Goal: Transaction & Acquisition: Purchase product/service

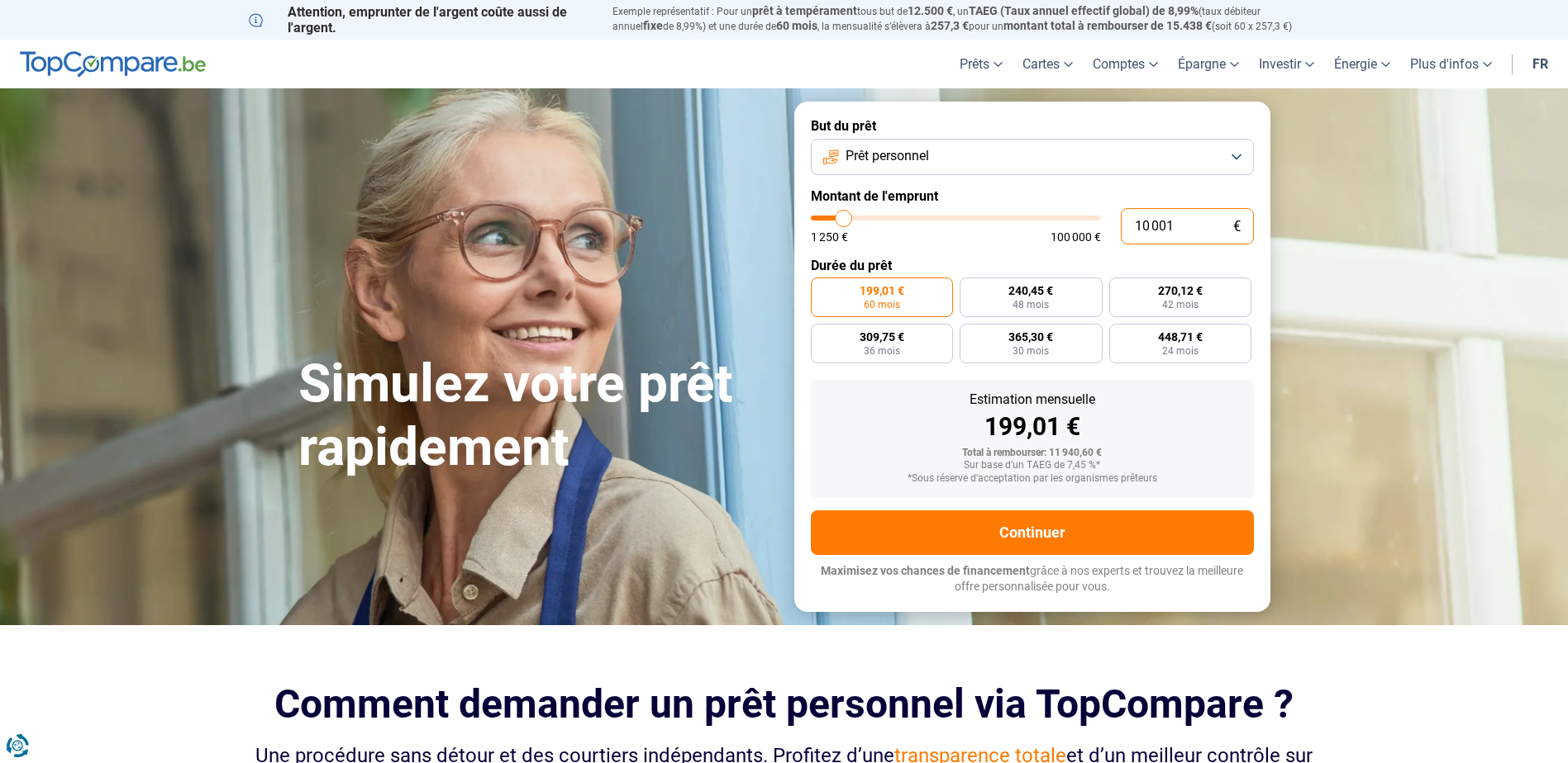
click at [1181, 229] on input "10 001" at bounding box center [1186, 227] width 133 height 37
type input "1 000"
type input "1250"
type input "10 000"
type input "10000"
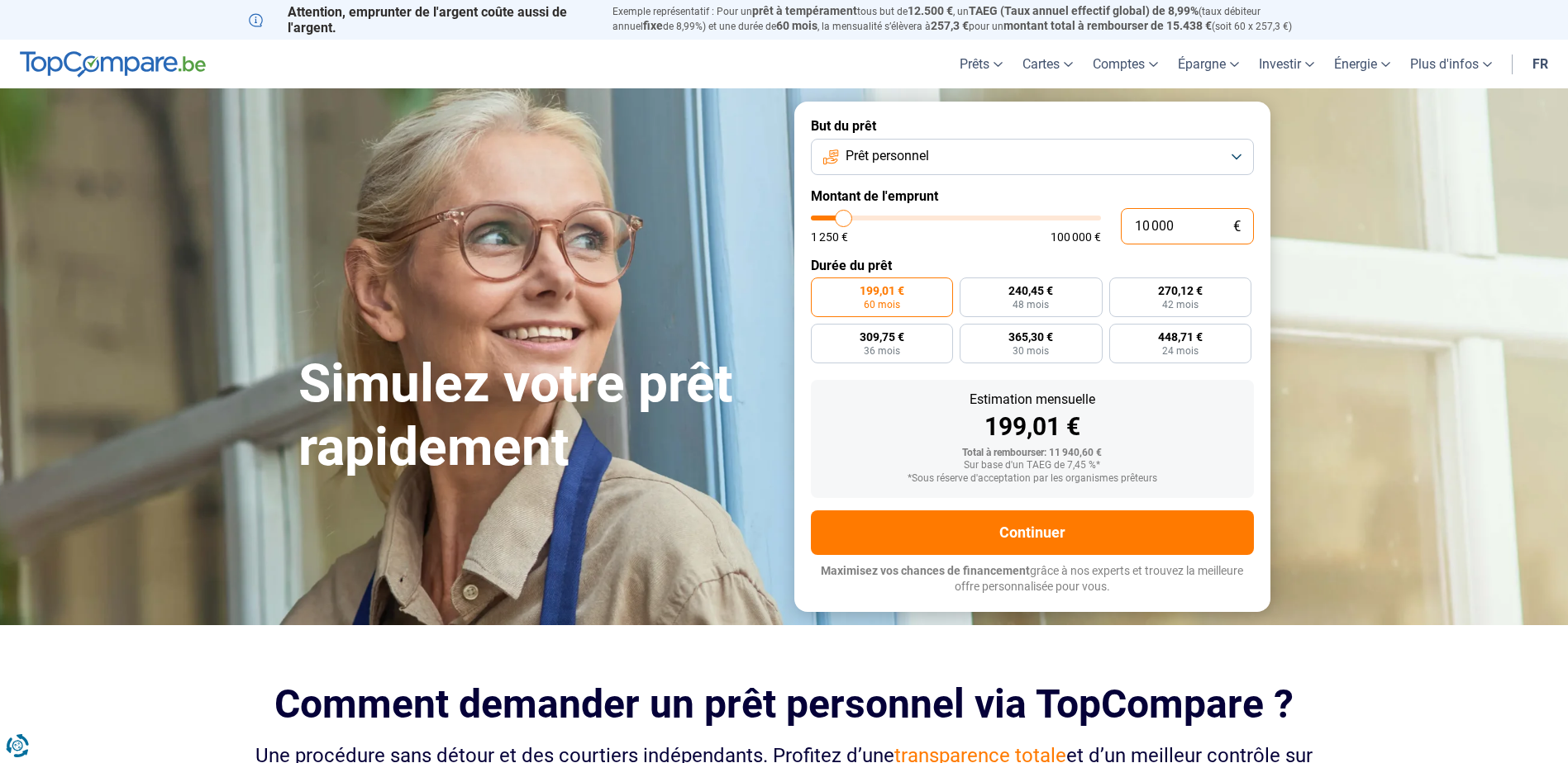
radio input "true"
type input "9 750"
type input "9750"
type input "11 000"
type input "11000"
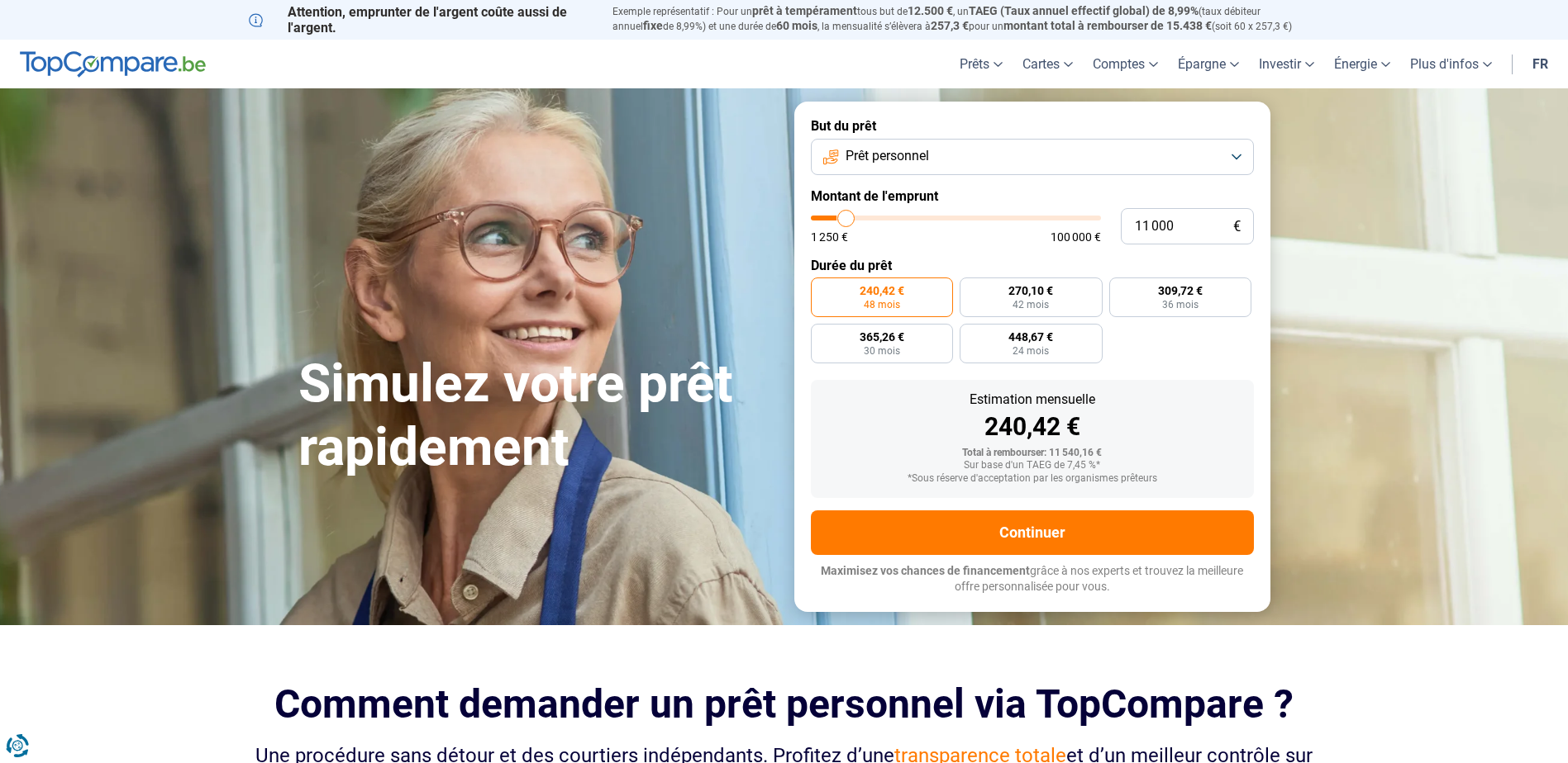
type input "12 500"
type input "12500"
type input "13 000"
type input "13000"
type input "13 500"
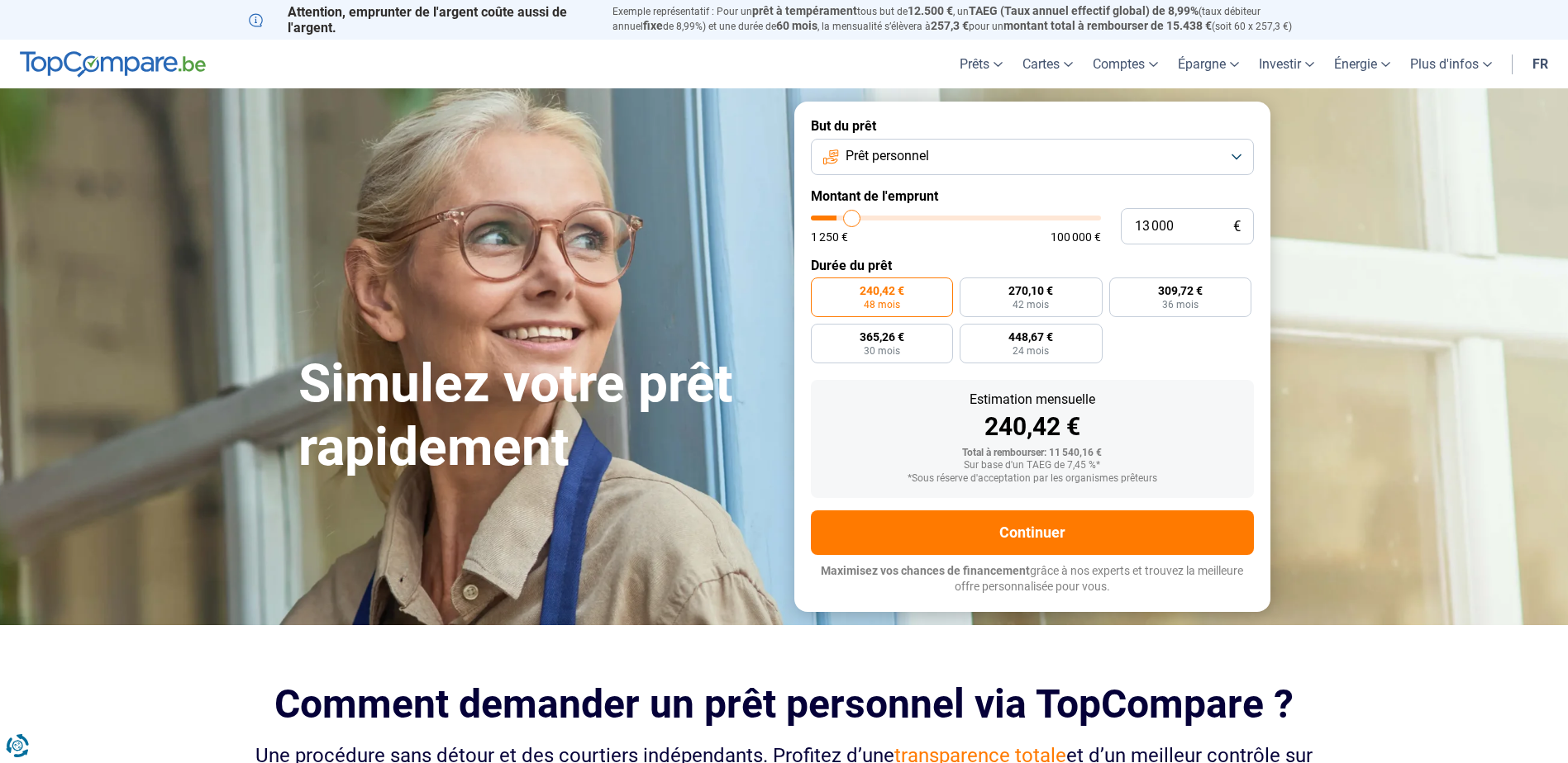
type input "13500"
type input "14 500"
type input "14500"
type input "15 000"
type input "15000"
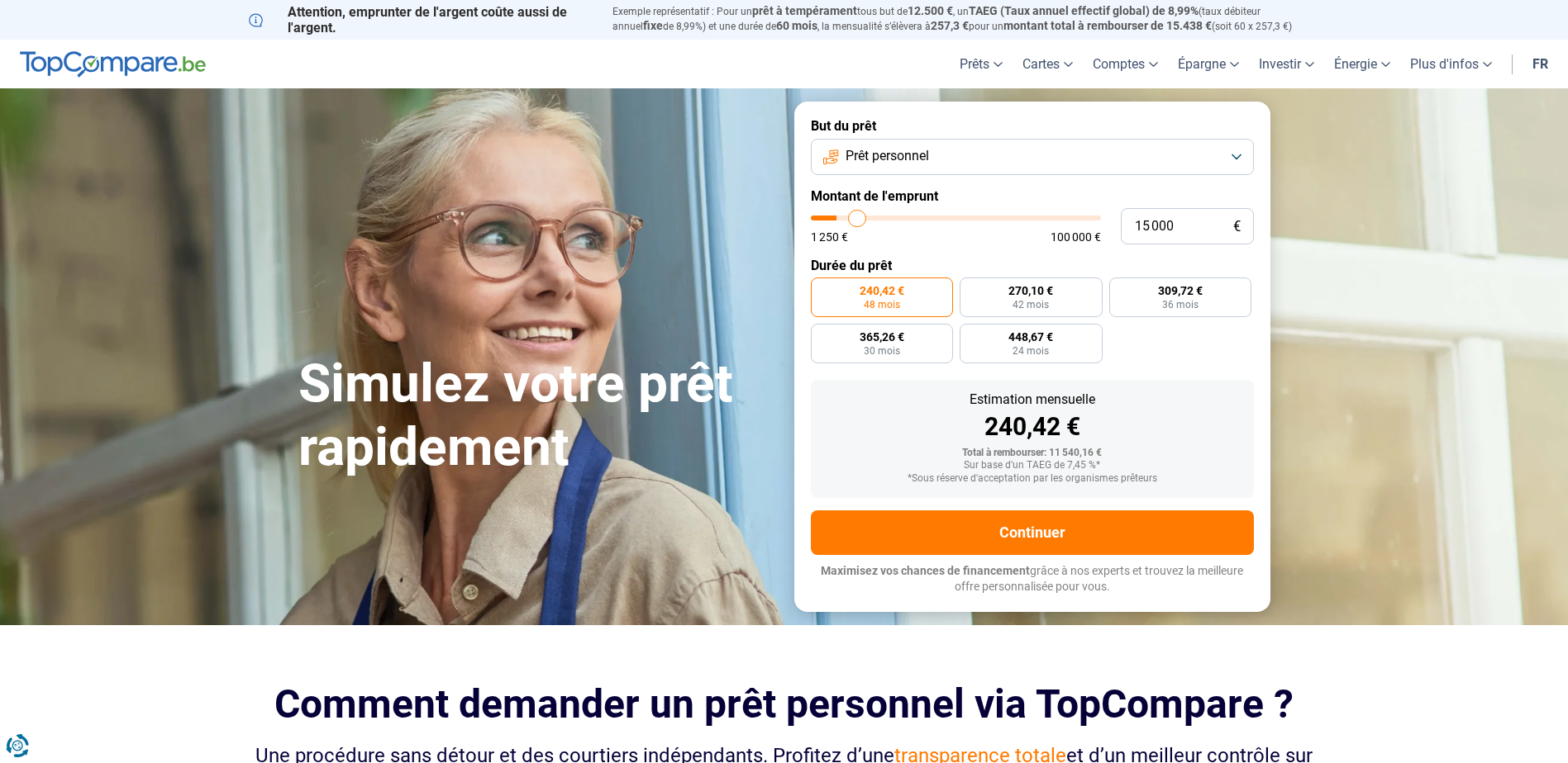
type input "15 750"
type input "15750"
type input "17 250"
type input "17250"
type input "18 000"
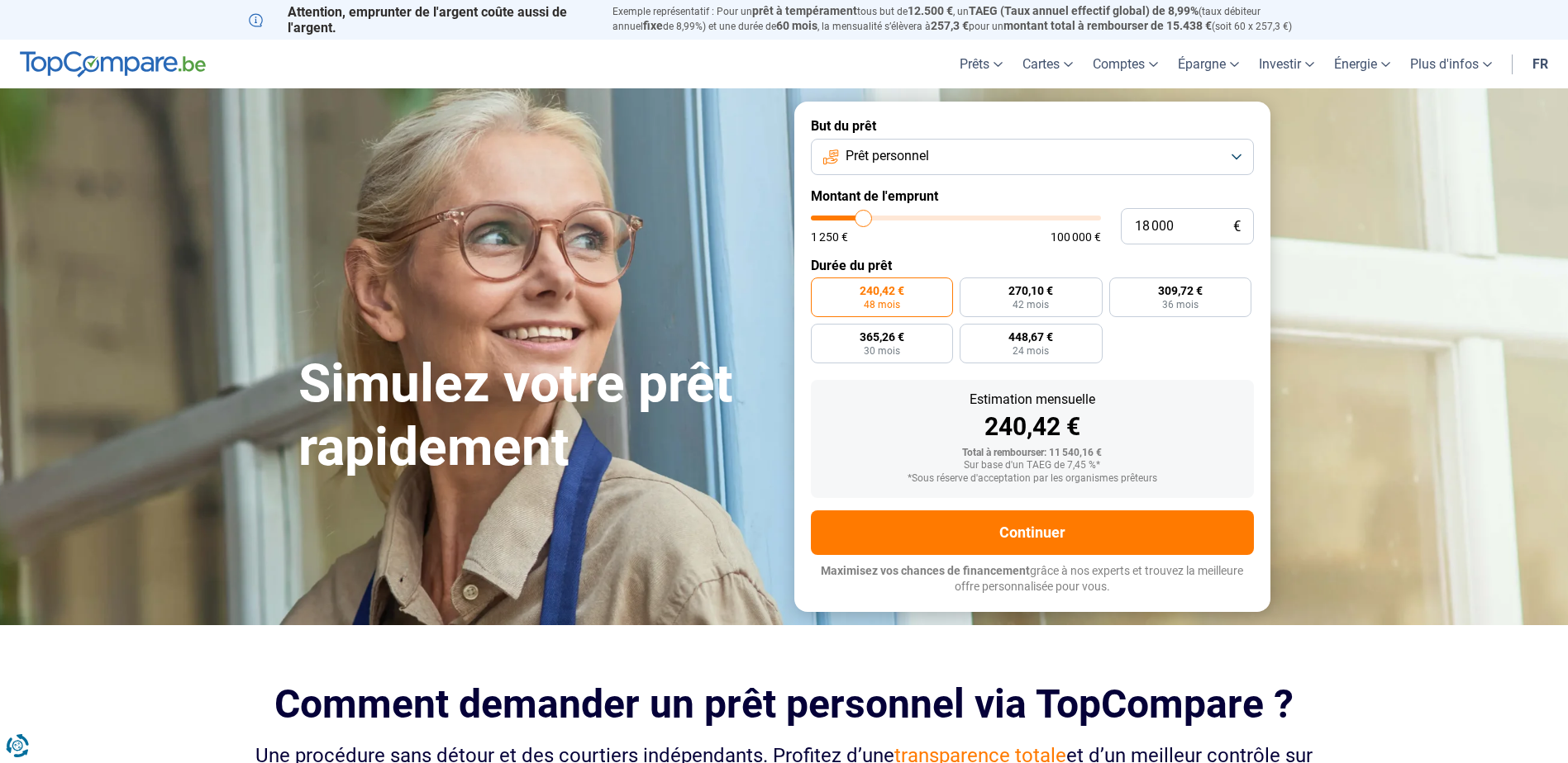
type input "18000"
type input "19 000"
type input "19000"
type input "20 250"
type input "20250"
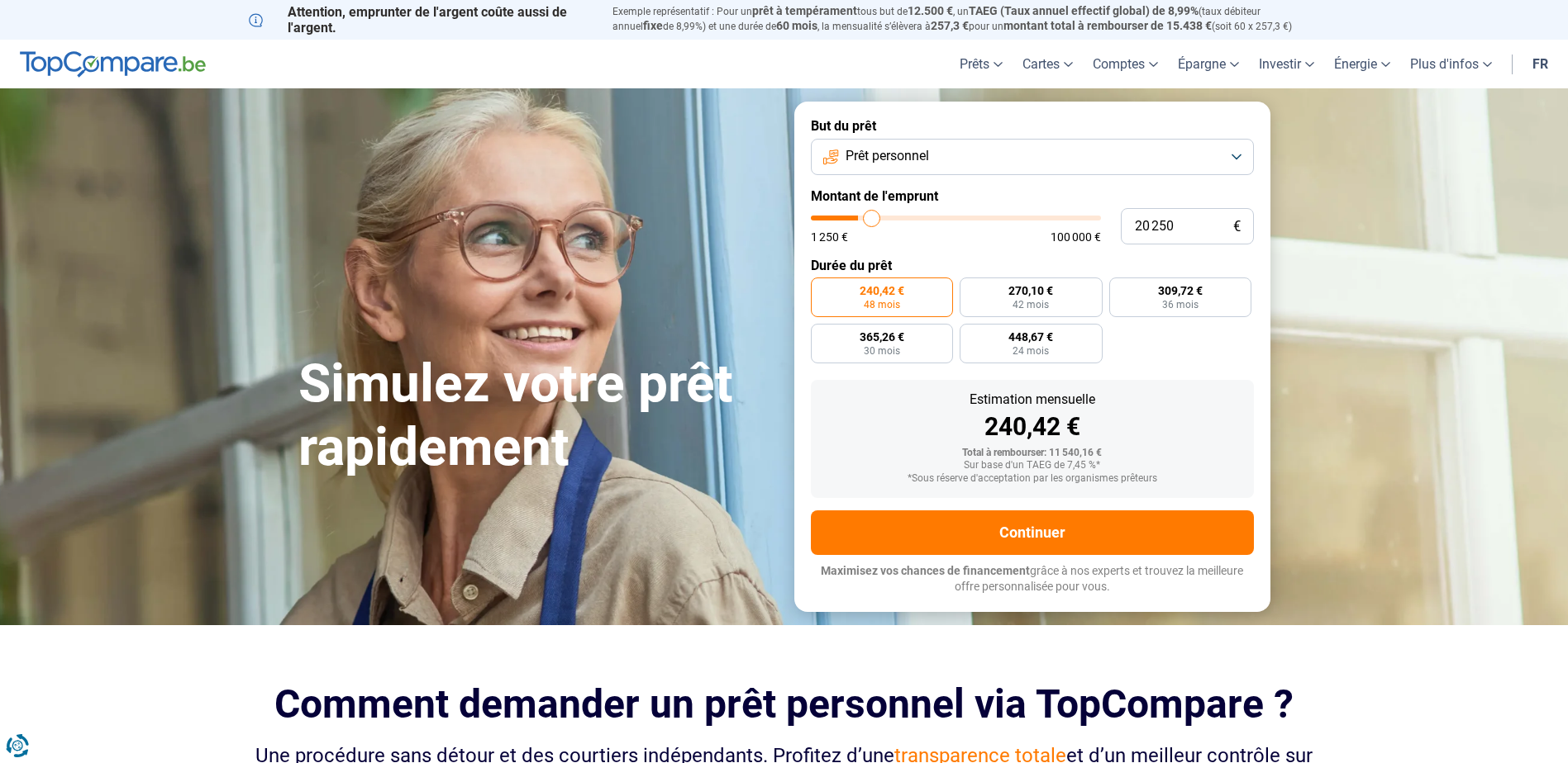
type input "20 500"
type input "20500"
type input "21 250"
type input "21250"
type input "21 750"
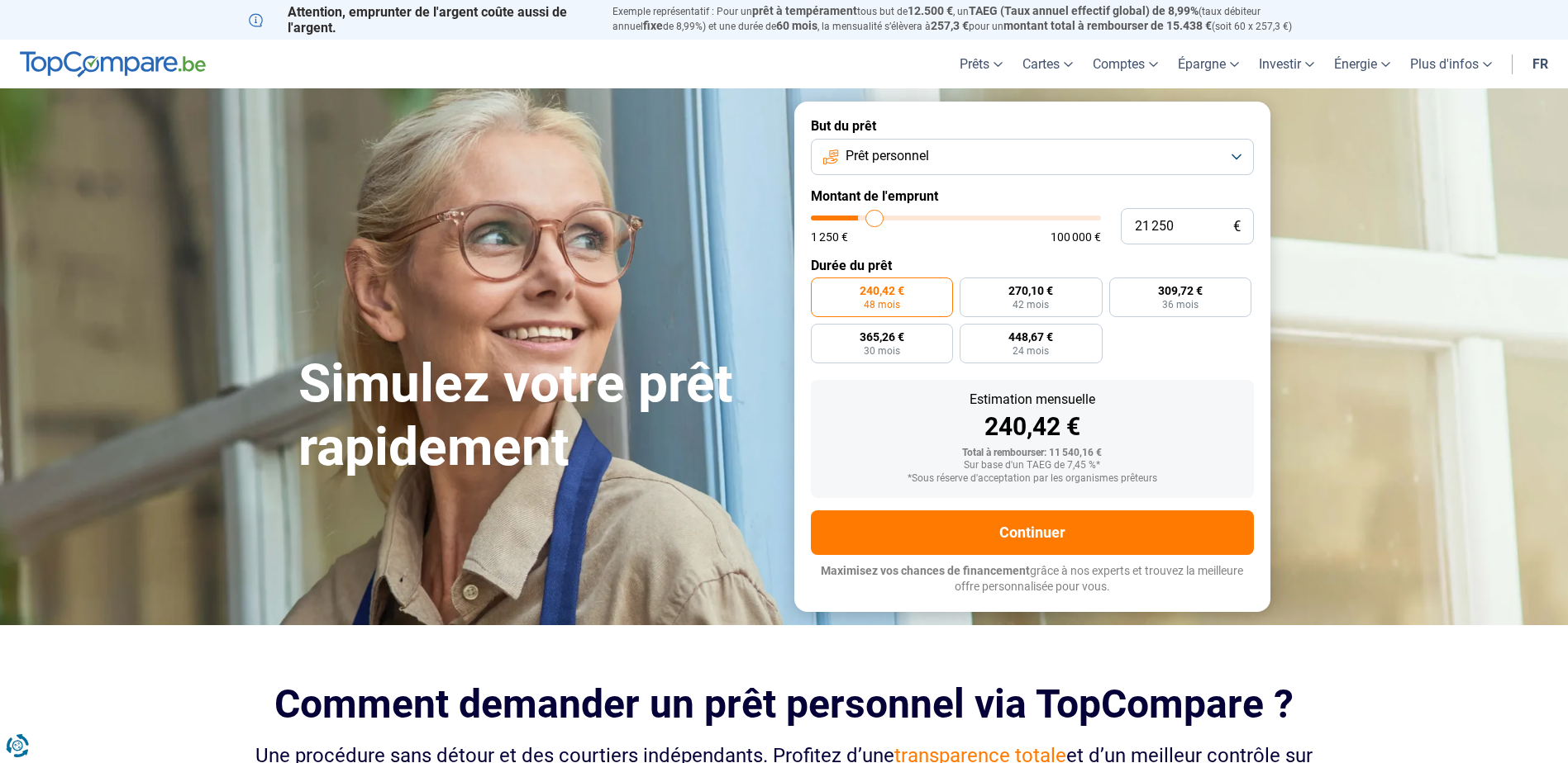
type input "21750"
type input "22 000"
type input "22000"
type input "22 250"
type input "22250"
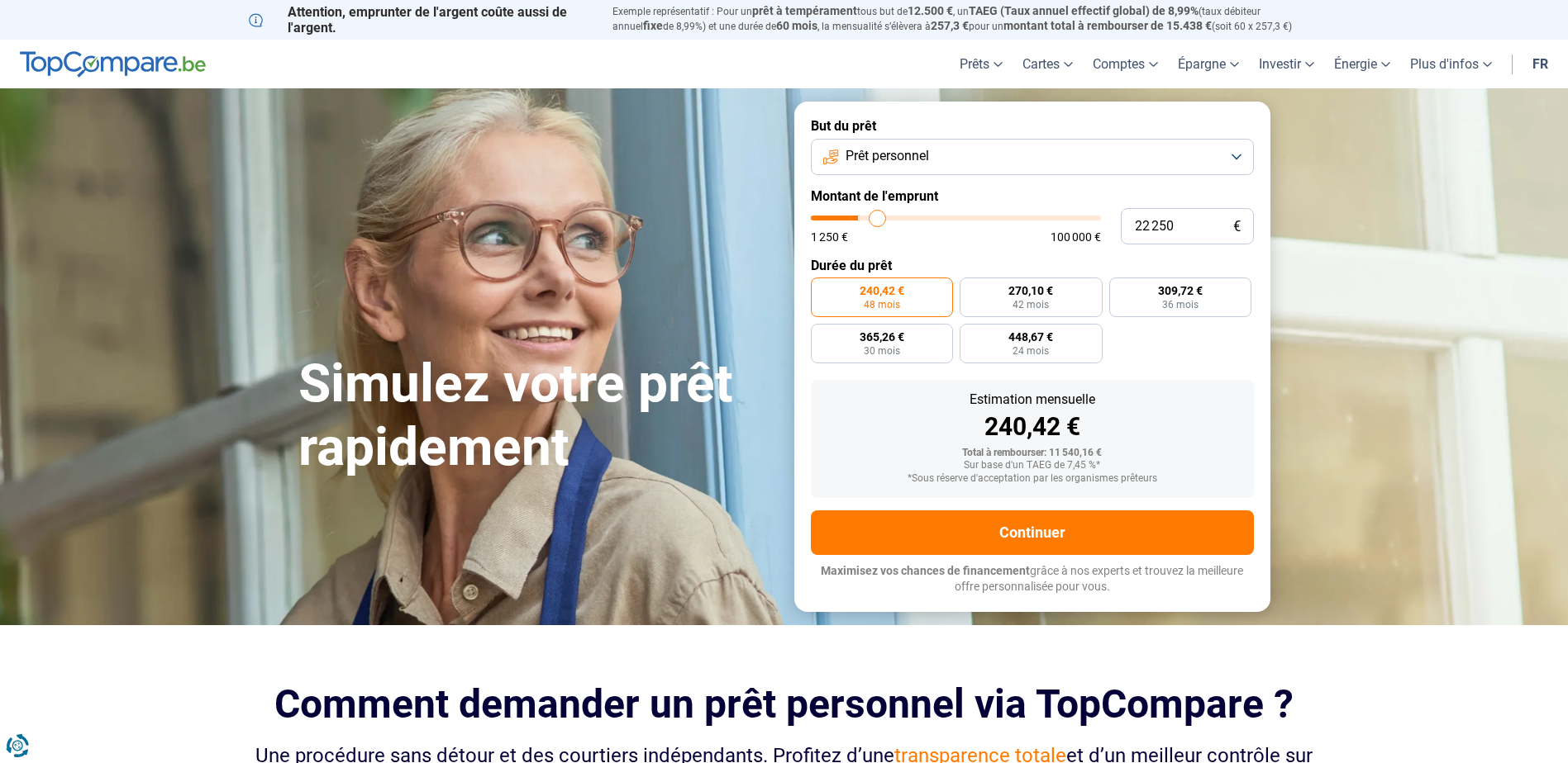
type input "22 750"
type input "22750"
type input "23 250"
type input "23250"
type input "23 500"
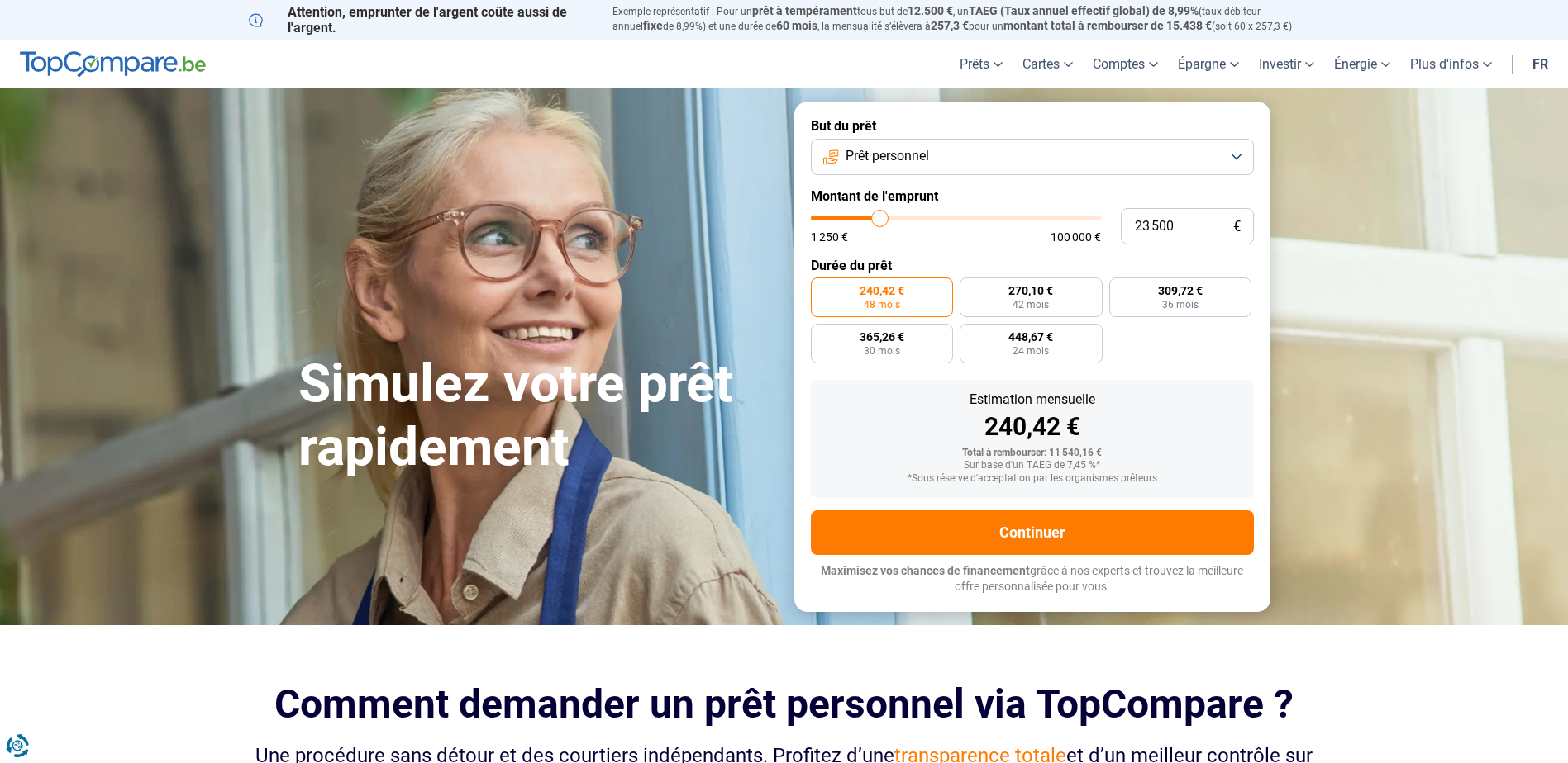
type input "23500"
type input "23 750"
type input "23750"
type input "24 250"
type input "24250"
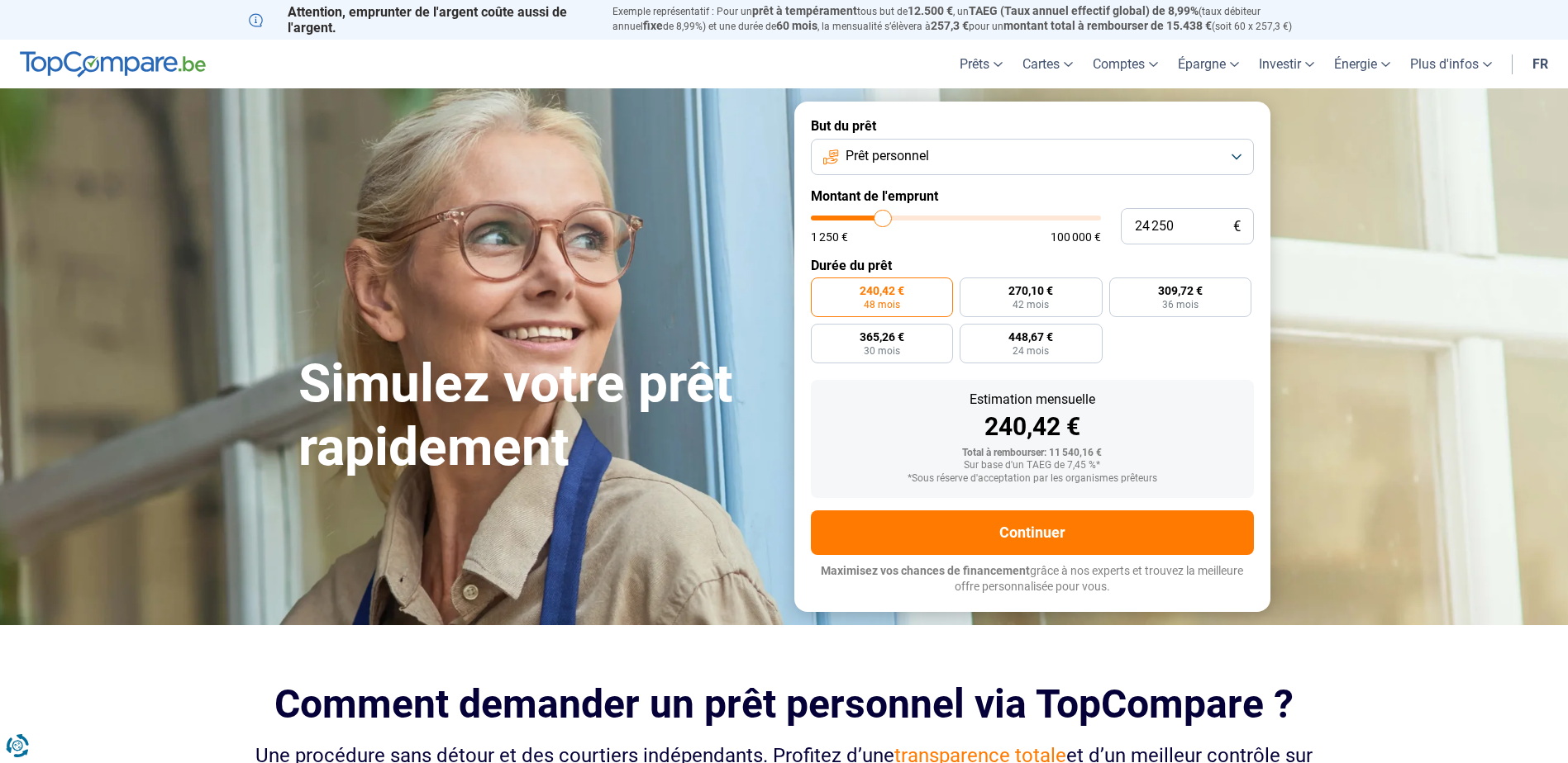
type input "23 500"
type input "23500"
type input "21 750"
type input "21750"
type input "20 750"
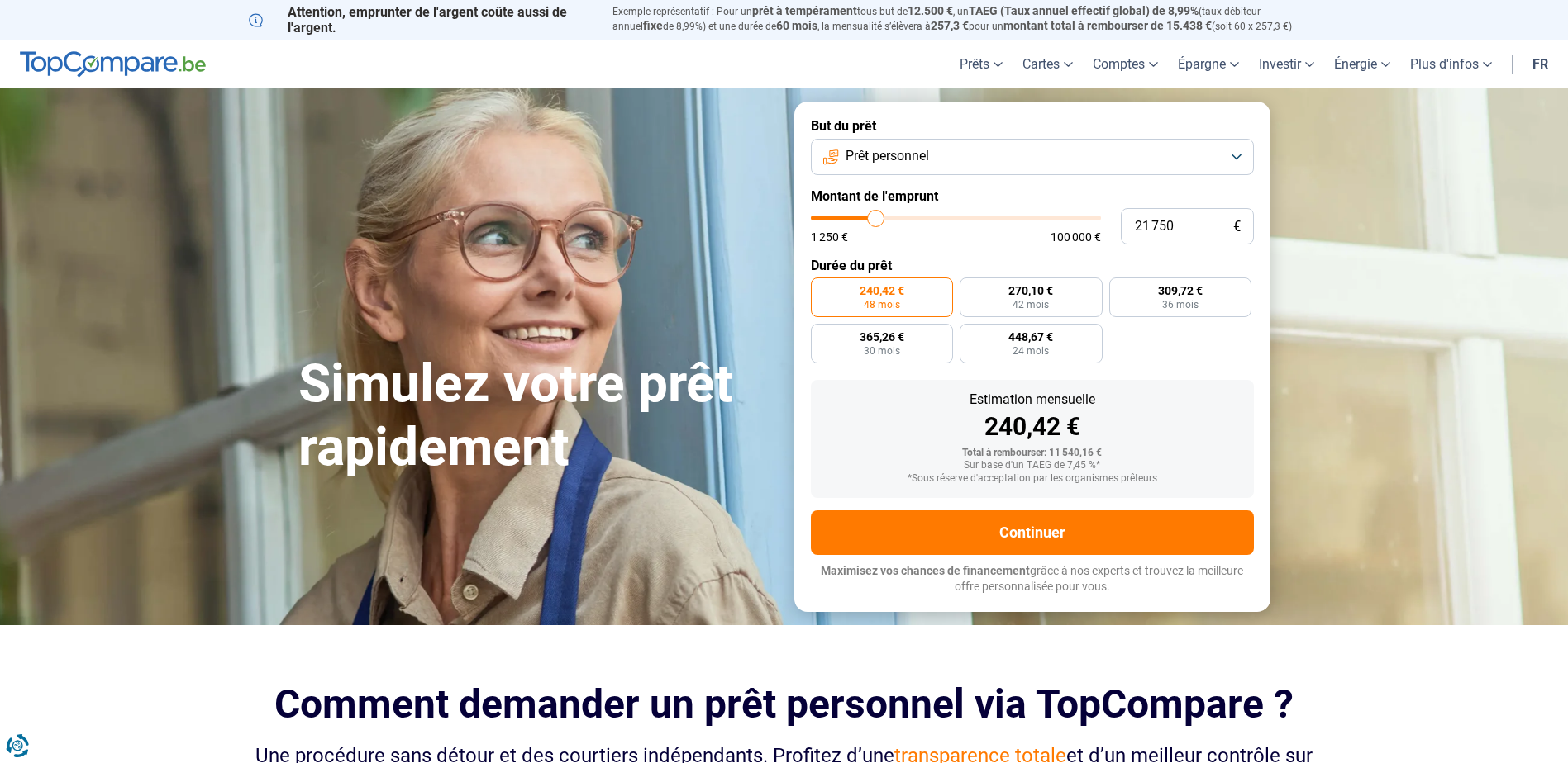
type input "20750"
type input "19 250"
type input "19250"
type input "19 000"
type input "19000"
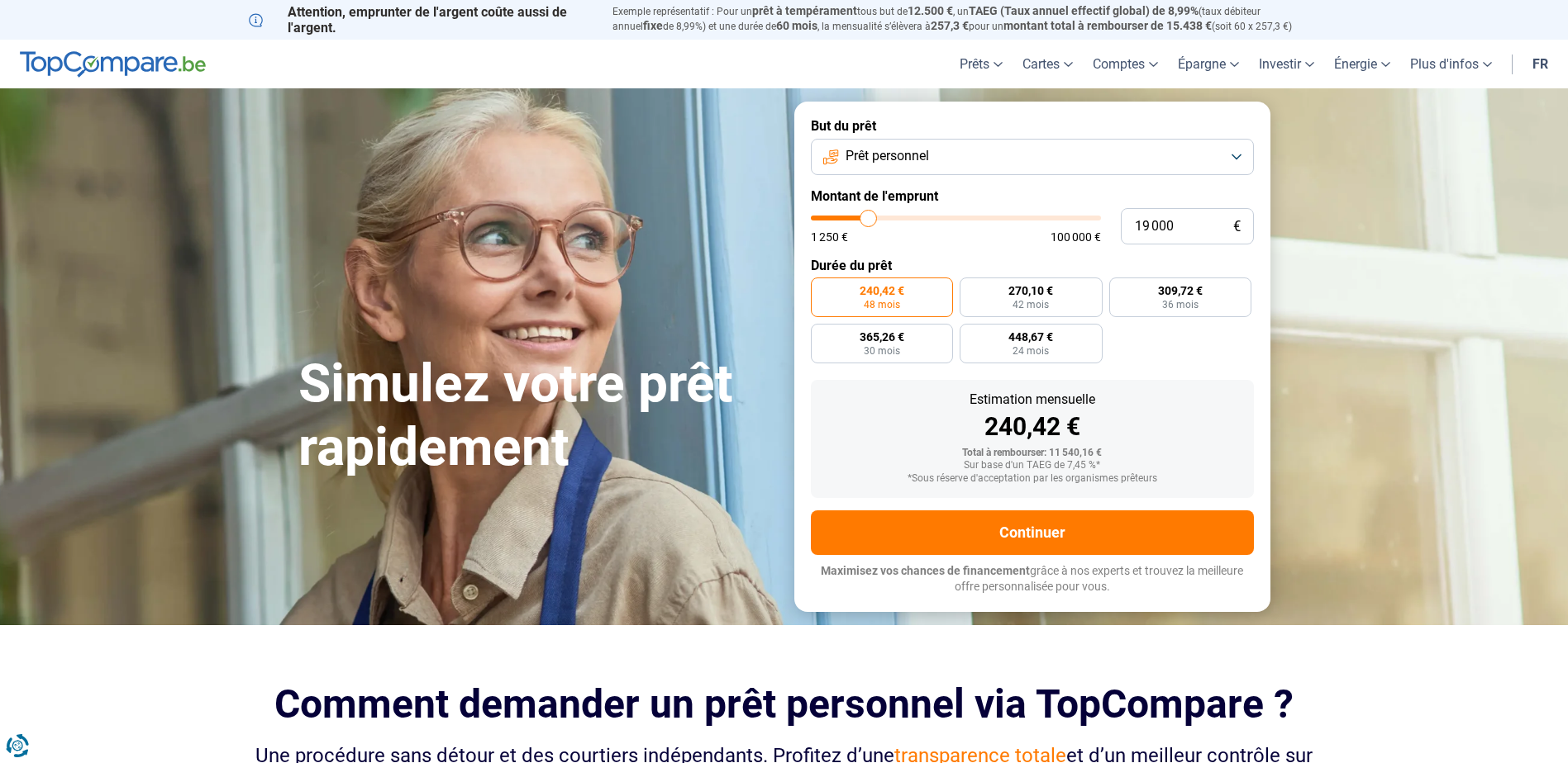
type input "18 500"
type input "18500"
type input "18 000"
type input "18000"
type input "17 750"
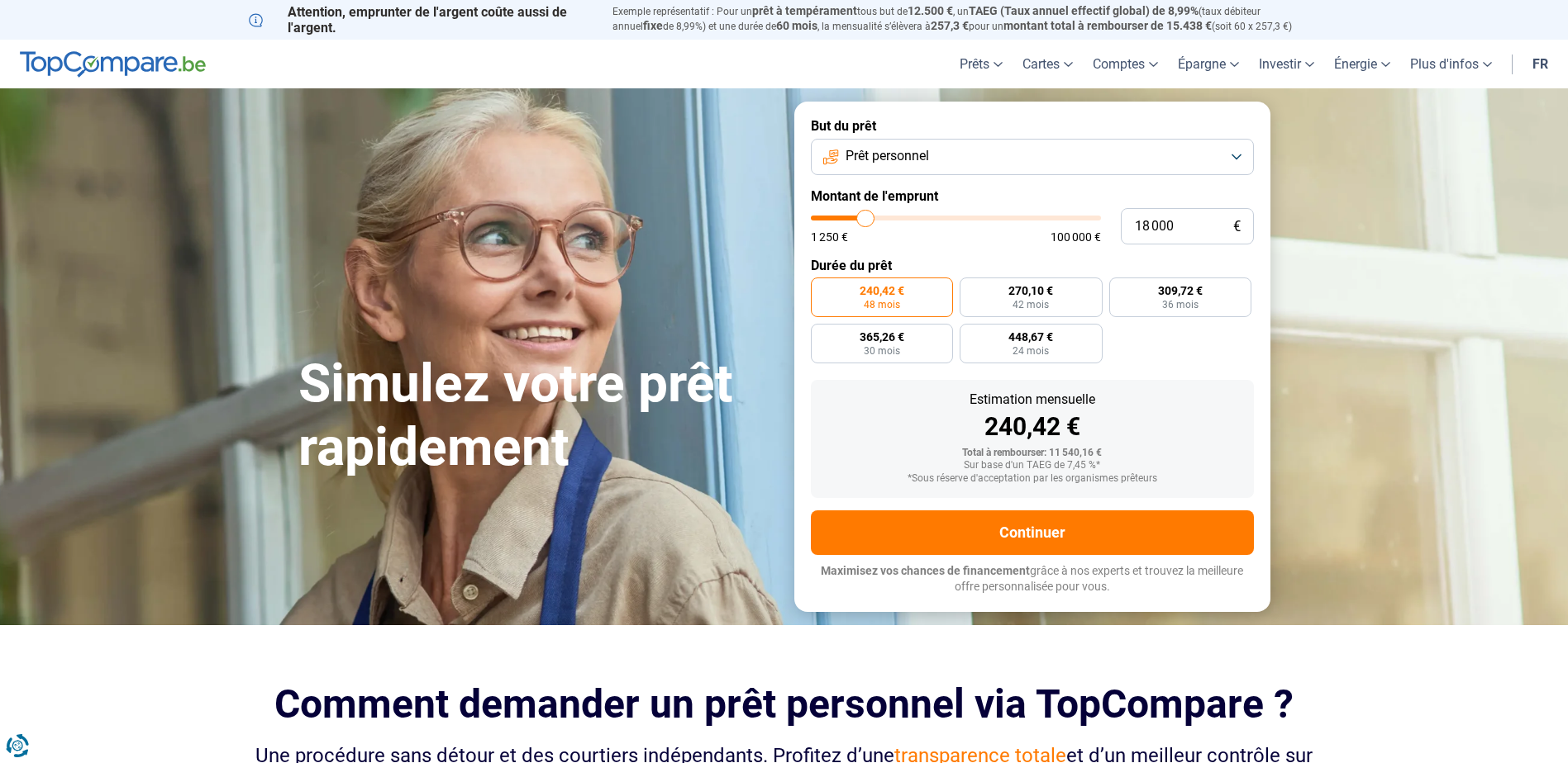
type input "17750"
type input "17 500"
type input "17500"
type input "17 000"
type input "17000"
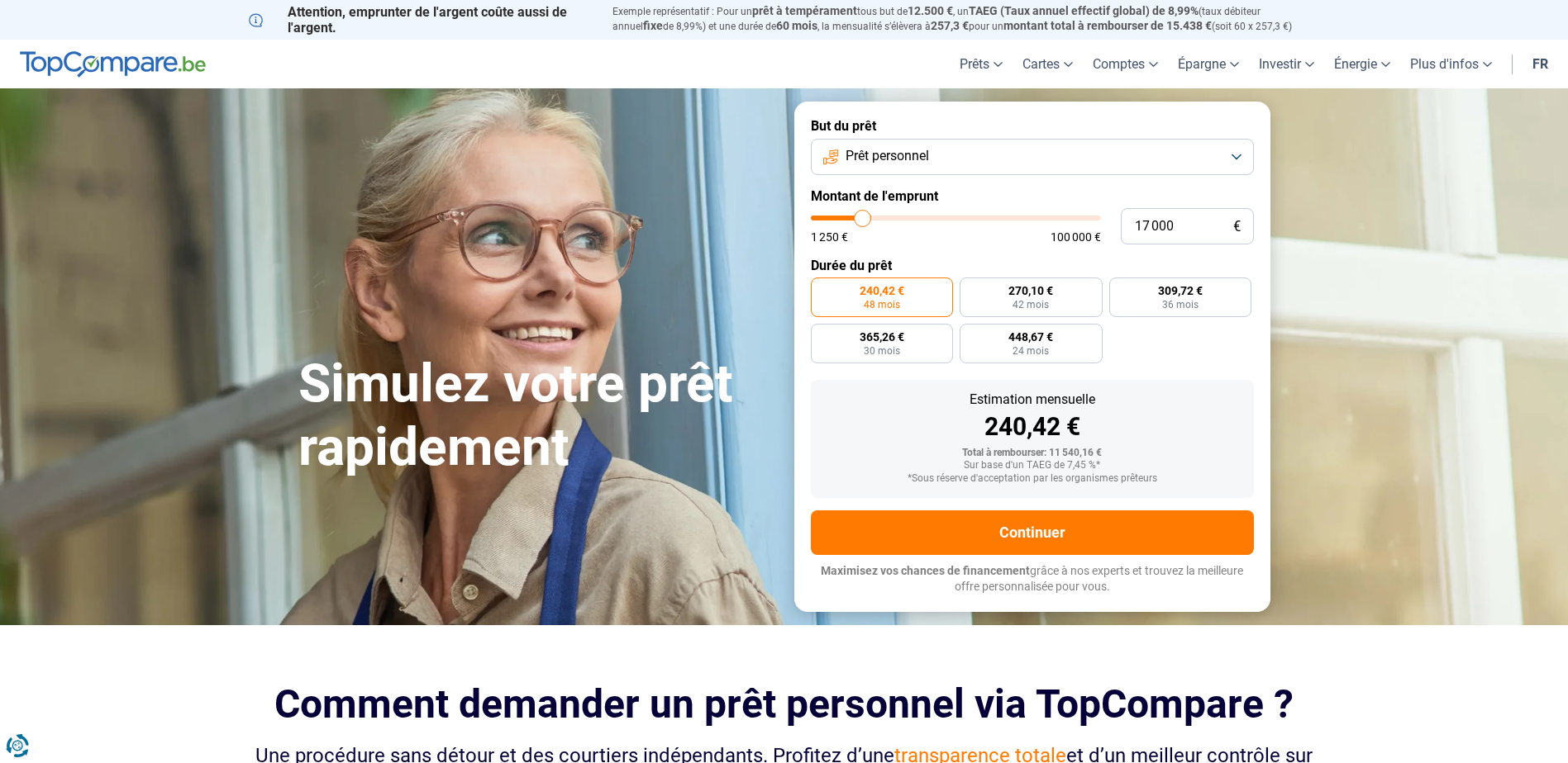
type input "16 250"
type input "16250"
type input "15 500"
type input "15500"
type input "14 750"
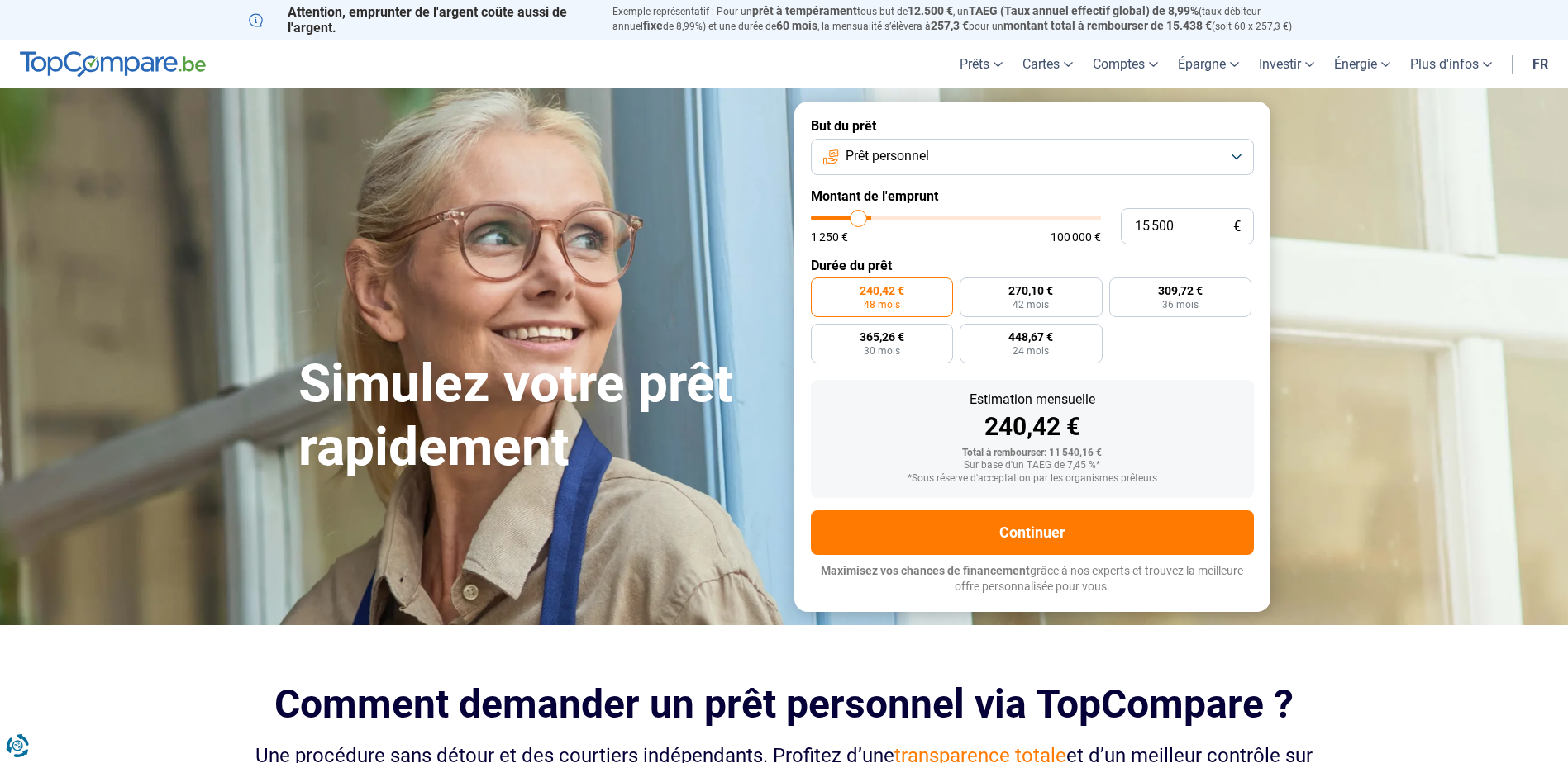
type input "14750"
type input "14 500"
type input "14500"
type input "14 250"
type input "14250"
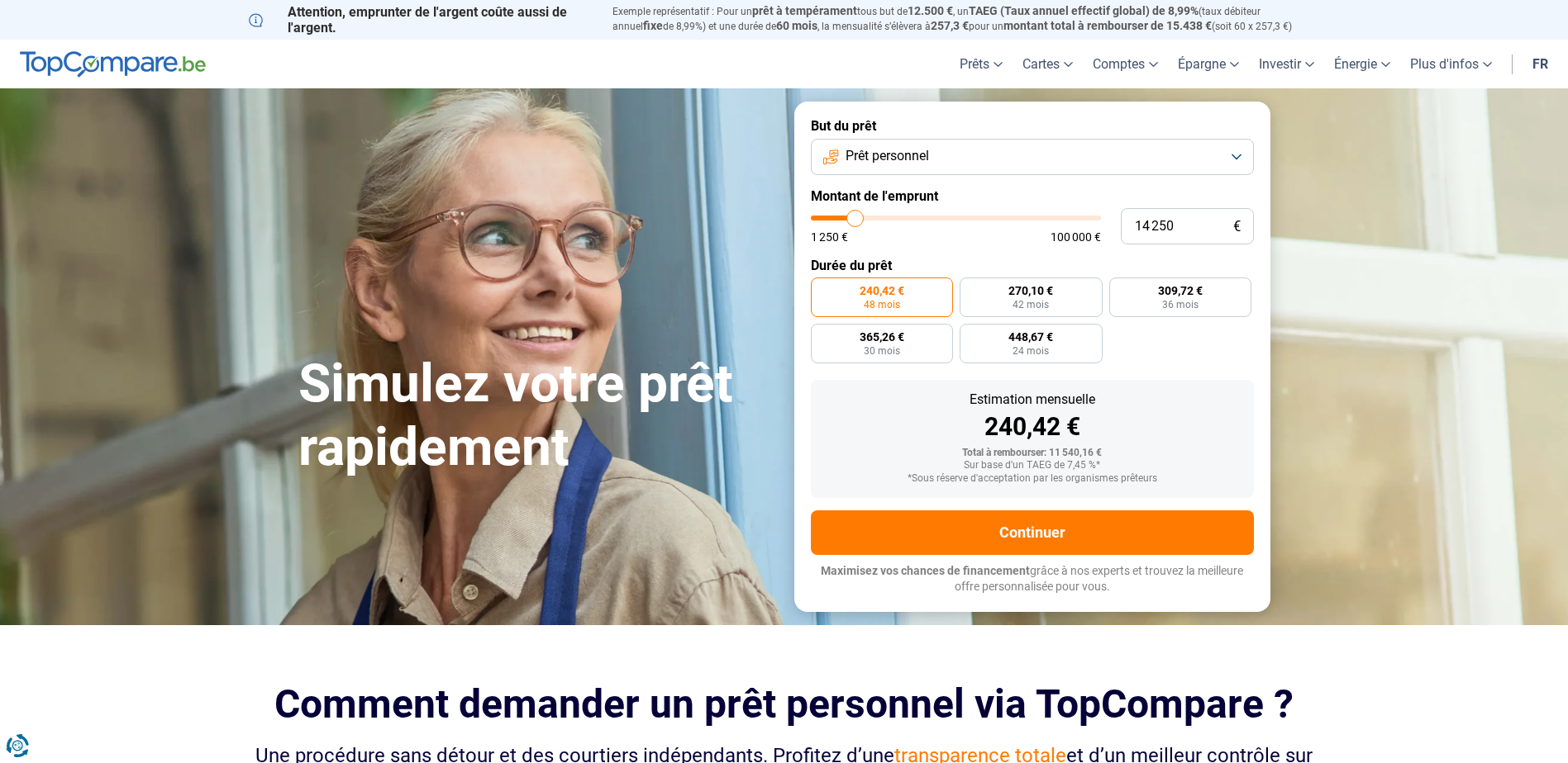
type input "13 500"
type input "13500"
type input "12 500"
type input "12500"
type input "11 750"
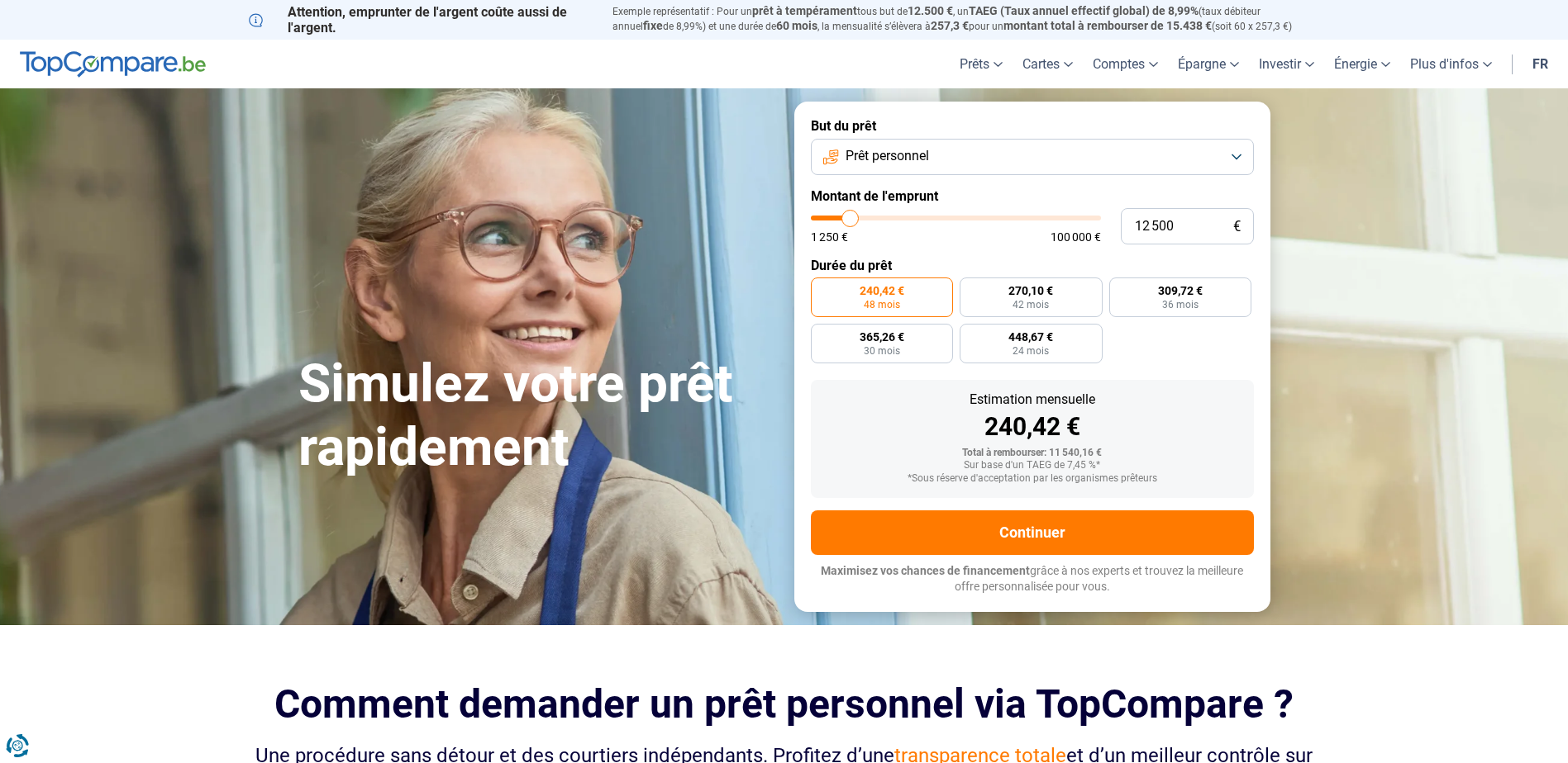
type input "11750"
type input "11 250"
type input "11250"
type input "11 000"
type input "11000"
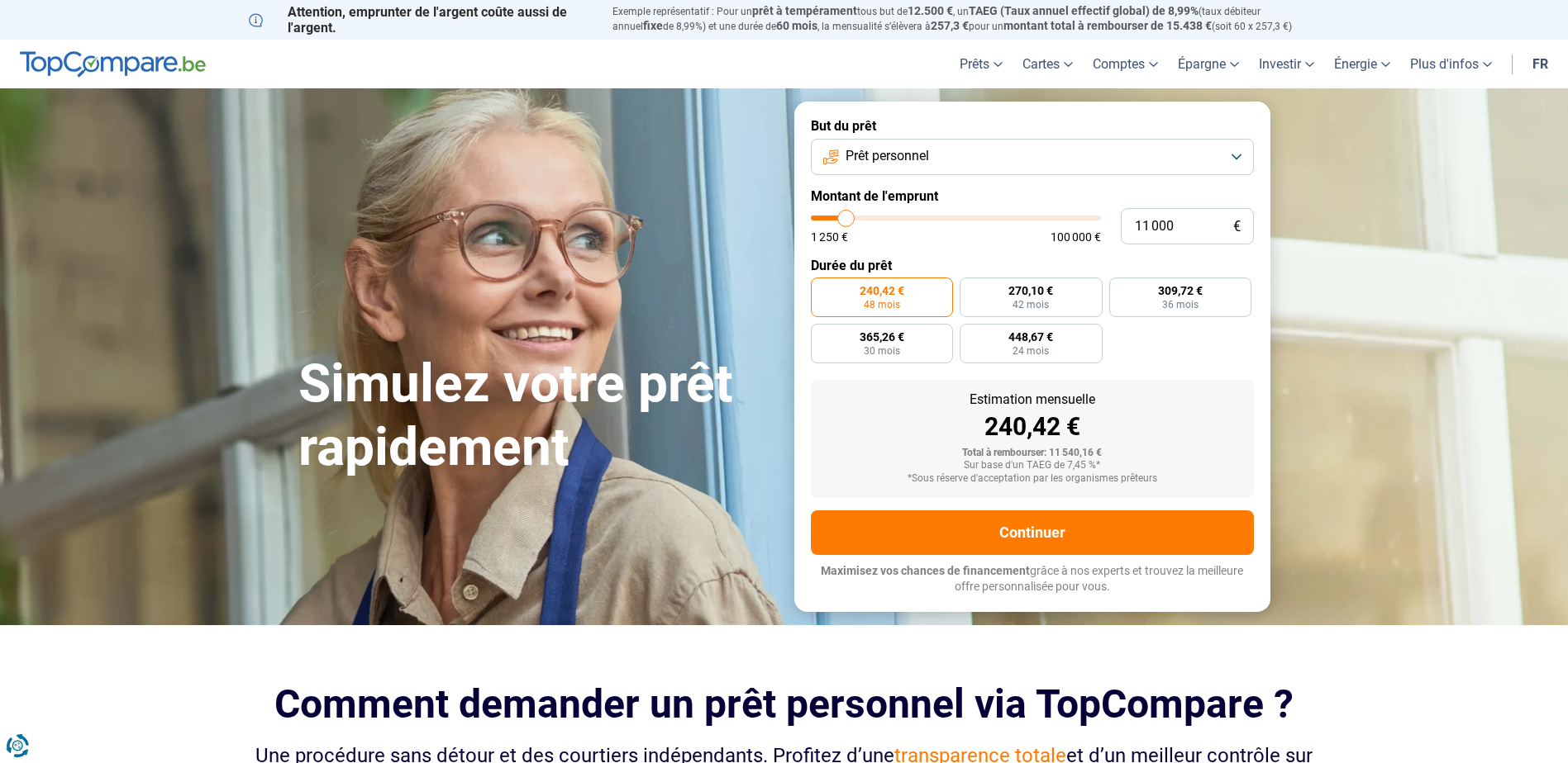
type input "10 500"
type input "10500"
type input "10 250"
type input "10250"
type input "10 000"
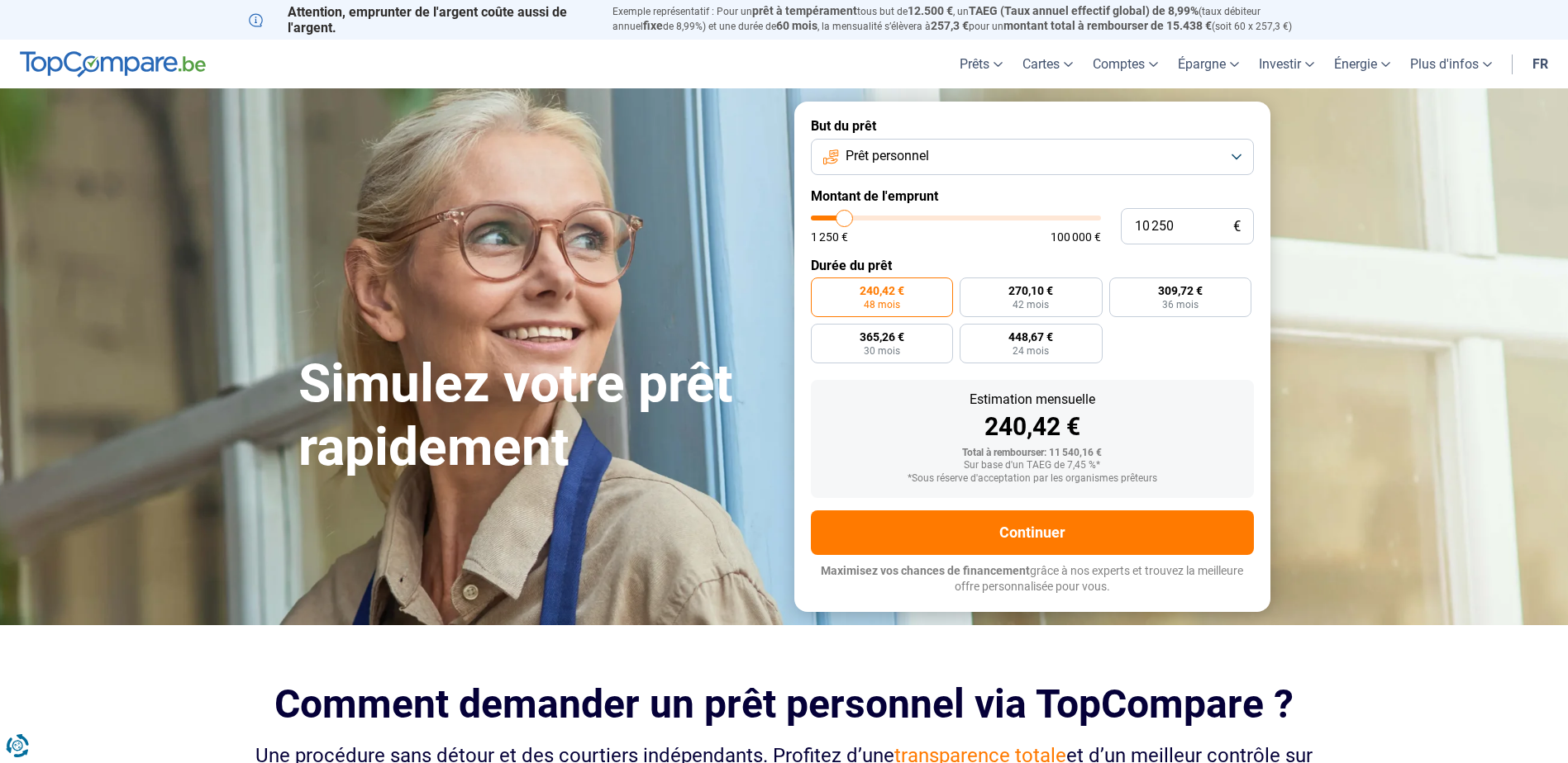
type input "10000"
type input "9 750"
type input "9750"
type input "9 500"
type input "9500"
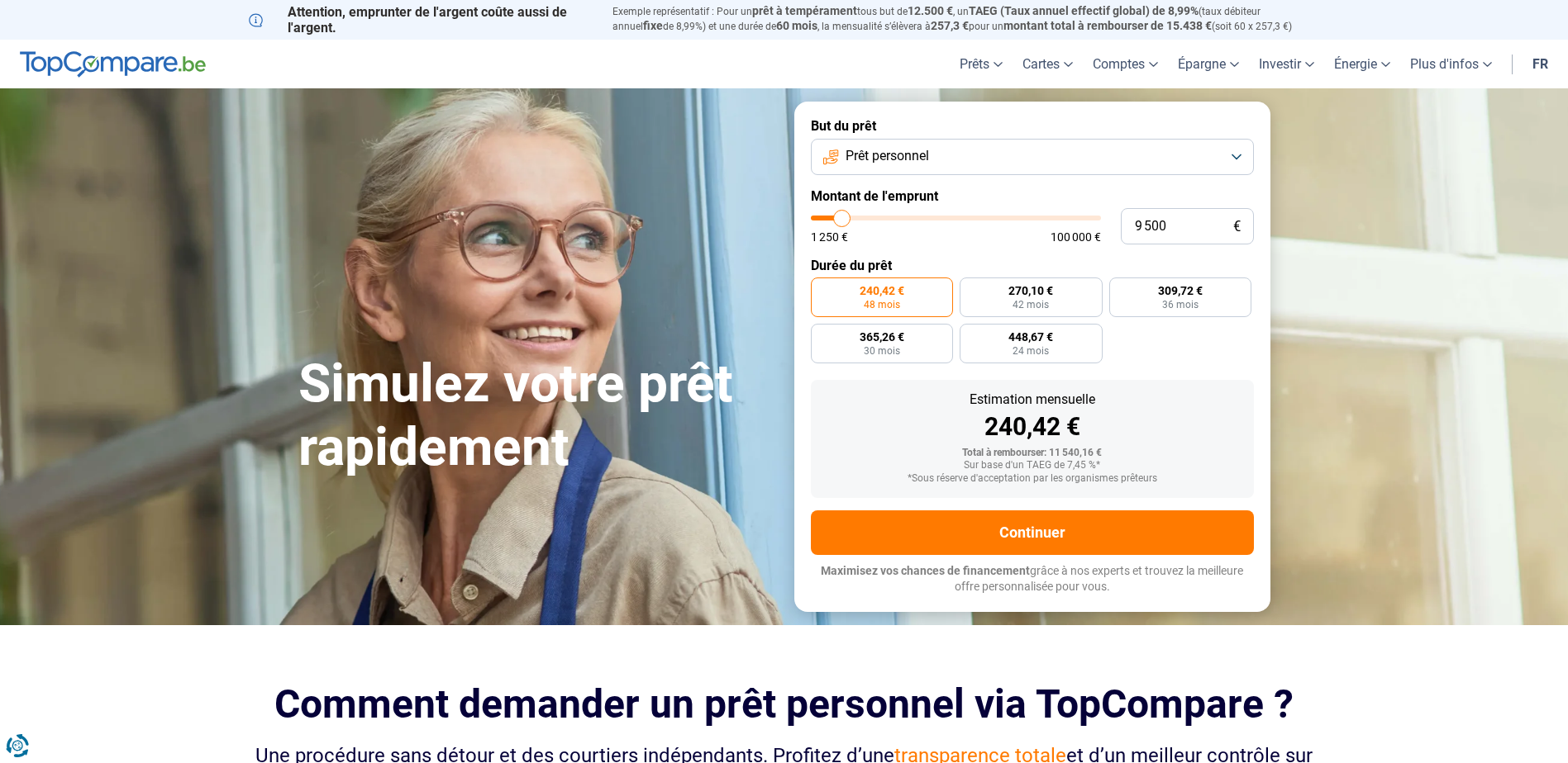
type input "9 000"
type input "9000"
type input "9 500"
type input "9500"
type input "9 750"
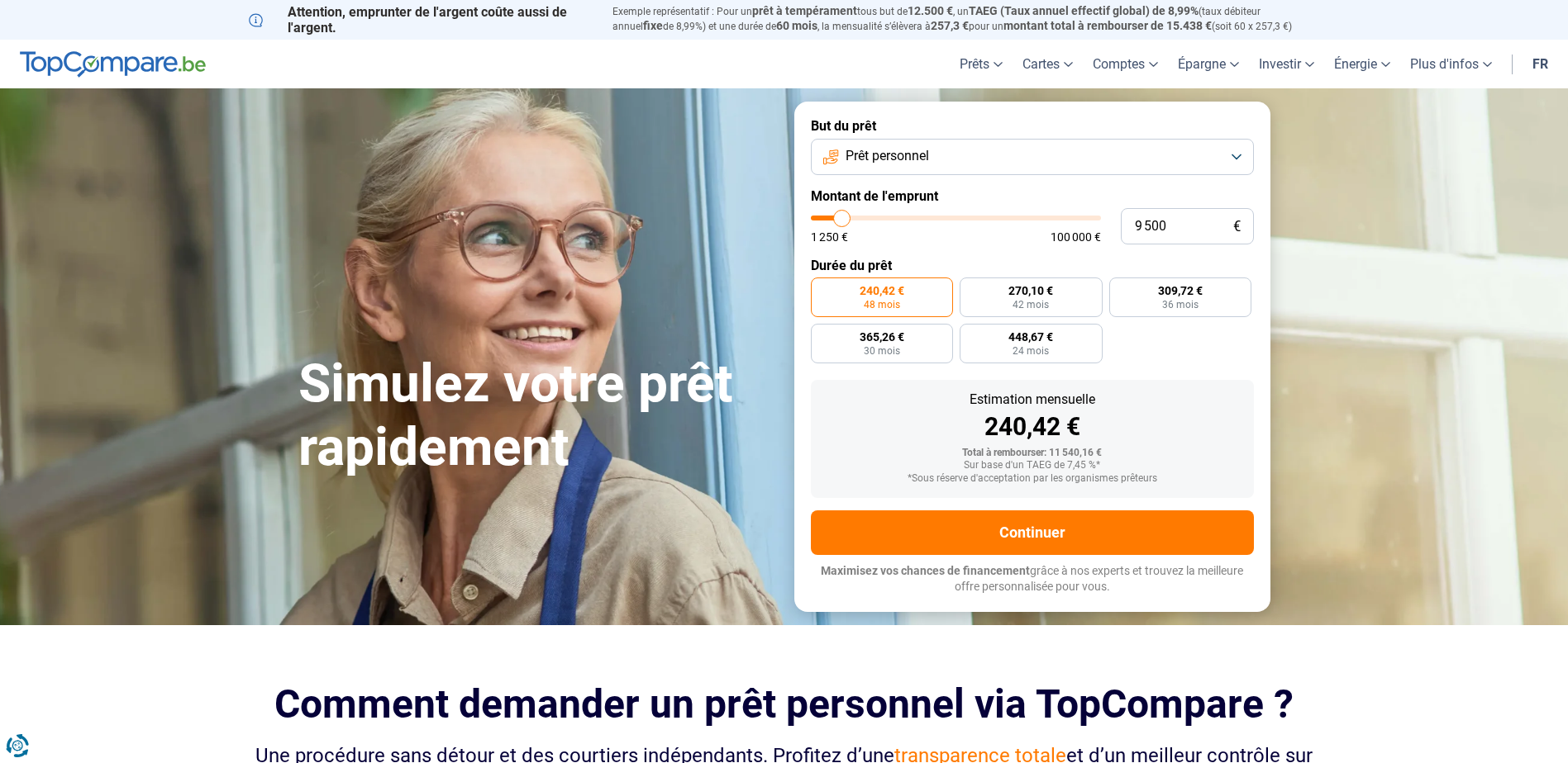
type input "9750"
type input "10 000"
type input "10000"
type input "10 250"
drag, startPoint x: 840, startPoint y: 222, endPoint x: 845, endPoint y: 229, distance: 8.6
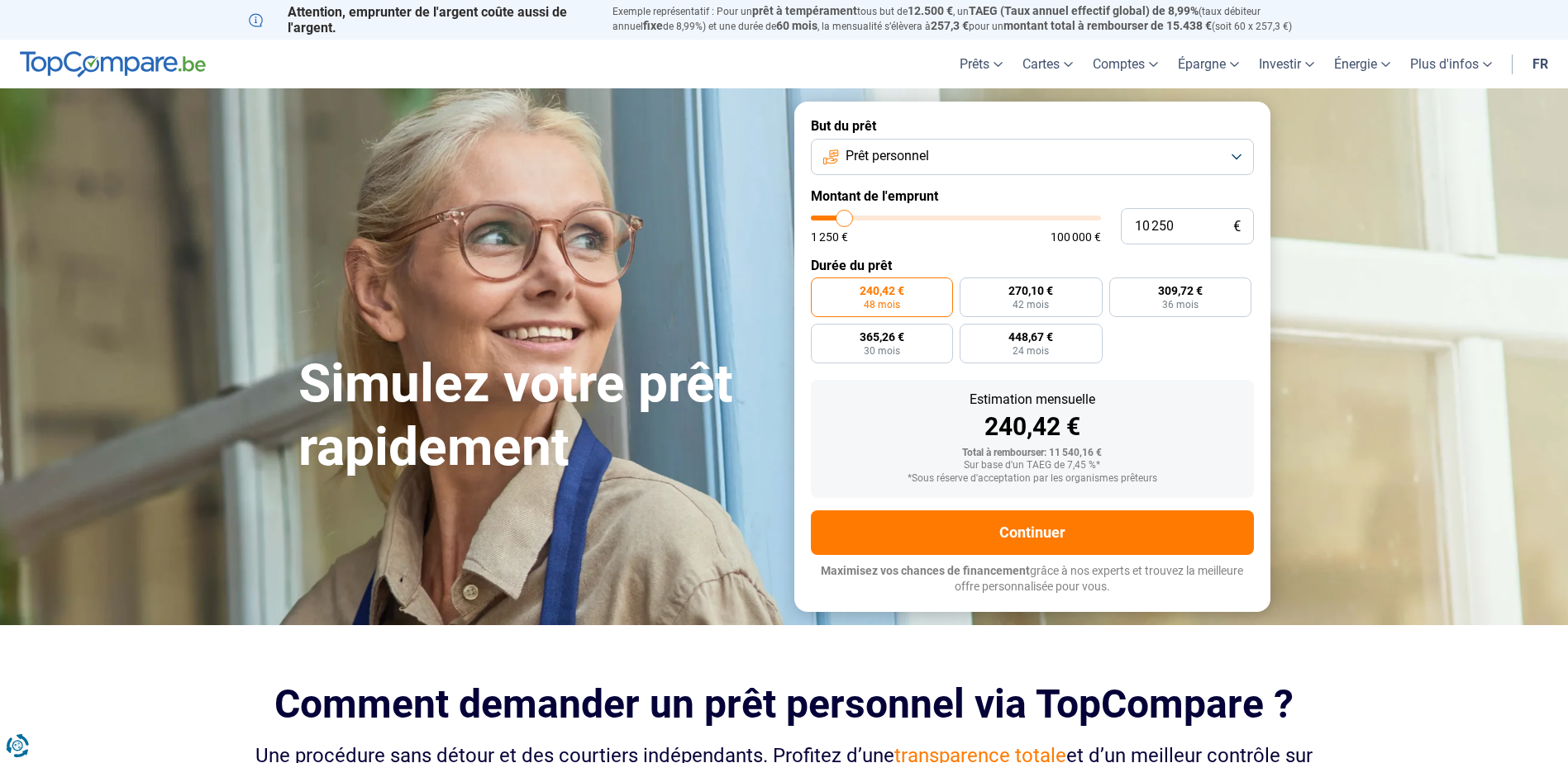
type input "10250"
click at [845, 221] on input "range" at bounding box center [956, 218] width 291 height 5
radio input "false"
click at [1185, 229] on input "10 250" at bounding box center [1186, 227] width 133 height 37
type input "1 025"
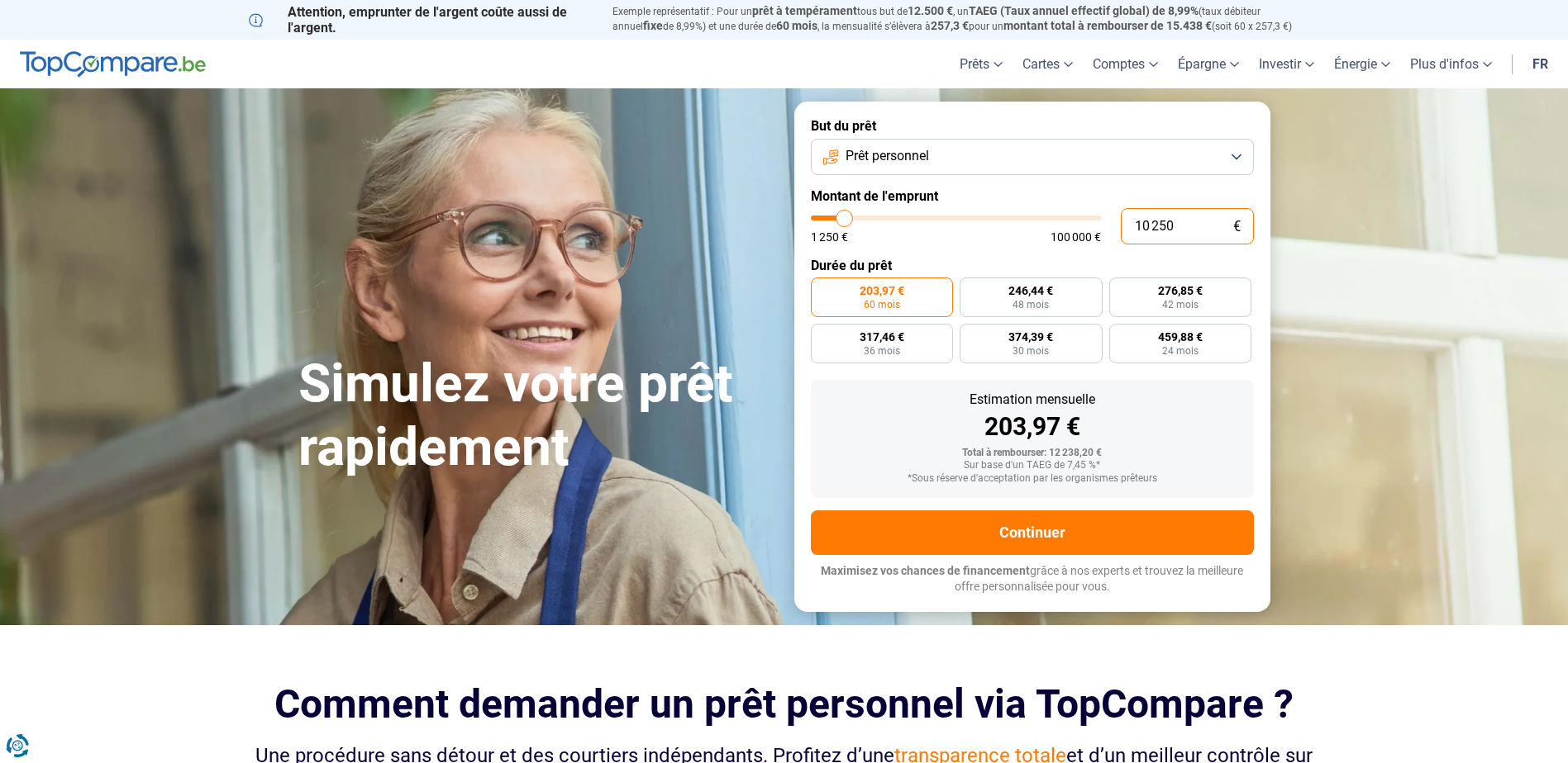
type input "1250"
type input "102"
type input "1250"
type input "10"
type input "1250"
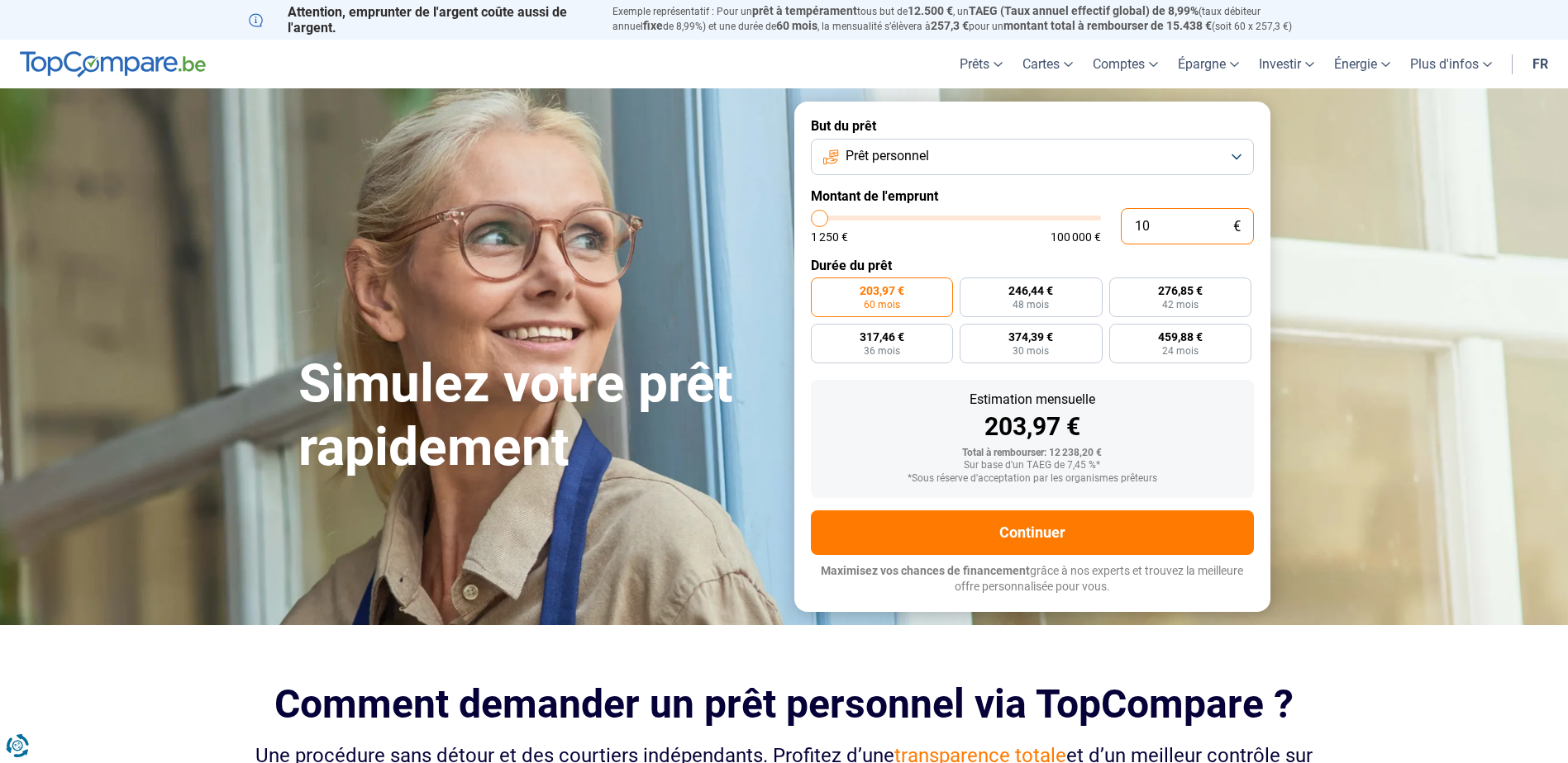
type input "1"
type input "1250"
type input "0"
type input "1250"
type input "1"
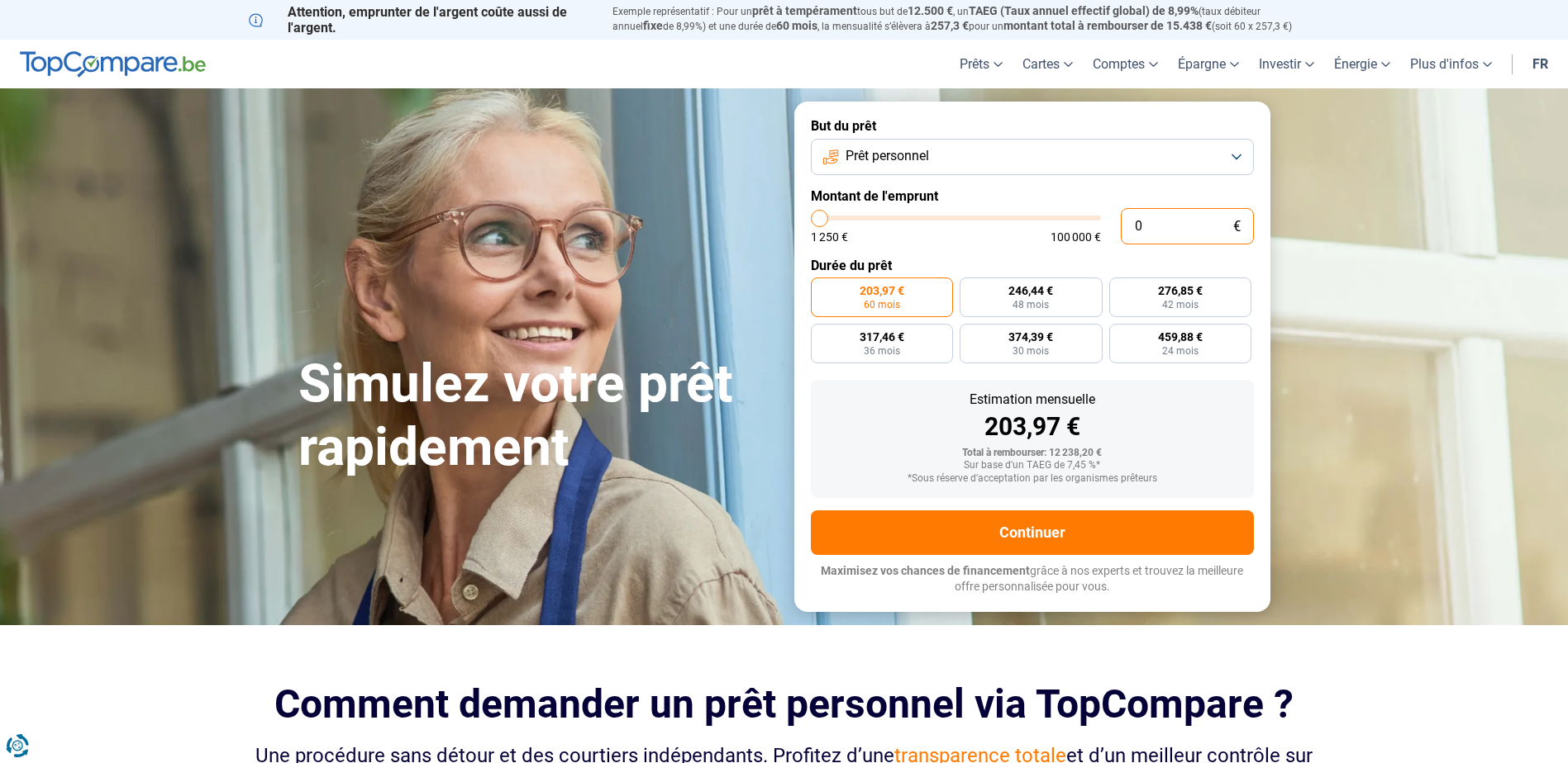
type input "1250"
type input "10"
type input "1250"
type input "100"
type input "1250"
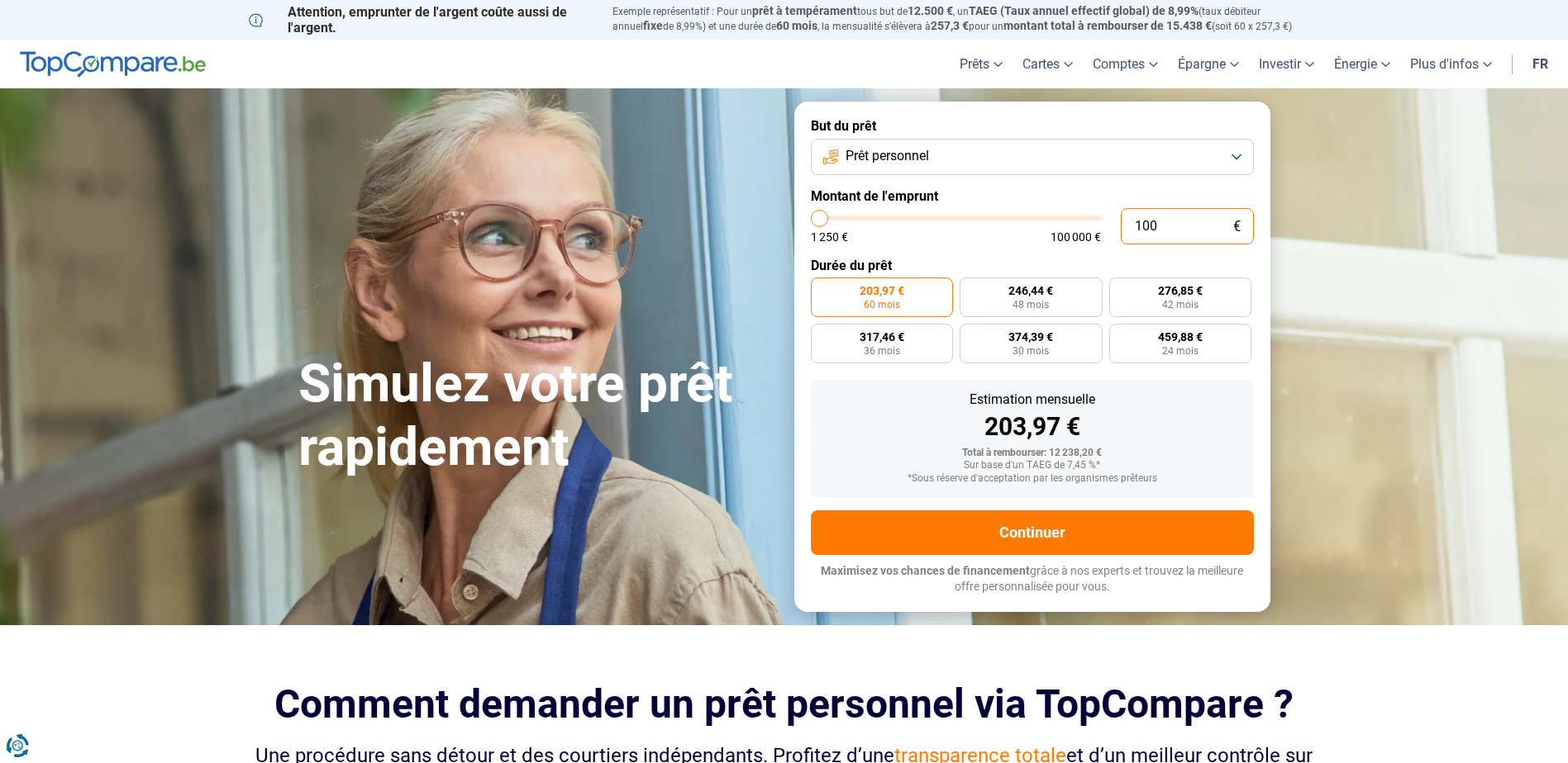
type input "1 000"
type input "1250"
type input "10 000"
type input "10000"
radio input "true"
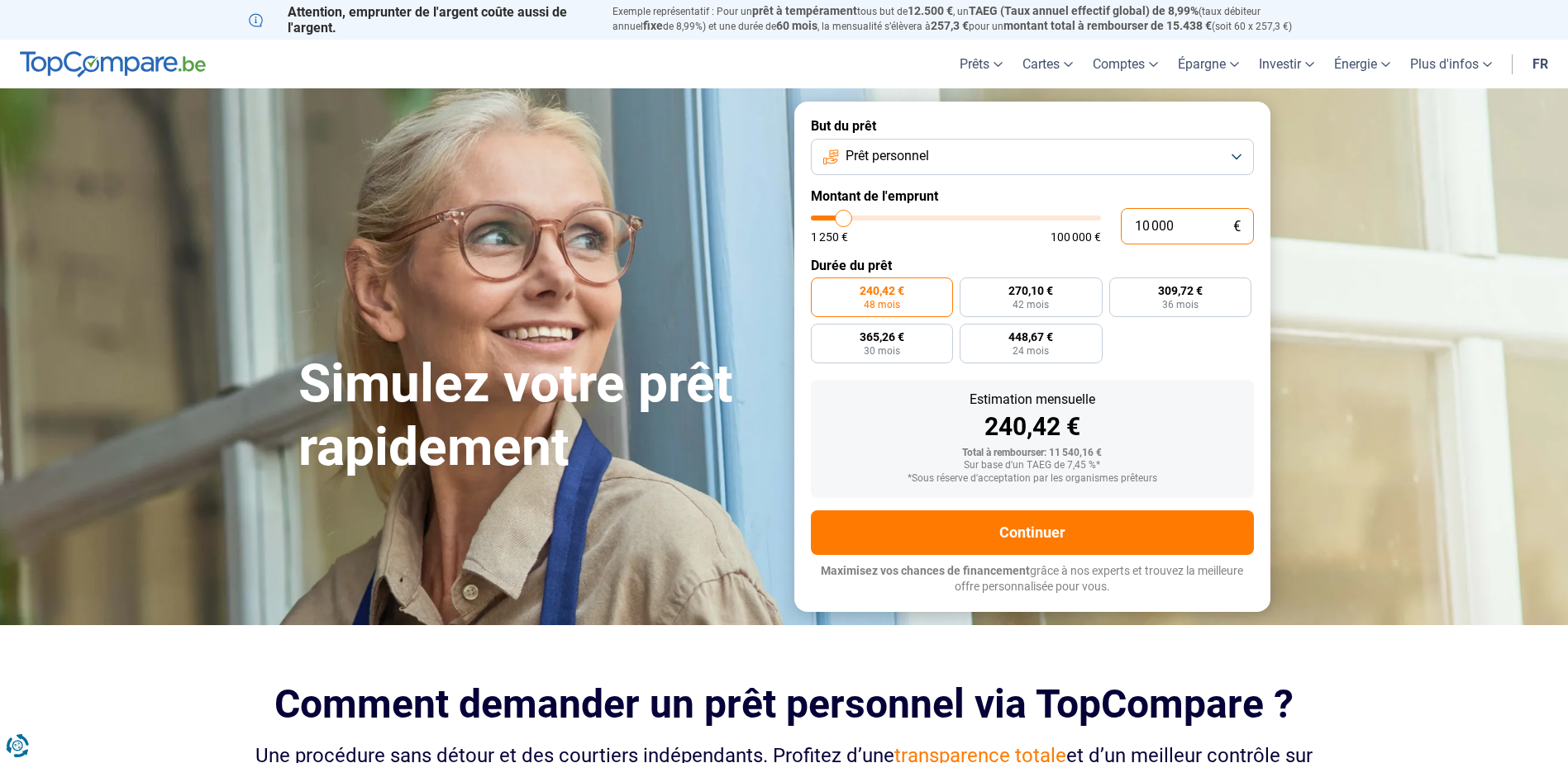
type input "1 000"
type input "1250"
type input "10 001"
type input "10000"
radio input "false"
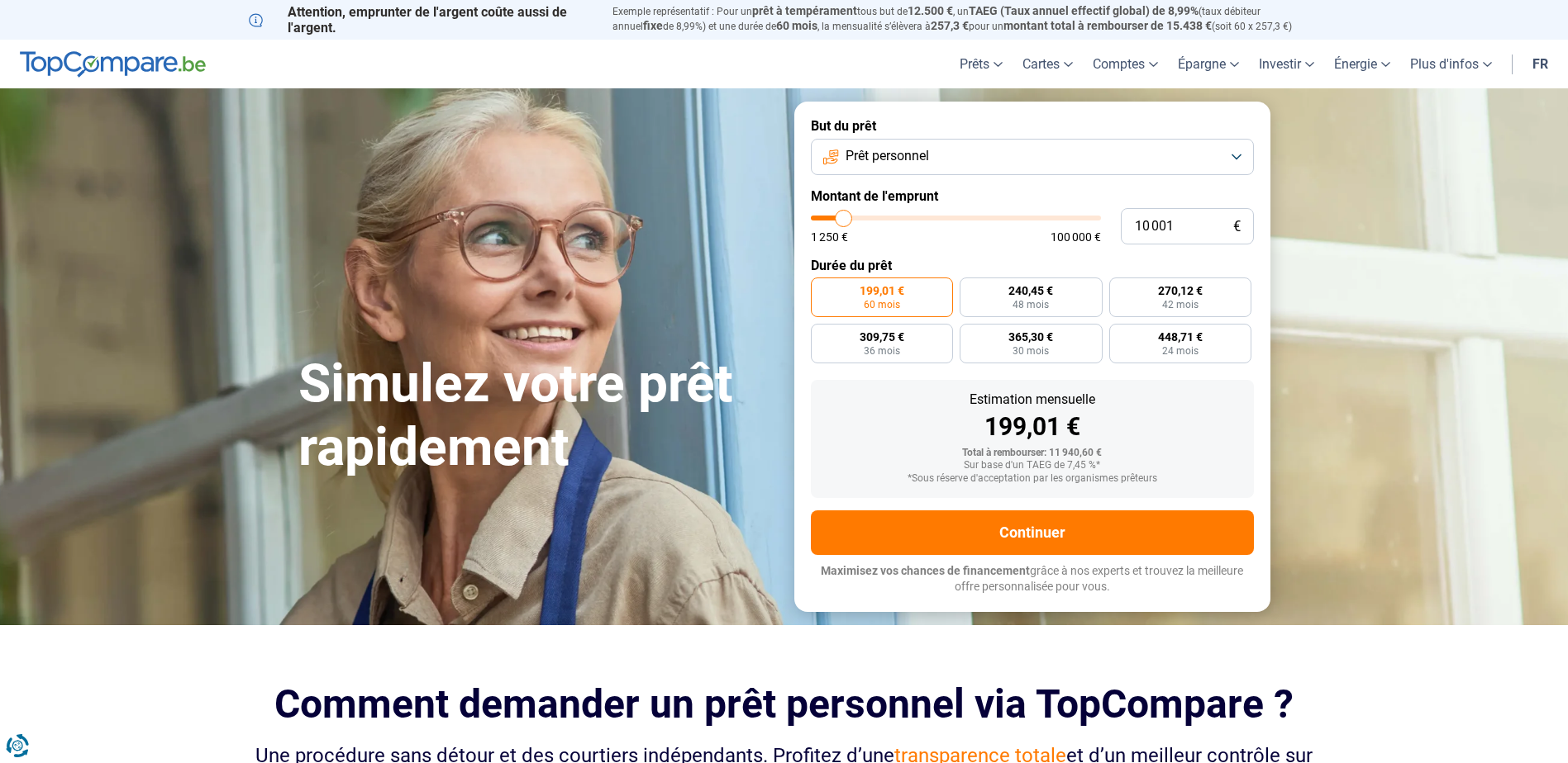
click at [1021, 249] on form "But du prêt Prêt personnel Montant de l'emprunt 10 001 € 1 250 € 100 000 € Duré…" at bounding box center [1032, 356] width 477 height 510
click at [1184, 223] on input "10 001" at bounding box center [1186, 227] width 133 height 37
type input "1 000"
type input "1250"
type input "10 000"
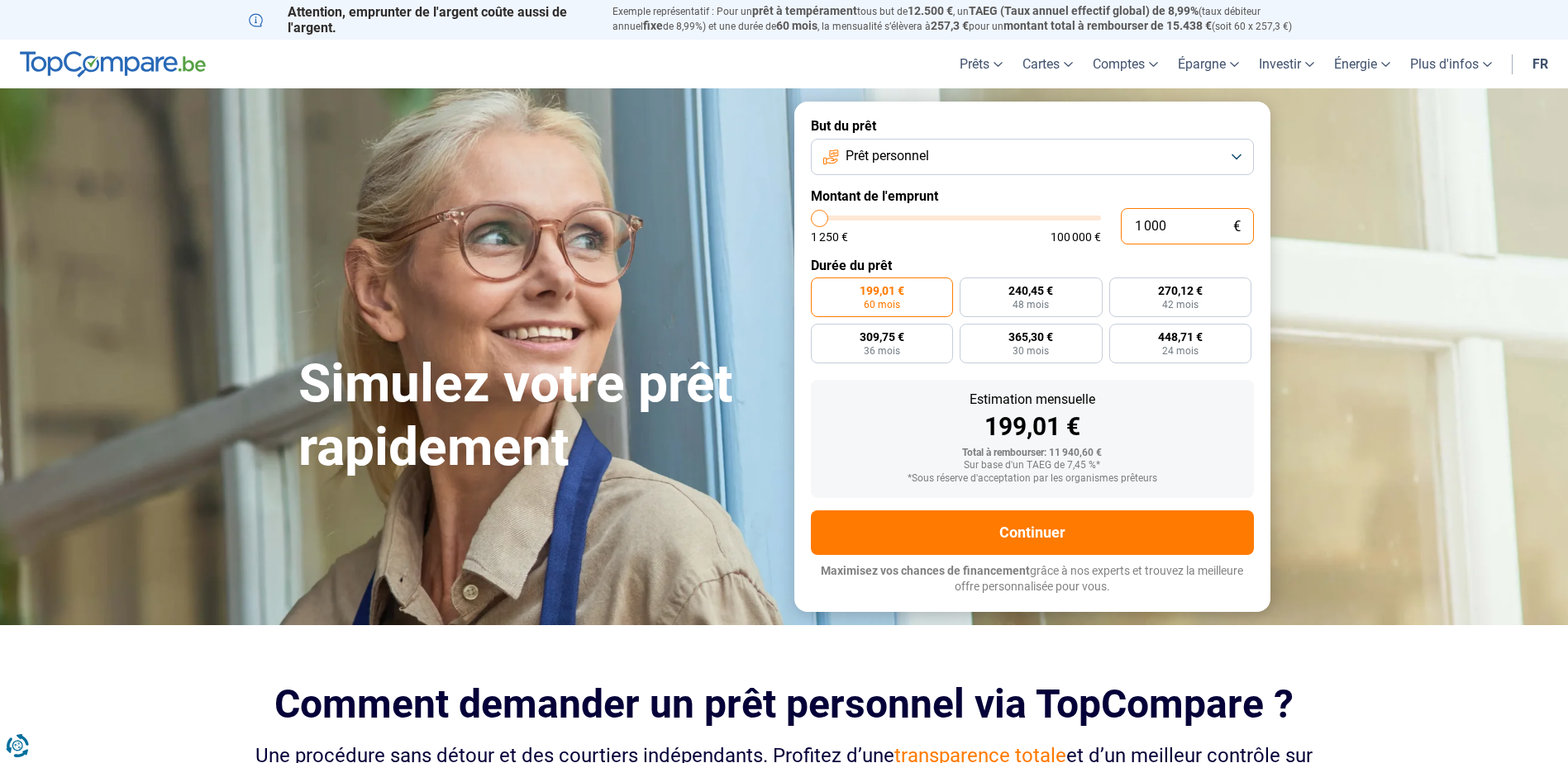
type input "10000"
radio input "true"
type input "1 000"
type input "1250"
type input "10 001"
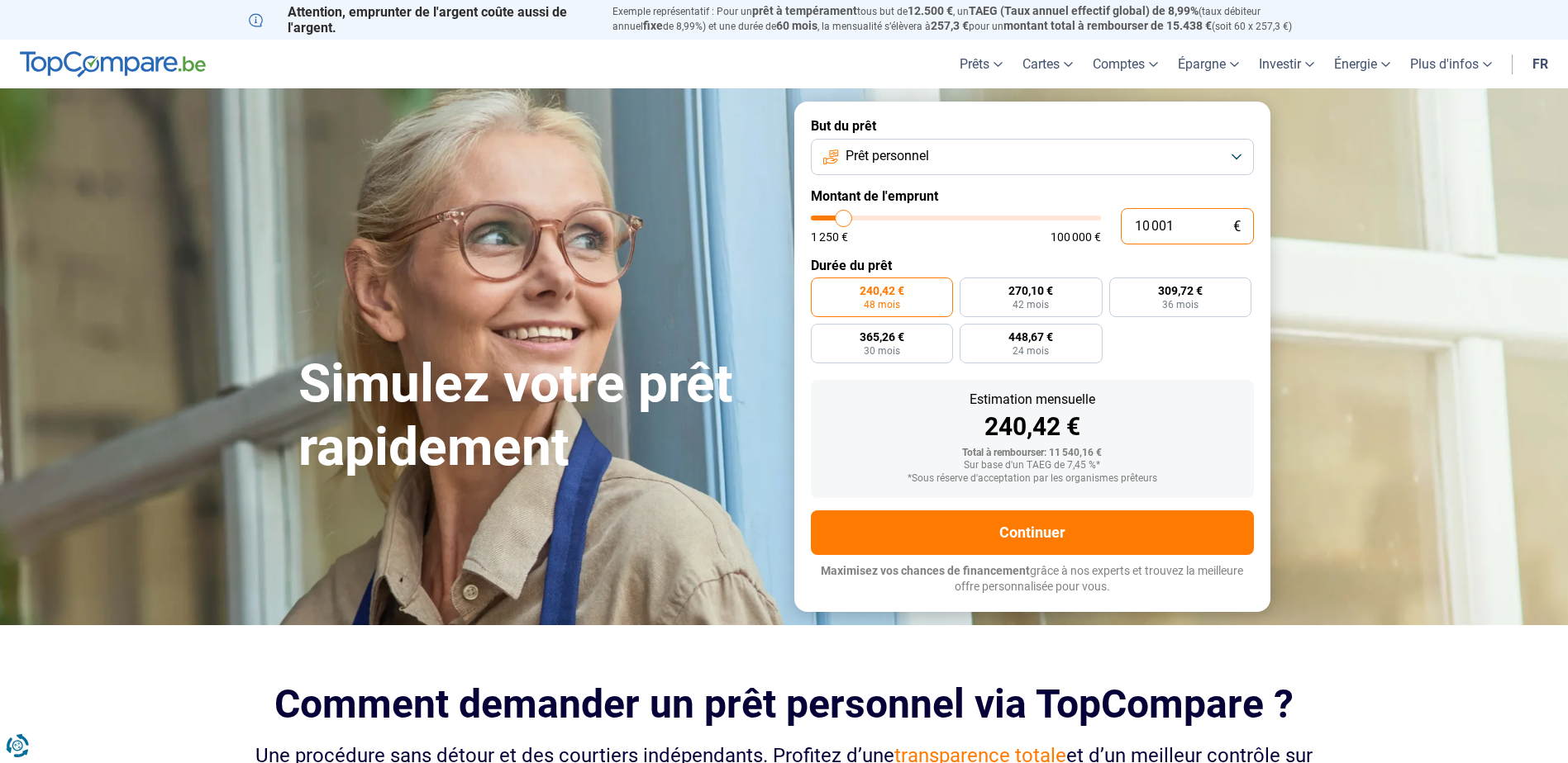
type input "10000"
radio input "false"
type input "1 000"
type input "1250"
type input "10 000"
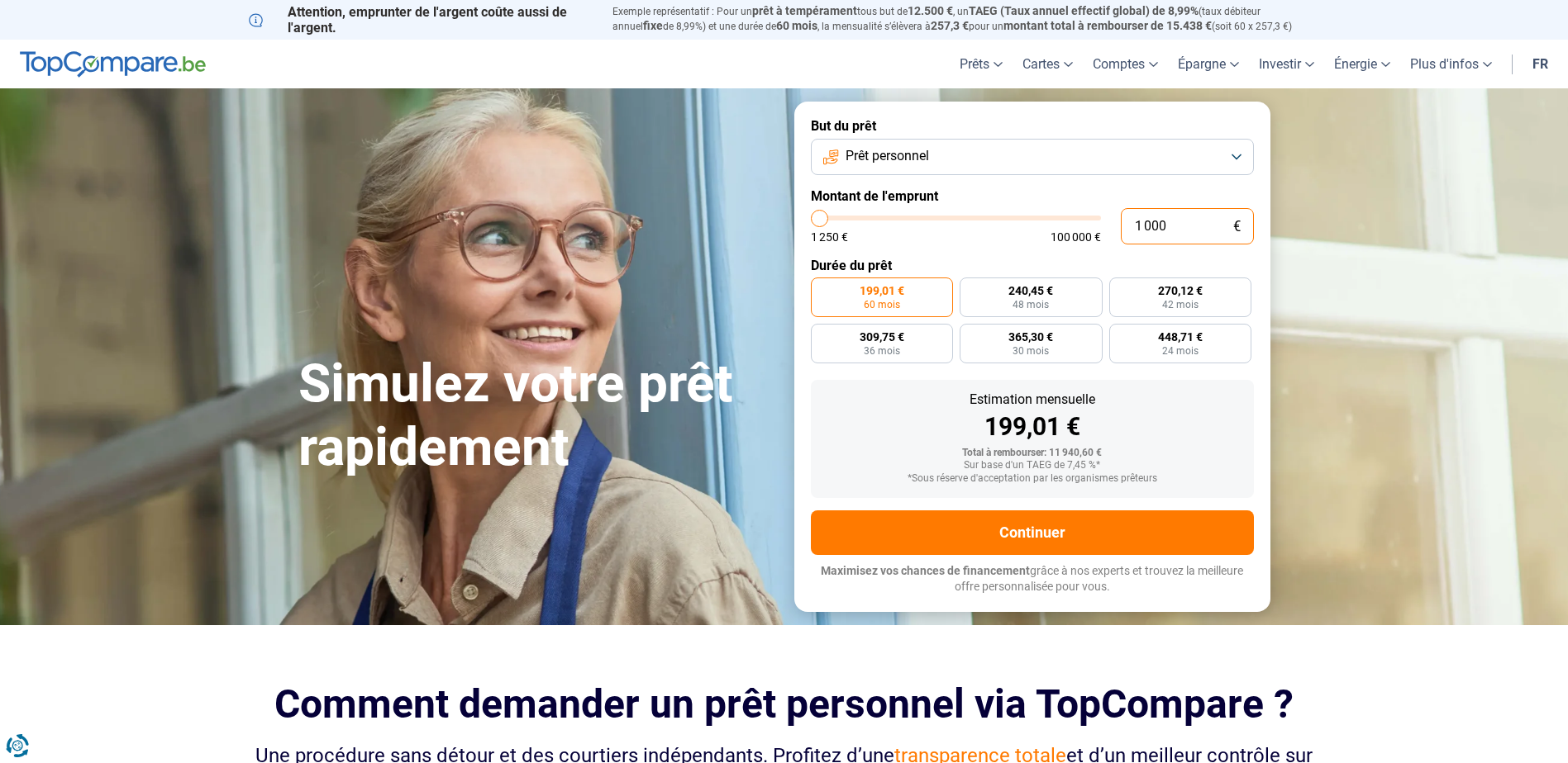
type input "10000"
radio input "true"
type input "1 000"
type input "1250"
type input "10 001"
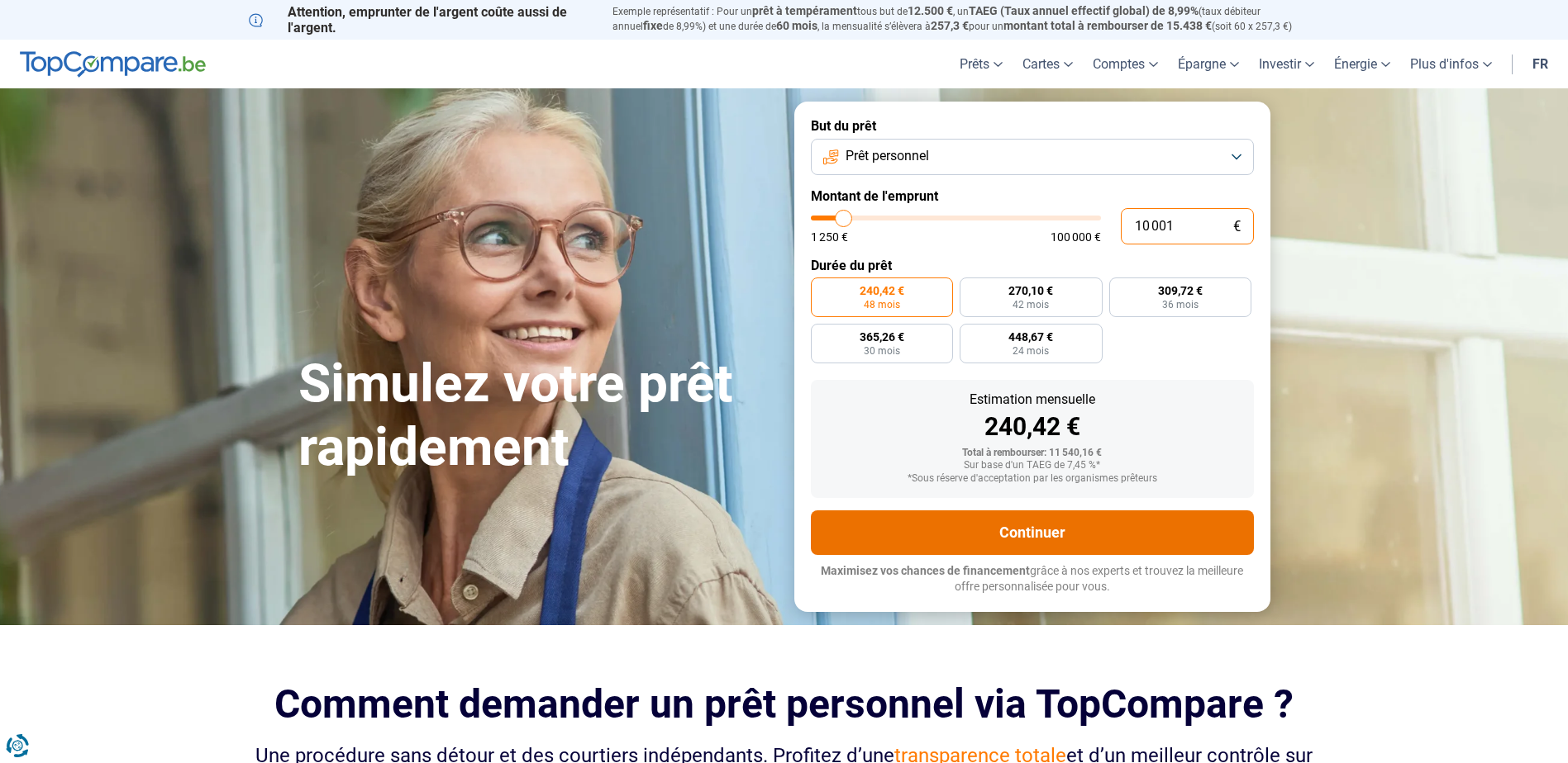
type input "10000"
radio input "false"
click at [1057, 538] on button "Continuer" at bounding box center [1031, 533] width 443 height 45
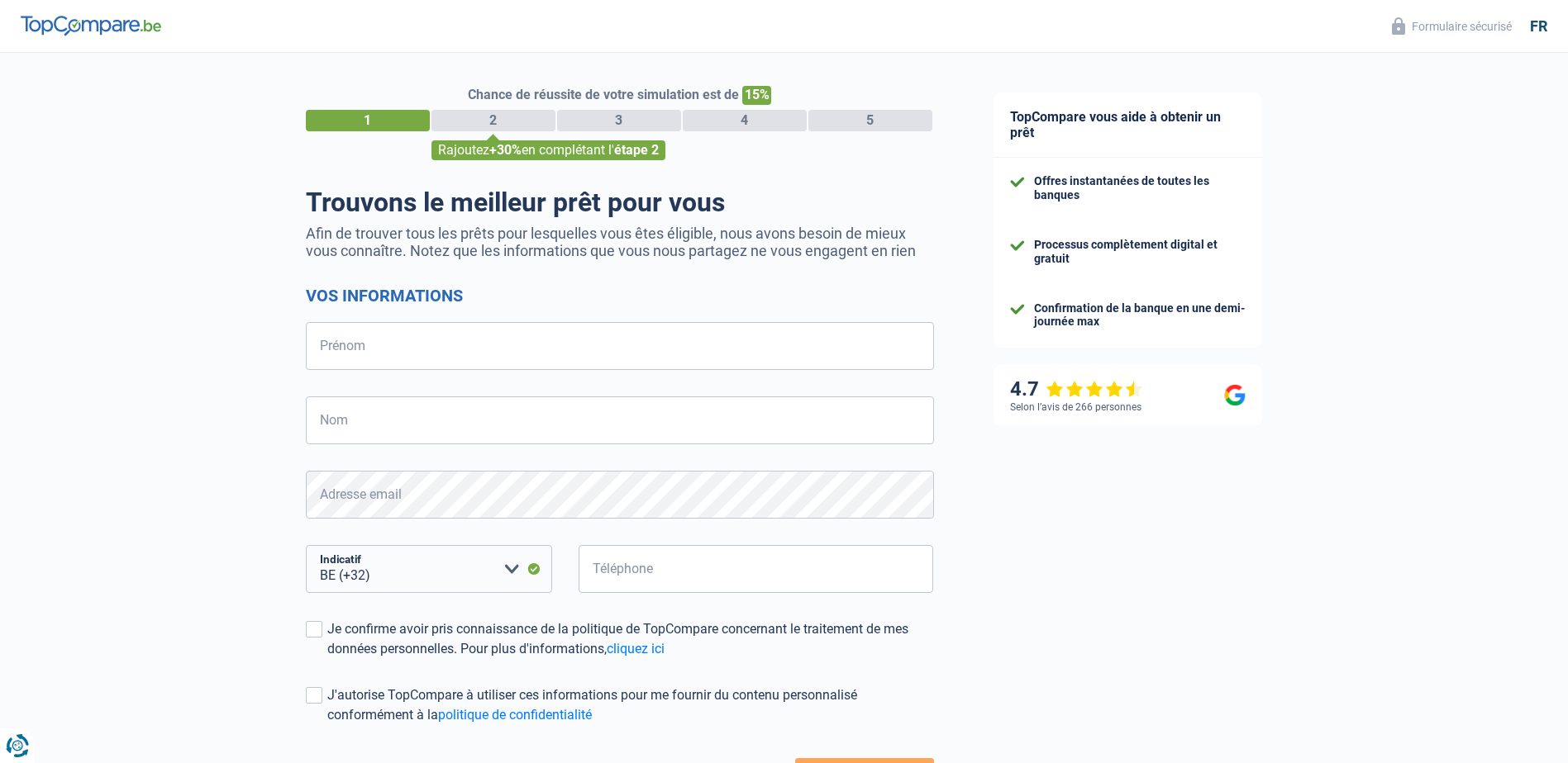
select select "32"
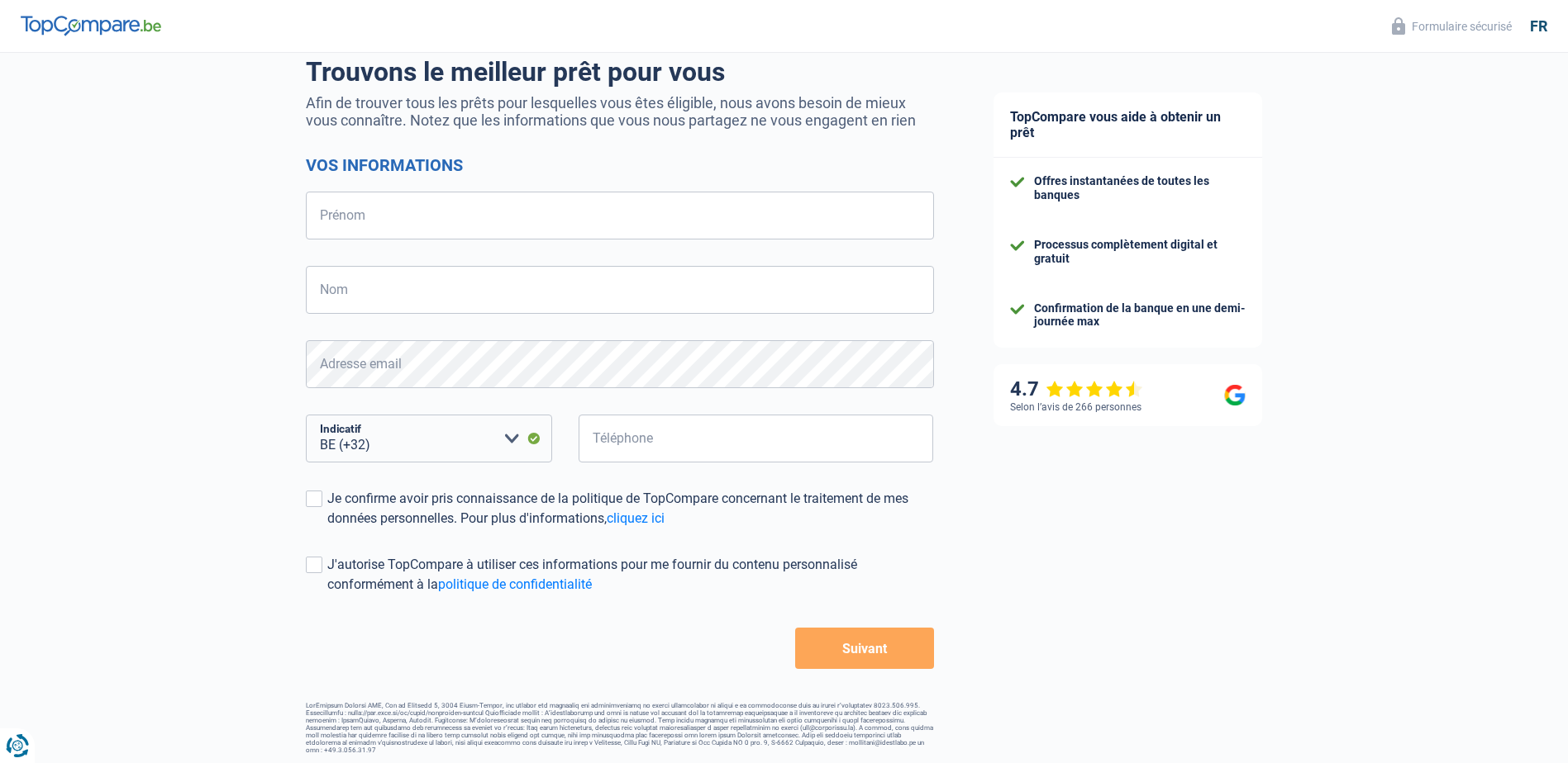
scroll to position [134, 0]
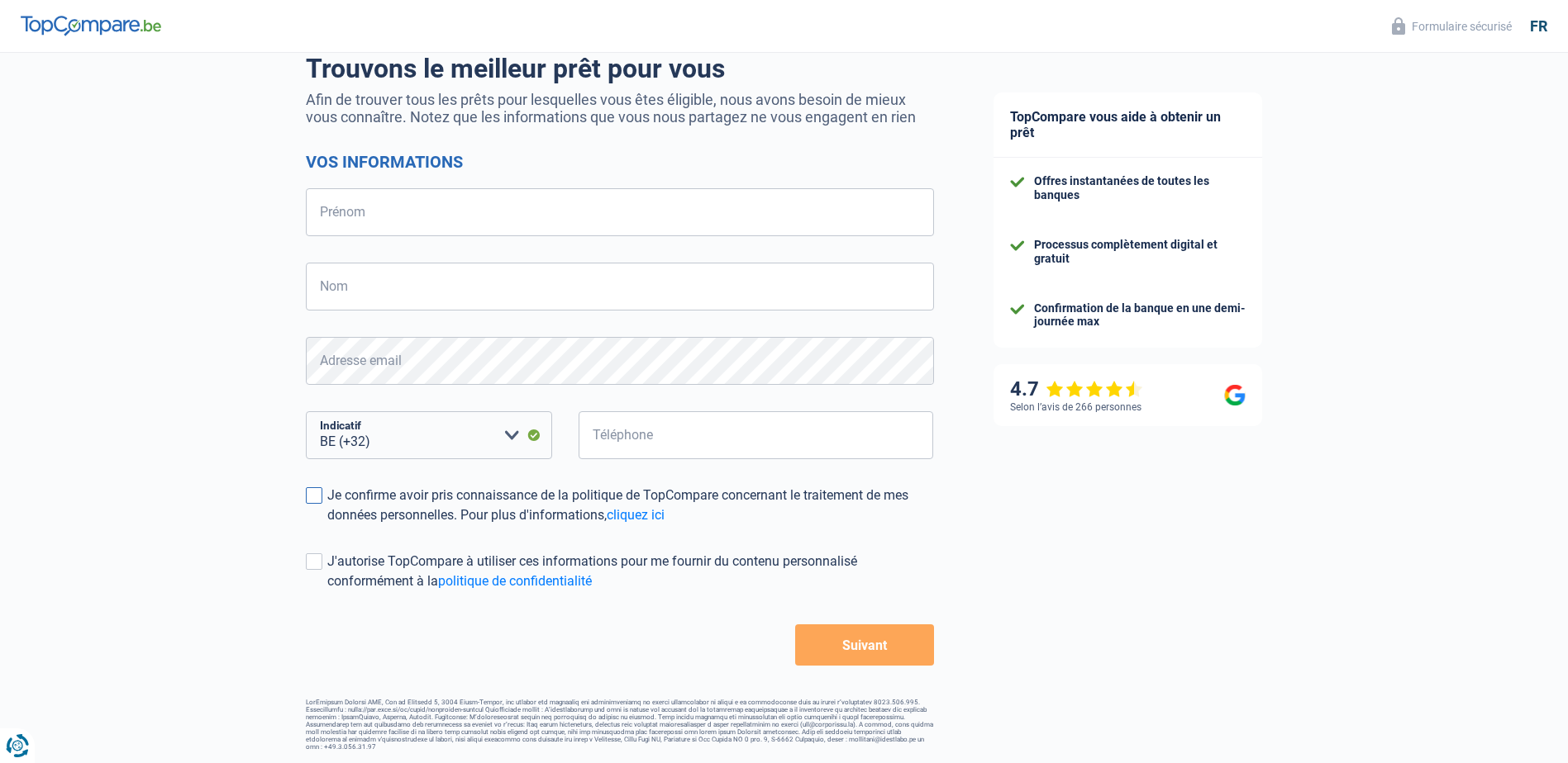
click at [311, 499] on span at bounding box center [314, 495] width 16 height 16
click at [327, 526] on input "Je confirme avoir pris connaissance de la politique de TopCompare concernant le…" at bounding box center [327, 526] width 0 height 0
click at [899, 657] on button "Suivant" at bounding box center [864, 645] width 138 height 42
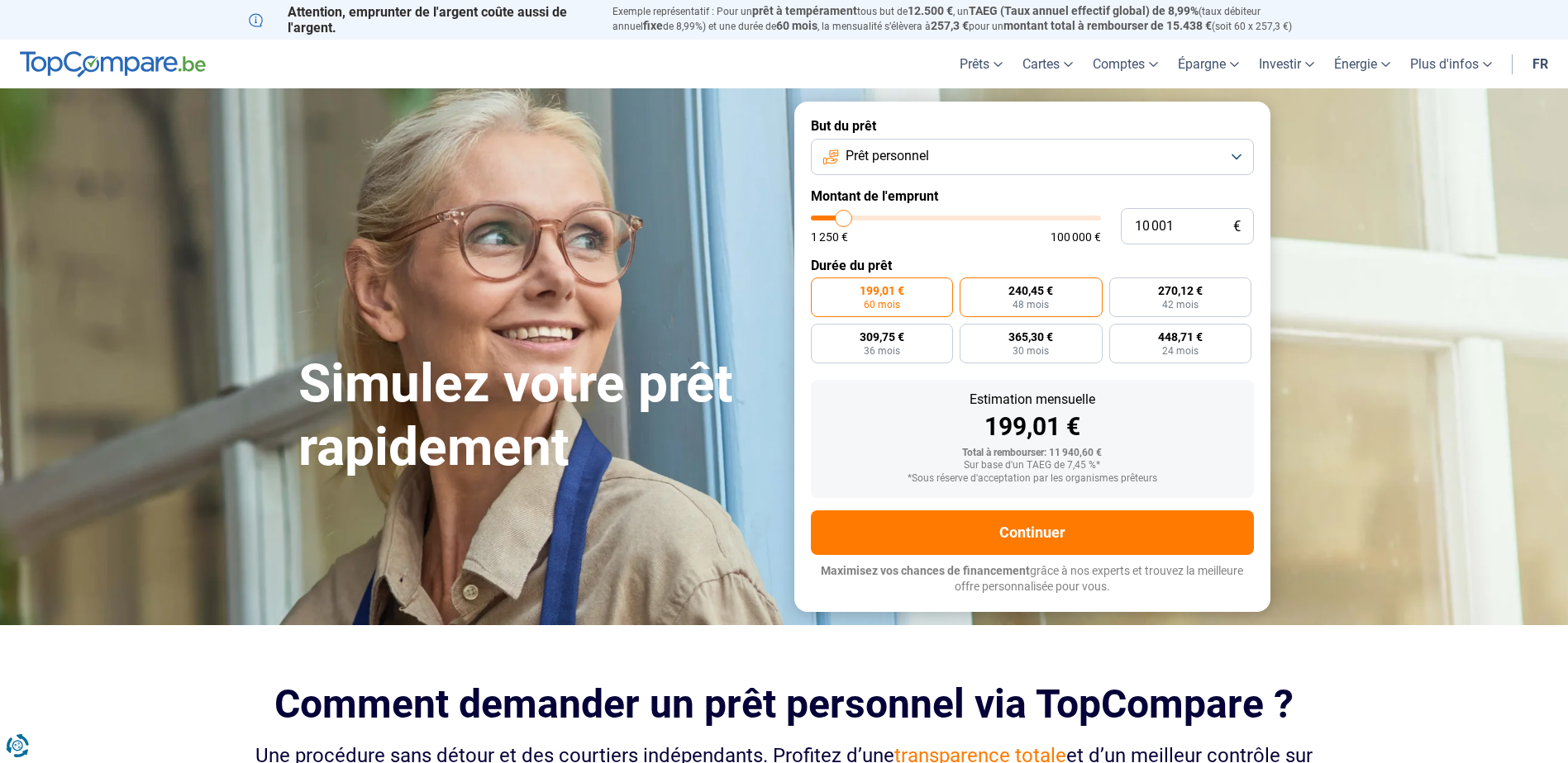
click at [1060, 297] on label "240,45 € 48 mois" at bounding box center [1031, 297] width 143 height 40
click at [970, 289] on input "240,45 € 48 mois" at bounding box center [965, 283] width 11 height 11
radio input "true"
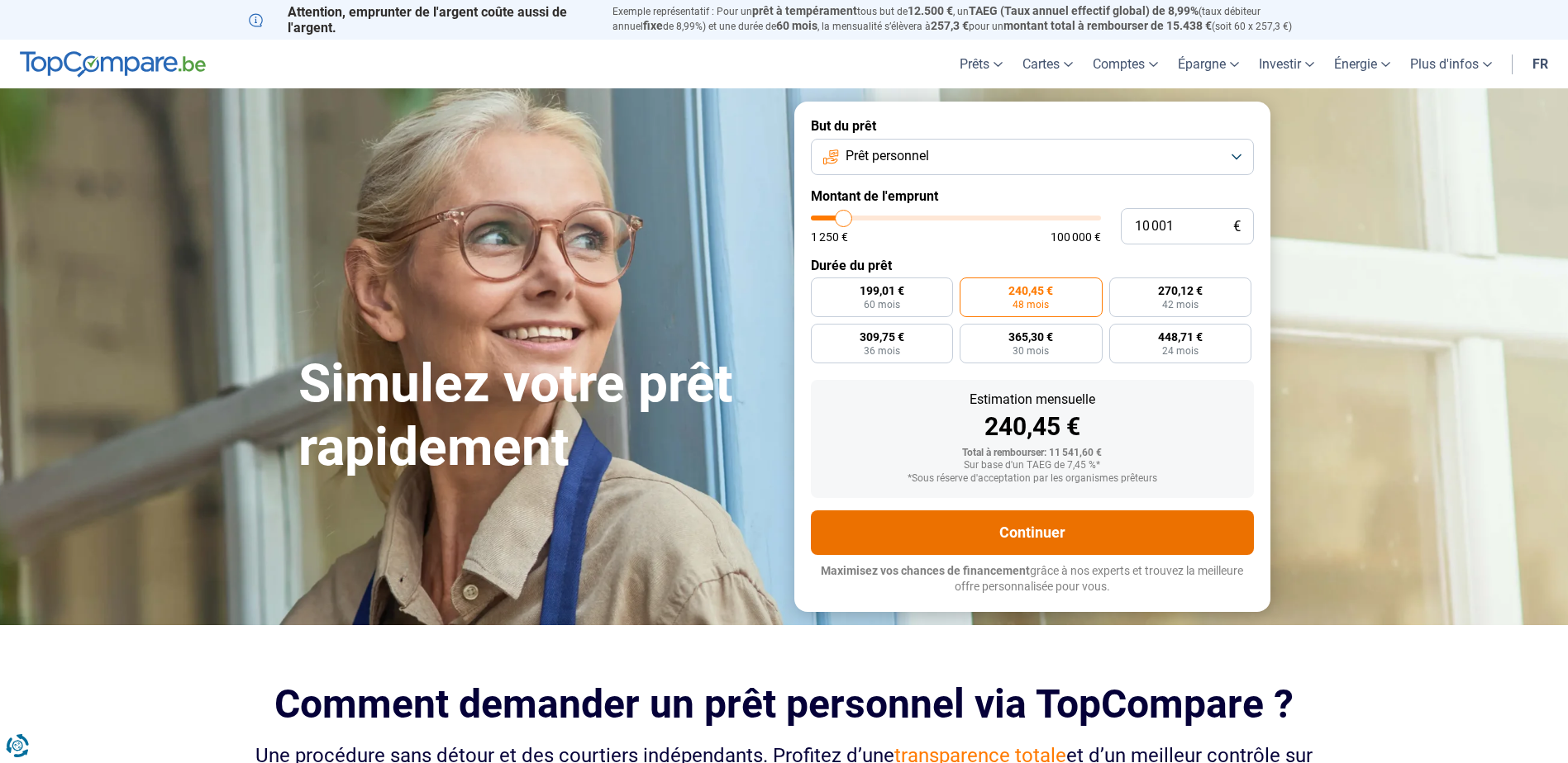
click at [1030, 534] on button "Continuer" at bounding box center [1031, 533] width 443 height 45
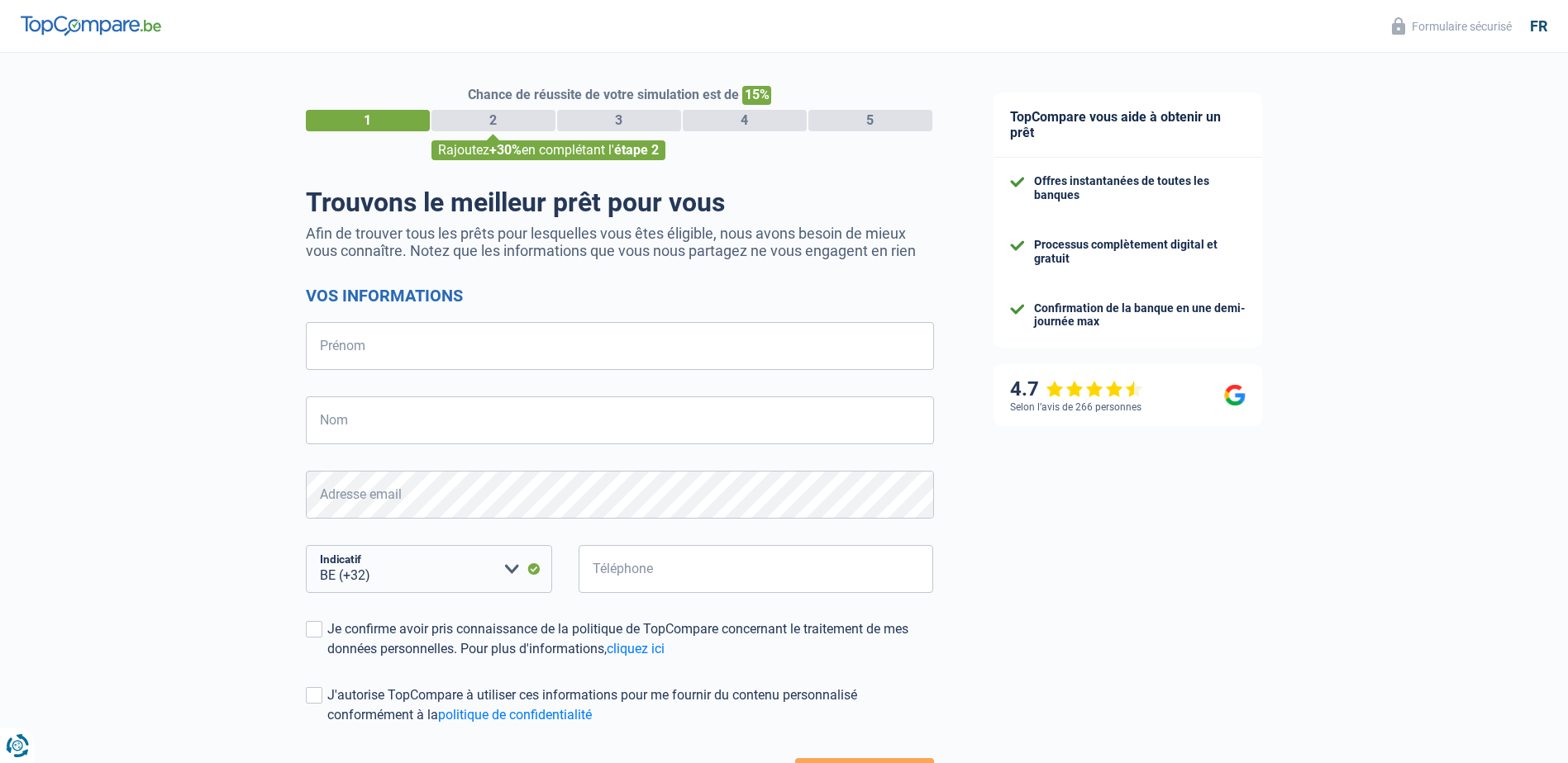
select select "32"
click at [663, 352] on input "Prénom" at bounding box center [620, 346] width 629 height 47
type input "Celine&Olivier"
type input "Dulaunoy"
type input "479820570"
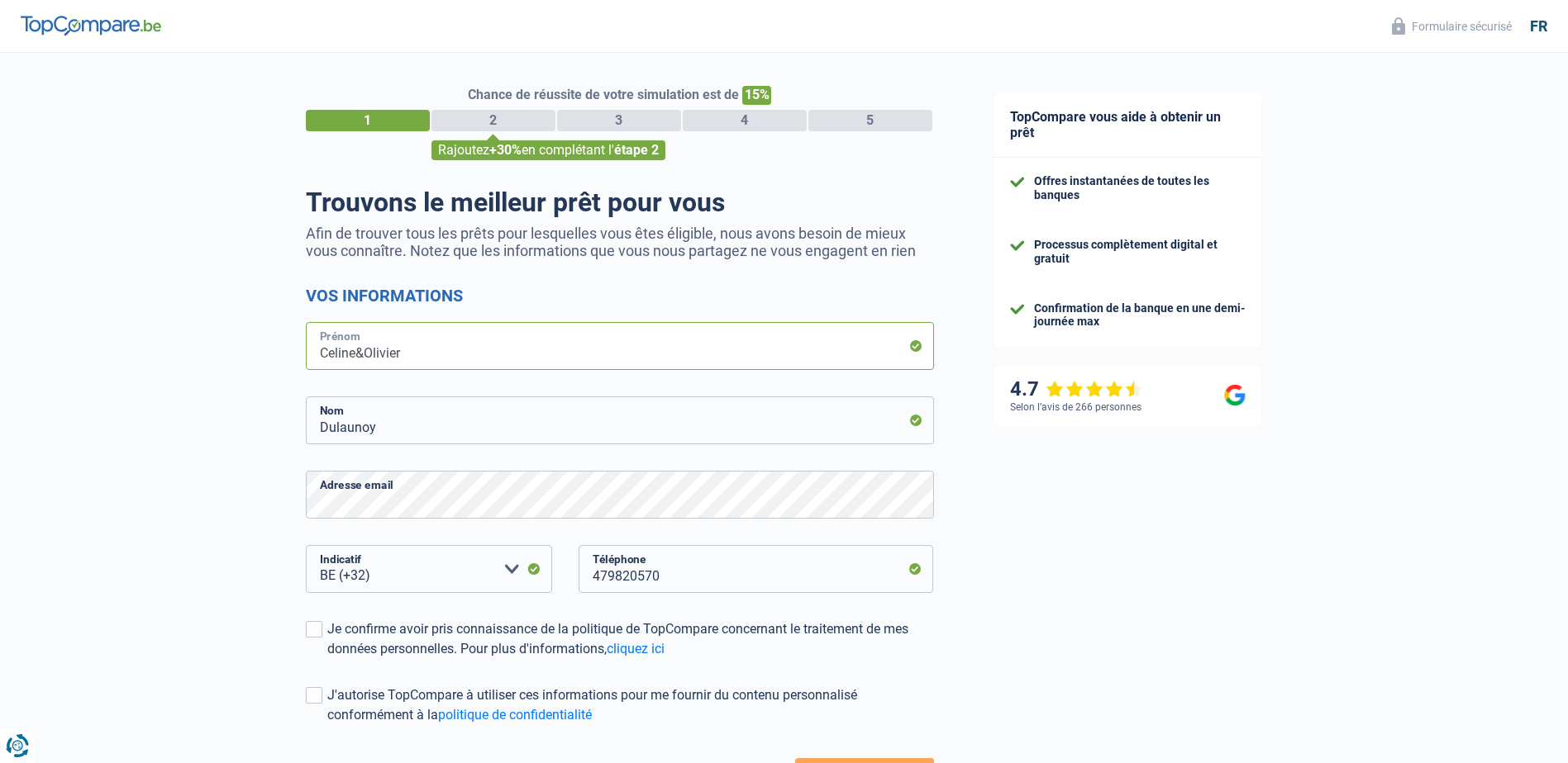
type input "olivier"
click at [695, 577] on input "479820570" at bounding box center [755, 568] width 355 height 47
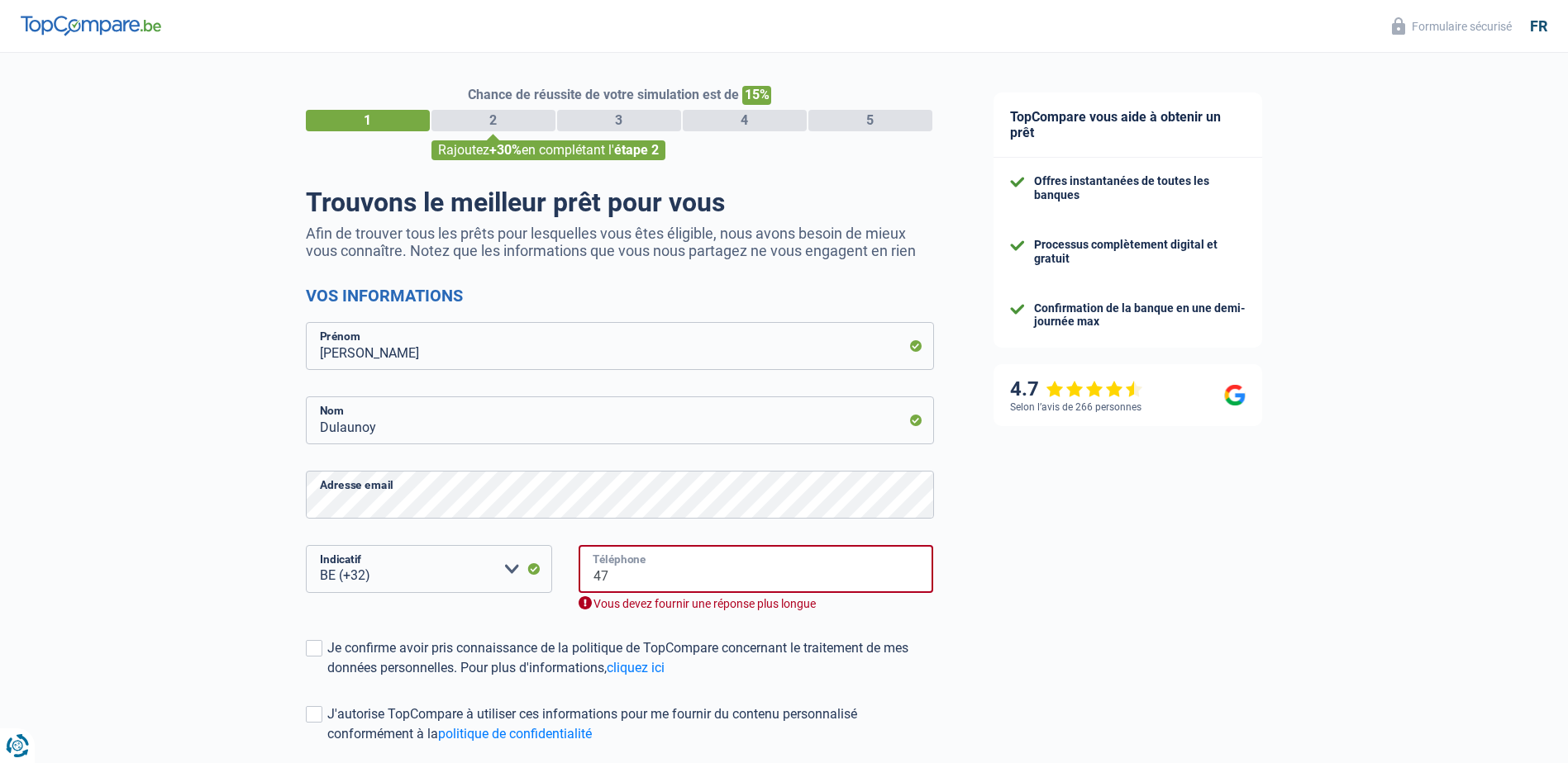
type input "4"
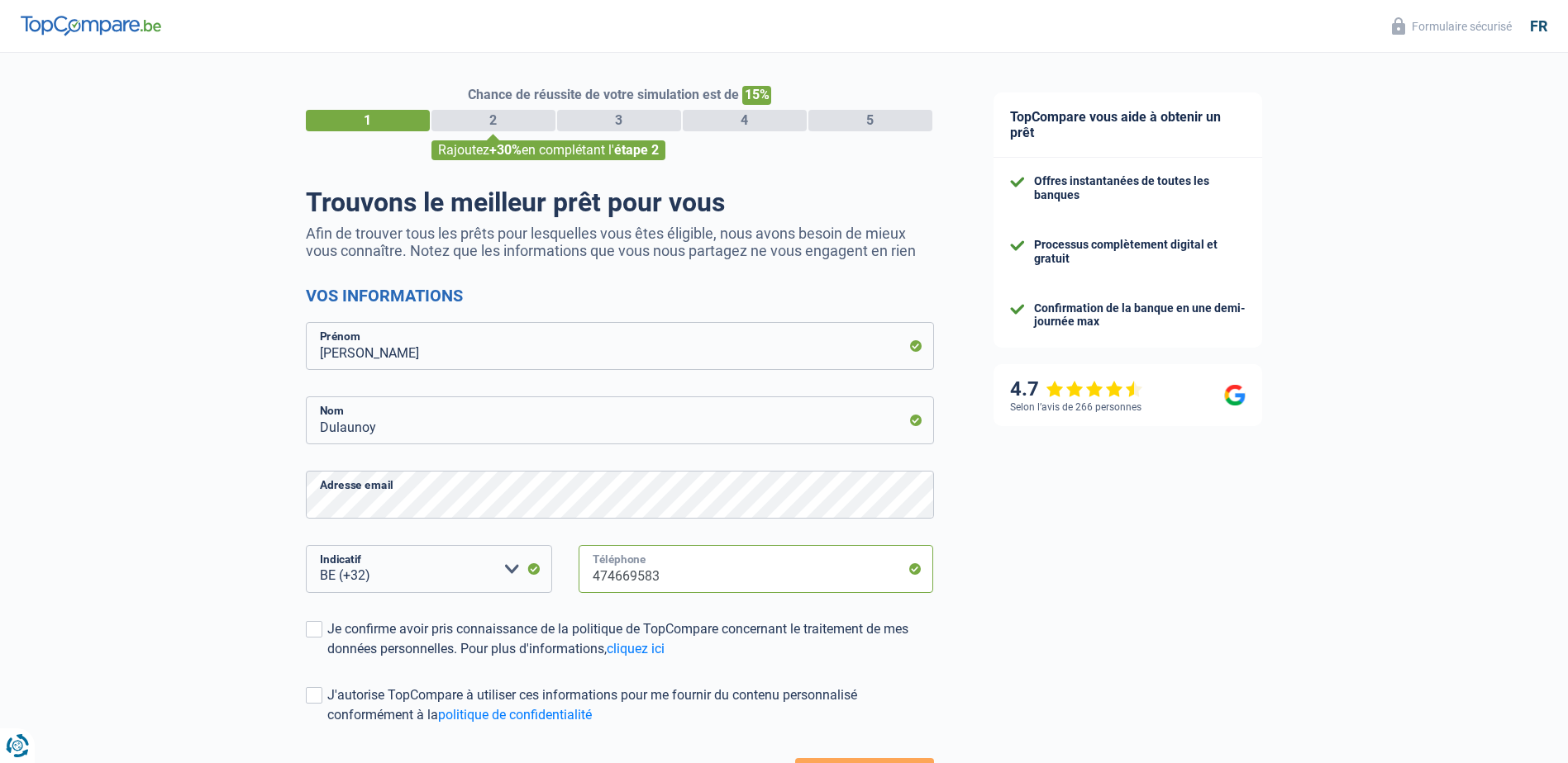
type input "474669583"
click at [1037, 593] on div "TopCompare vous aide à obtenir un prêt Offres instantanées de toutes les banque…" at bounding box center [1266, 475] width 605 height 845
click at [335, 633] on div "Je confirme avoir pris connaissance de la politique de TopCompare concernant le…" at bounding box center [630, 639] width 606 height 40
click at [327, 659] on input "Je confirme avoir pris connaissance de la politique de TopCompare concernant le…" at bounding box center [327, 659] width 0 height 0
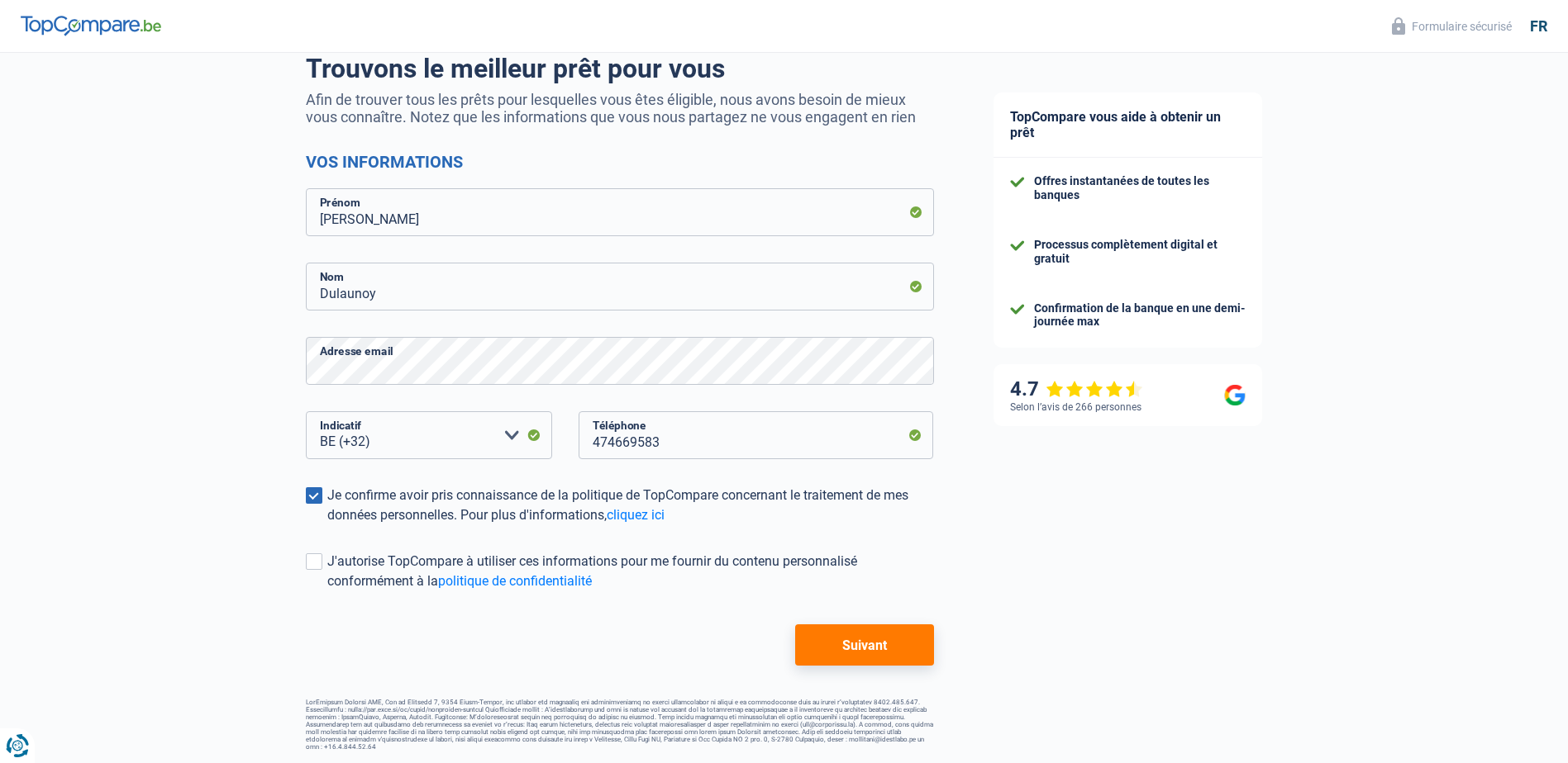
click at [849, 648] on button "Suivant" at bounding box center [864, 645] width 138 height 42
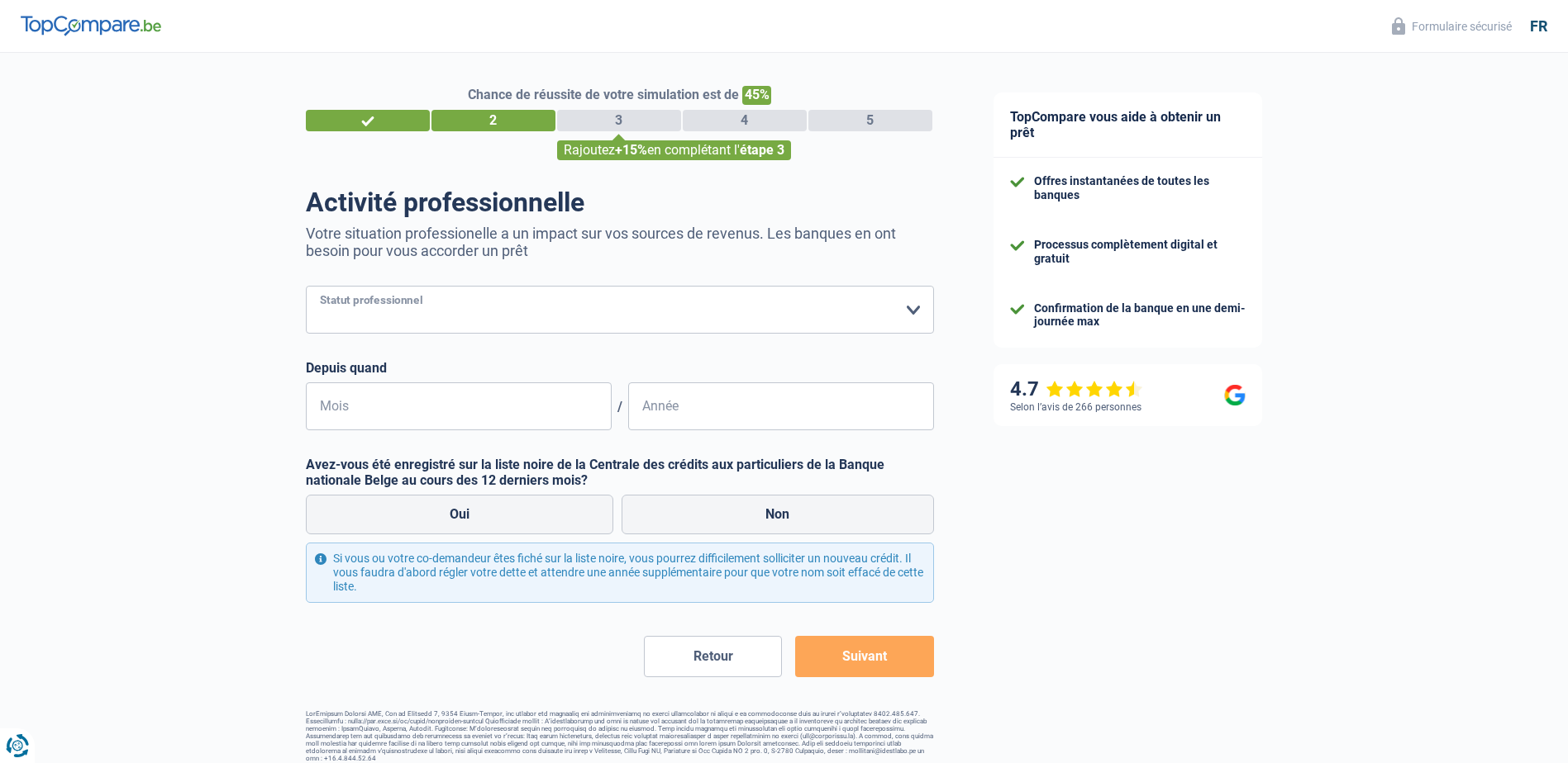
click at [919, 308] on select "Ouvrier Employé privé Employé public Invalide Indépendant Pensionné Chômeur Mut…" at bounding box center [620, 309] width 629 height 47
select select "publicEmployee"
click at [306, 288] on select "Ouvrier Employé privé Employé public Invalide Indépendant Pensionné Chômeur Mut…" at bounding box center [620, 309] width 629 height 47
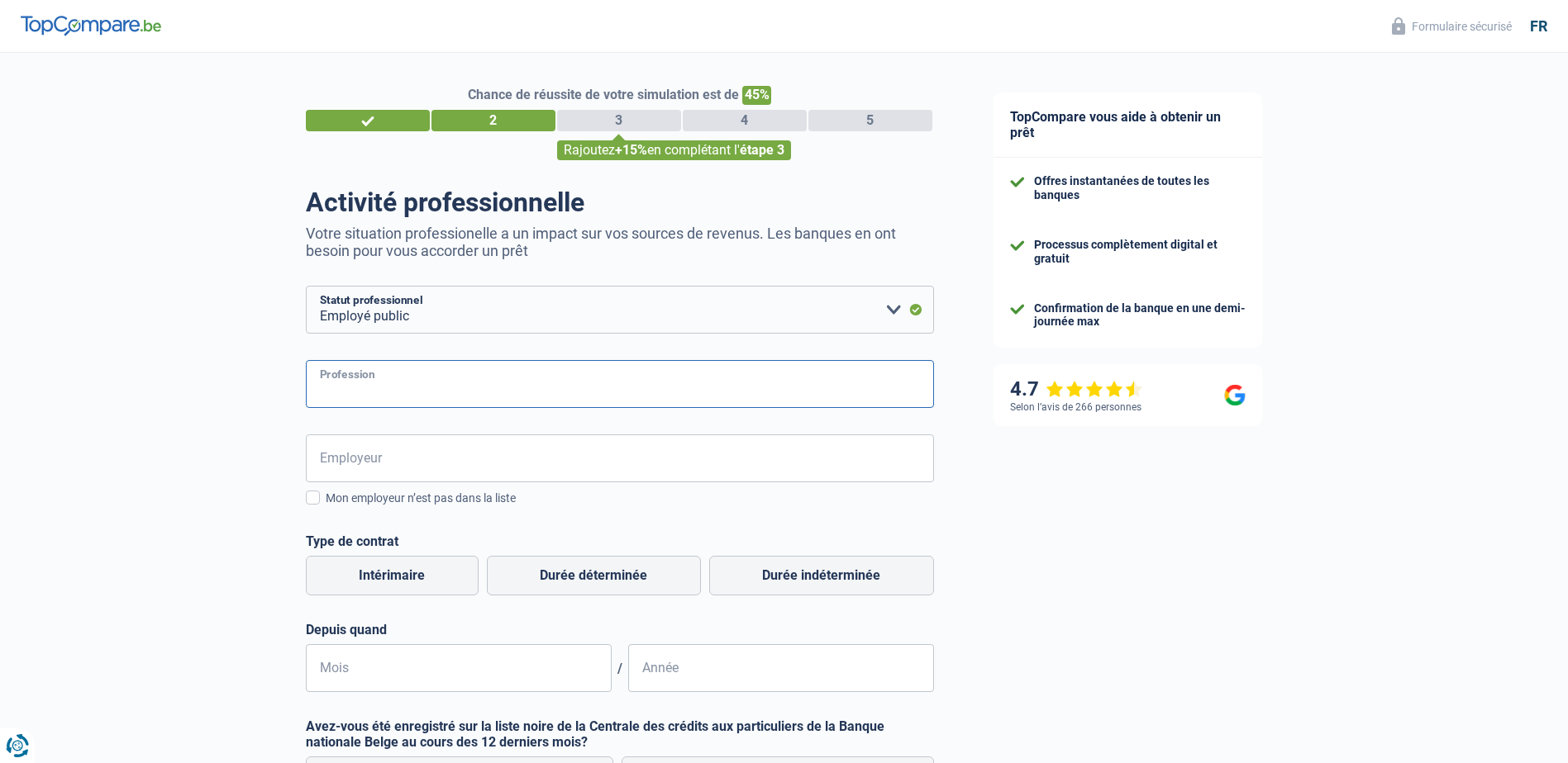
click at [428, 391] on input "Profession" at bounding box center [620, 383] width 629 height 47
type input "militaire"
click at [407, 464] on input "Employeur" at bounding box center [620, 458] width 629 height 47
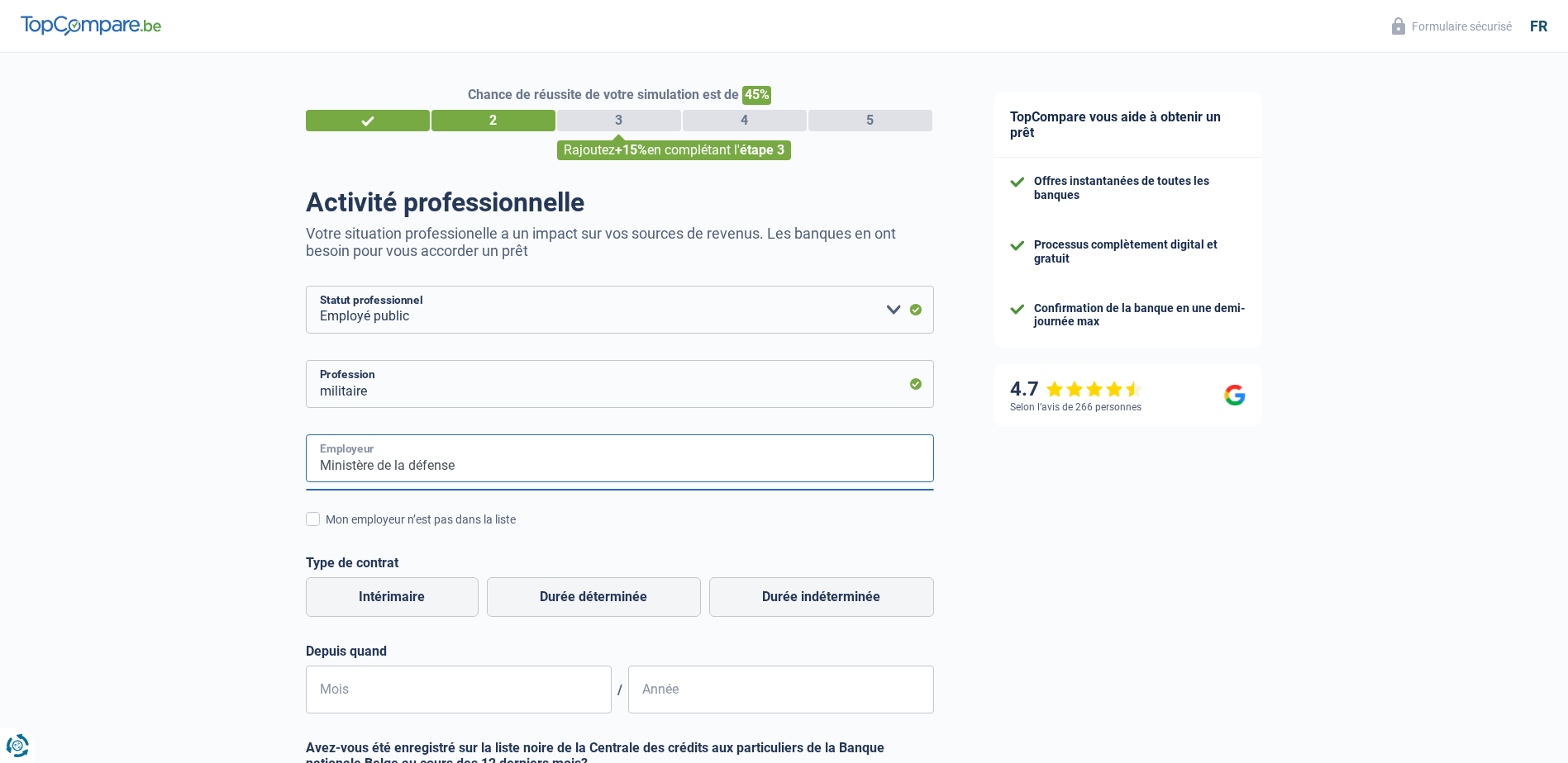
click at [410, 468] on input "Ministère de la défense" at bounding box center [620, 458] width 629 height 47
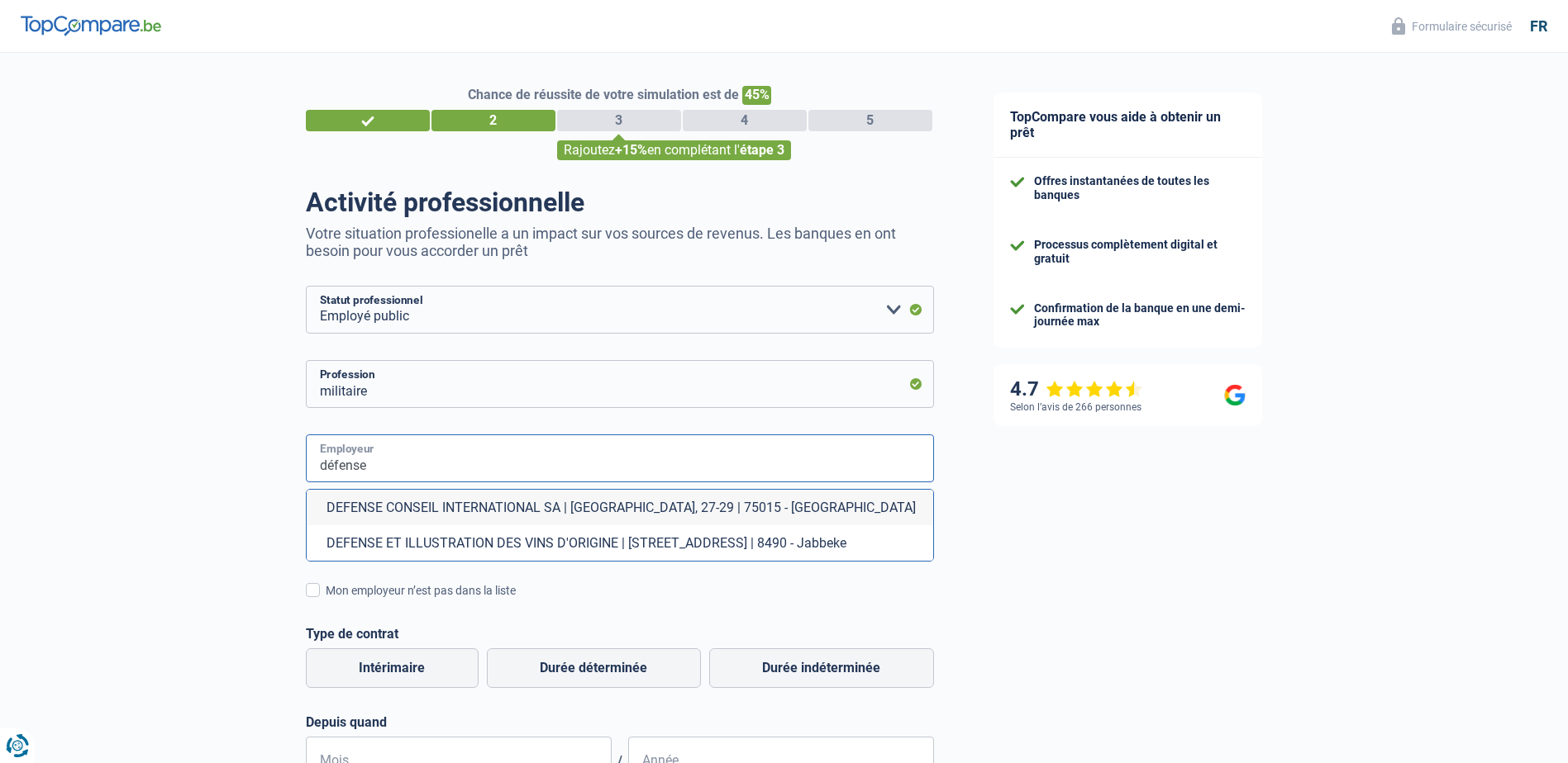
click at [445, 471] on input "défense" at bounding box center [620, 458] width 629 height 47
type input "d"
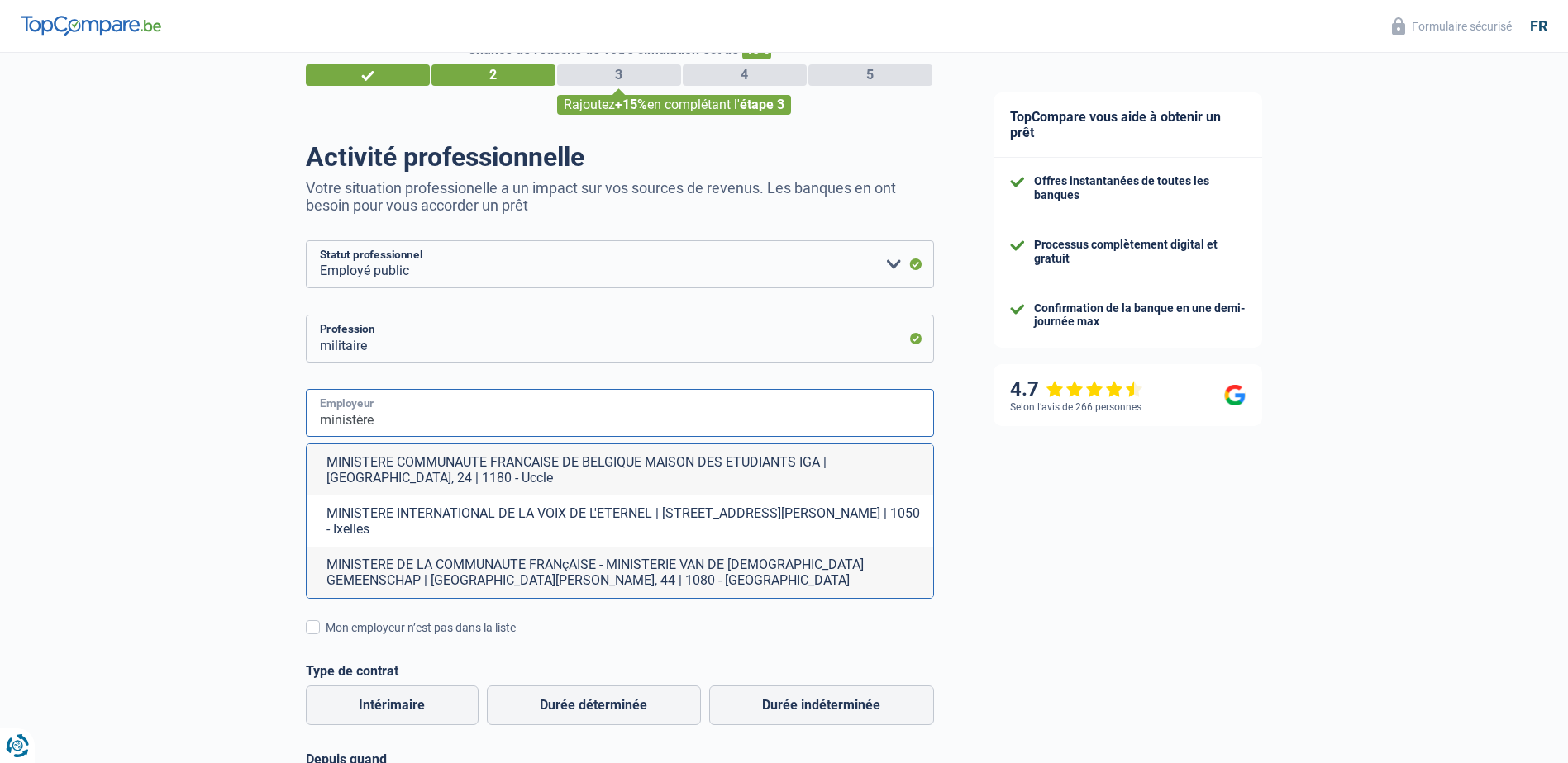
scroll to position [46, 0]
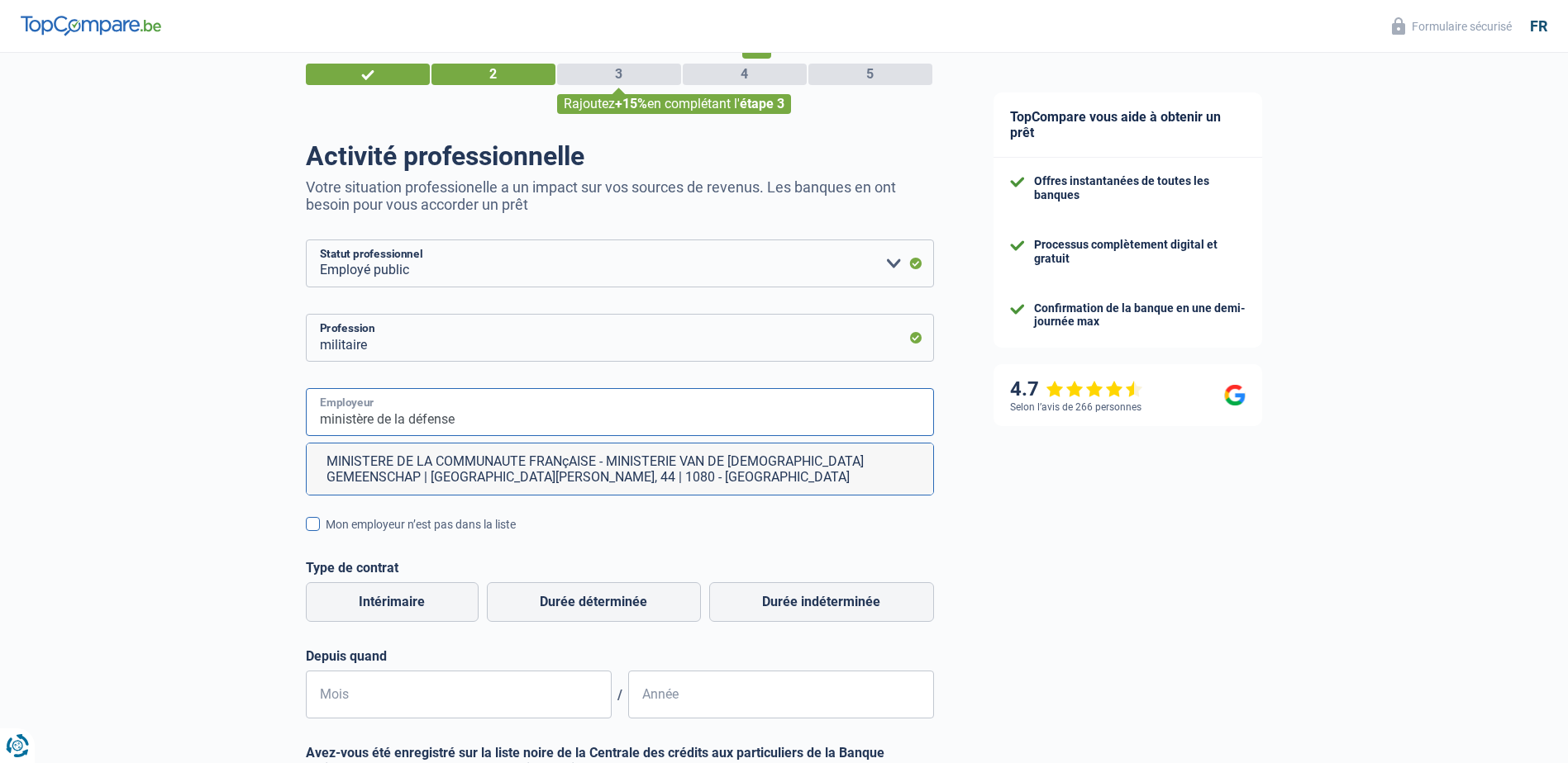
type input "ministère de la défense"
click at [313, 527] on span at bounding box center [313, 524] width 15 height 15
click at [325, 534] on input "Mon employeur n’est pas dans la liste" at bounding box center [325, 534] width 0 height 0
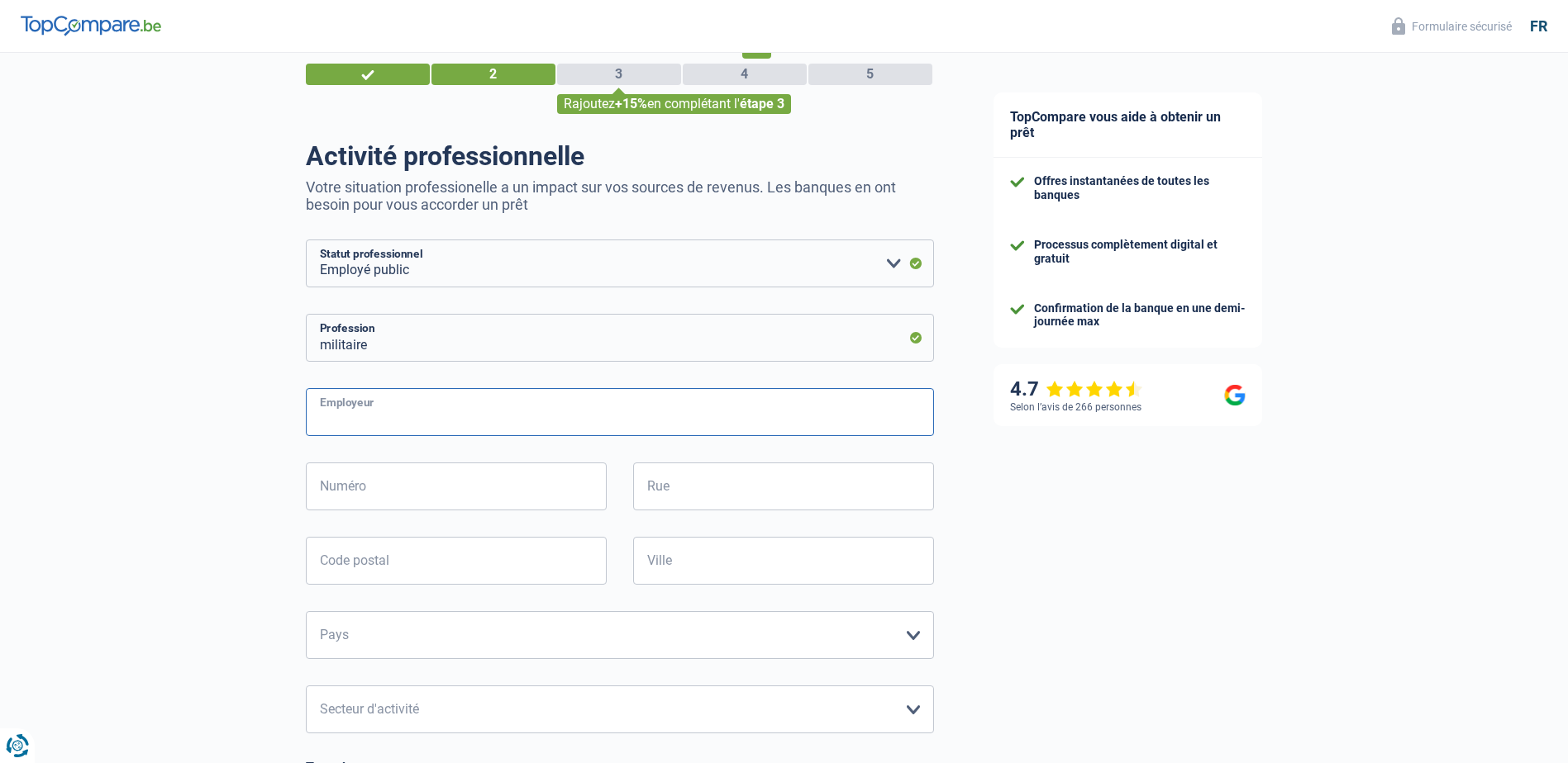
click at [375, 418] on input "Employeur" at bounding box center [620, 412] width 629 height 47
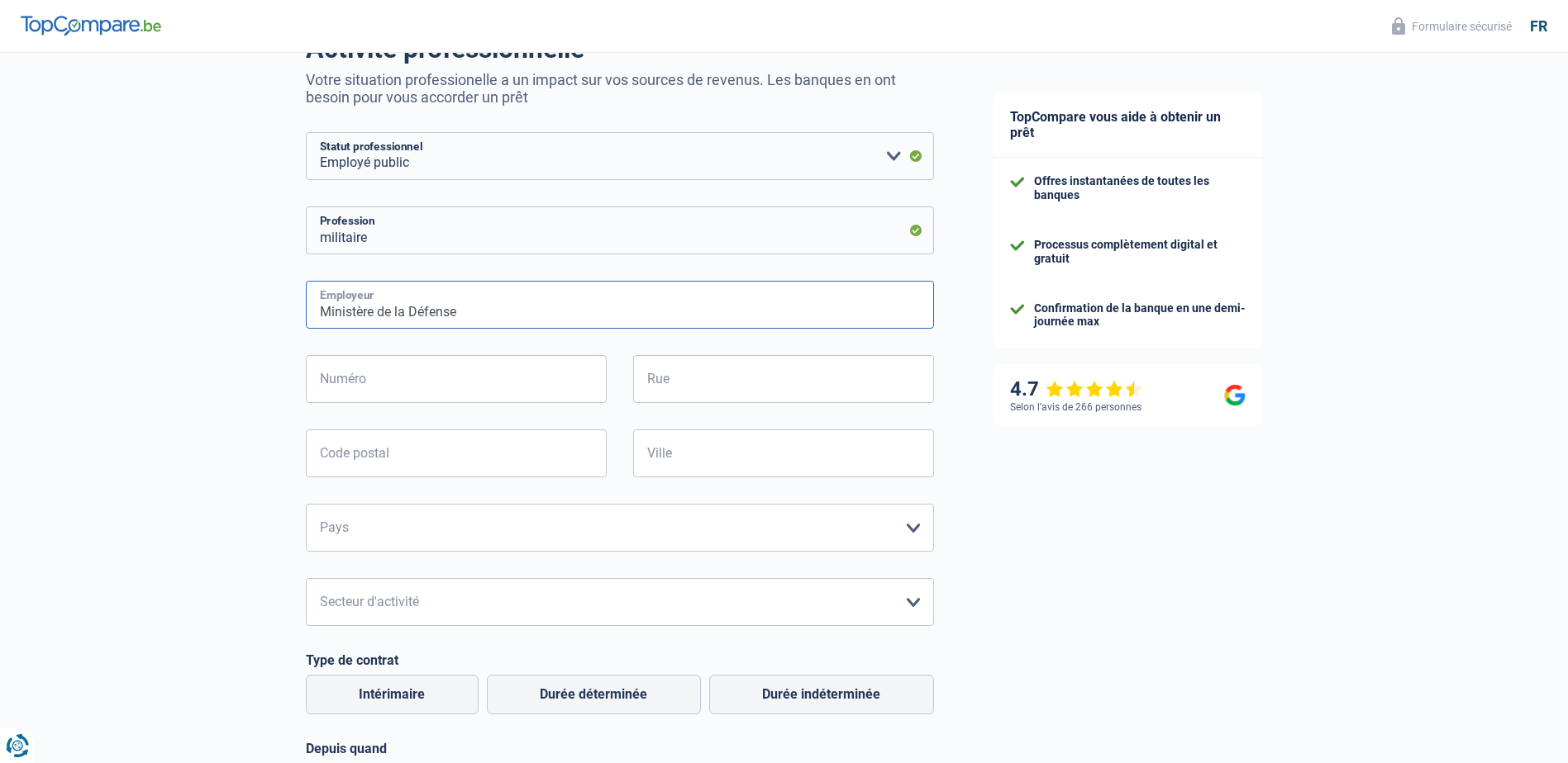
scroll to position [258, 0]
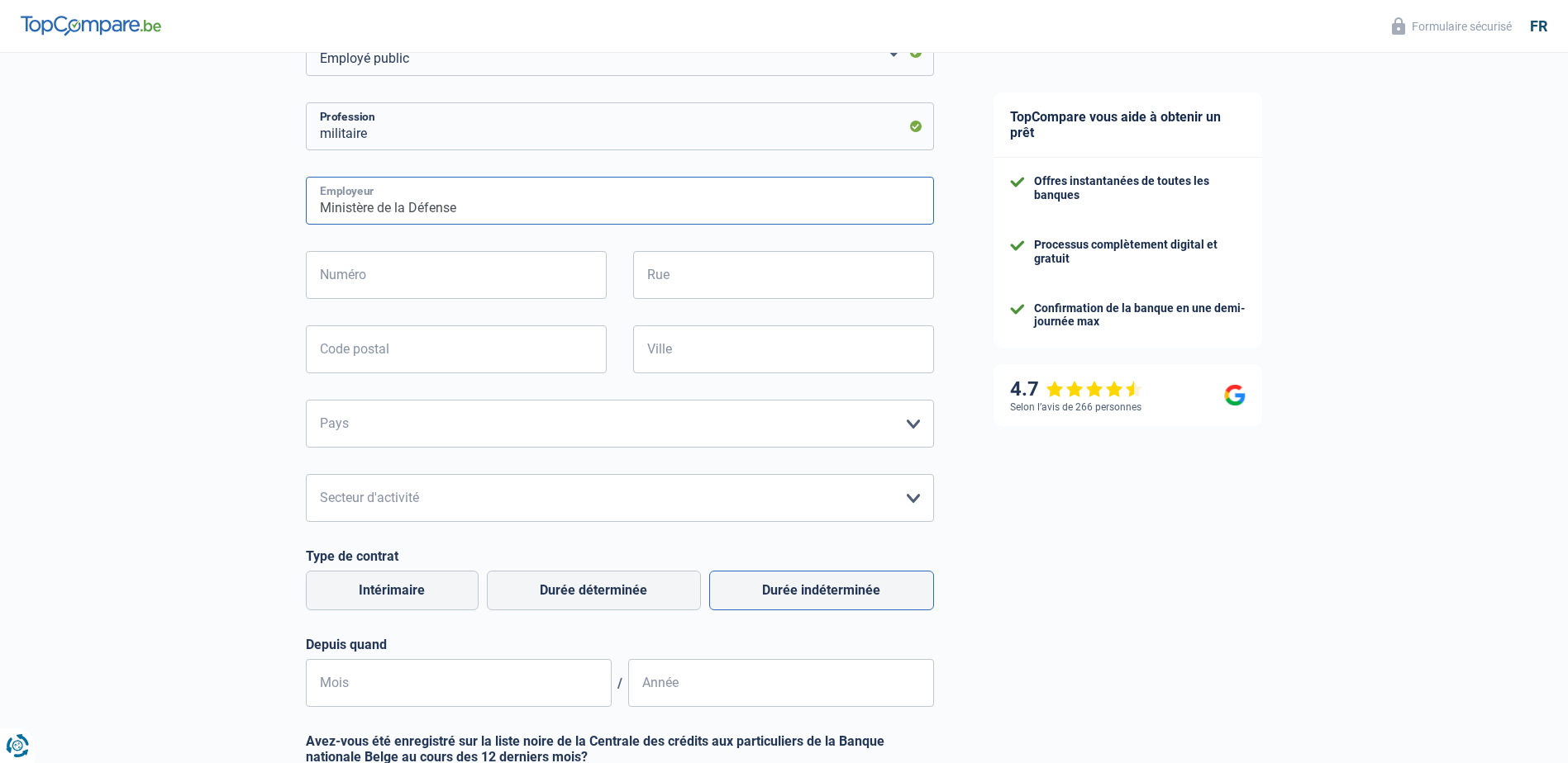
type input "Ministère de la Défense"
click at [770, 591] on label "Durée indéterminée" at bounding box center [821, 591] width 225 height 40
click at [770, 591] on input "Durée indéterminée" at bounding box center [821, 591] width 225 height 40
radio input "true"
click at [488, 679] on input "Mois" at bounding box center [459, 683] width 306 height 47
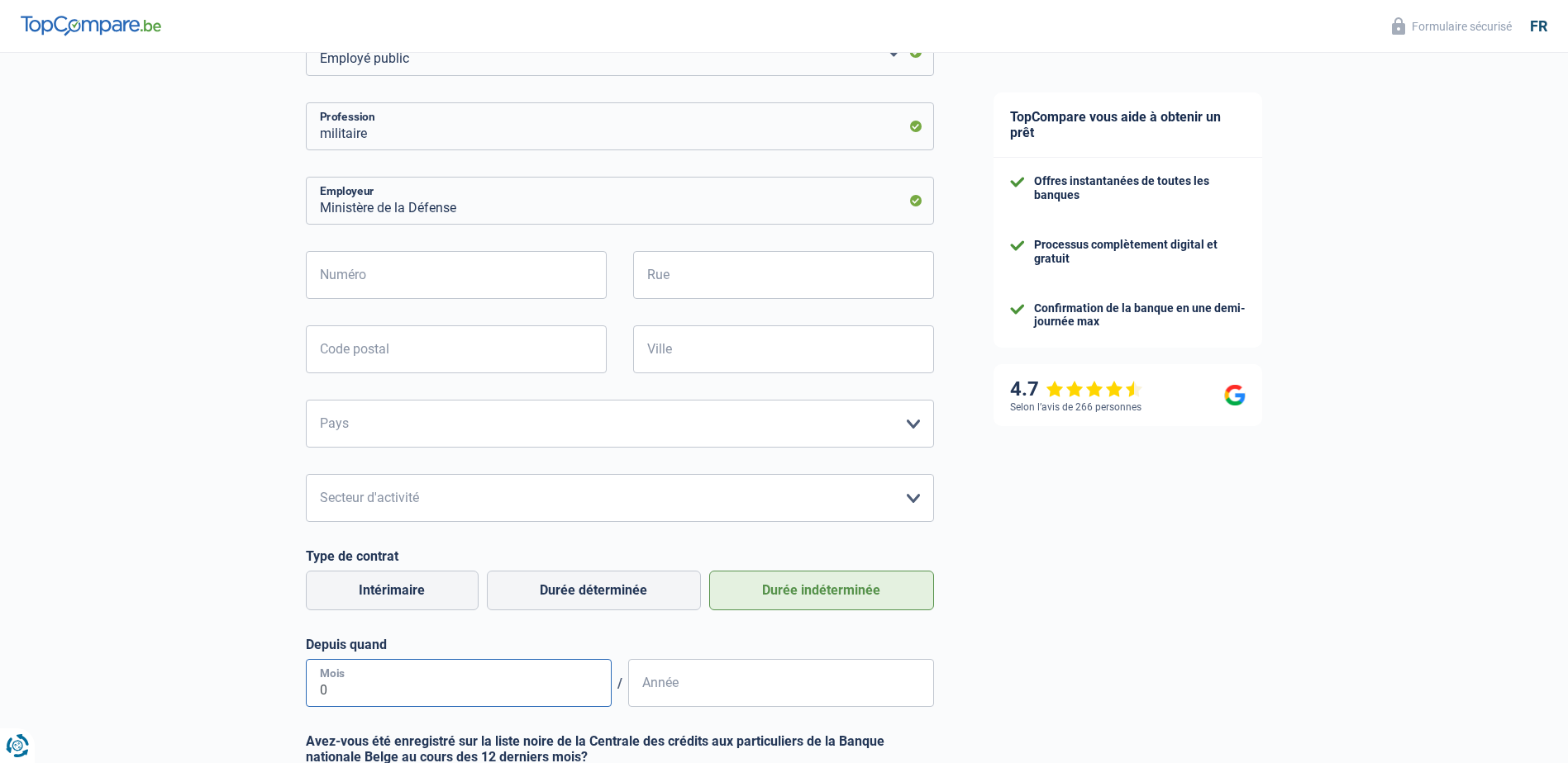
type input "08"
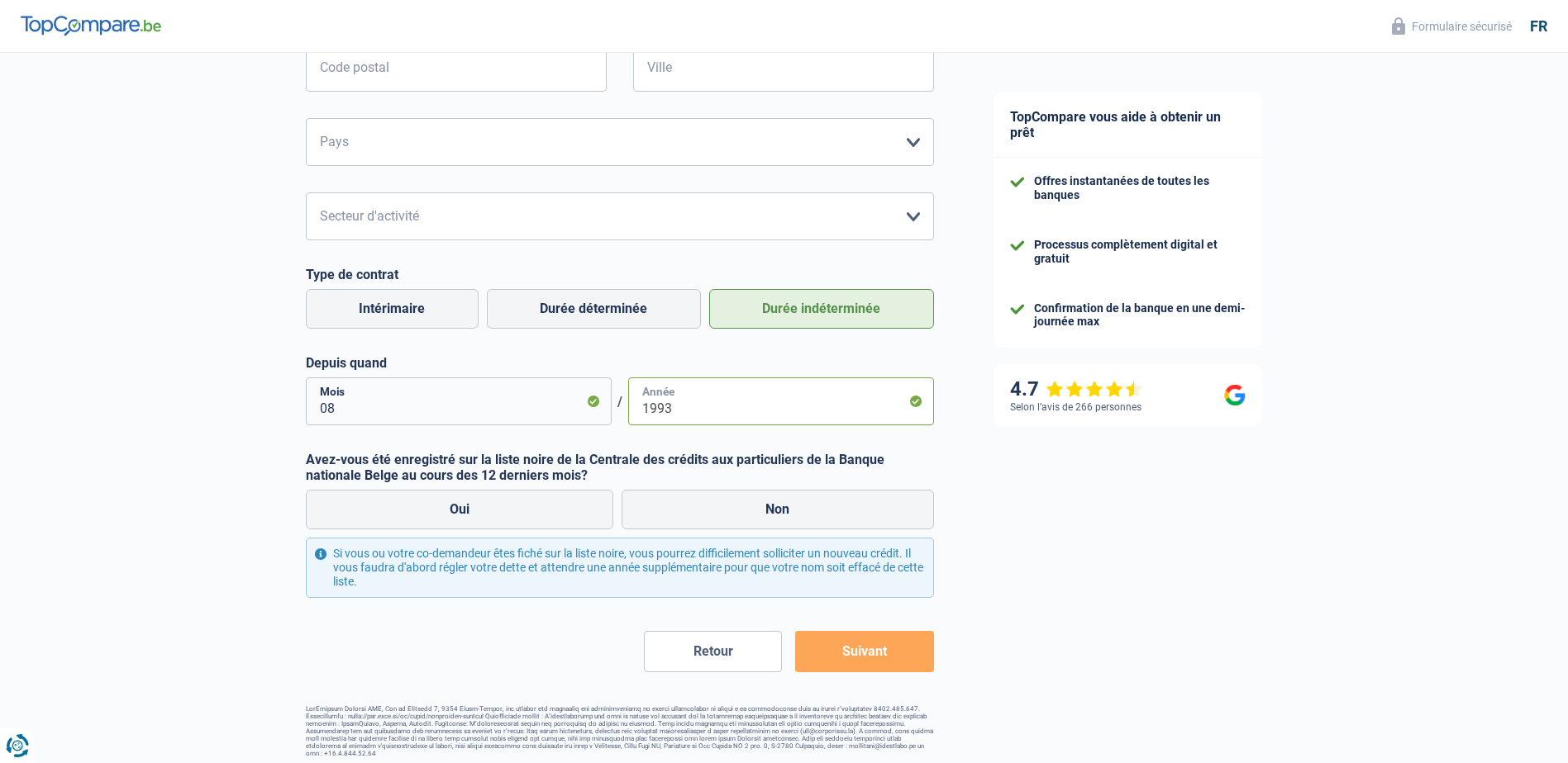
scroll to position [540, 0]
type input "1993"
click at [735, 515] on label "Non" at bounding box center [778, 508] width 313 height 40
click at [735, 515] on input "Non" at bounding box center [778, 508] width 313 height 40
radio input "true"
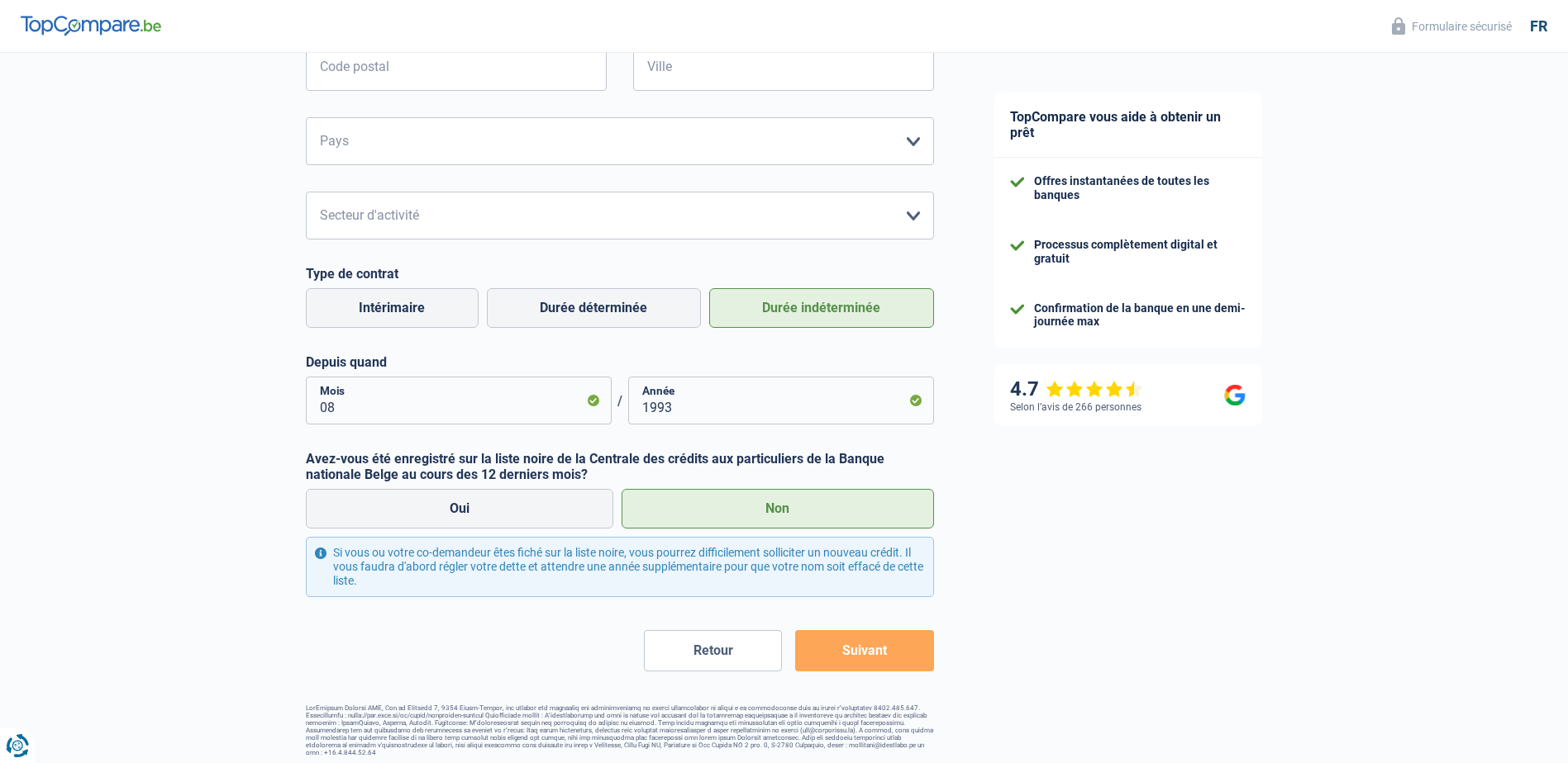
click at [853, 651] on button "Suivant" at bounding box center [864, 651] width 138 height 42
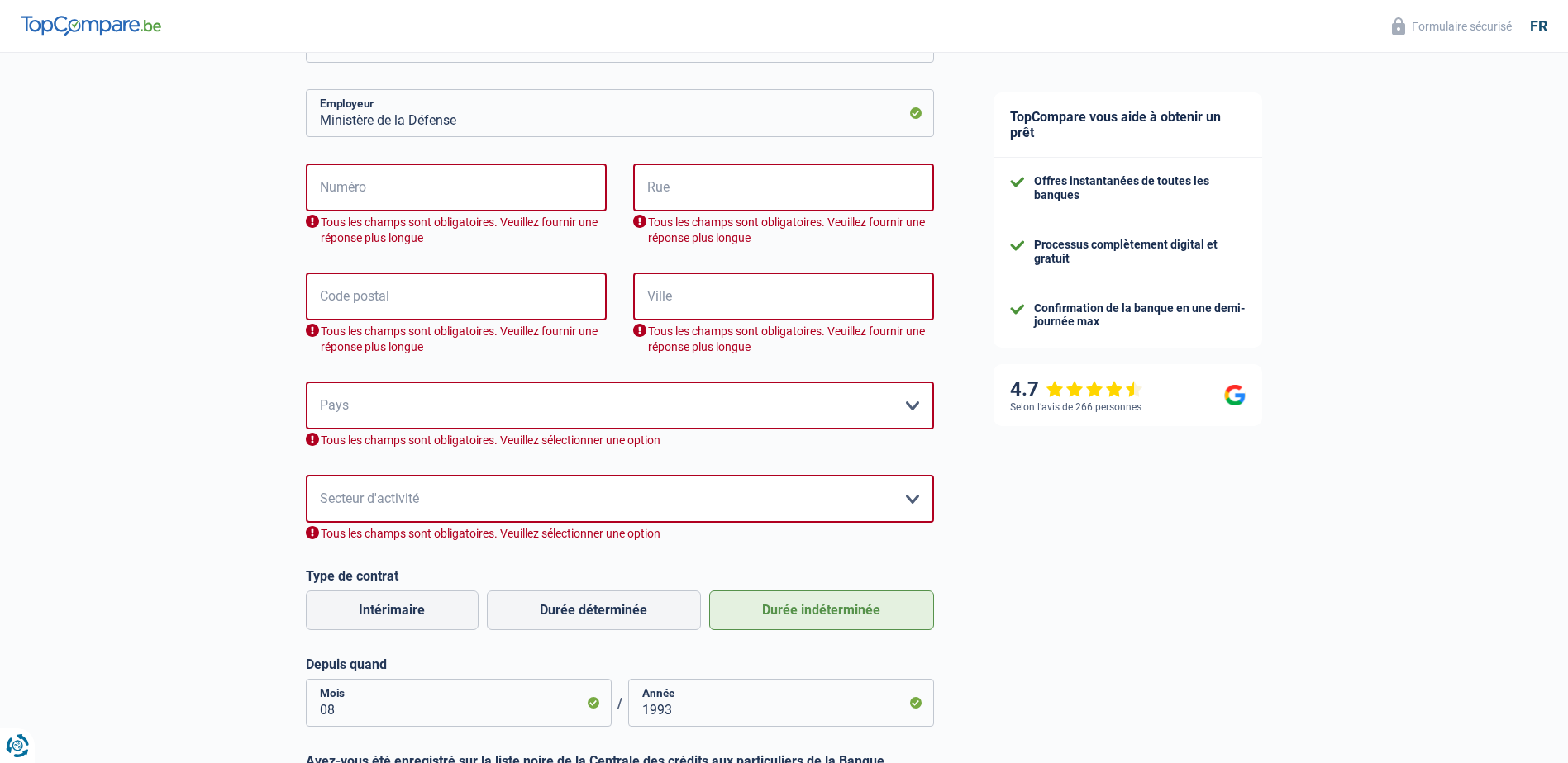
scroll to position [345, 0]
click at [537, 185] on input "Numéro" at bounding box center [456, 188] width 301 height 47
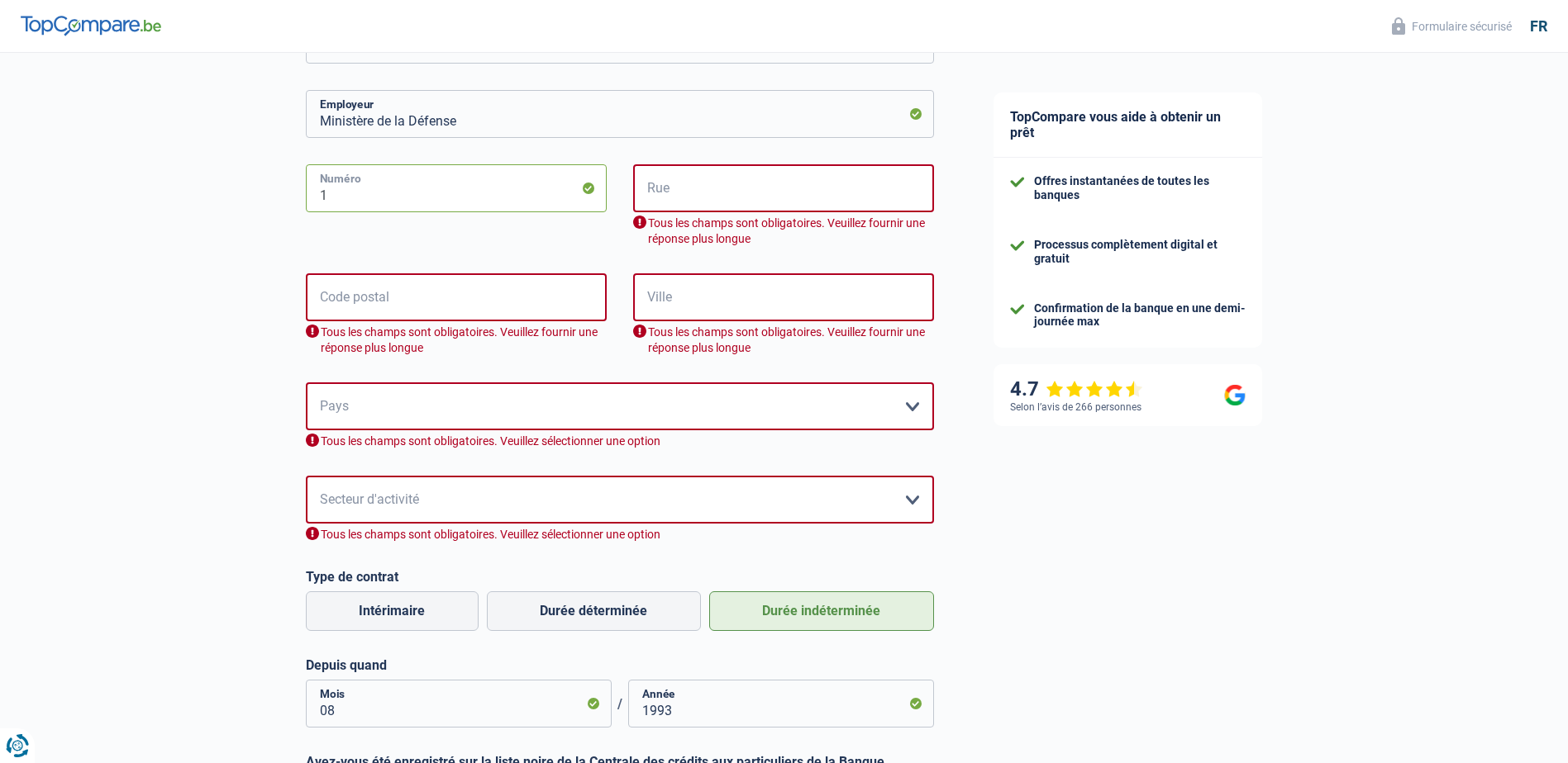
type input "1"
click at [665, 186] on input "Rue" at bounding box center [784, 188] width 301 height 47
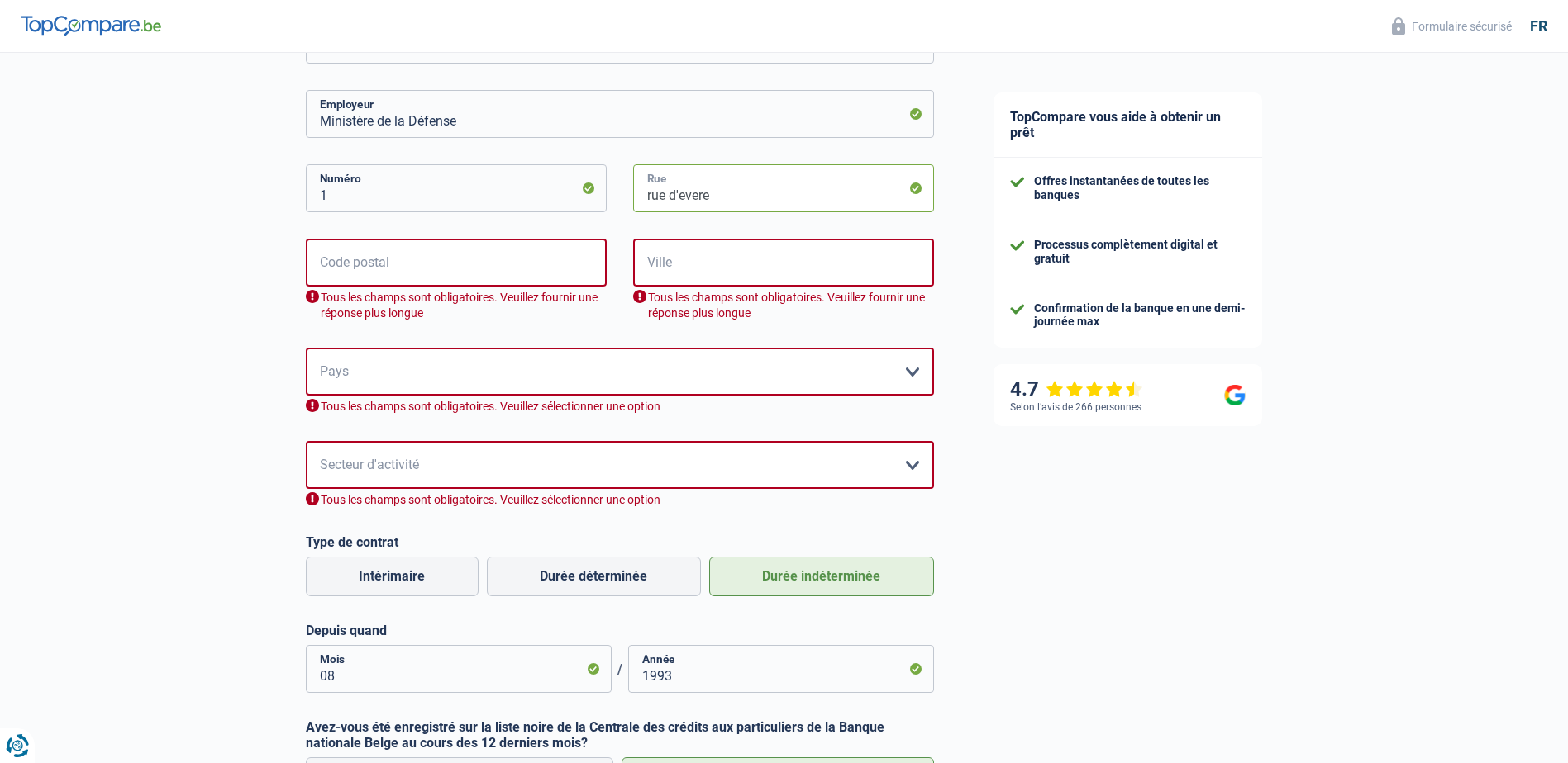
type input "rue d'evere"
click at [531, 266] on input "Code postal" at bounding box center [456, 262] width 301 height 47
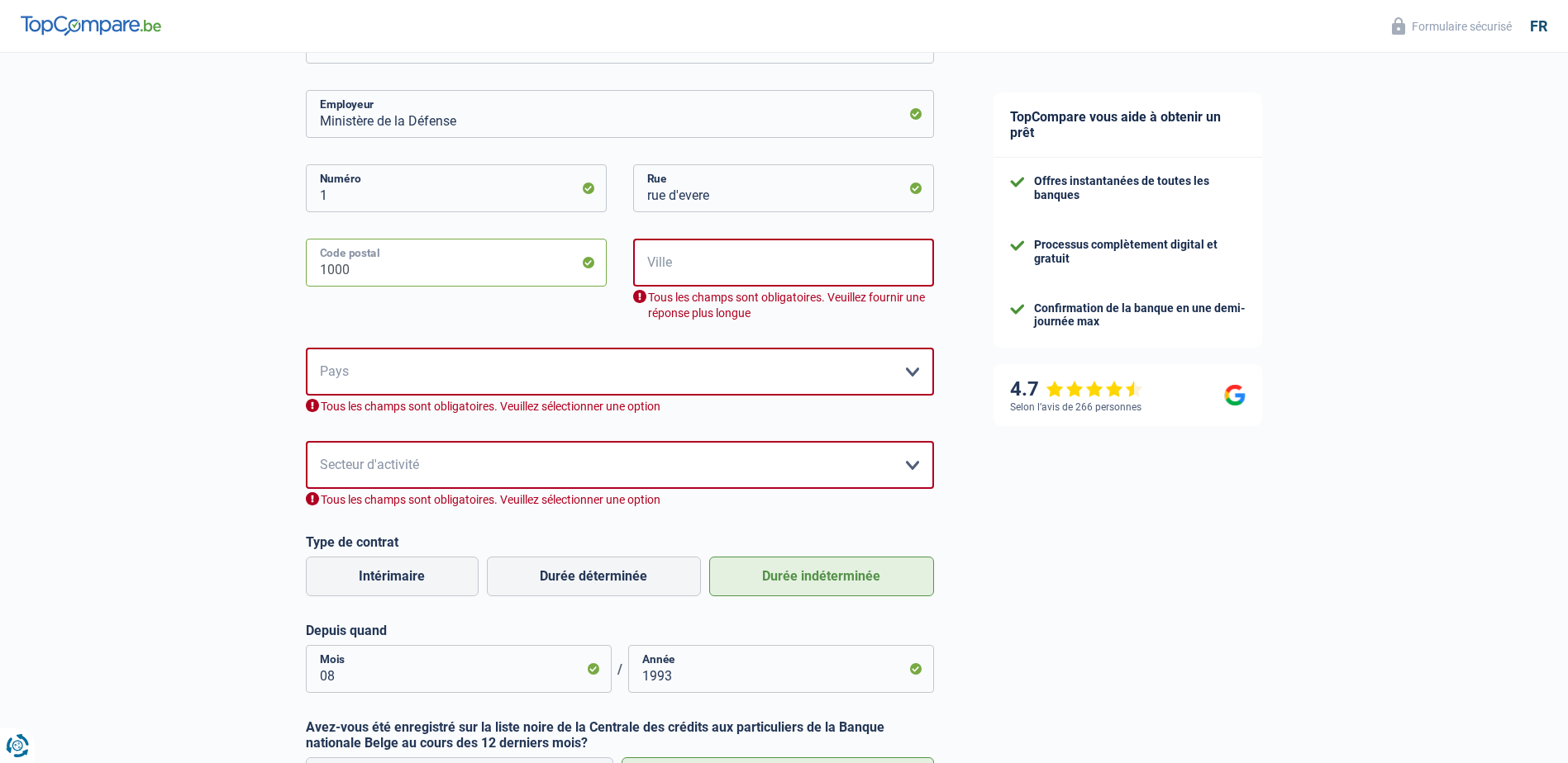
type input "1000"
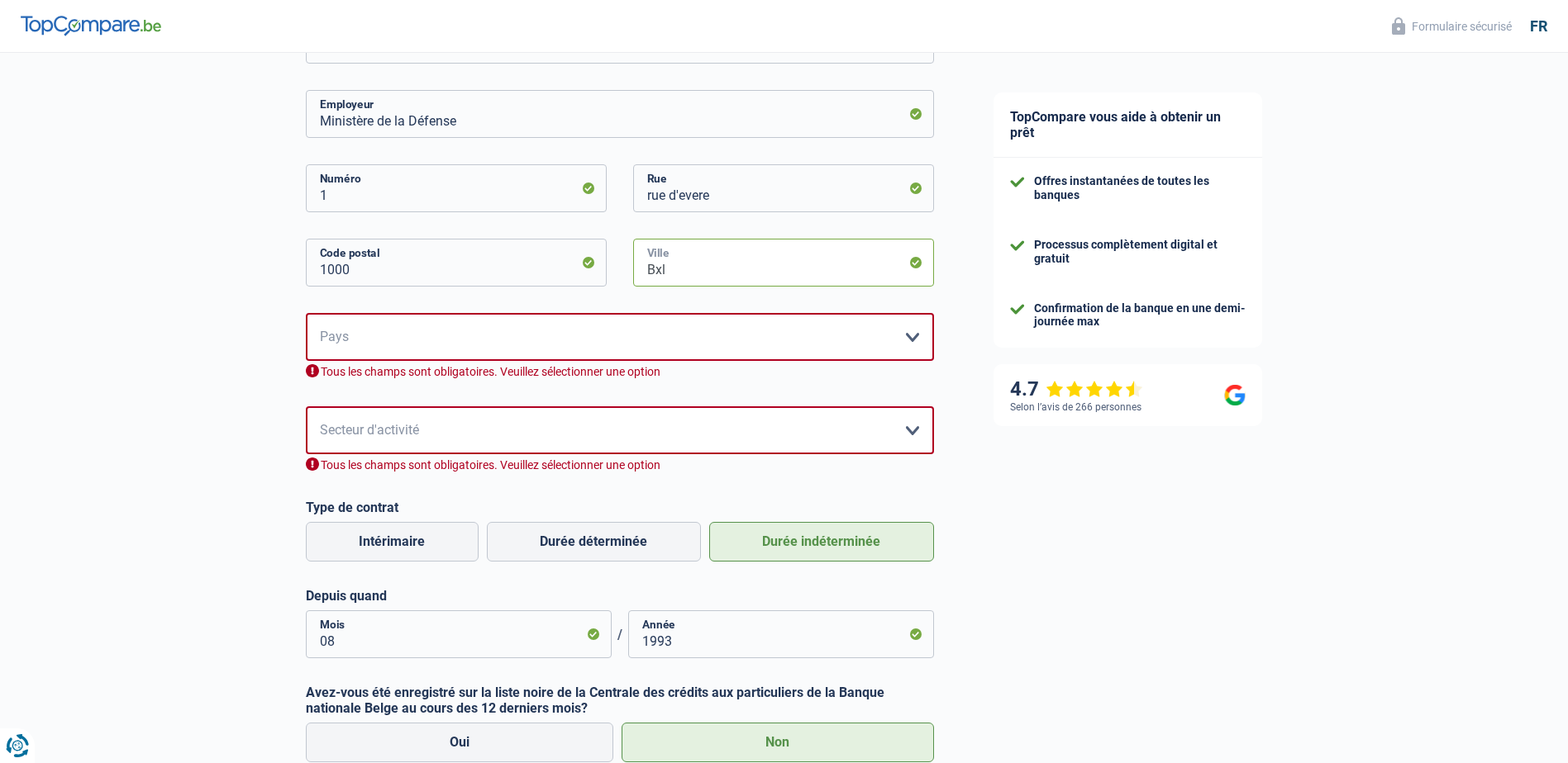
type input "Bxl"
click at [459, 339] on select "Belgique France Allemagne Italie Luxembourg Pays-Bas Espagne Suisse Veuillez sé…" at bounding box center [620, 336] width 629 height 47
select select "BE"
click at [306, 315] on select "Belgique France Allemagne Italie Luxembourg Pays-Bas Espagne Suisse Veuillez sé…" at bounding box center [620, 336] width 629 height 47
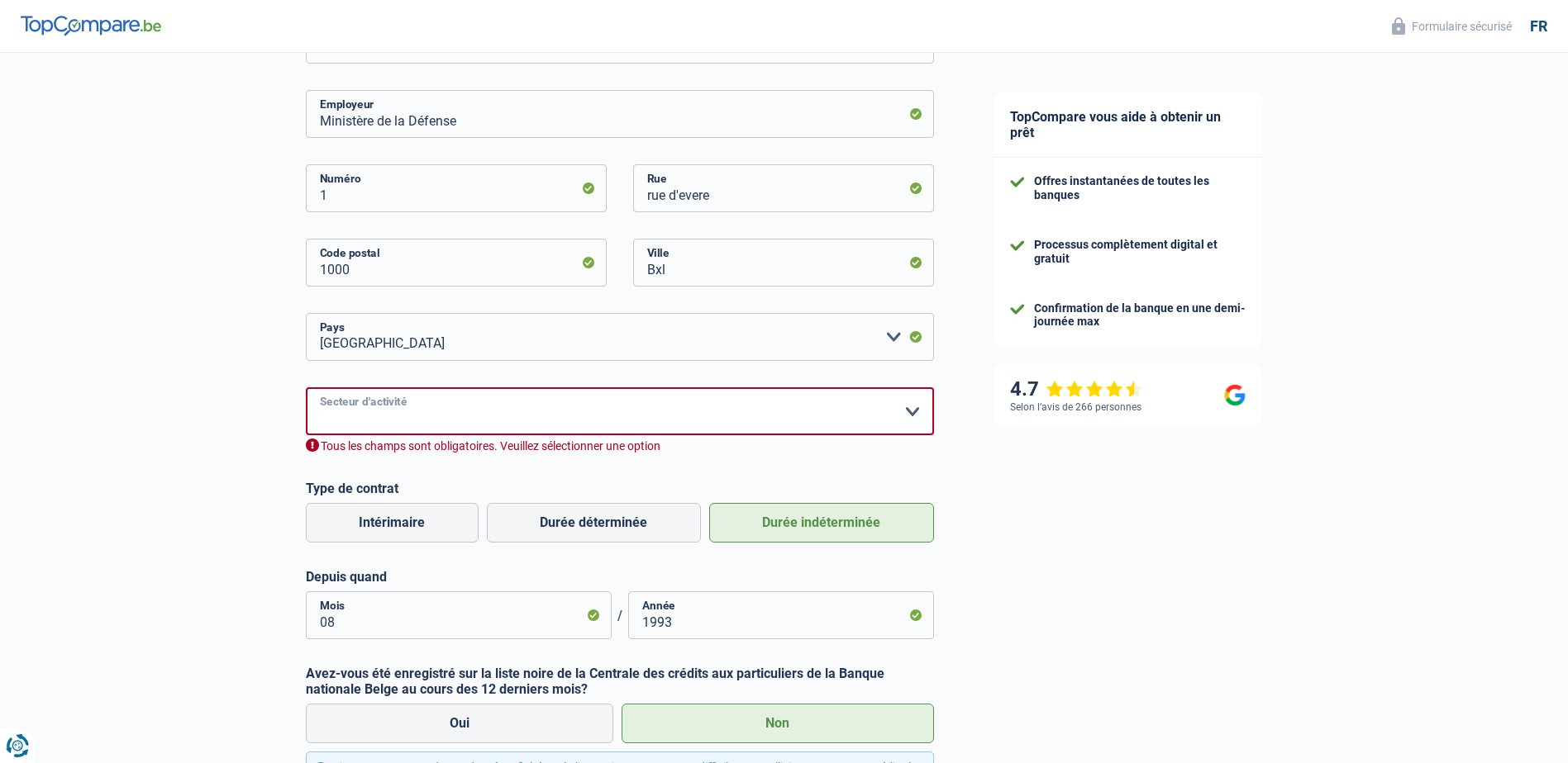
click at [394, 409] on select "Agriculture/Pêche Industrie Horeca Courier/Fitness/Taxi Construction Banques/As…" at bounding box center [620, 411] width 629 height 47
select select "otherInstitutions"
click at [306, 389] on select "Agriculture/Pêche Industrie Horeca Courier/Fitness/Taxi Construction Banques/As…" at bounding box center [620, 411] width 629 height 47
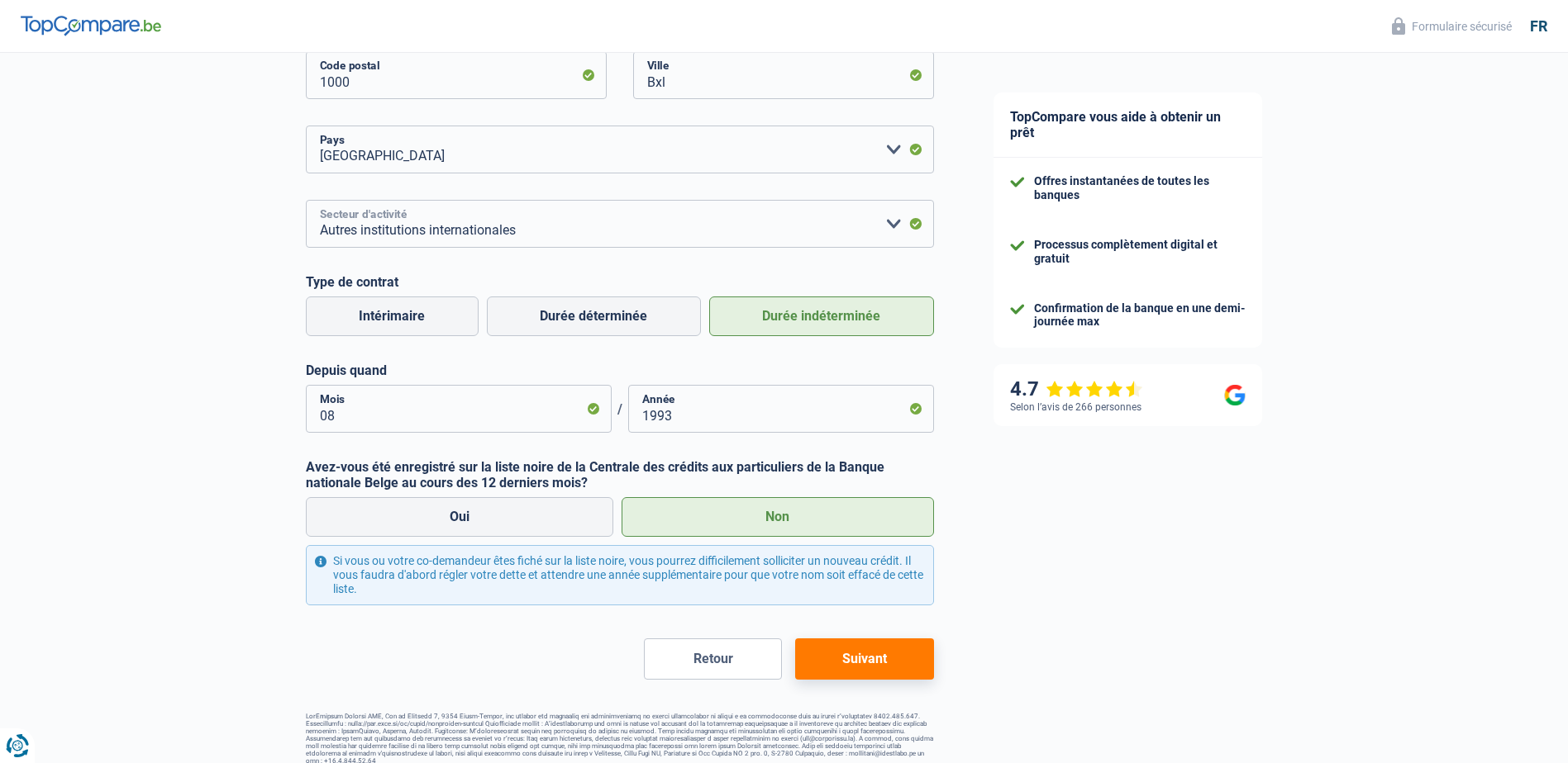
scroll to position [533, 0]
click at [829, 658] on button "Suivant" at bounding box center [864, 658] width 138 height 42
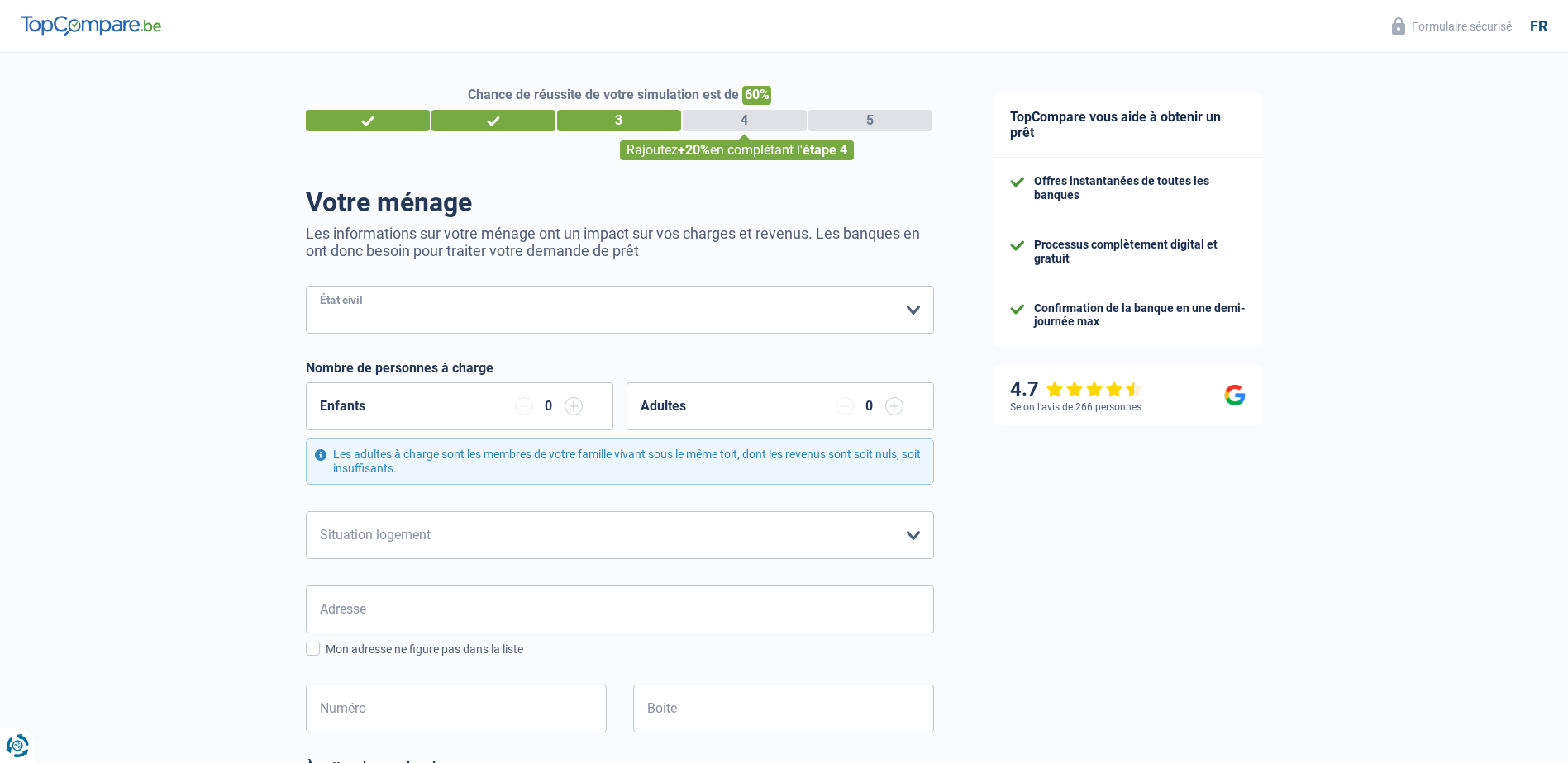
click at [915, 316] on select "Célibataire Marié(e) Cohabitant(e) légal(e) Divorcé(e) Veuf(ve) Séparé (de fait…" at bounding box center [620, 309] width 629 height 47
select select "married"
click at [306, 288] on select "Célibataire Marié(e) Cohabitant(e) légal(e) Divorcé(e) Veuf(ve) Séparé (de fait…" at bounding box center [620, 309] width 629 height 47
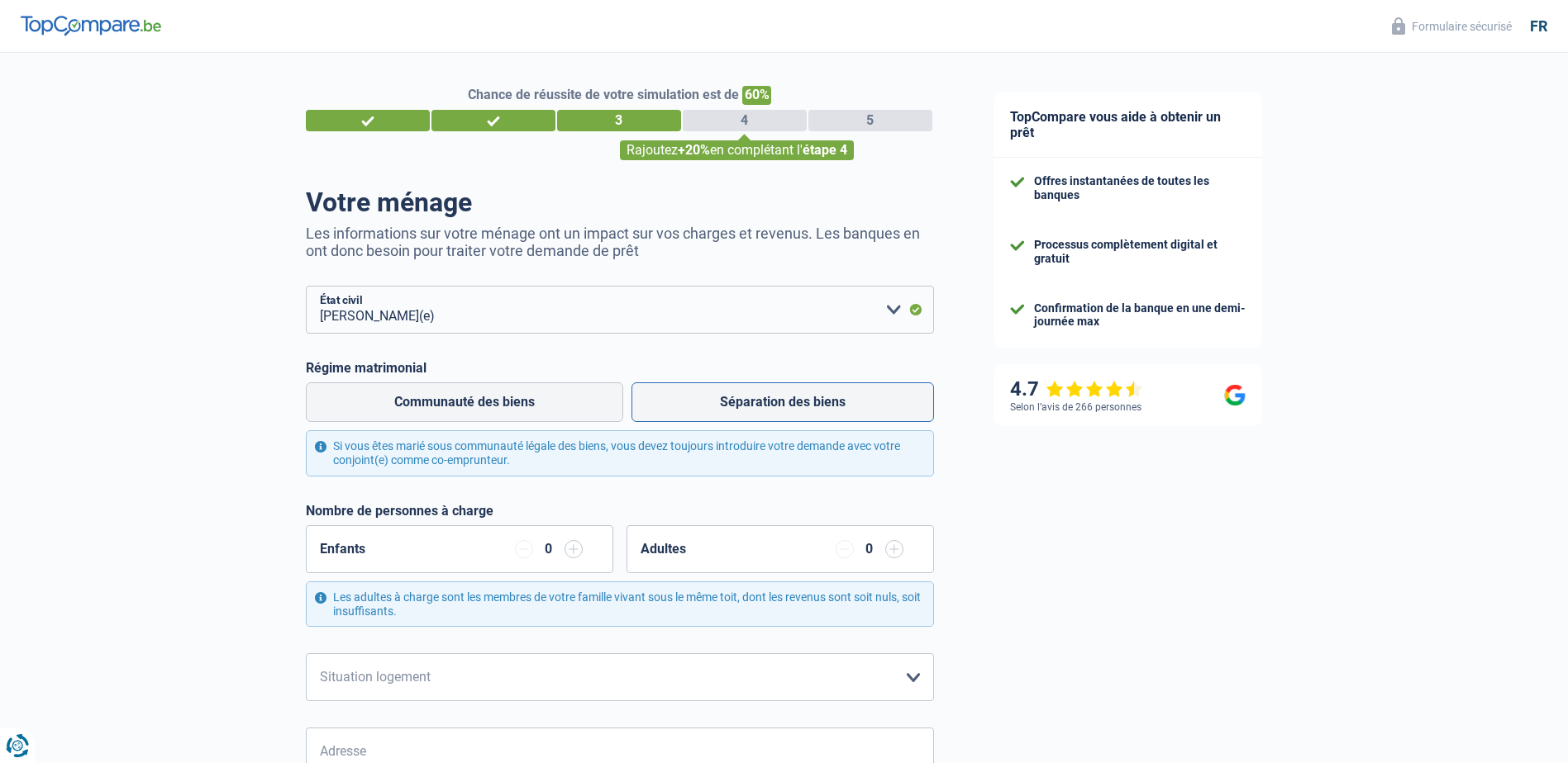
click at [735, 405] on label "Séparation des biens" at bounding box center [783, 402] width 302 height 40
click at [735, 405] on input "Séparation des biens" at bounding box center [783, 402] width 302 height 40
radio input "true"
click at [572, 547] on input "button" at bounding box center [573, 549] width 18 height 18
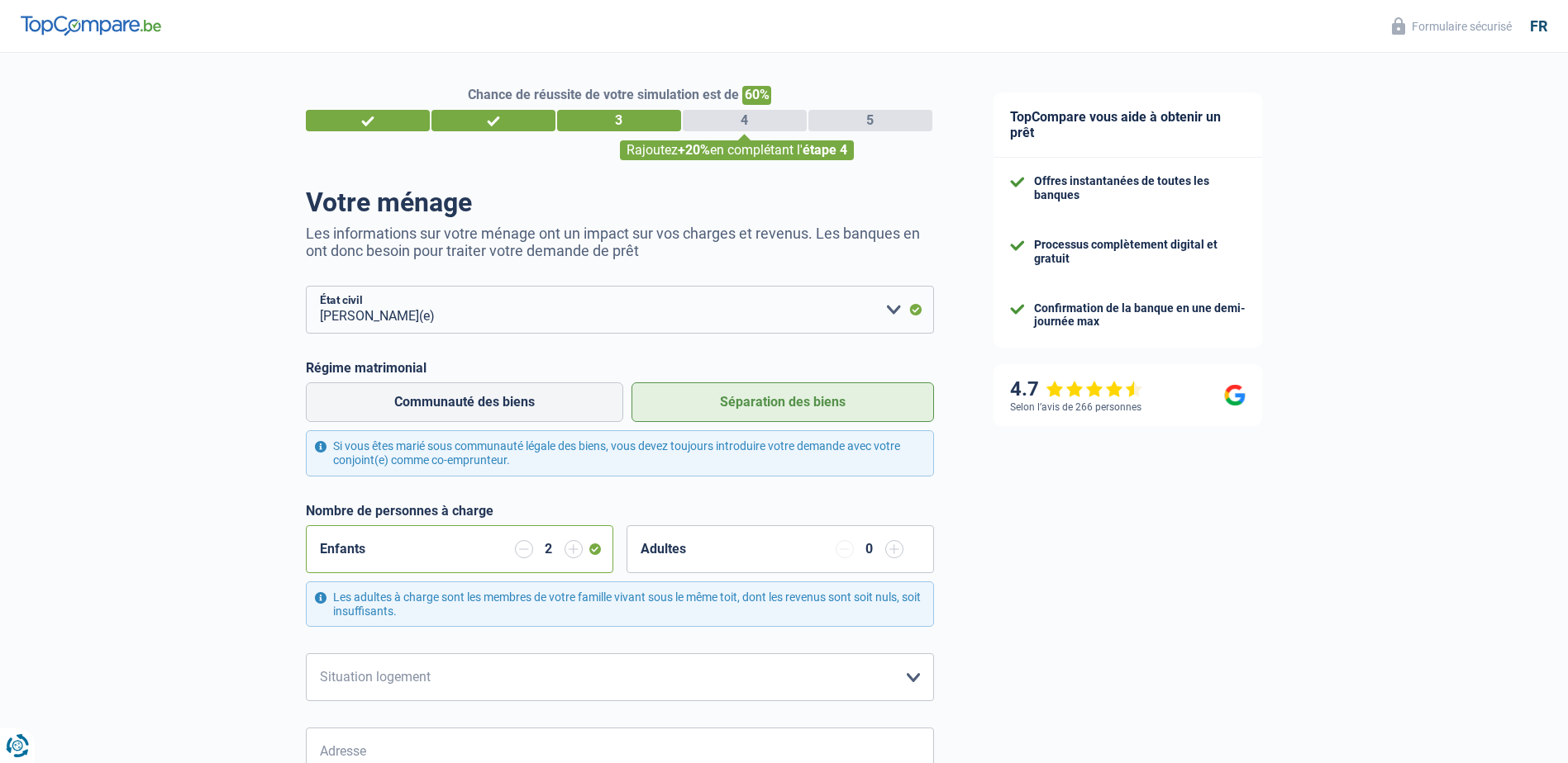
click at [887, 552] on input "button" at bounding box center [894, 549] width 18 height 18
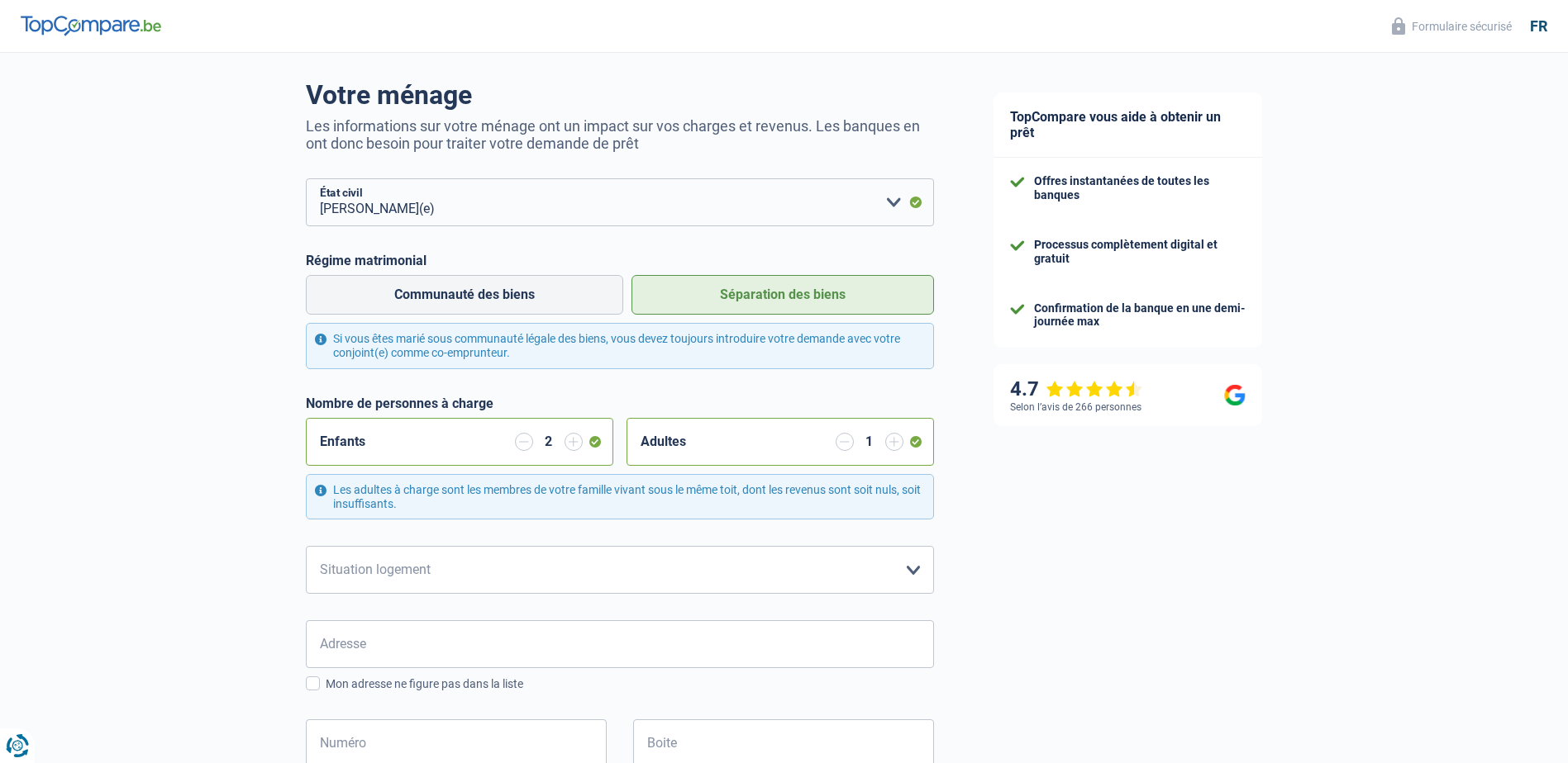
scroll to position [164, 0]
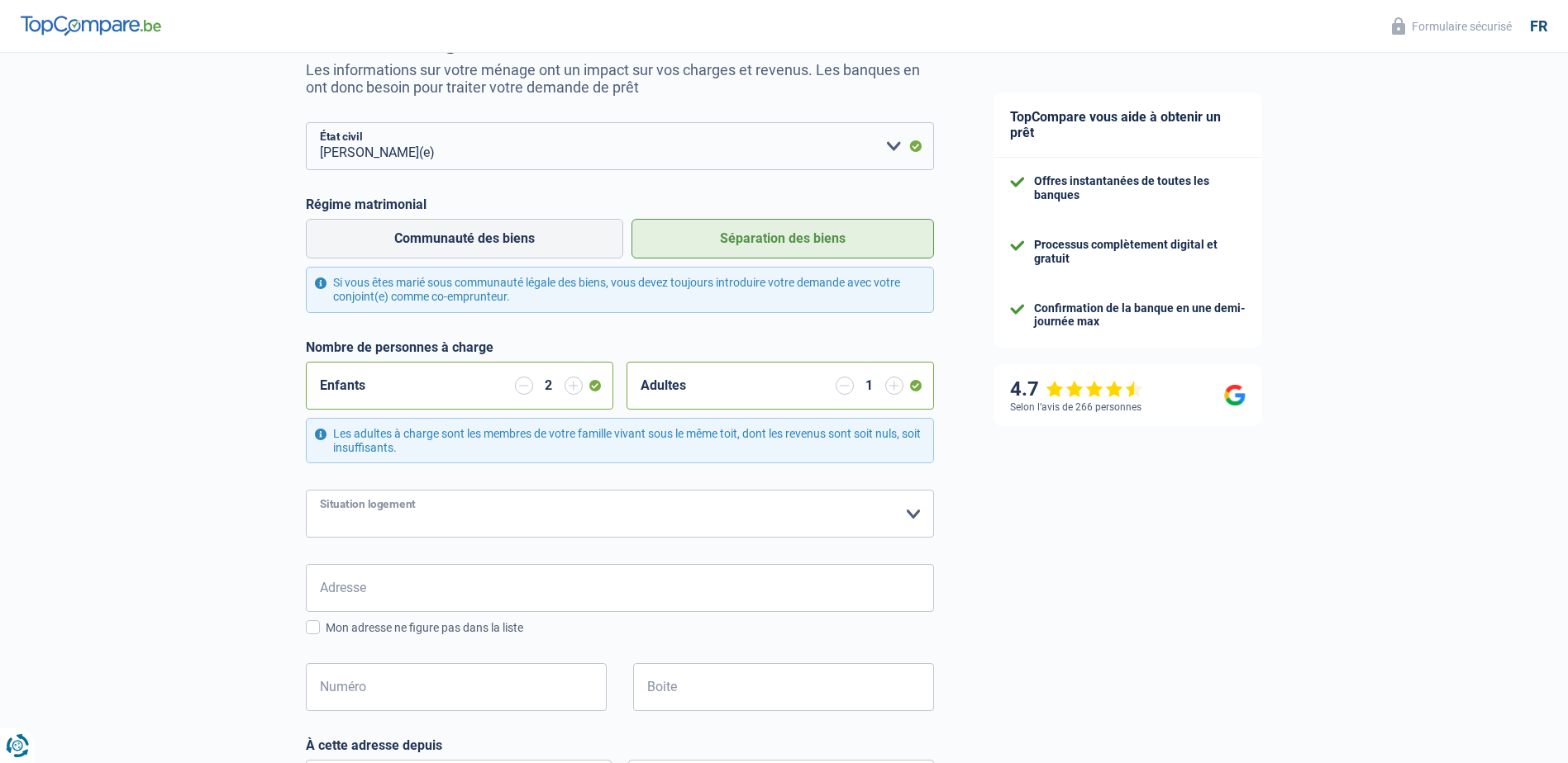
click at [907, 516] on select "Locataire Propriétaire avec prêt hypothécaire Propriétaire sans prêt hypothécai…" at bounding box center [620, 513] width 629 height 47
select select "rents"
click at [306, 492] on select "Locataire Propriétaire avec prêt hypothécaire Propriétaire sans prêt hypothécai…" at bounding box center [620, 513] width 629 height 47
click at [616, 594] on input "Adresse" at bounding box center [620, 588] width 629 height 47
type input "Rue Du Moulin Lampach"
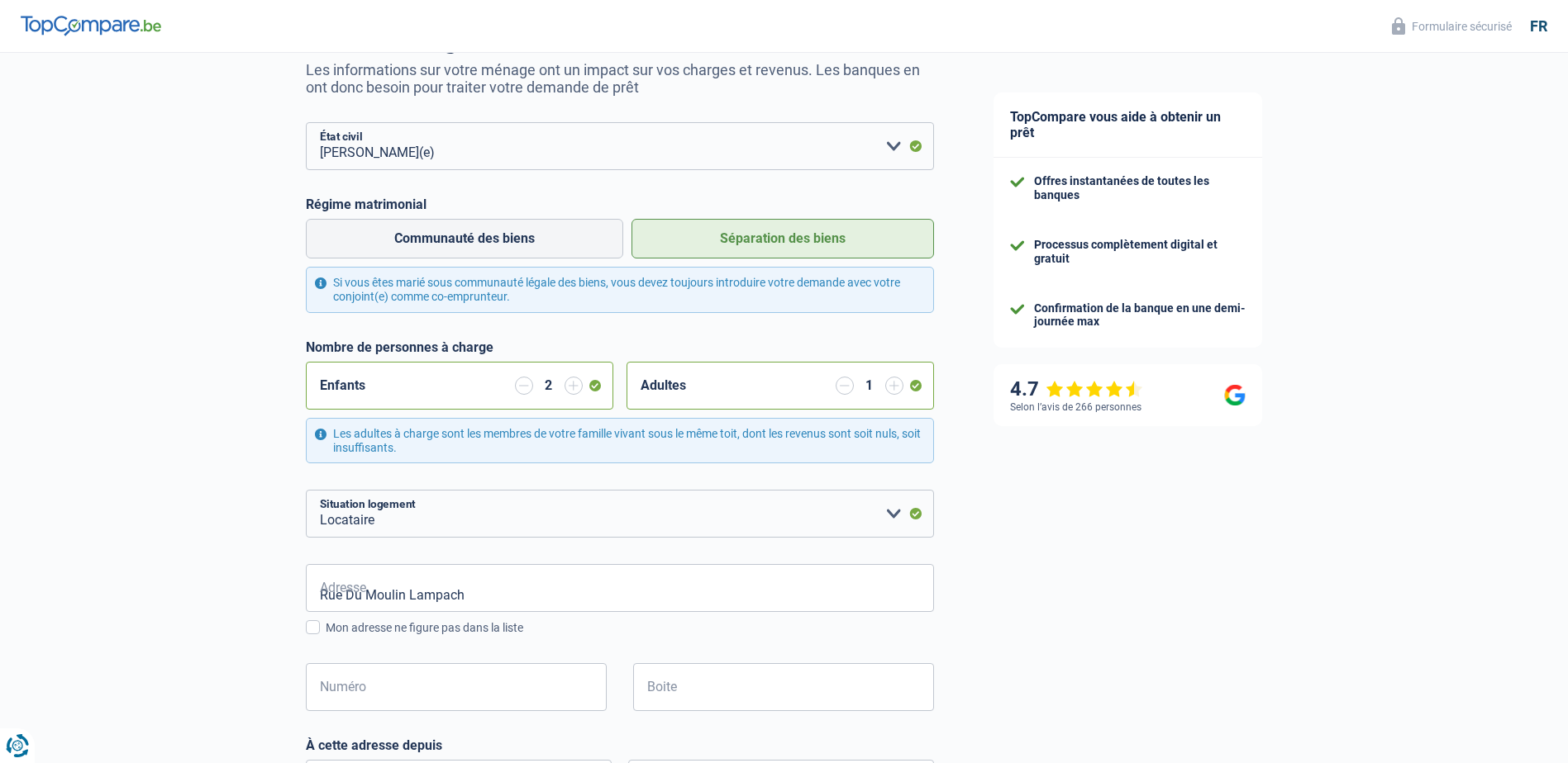
type input "Belgique"
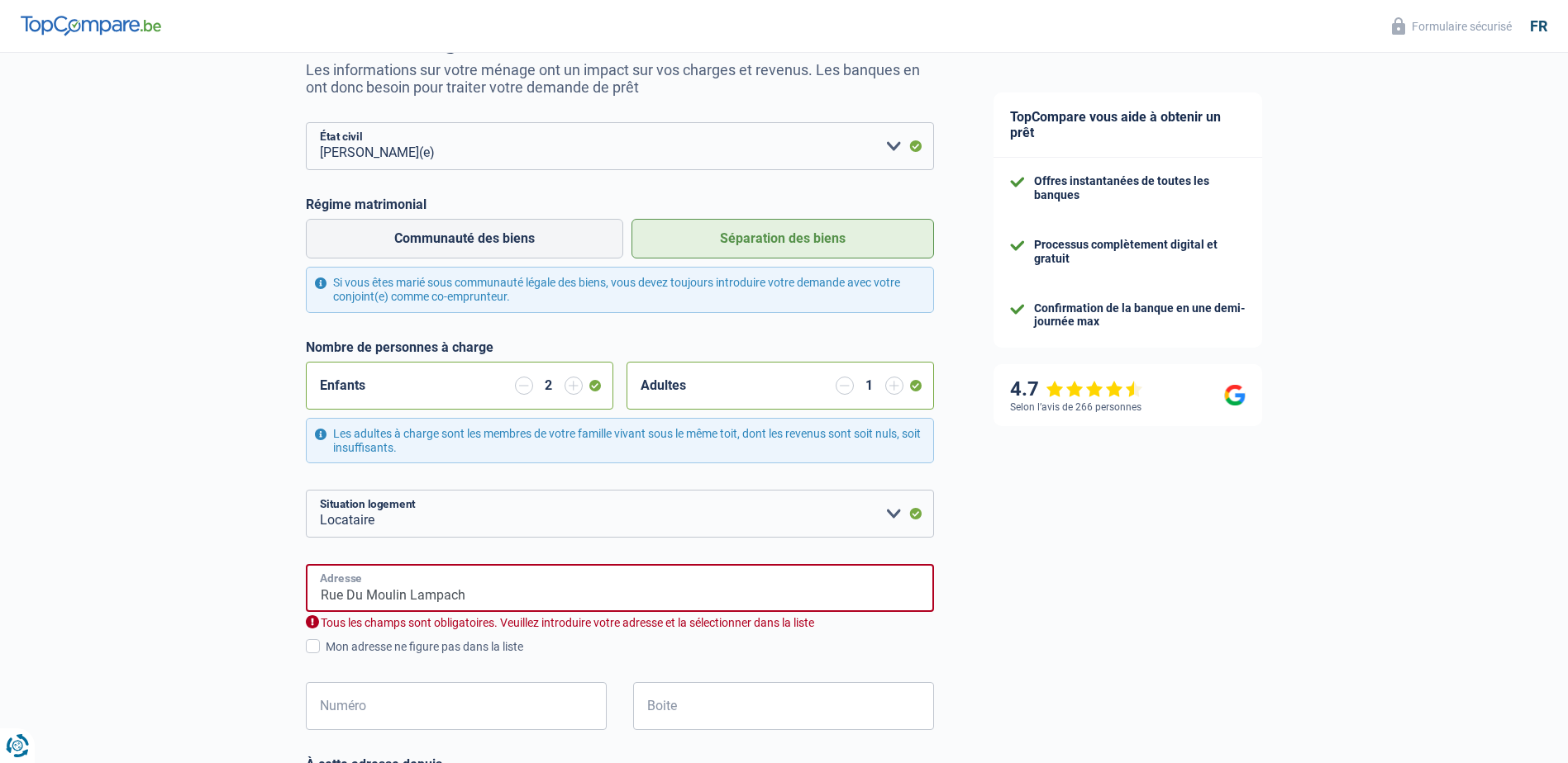
type input "4, rue du Moulin Lampach"
type input "Belgique"
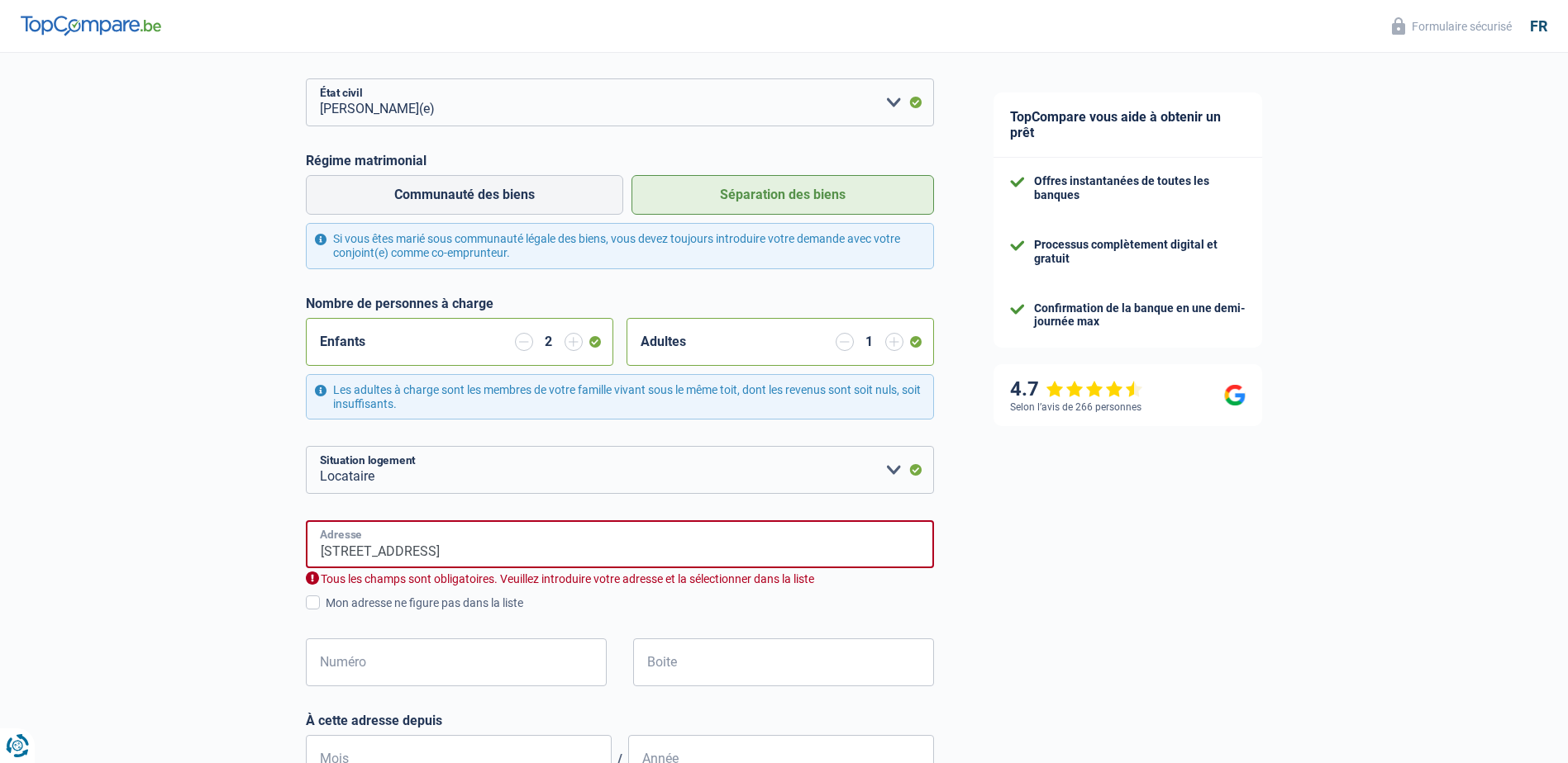
scroll to position [263, 0]
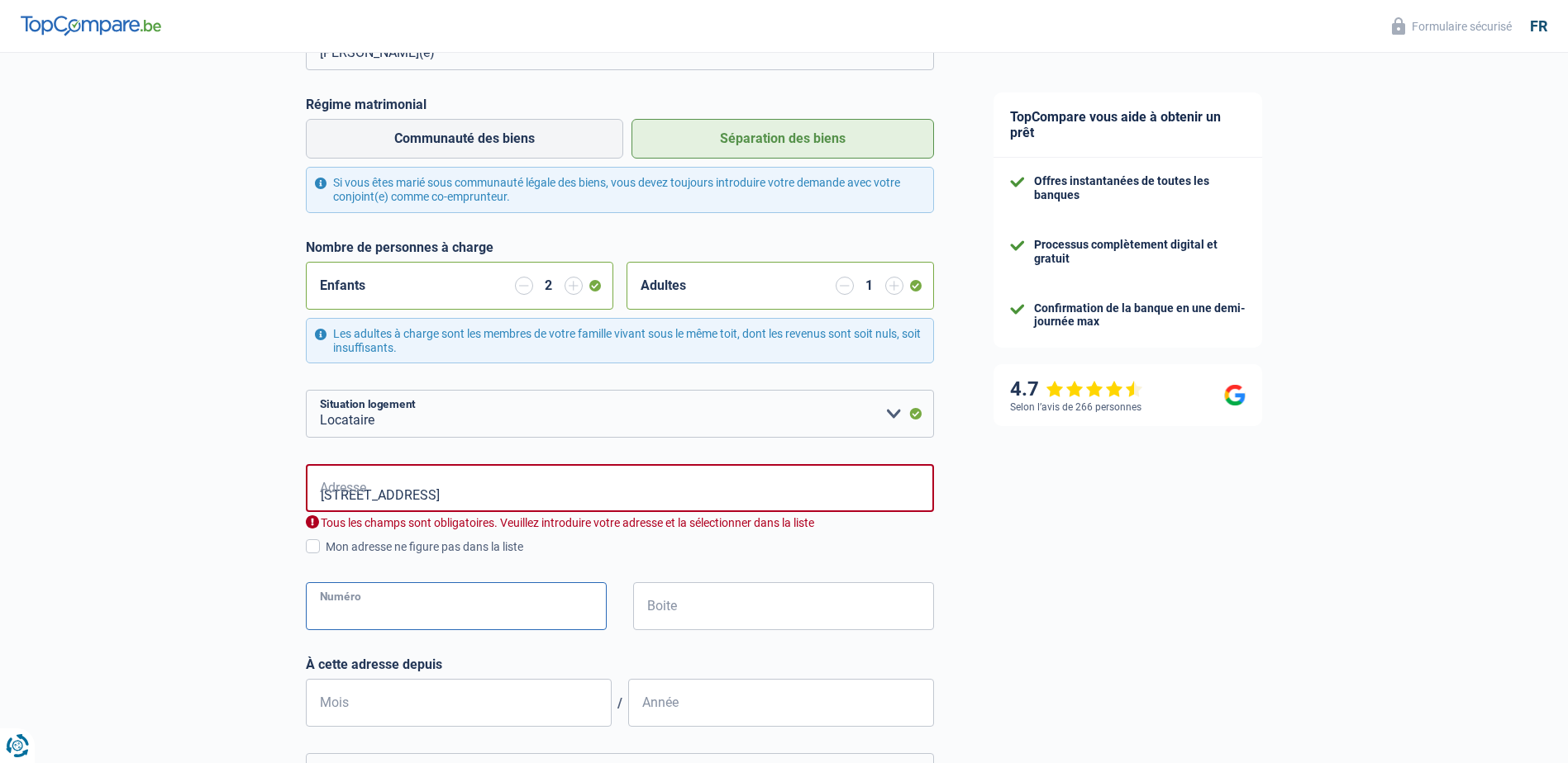
click at [380, 607] on input "Numéro" at bounding box center [456, 606] width 301 height 47
type input "4"
type input "Arlon"
click at [697, 601] on input "Boite" at bounding box center [784, 606] width 301 height 47
click at [339, 496] on input "4, rue du Moulin Lampach" at bounding box center [620, 488] width 629 height 47
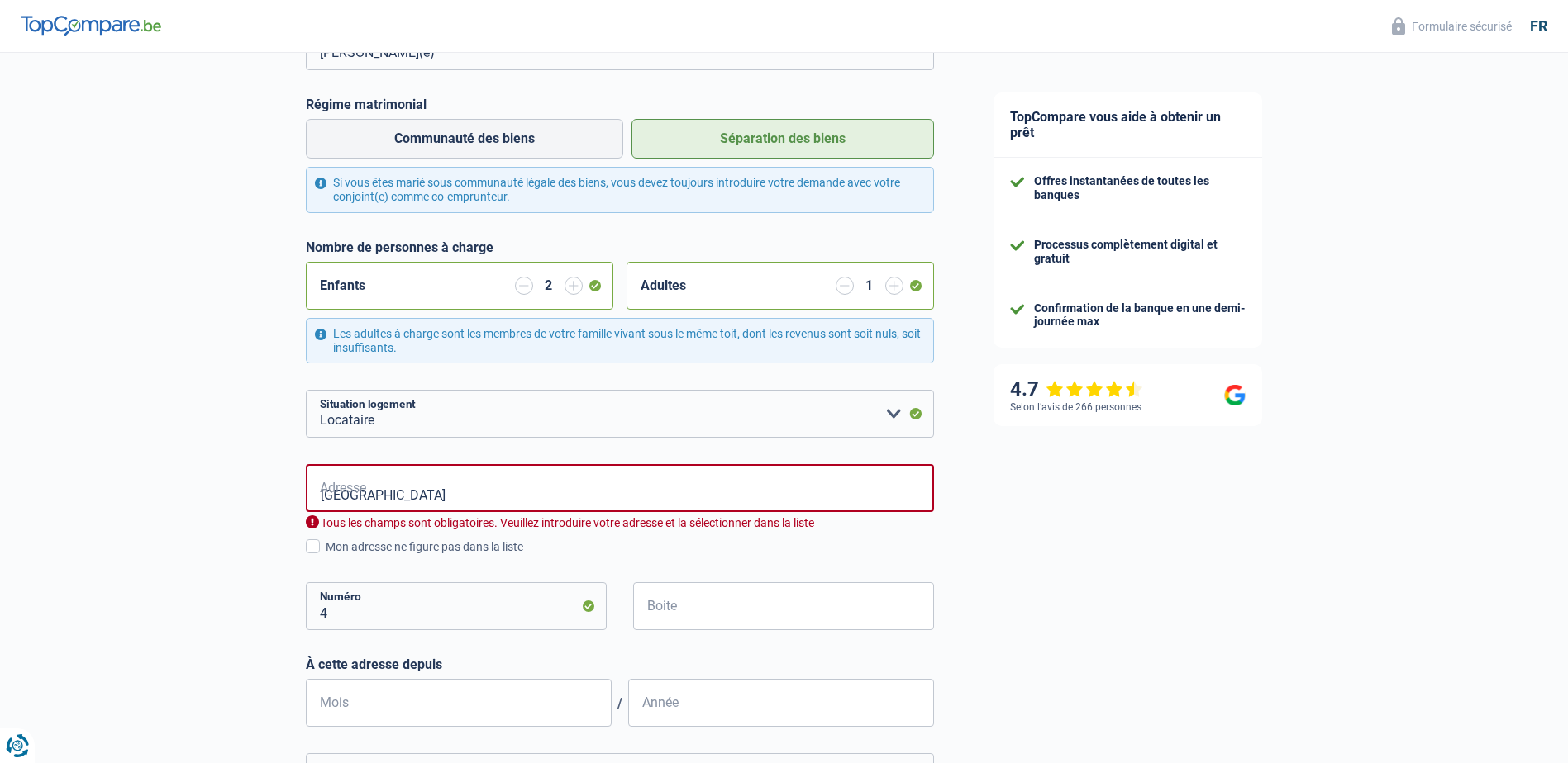
click at [245, 538] on div "Chance de réussite de votre simulation est de 60% 1 2 3 4 5 Rajoutez +20% en co…" at bounding box center [481, 497] width 964 height 1427
click at [461, 493] on input "rue du Moulin Lampach" at bounding box center [620, 488] width 629 height 47
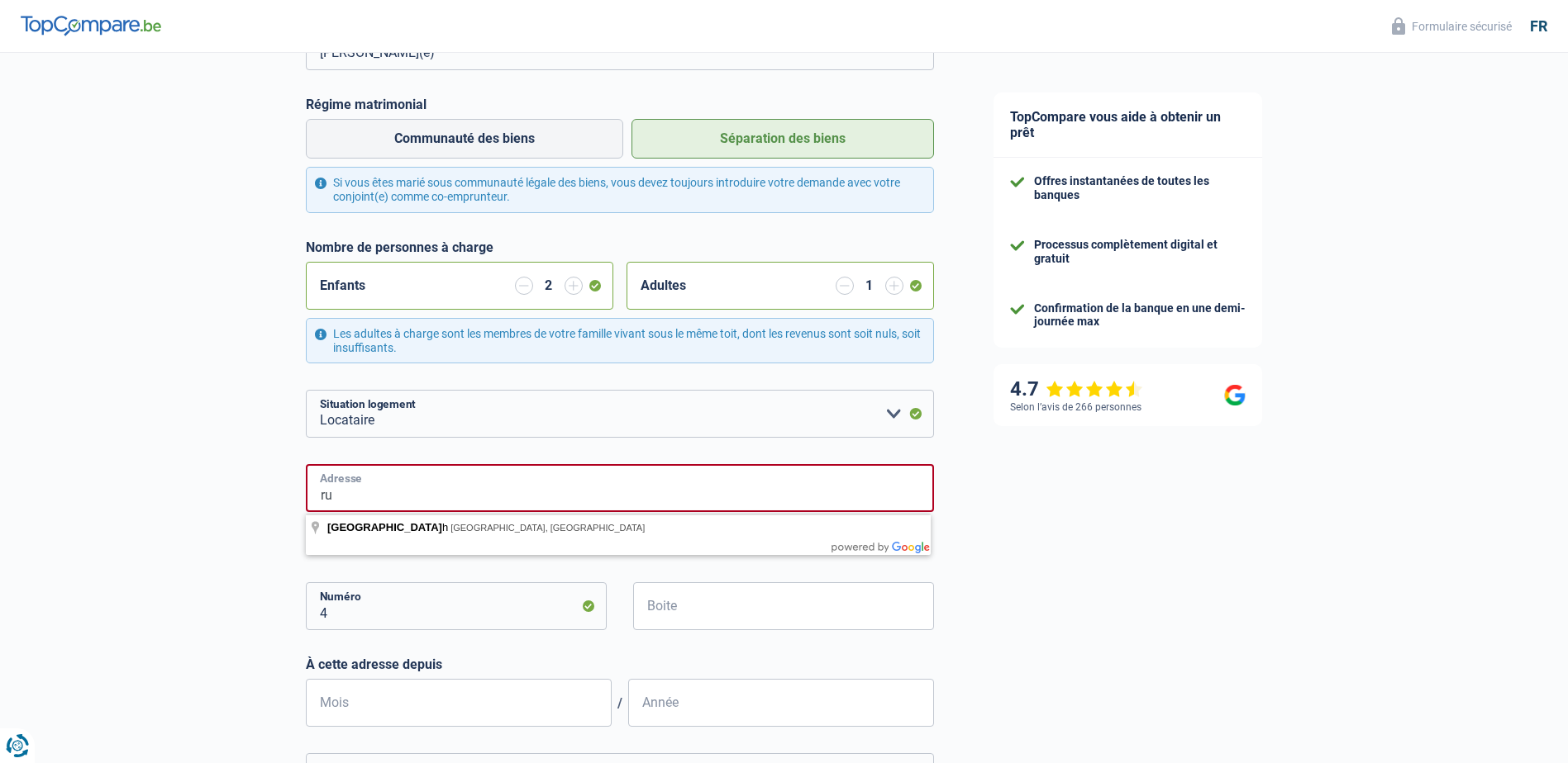
type input "r"
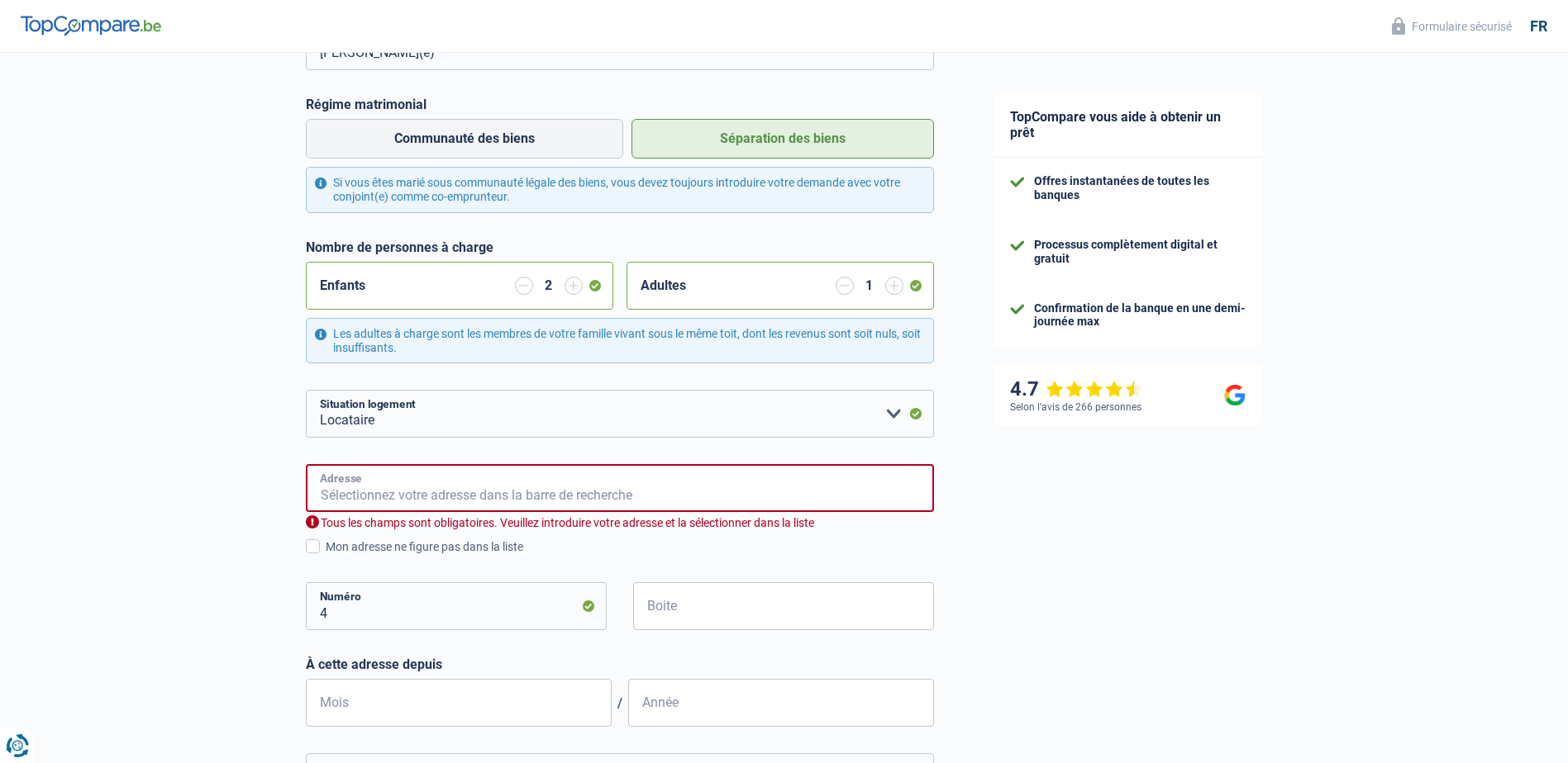
click at [448, 496] on input "Adresse" at bounding box center [620, 488] width 629 height 47
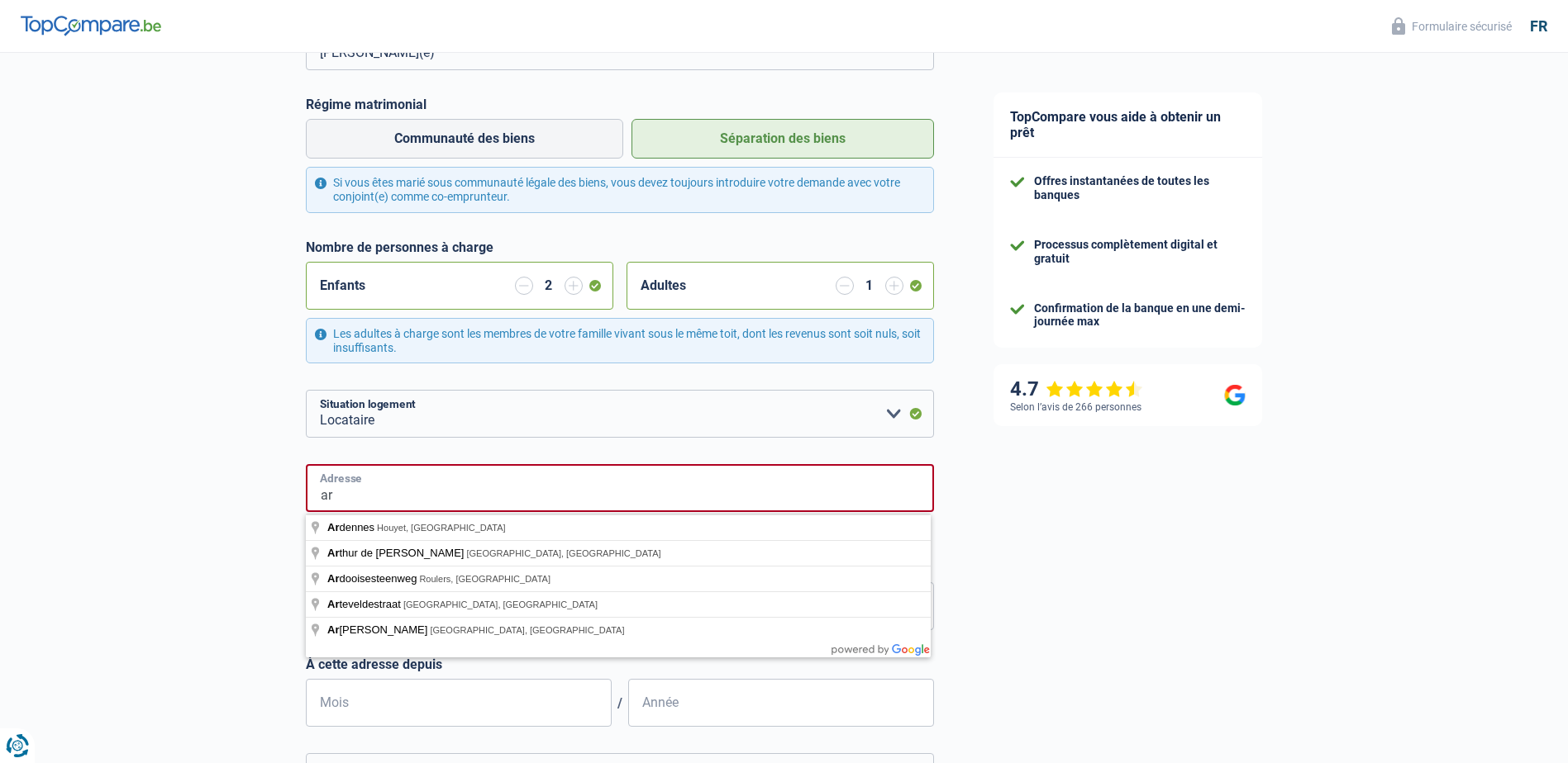
type input "a"
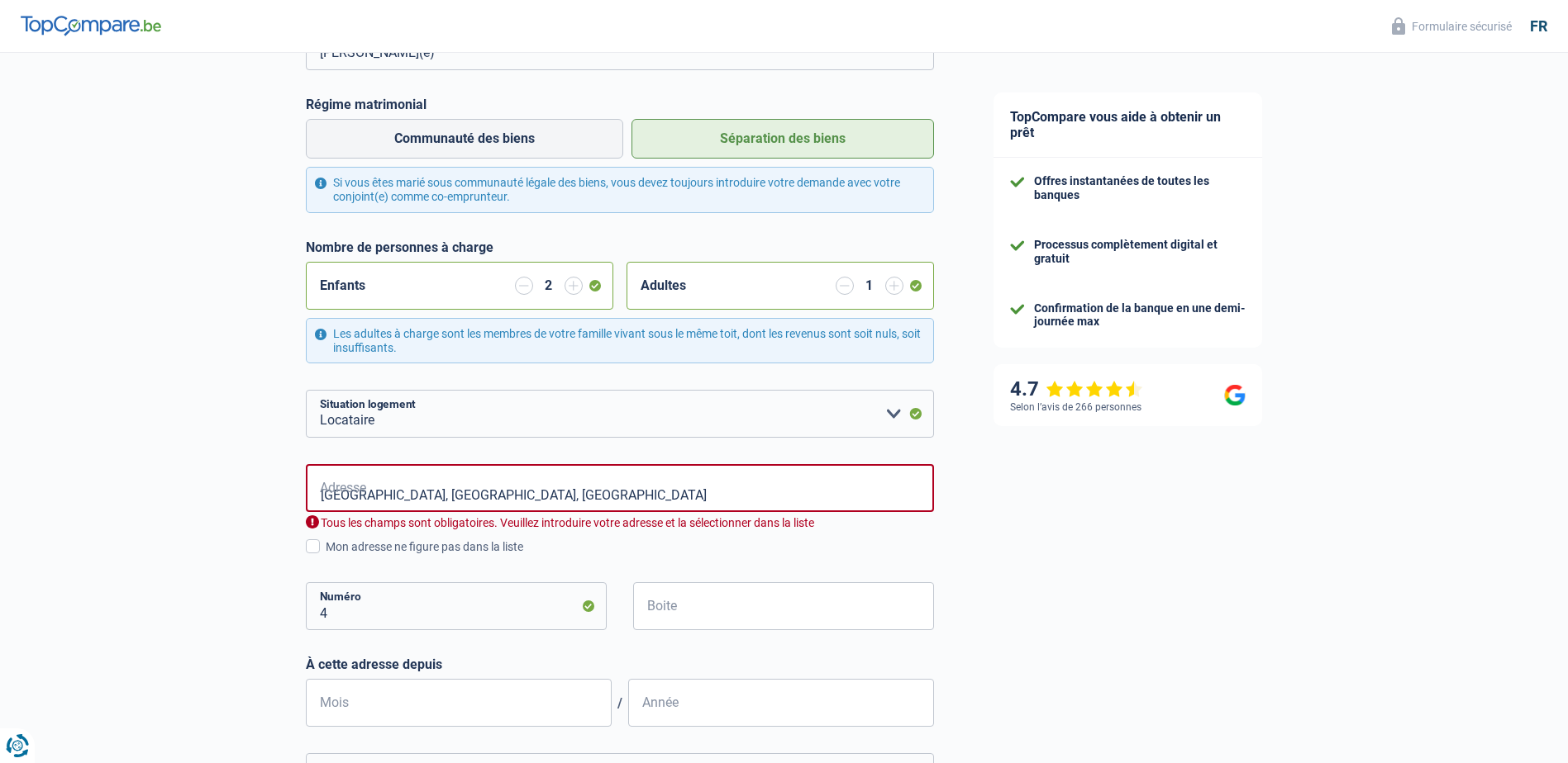
type input "Rue du Moulin Lampach, 6700, Arlon, BE"
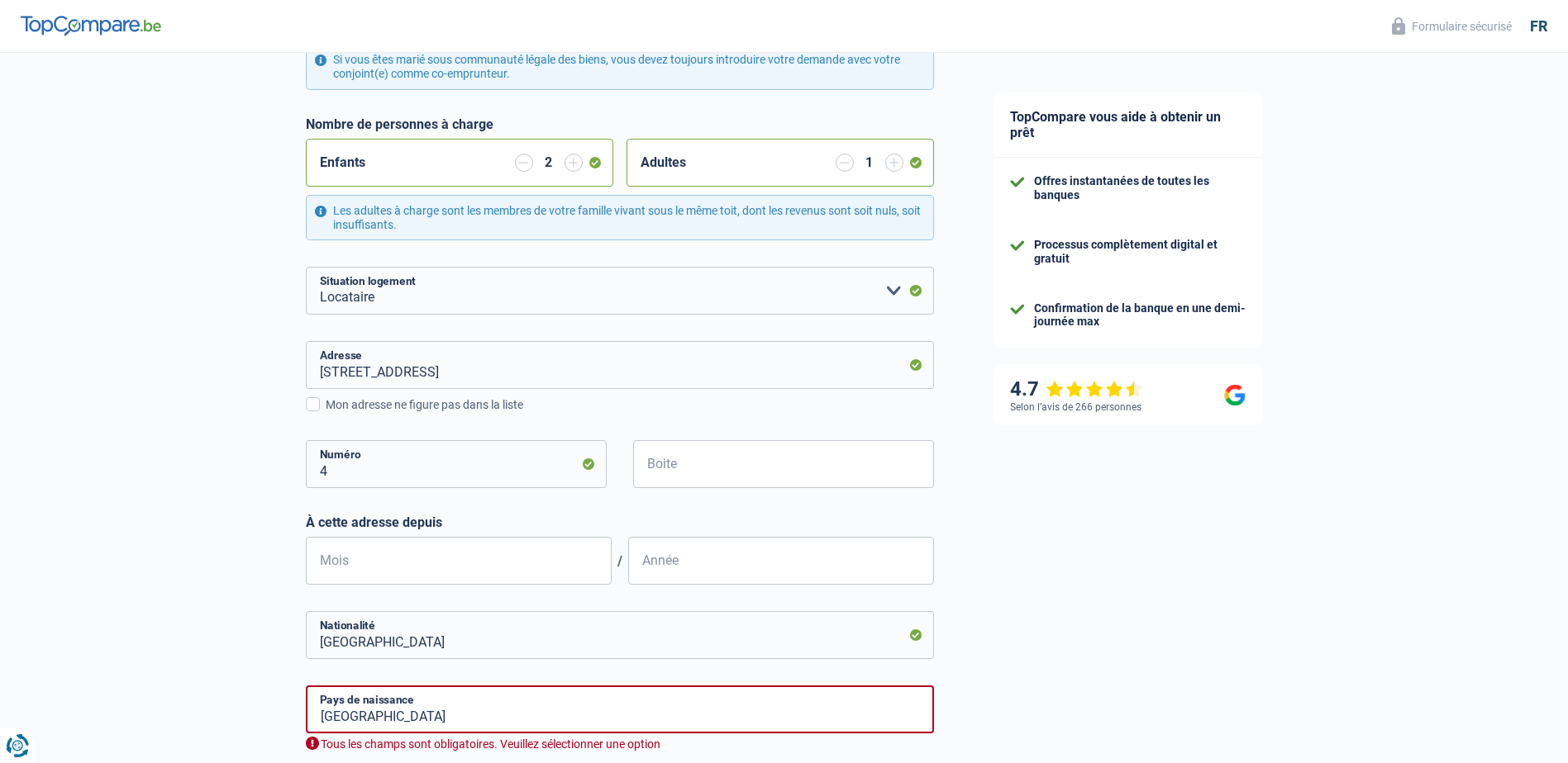
scroll to position [389, 0]
click at [383, 563] on input "Mois" at bounding box center [459, 558] width 306 height 47
type input "04"
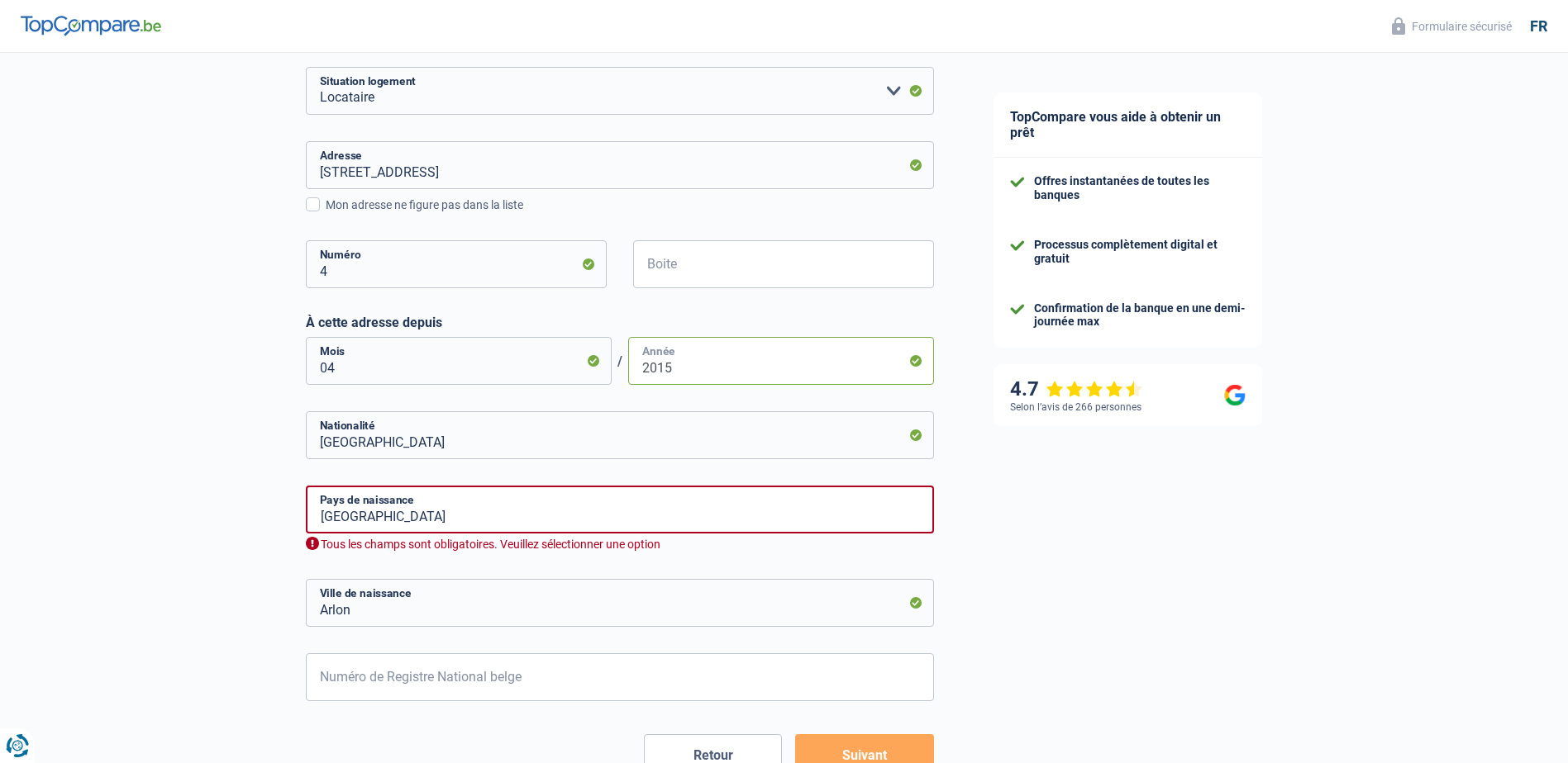
scroll to position [590, 0]
type input "2015"
click at [456, 589] on input "Arlon" at bounding box center [620, 599] width 629 height 47
click at [620, 505] on input "Belgique" at bounding box center [620, 505] width 629 height 47
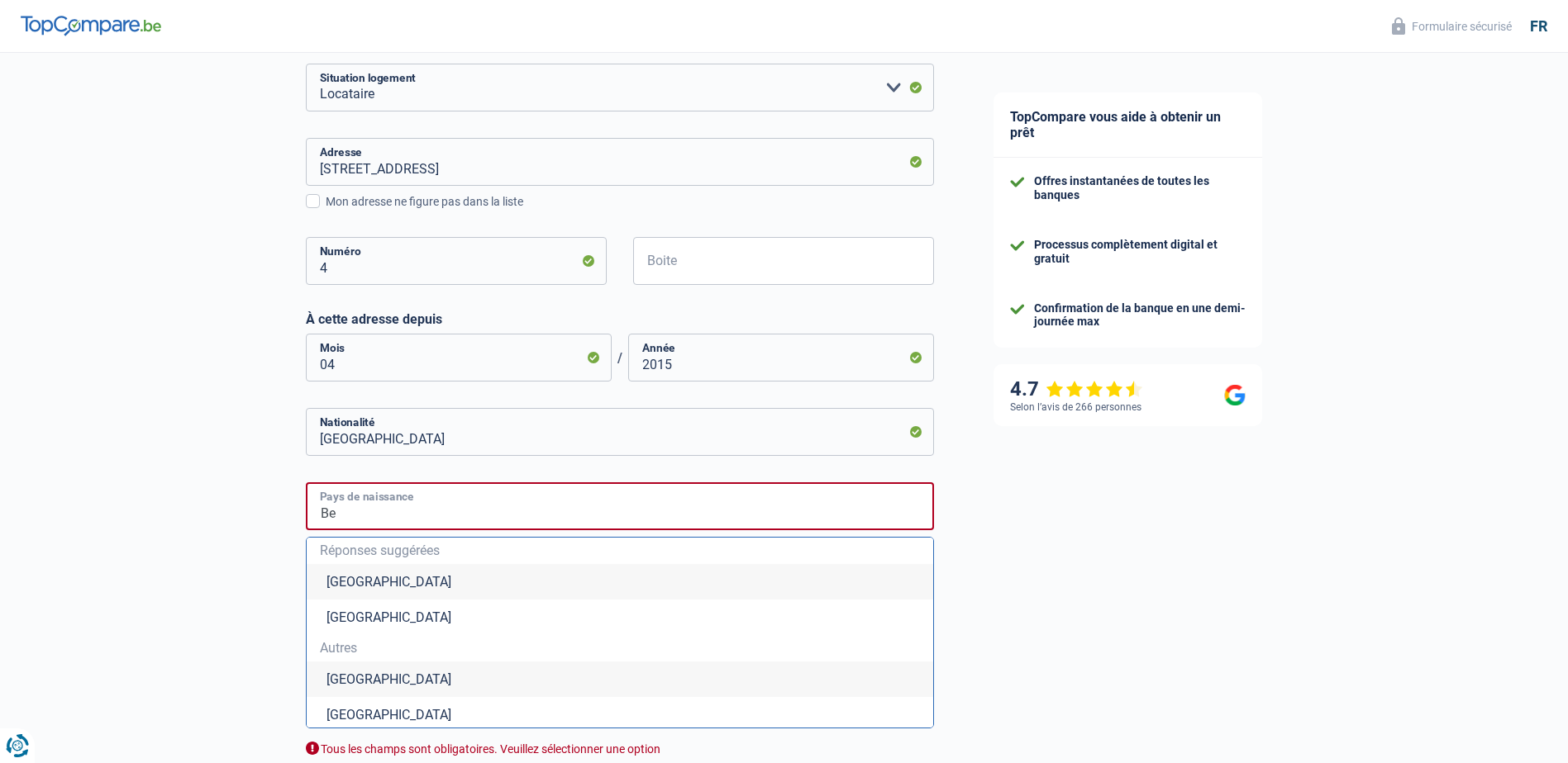
type input "B"
click at [387, 678] on li "Allemagne" at bounding box center [620, 680] width 627 height 36
type input "Allemagne"
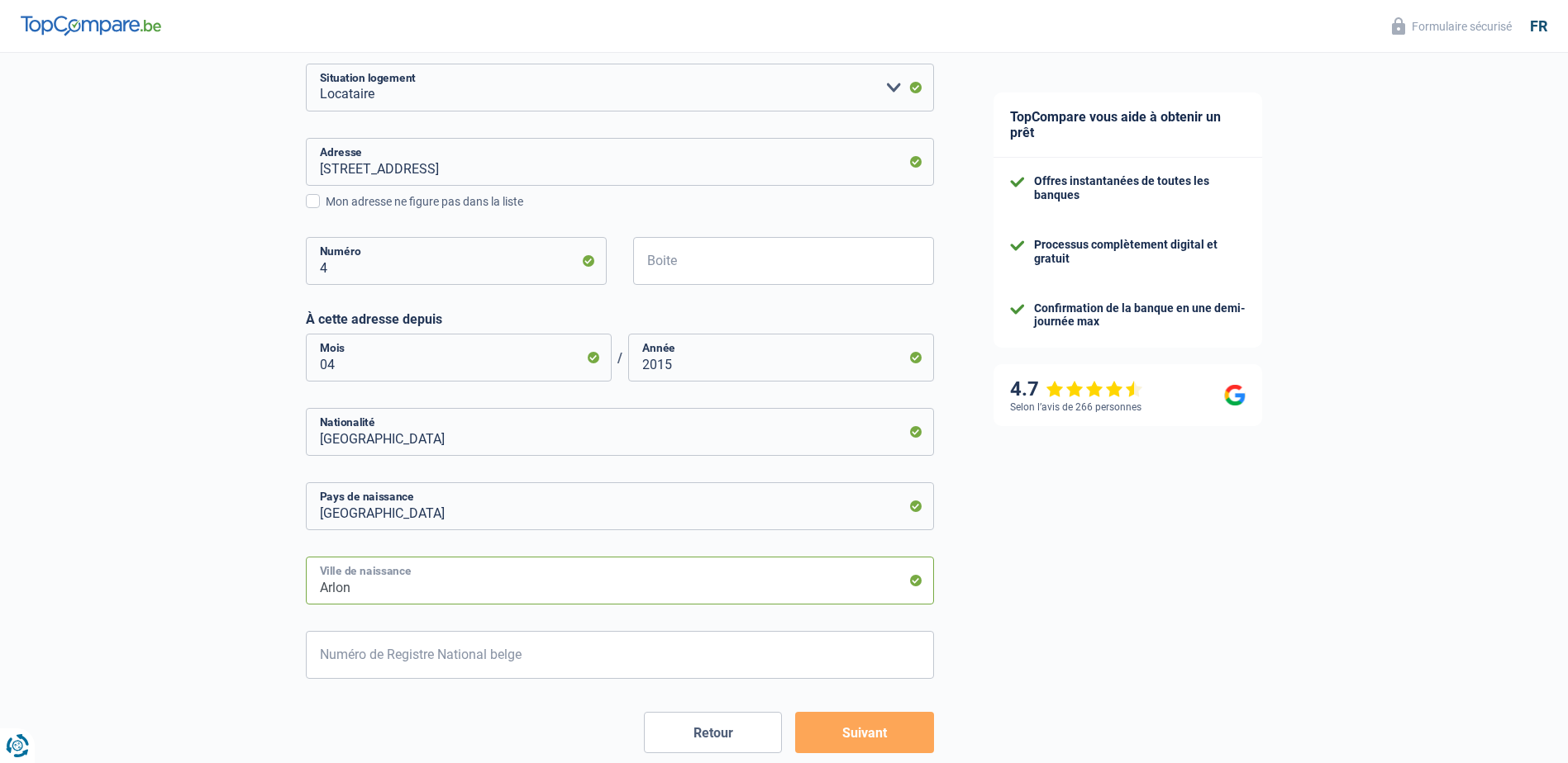
click at [409, 593] on input "Arlon" at bounding box center [620, 580] width 629 height 47
type input "A"
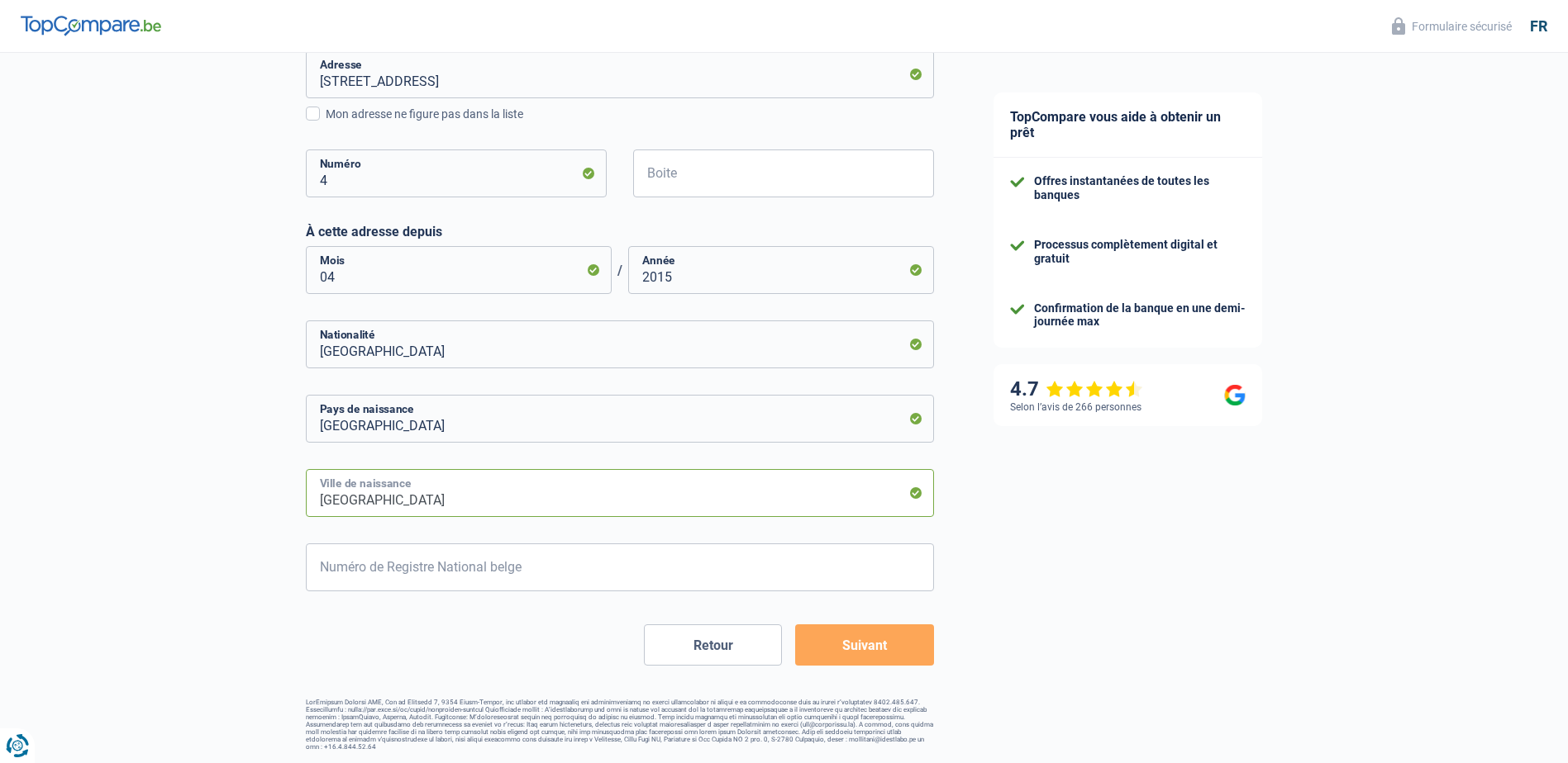
type input "Cologne"
click at [466, 570] on input "Numéro de Registre National belge" at bounding box center [620, 566] width 629 height 47
click at [827, 641] on button "Suivant" at bounding box center [864, 645] width 138 height 42
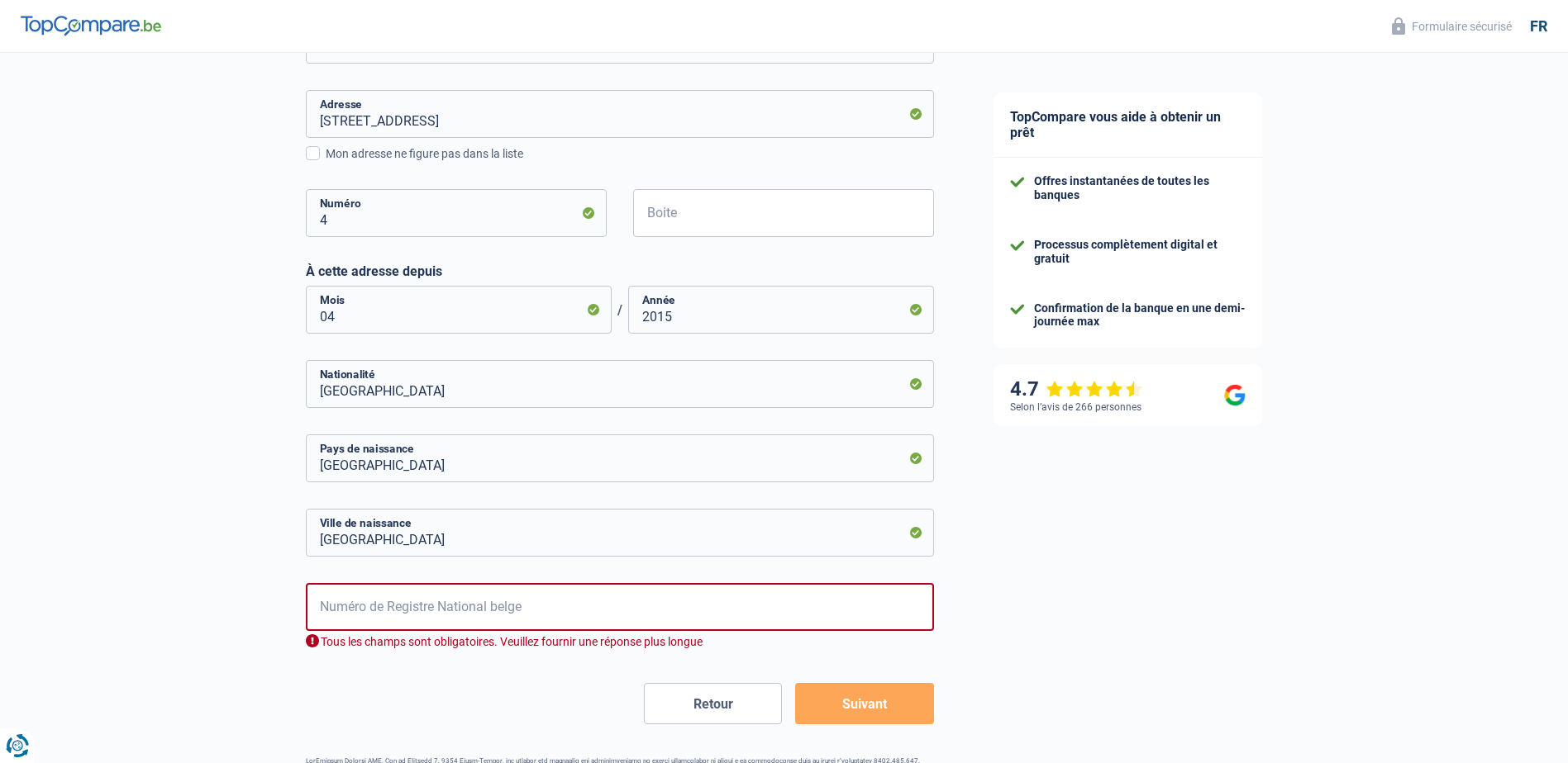
scroll to position [639, 0]
click at [830, 601] on input "Numéro de Registre National belge" at bounding box center [620, 606] width 629 height 47
click at [869, 701] on button "Suivant" at bounding box center [864, 703] width 138 height 42
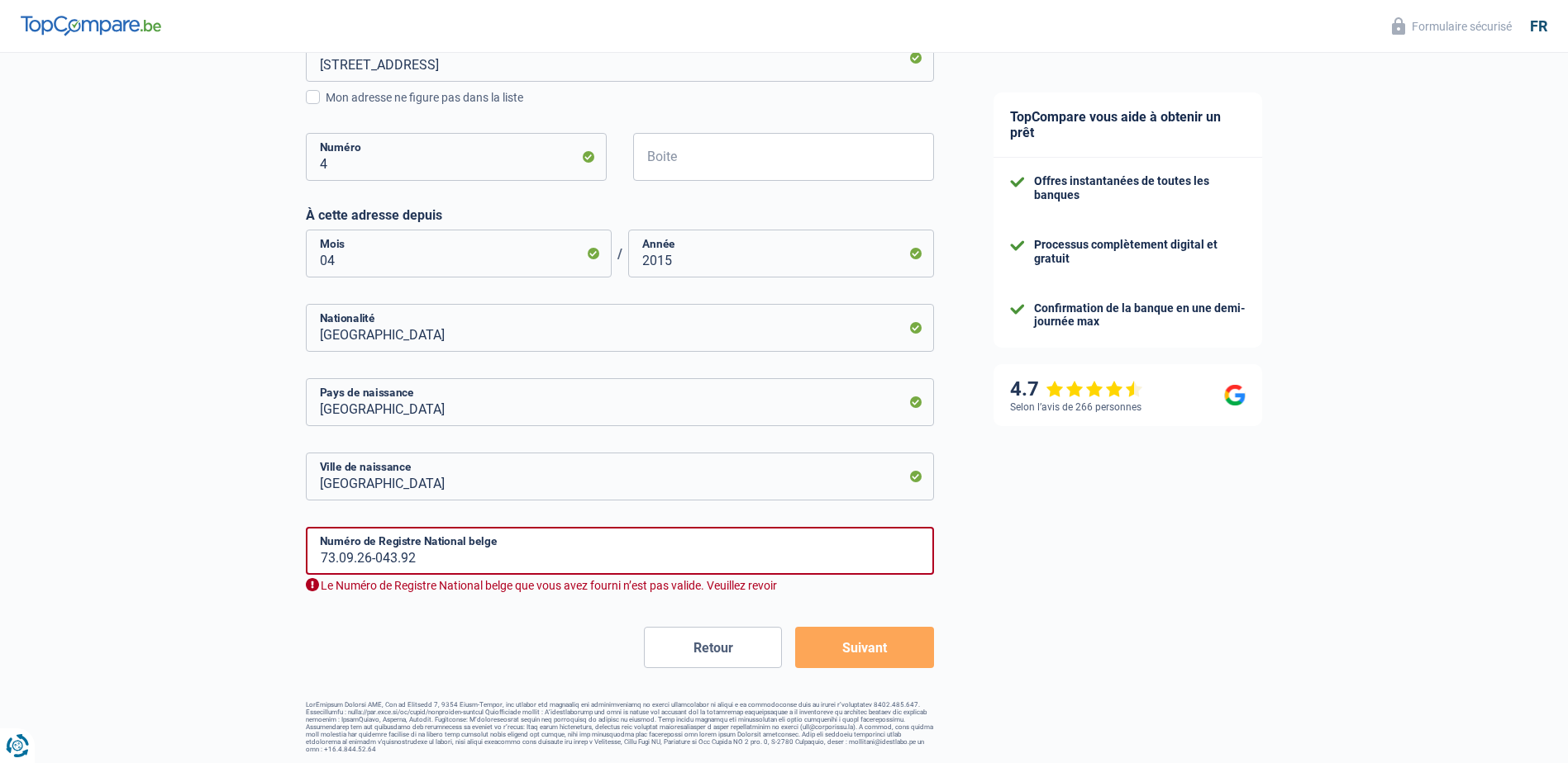
scroll to position [696, 0]
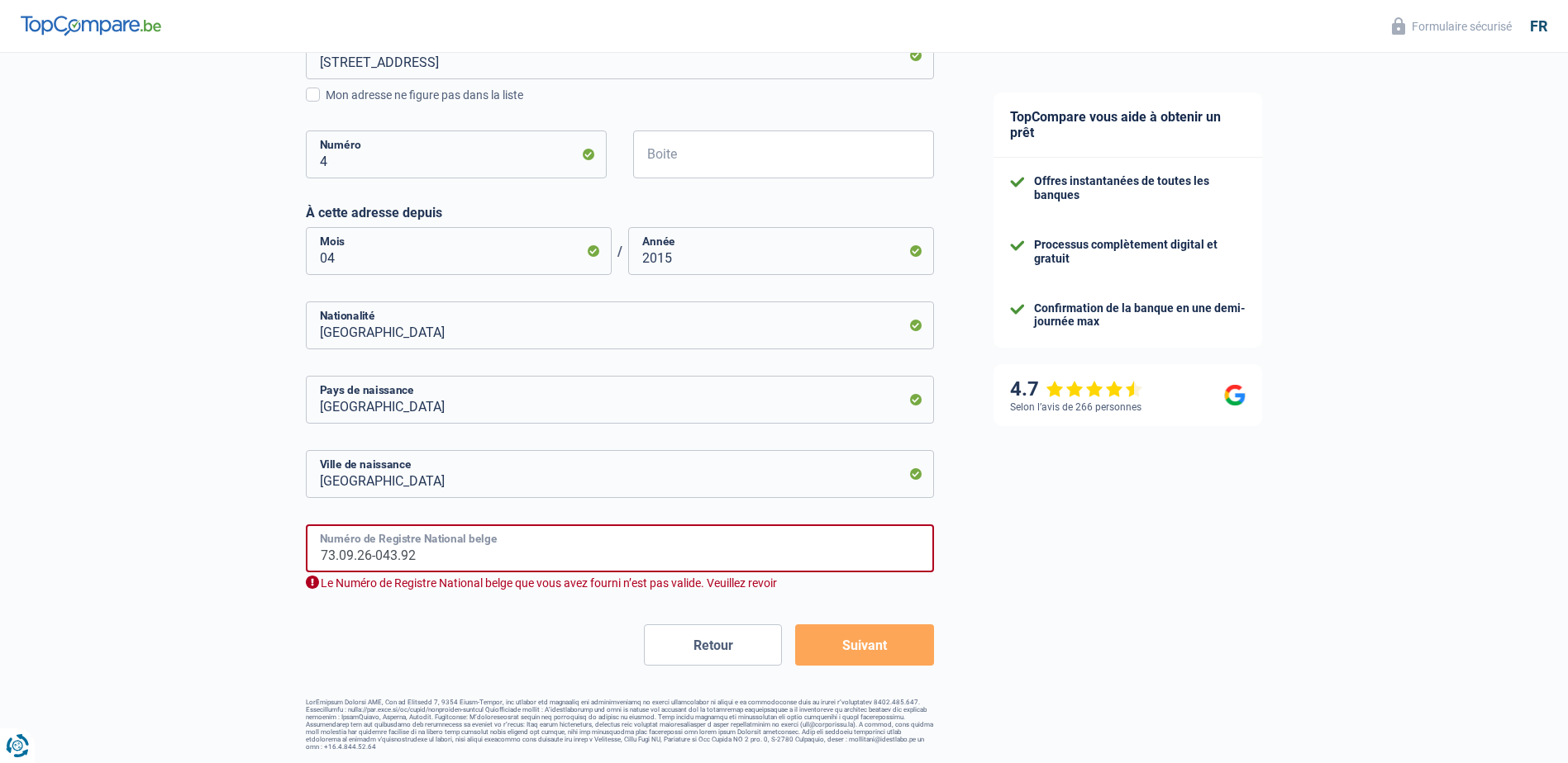
click at [396, 556] on input "73.09.26-043.92" at bounding box center [620, 548] width 629 height 47
click at [365, 641] on div "Retour Suivant" at bounding box center [620, 645] width 629 height 42
click at [831, 645] on button "Suivant" at bounding box center [864, 645] width 138 height 42
click at [393, 559] on input "73.09.26-042.93" at bounding box center [620, 548] width 629 height 47
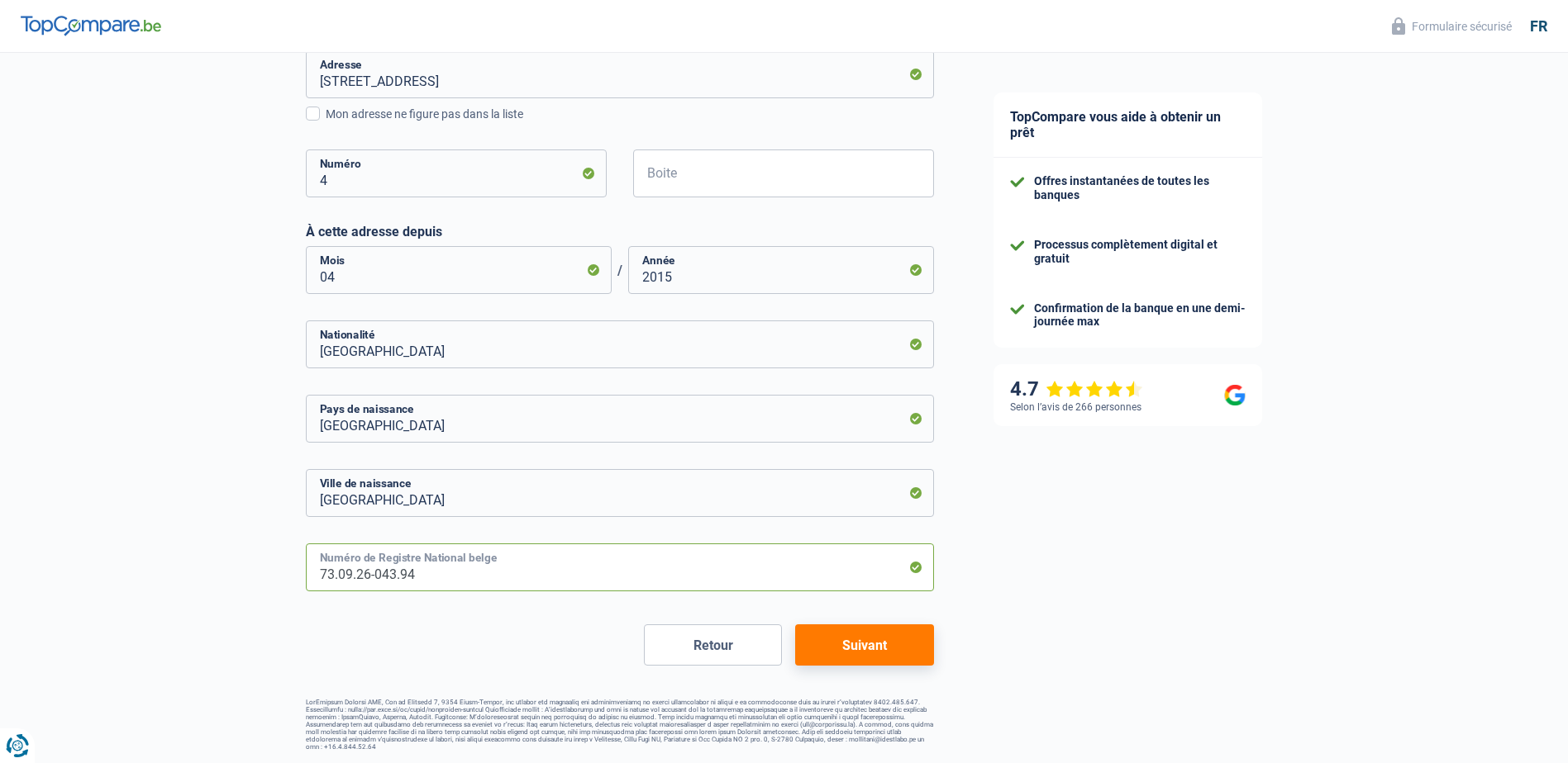
type input "73.09.26-043.94"
click at [836, 656] on button "Suivant" at bounding box center [864, 645] width 138 height 42
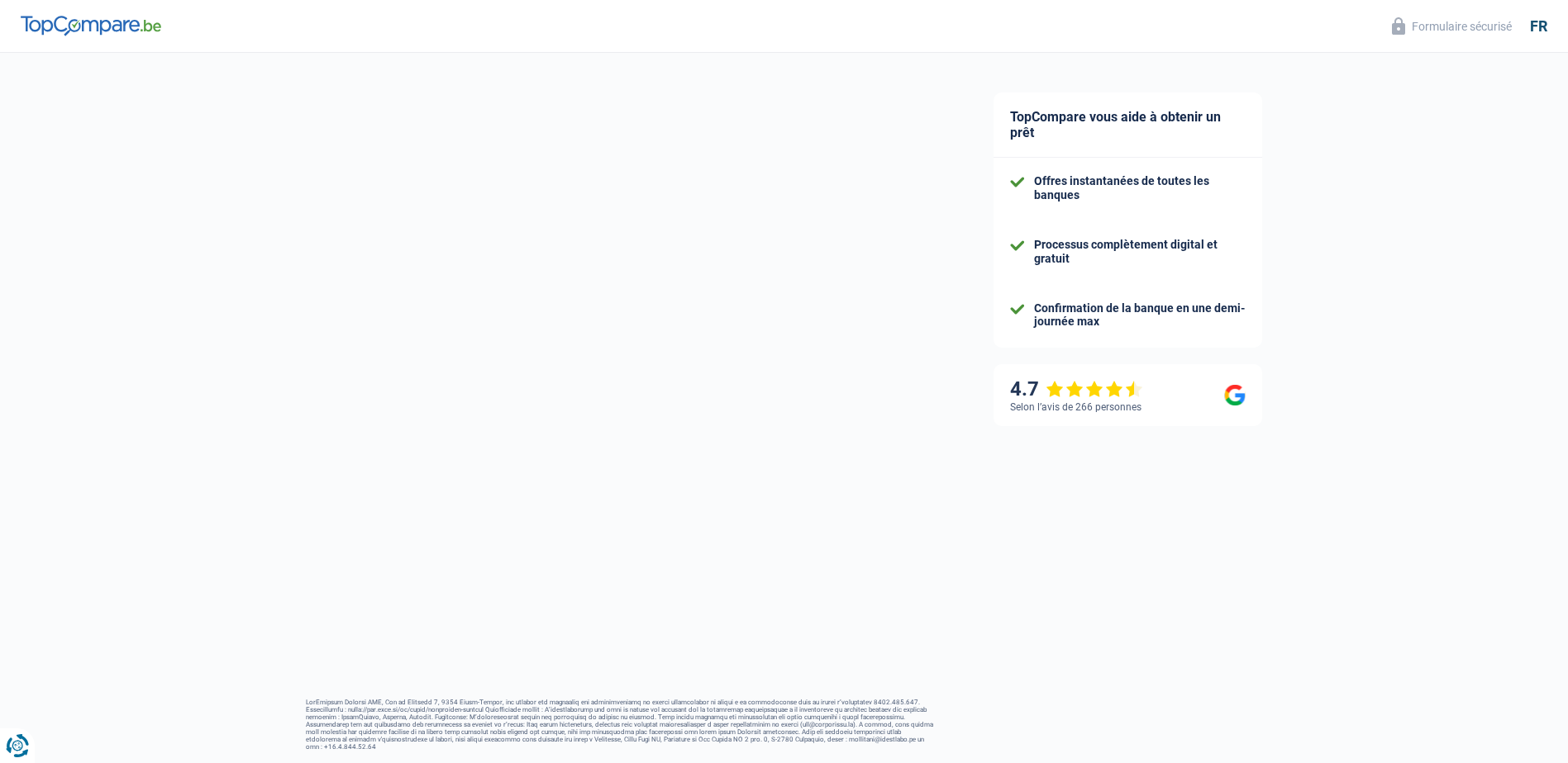
select select "familyAllowances"
select select "netSalary"
select select "mealVouchers"
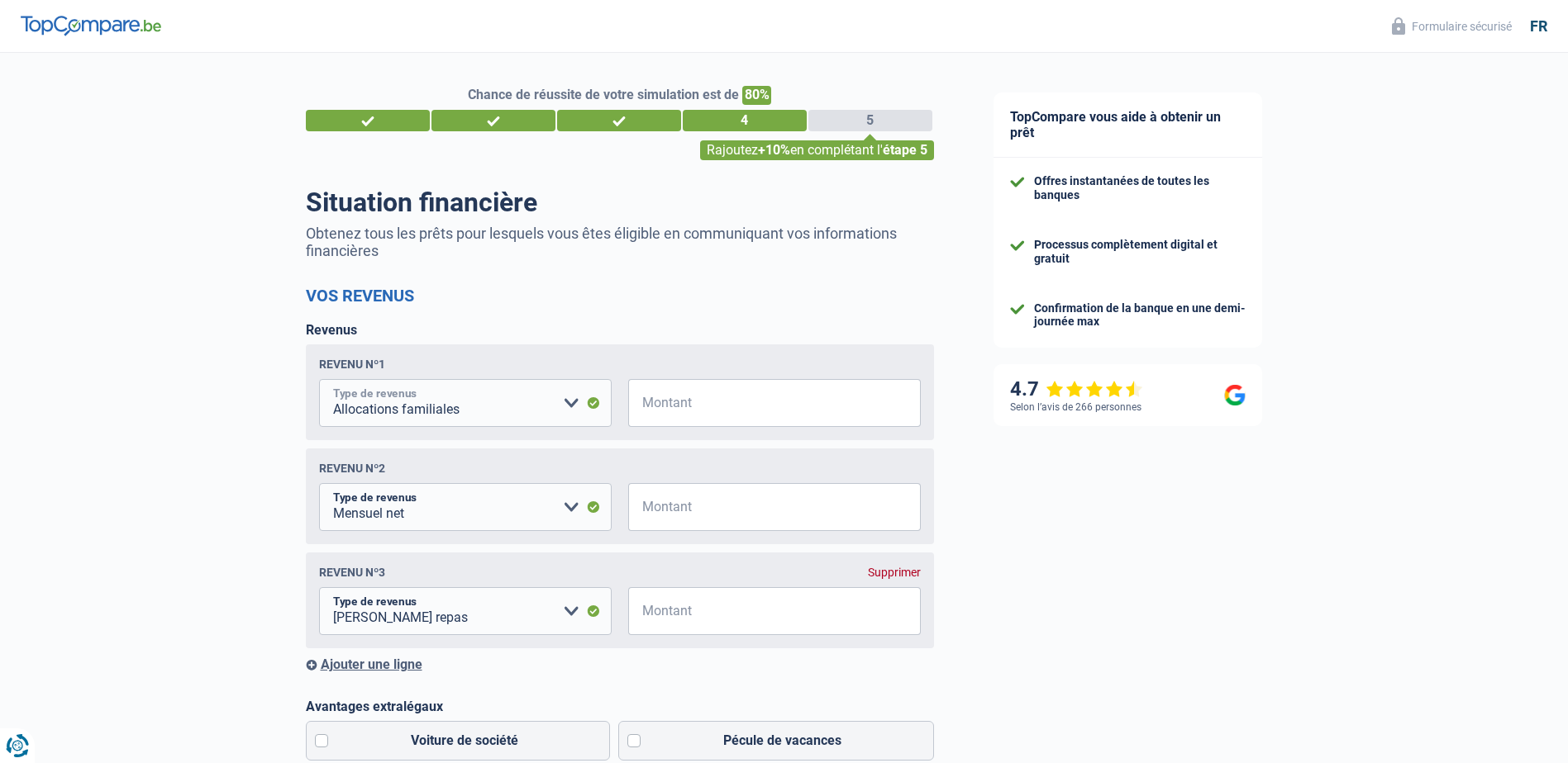
click at [577, 402] on select "Allocation d'handicap Allocations chômage Allocations familiales Chèques repas …" at bounding box center [465, 403] width 292 height 47
select select "netSalary"
click at [319, 382] on select "Allocation d'handicap Allocations chômage Allocations familiales Chèques repas …" at bounding box center [465, 403] width 292 height 47
click at [714, 410] on input "Montant" at bounding box center [784, 403] width 272 height 47
type input "4.030"
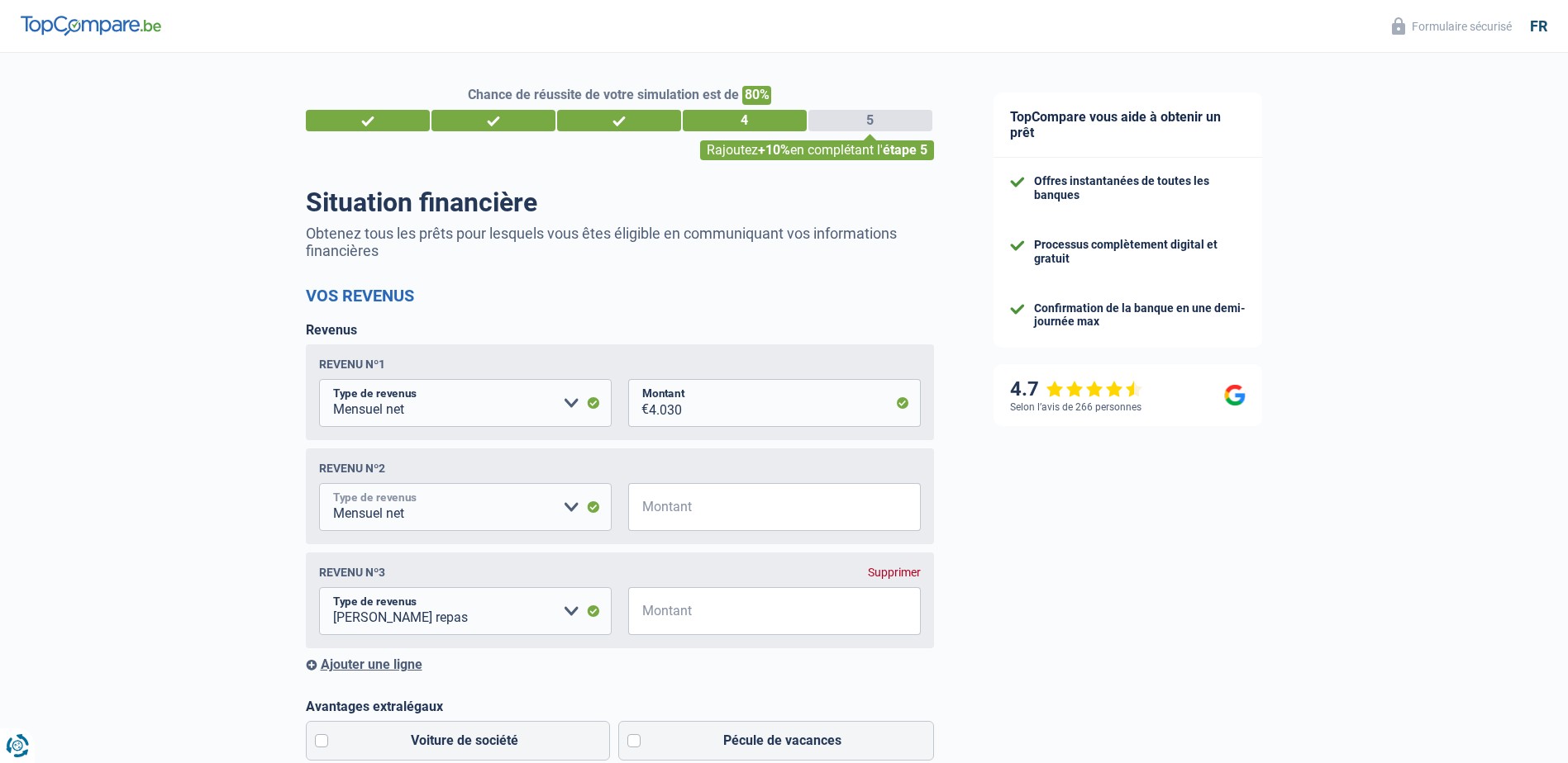
click at [571, 513] on select "Allocation d'handicap Allocations chômage Allocations familiales Chèques repas …" at bounding box center [465, 506] width 292 height 47
select select "familyAllowances"
click at [319, 487] on select "Allocation d'handicap Allocations chômage Allocations familiales Chèques repas …" at bounding box center [465, 506] width 292 height 47
click at [714, 501] on input "Montant" at bounding box center [784, 506] width 272 height 47
type input "430"
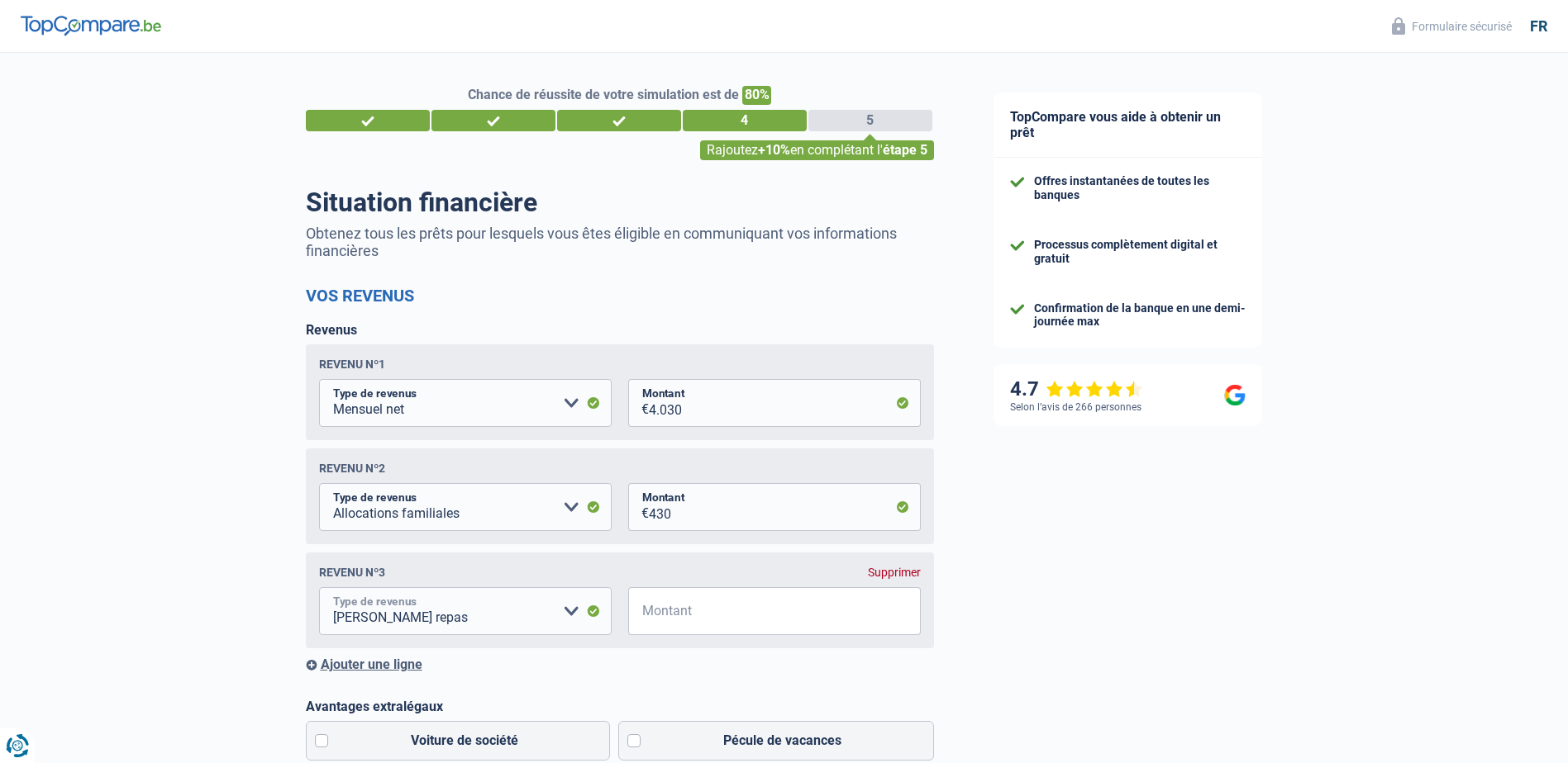
click at [569, 613] on select "Allocation d'handicap Allocations chômage Allocations familiales Chèques repas …" at bounding box center [465, 611] width 292 height 47
click at [888, 576] on div "Supprimer" at bounding box center [894, 573] width 53 height 14
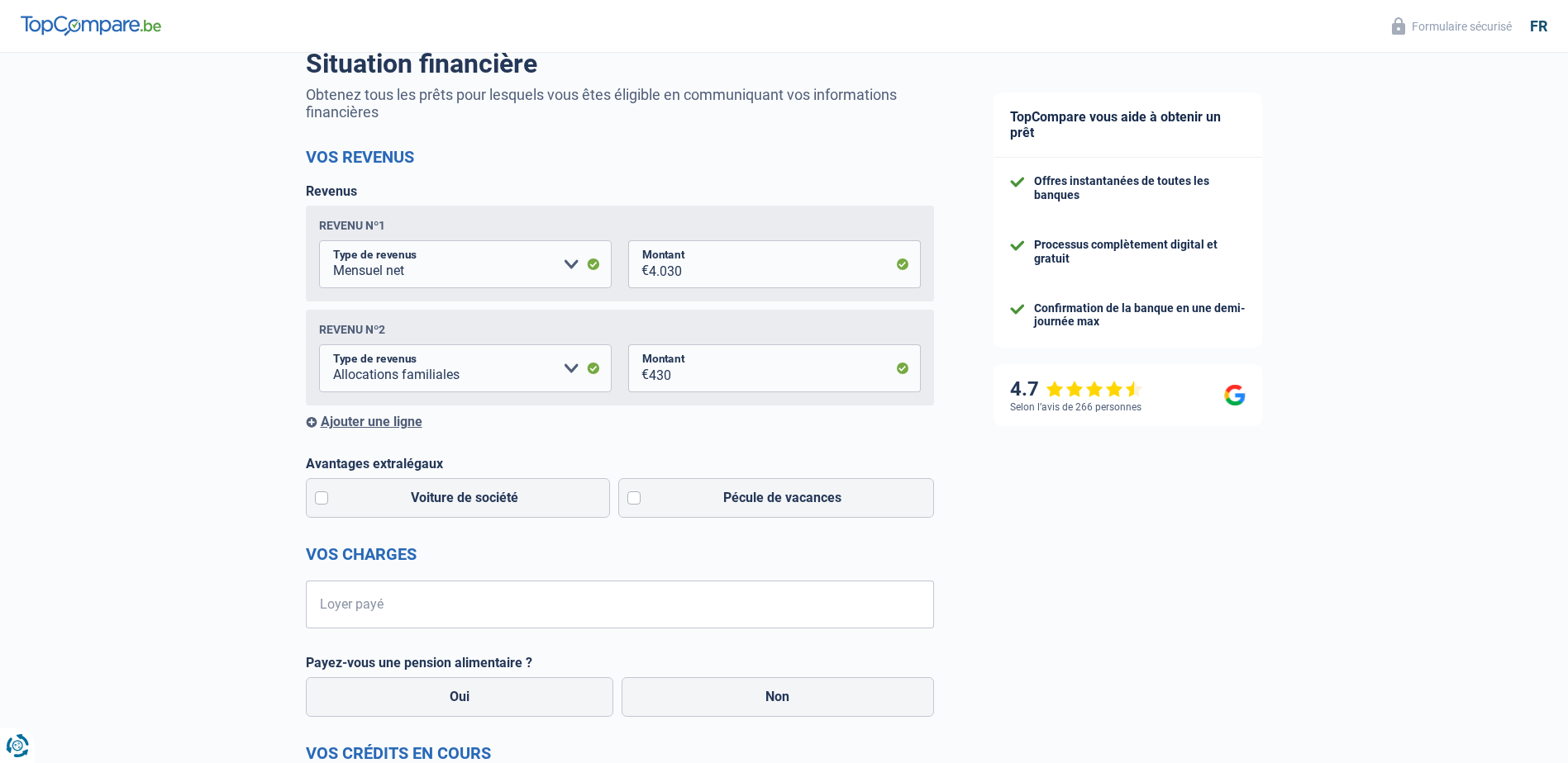
scroll to position [139, 0]
click at [630, 499] on label "Pécule de vacances" at bounding box center [776, 497] width 316 height 40
click at [630, 499] on input "Pécule de vacances" at bounding box center [776, 497] width 316 height 40
checkbox input "true"
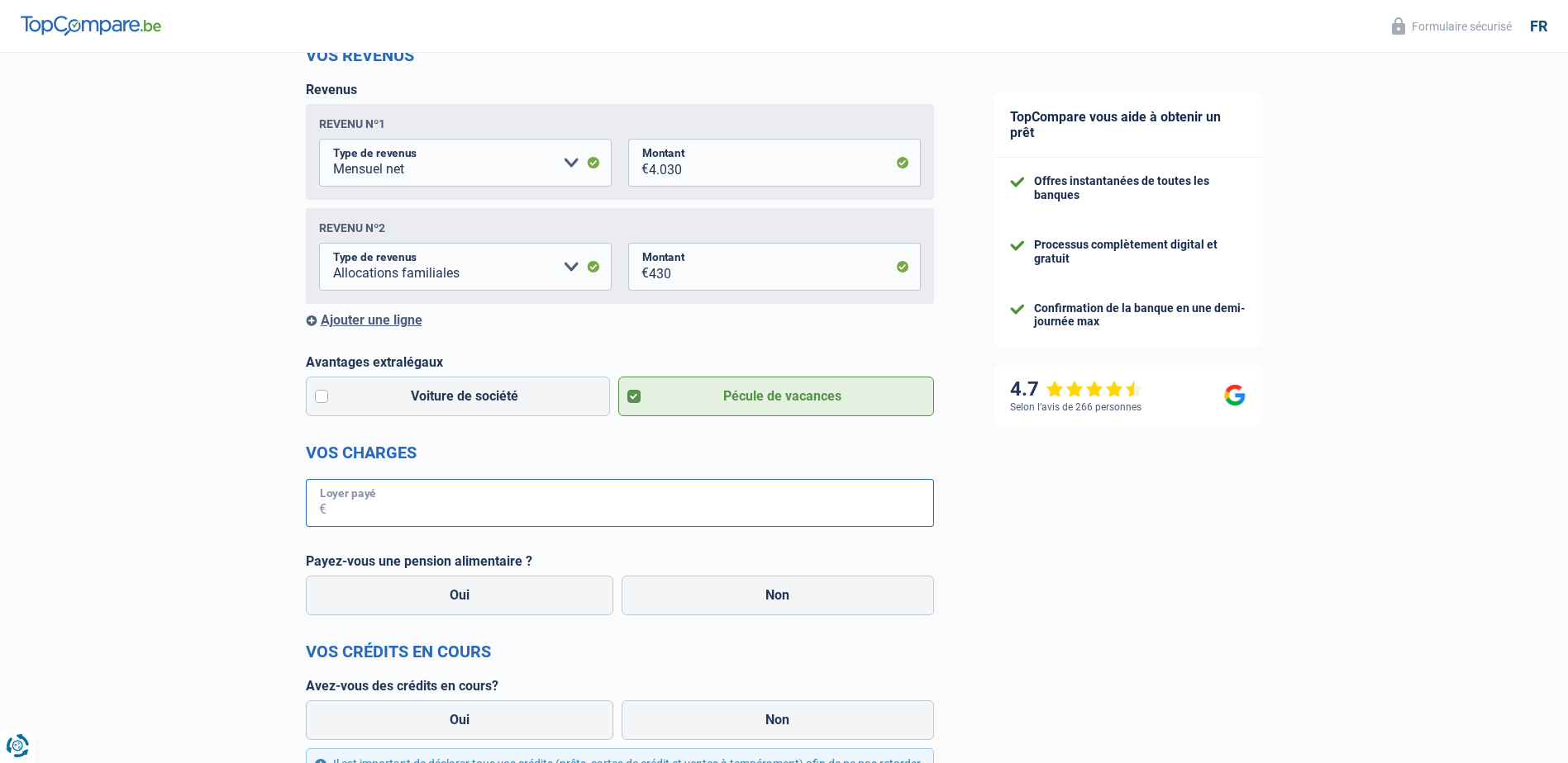
click at [670, 512] on input "Loyer payé" at bounding box center [630, 503] width 607 height 47
type input "740"
click at [516, 595] on label "Oui" at bounding box center [460, 595] width 308 height 40
click at [516, 595] on input "Oui" at bounding box center [460, 595] width 308 height 40
radio input "true"
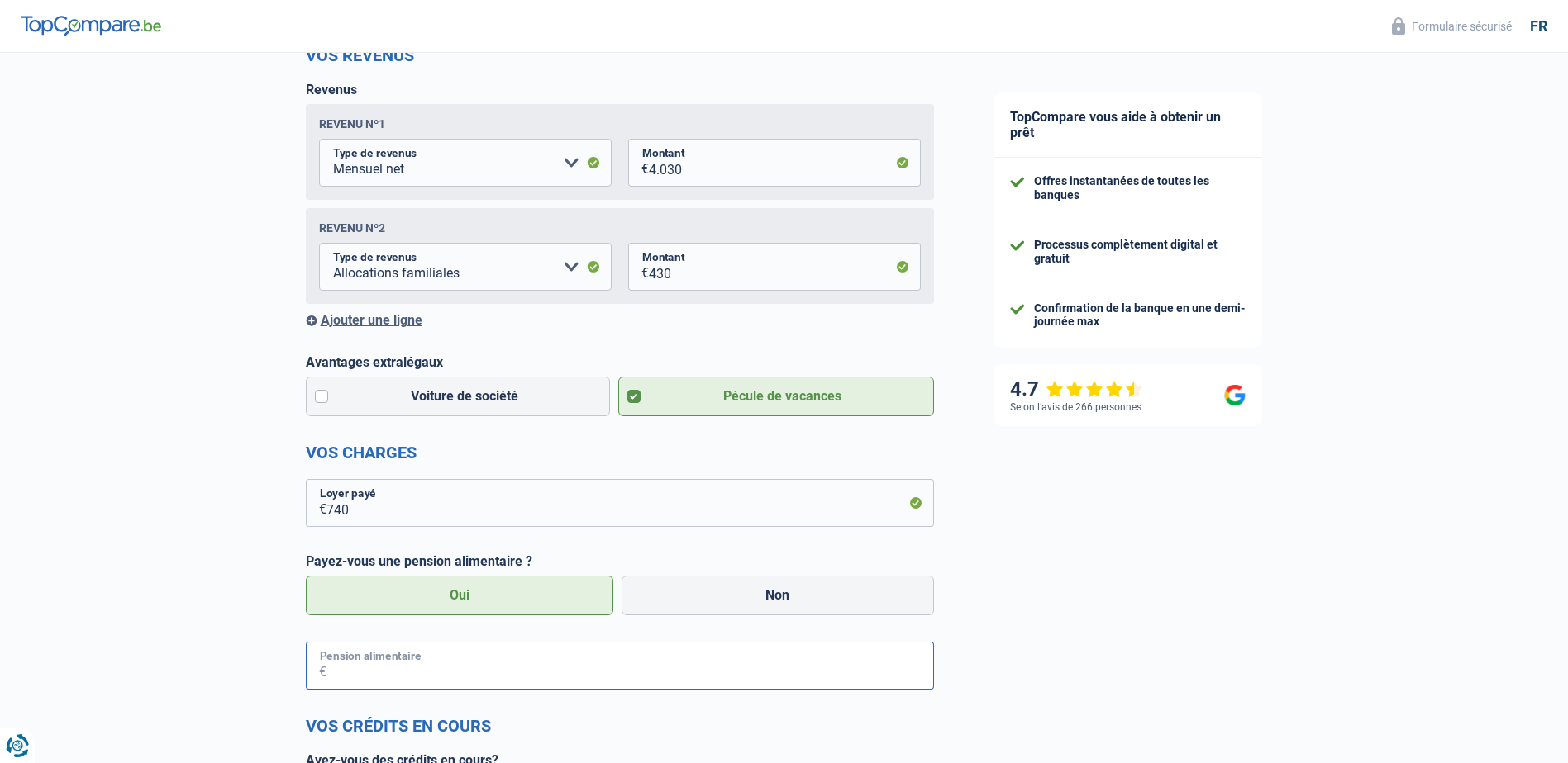
click at [464, 663] on input "Pension alimentaire" at bounding box center [630, 665] width 607 height 47
type input "300"
click at [379, 320] on div "Ajouter une ligne" at bounding box center [620, 320] width 629 height 15
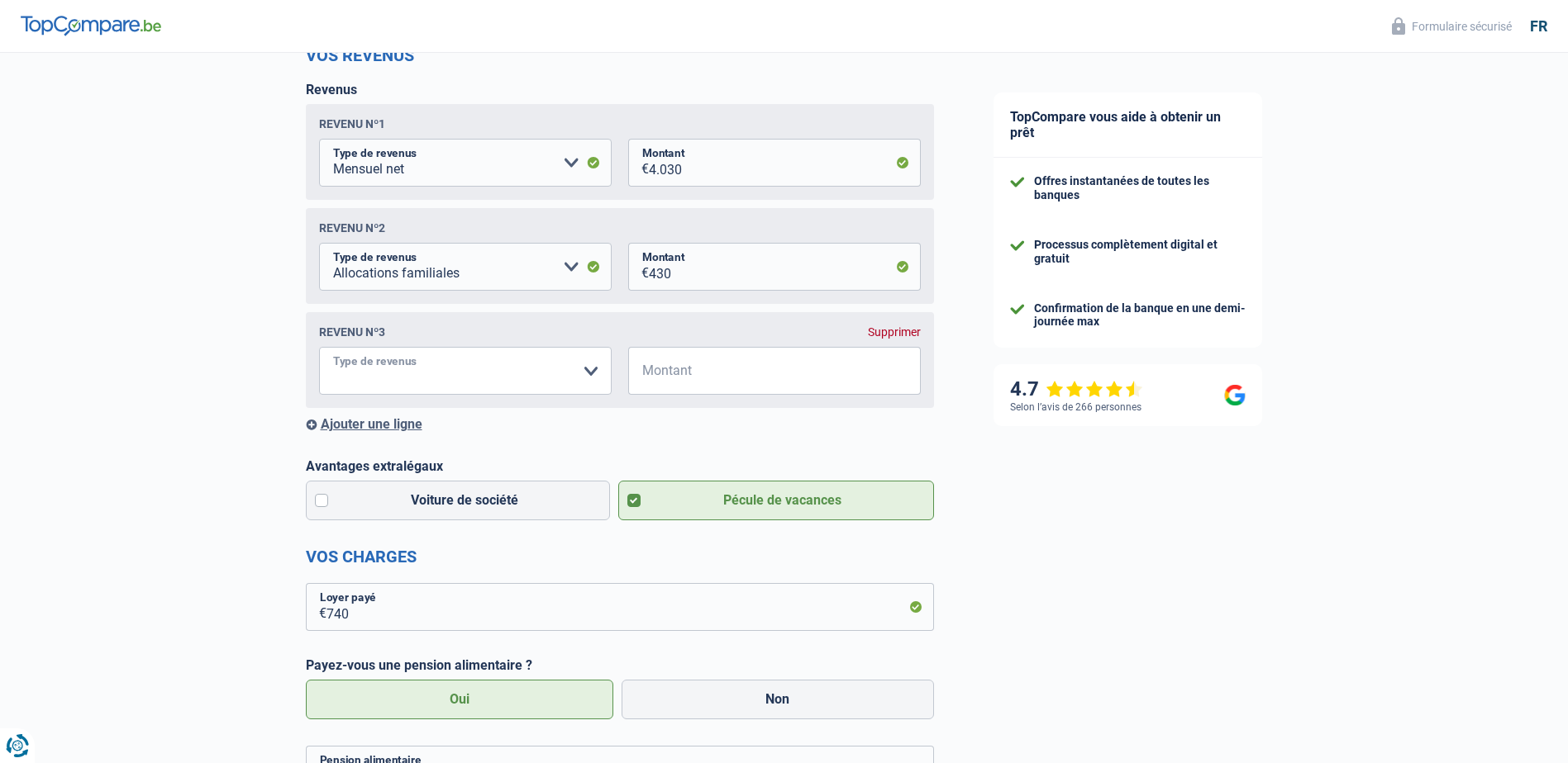
click at [589, 372] on select "Allocation d'handicap Allocations chômage Allocations familiales Chèques repas …" at bounding box center [465, 370] width 292 height 47
select select "alimony"
click at [319, 351] on select "Allocation d'handicap Allocations chômage Allocations familiales Chèques repas …" at bounding box center [465, 370] width 292 height 47
click at [724, 383] on input "Montant" at bounding box center [784, 370] width 272 height 47
type input "350"
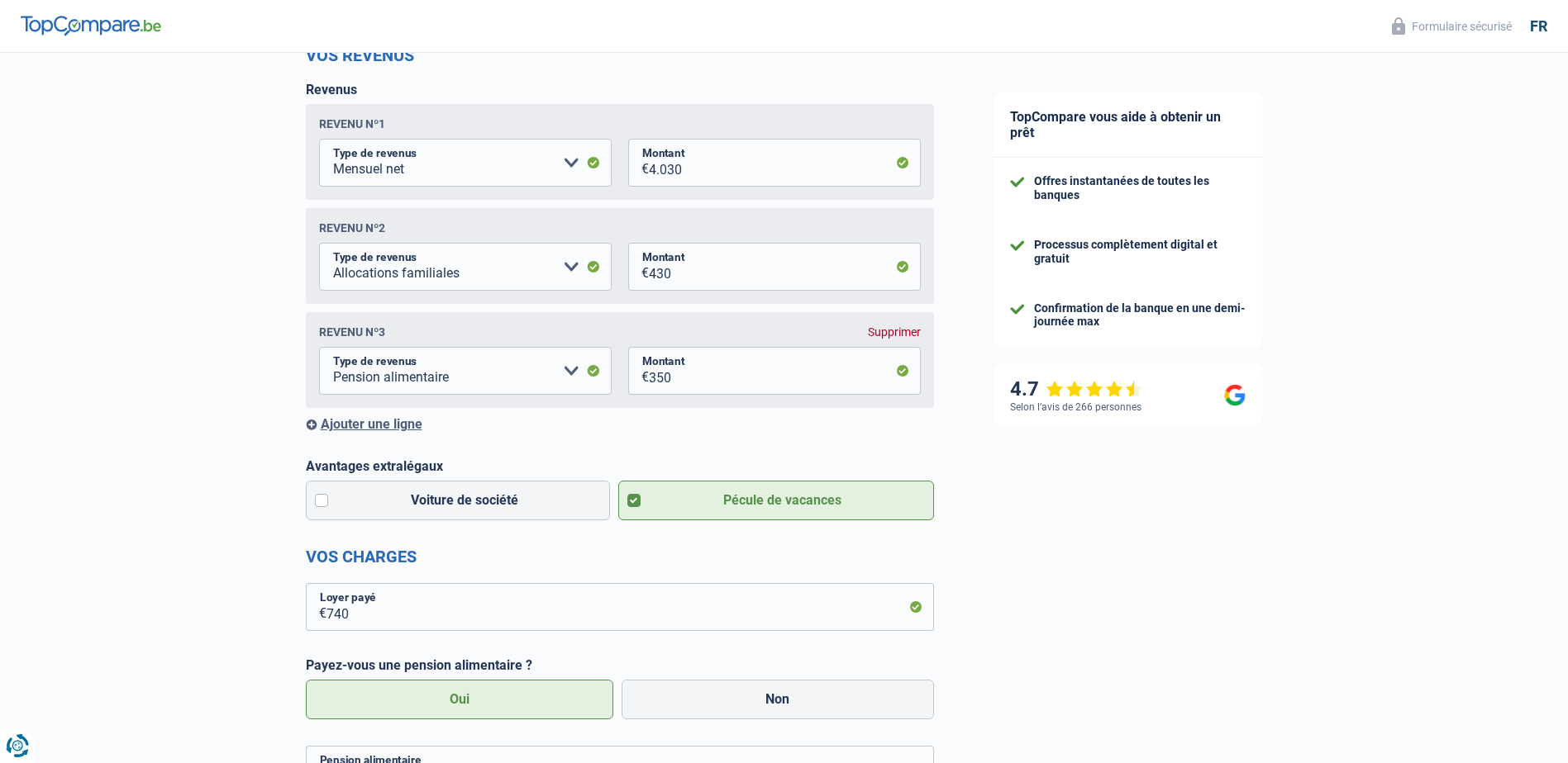
click at [182, 524] on div "Chance de réussite de votre simulation est de 80% 1 2 3 4 5 Rajoutez +10% en co…" at bounding box center [481, 560] width 964 height 1510
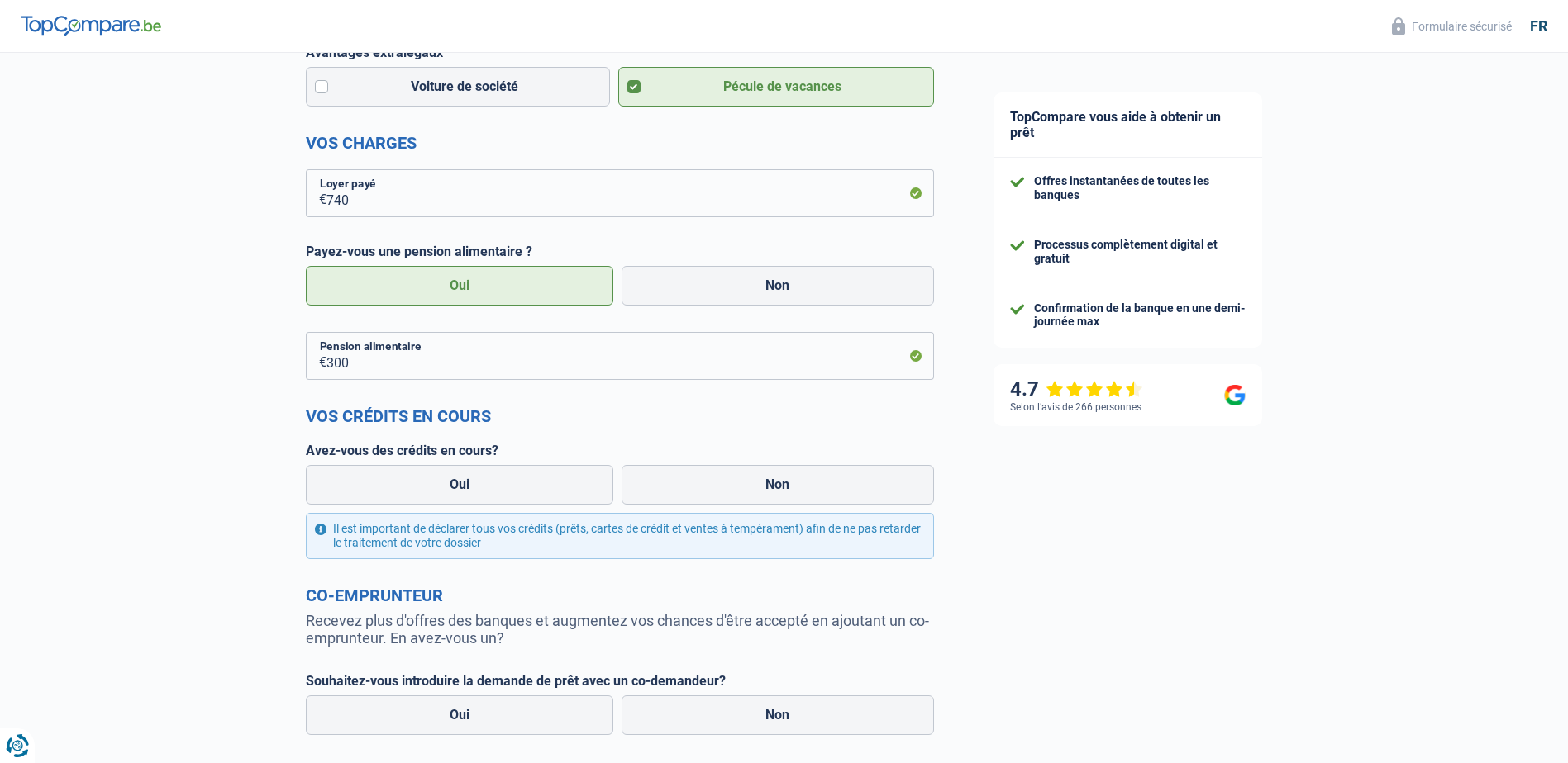
scroll to position [656, 0]
click at [477, 479] on label "Oui" at bounding box center [460, 484] width 308 height 40
click at [477, 479] on input "Oui" at bounding box center [460, 484] width 308 height 40
radio input "true"
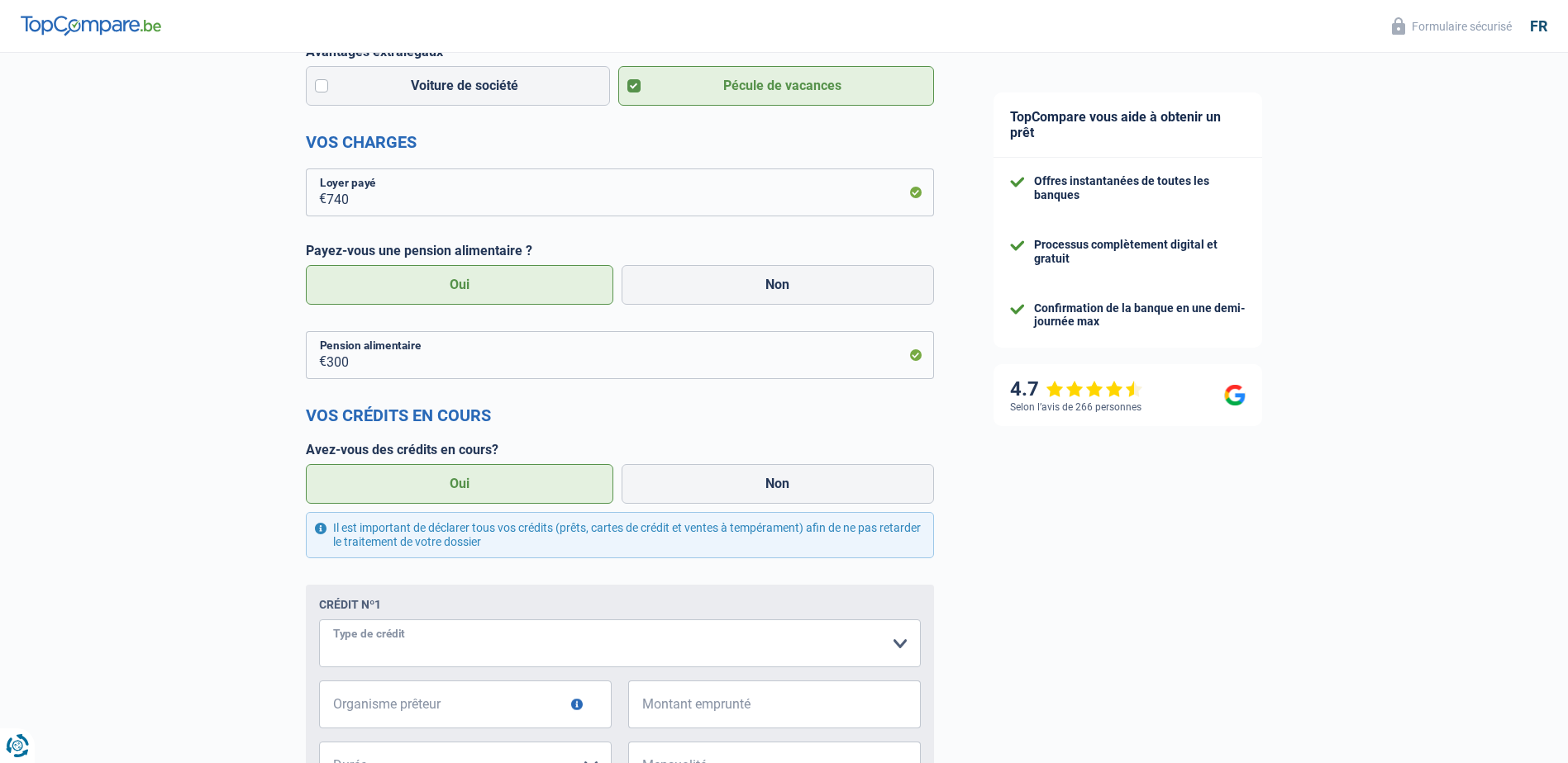
click at [424, 643] on select "Carte ou ouverture de crédit Prêt hypothécaire Vente à tempérament Prêt à tempé…" at bounding box center [619, 643] width 601 height 47
select select "carLoan"
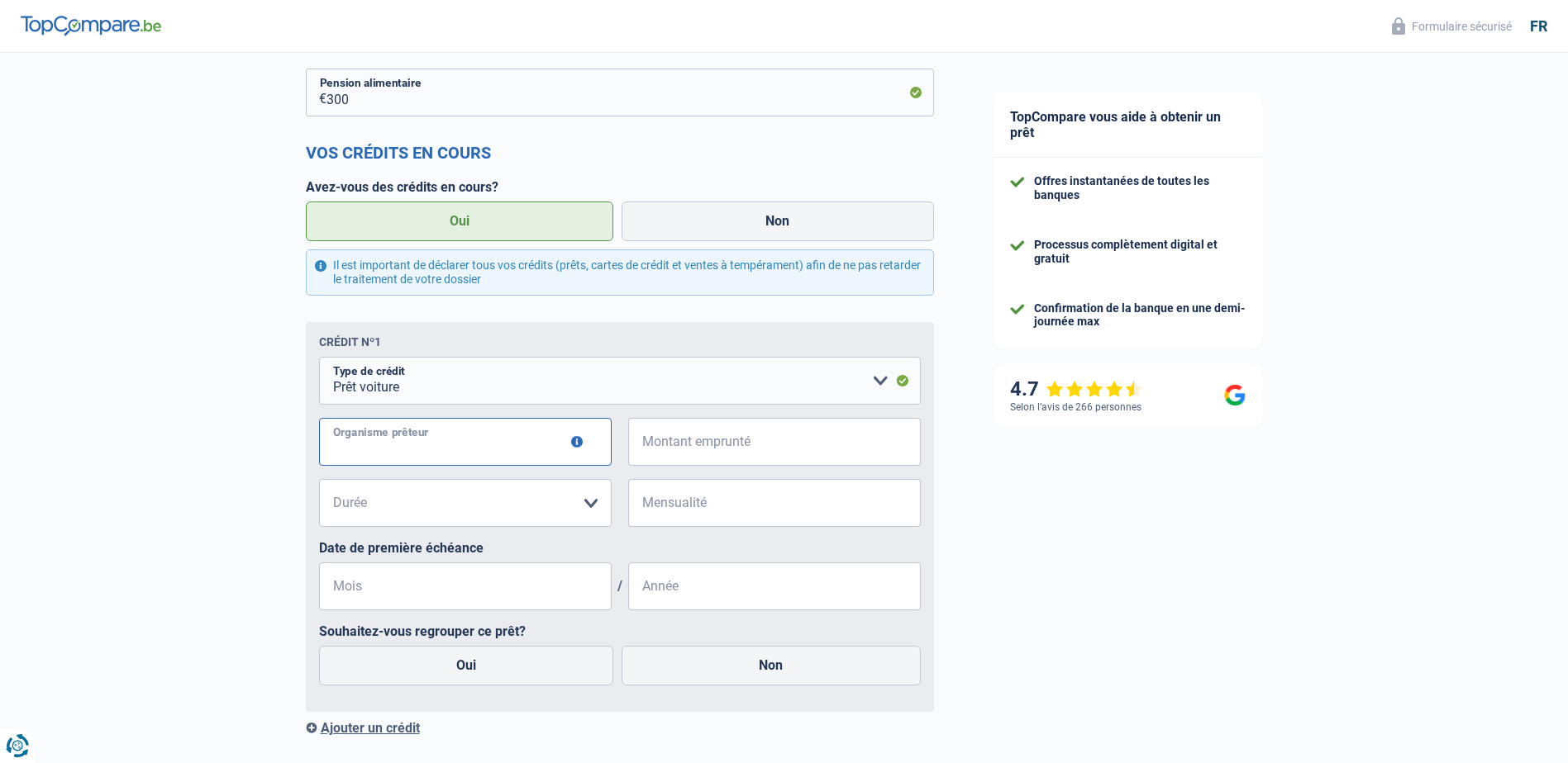
click at [516, 450] on input "Organisme prêteur" at bounding box center [465, 442] width 292 height 47
type input "alpha credit"
click at [724, 452] on input "Montant emprunté" at bounding box center [784, 442] width 272 height 47
type input "42.000"
click at [527, 499] on select "12 mois 18 mois 24 mois 30 mois 36 mois 42 mois 48 mois 60 mois 72 mois 84 mois…" at bounding box center [465, 503] width 292 height 47
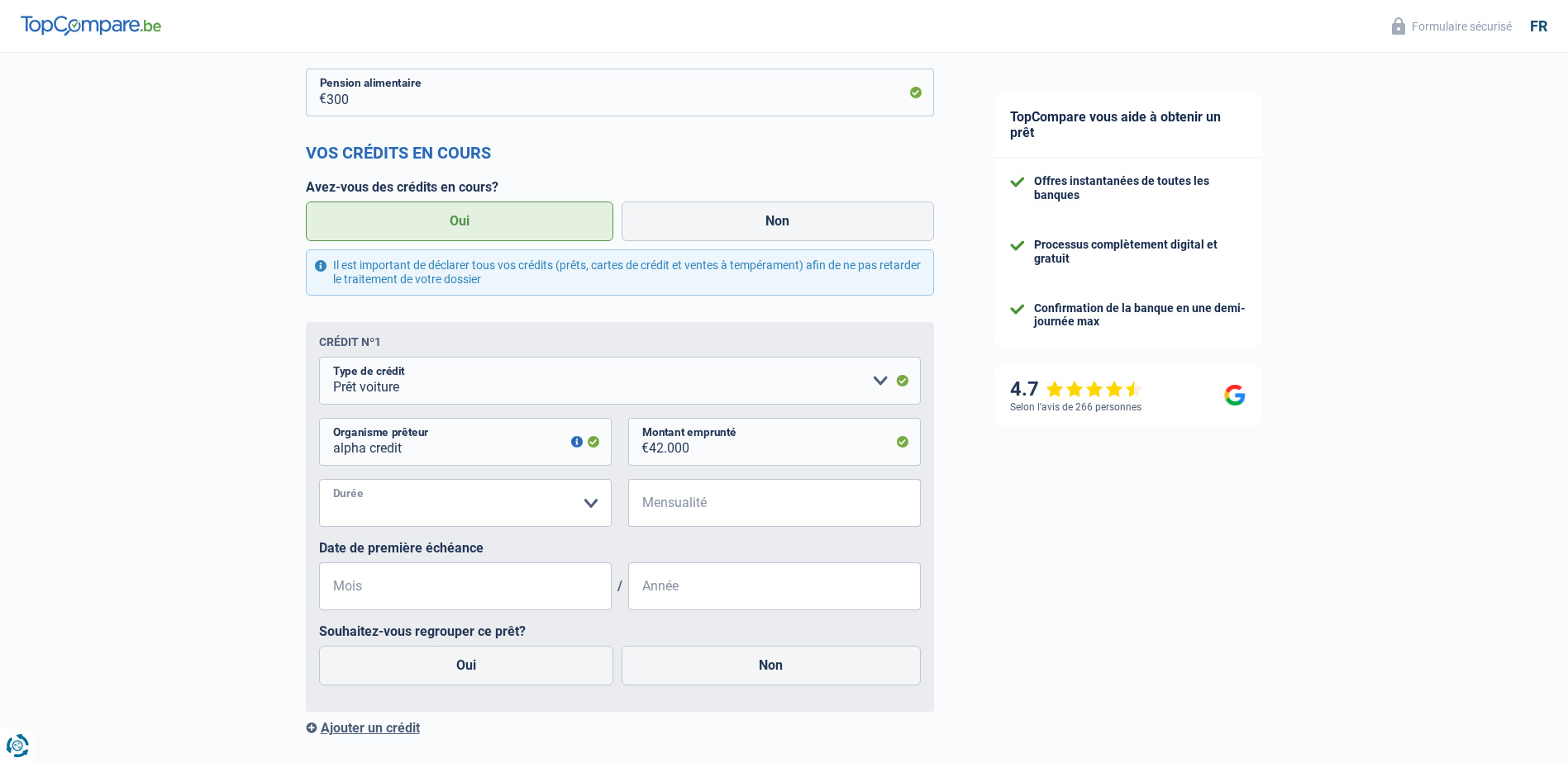
select select "60"
click at [319, 483] on select "12 mois 18 mois 24 mois 30 mois 36 mois 42 mois 48 mois 60 mois 72 mois 84 mois…" at bounding box center [465, 503] width 292 height 47
click at [668, 511] on input "Mensualité" at bounding box center [784, 503] width 272 height 47
type input "536"
click at [470, 590] on input "Mois" at bounding box center [465, 586] width 292 height 47
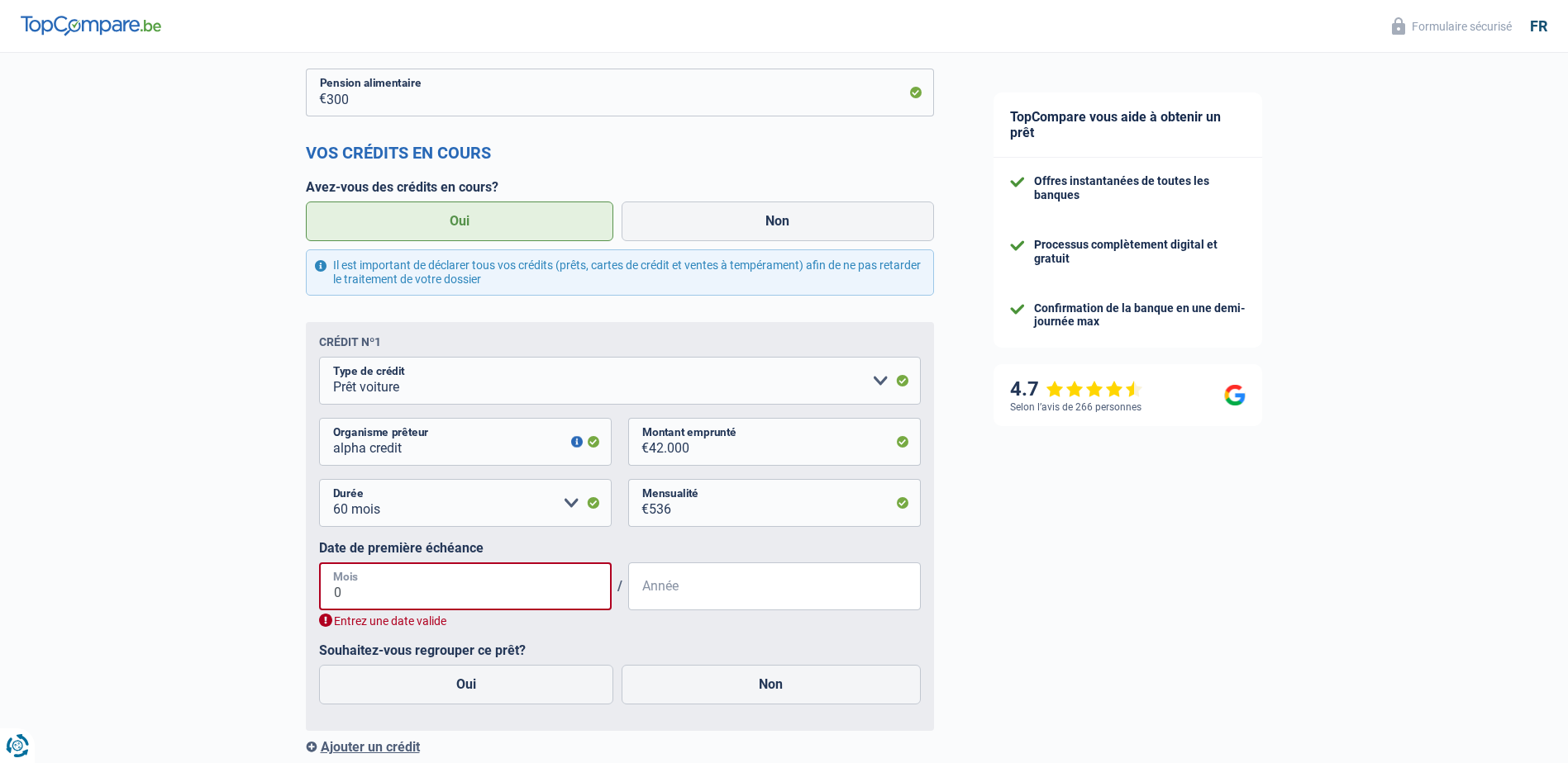
type input "07"
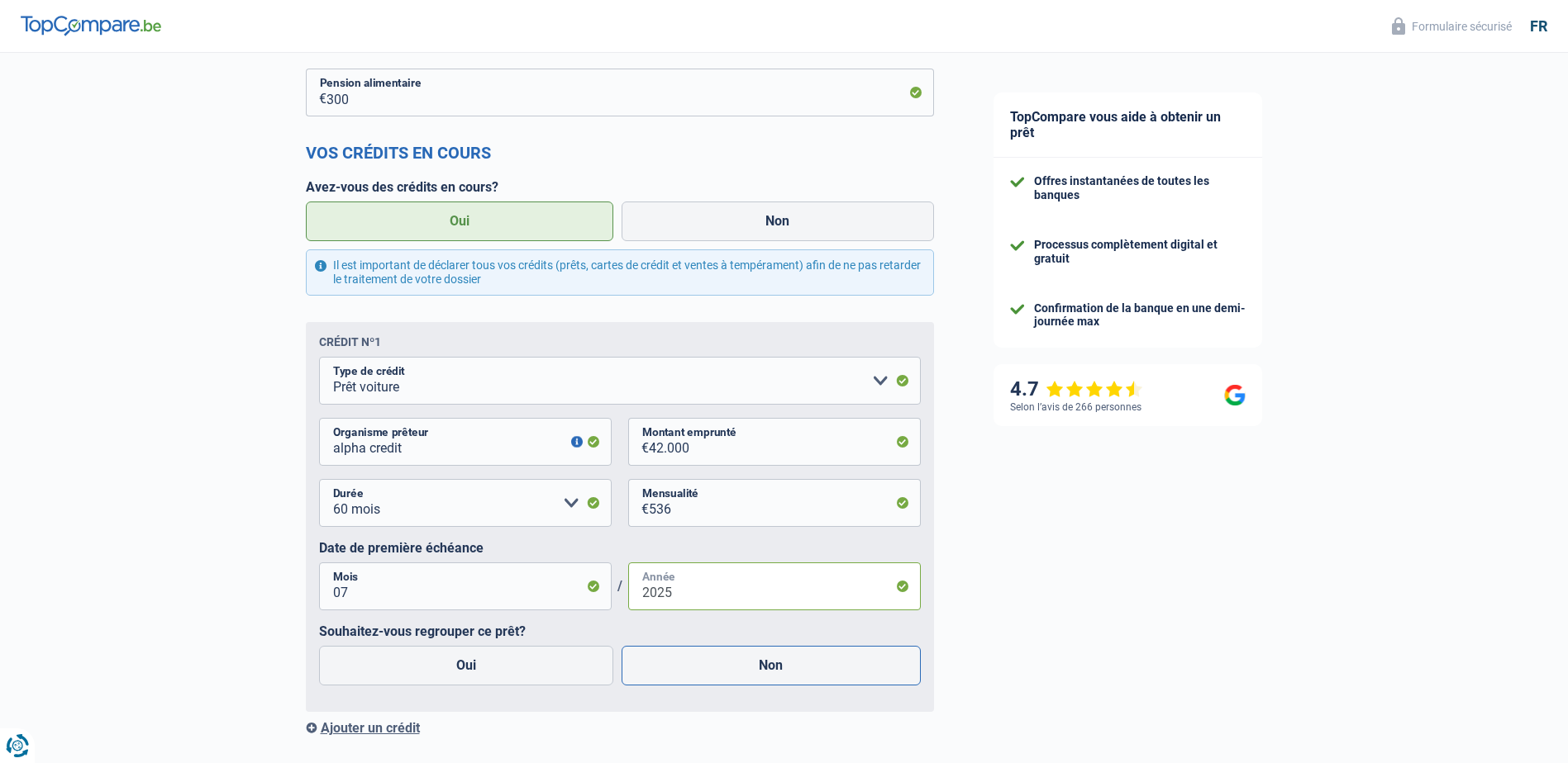
type input "2025"
click at [693, 673] on label "Non" at bounding box center [771, 665] width 299 height 40
click at [693, 673] on input "Non" at bounding box center [771, 665] width 299 height 40
radio input "true"
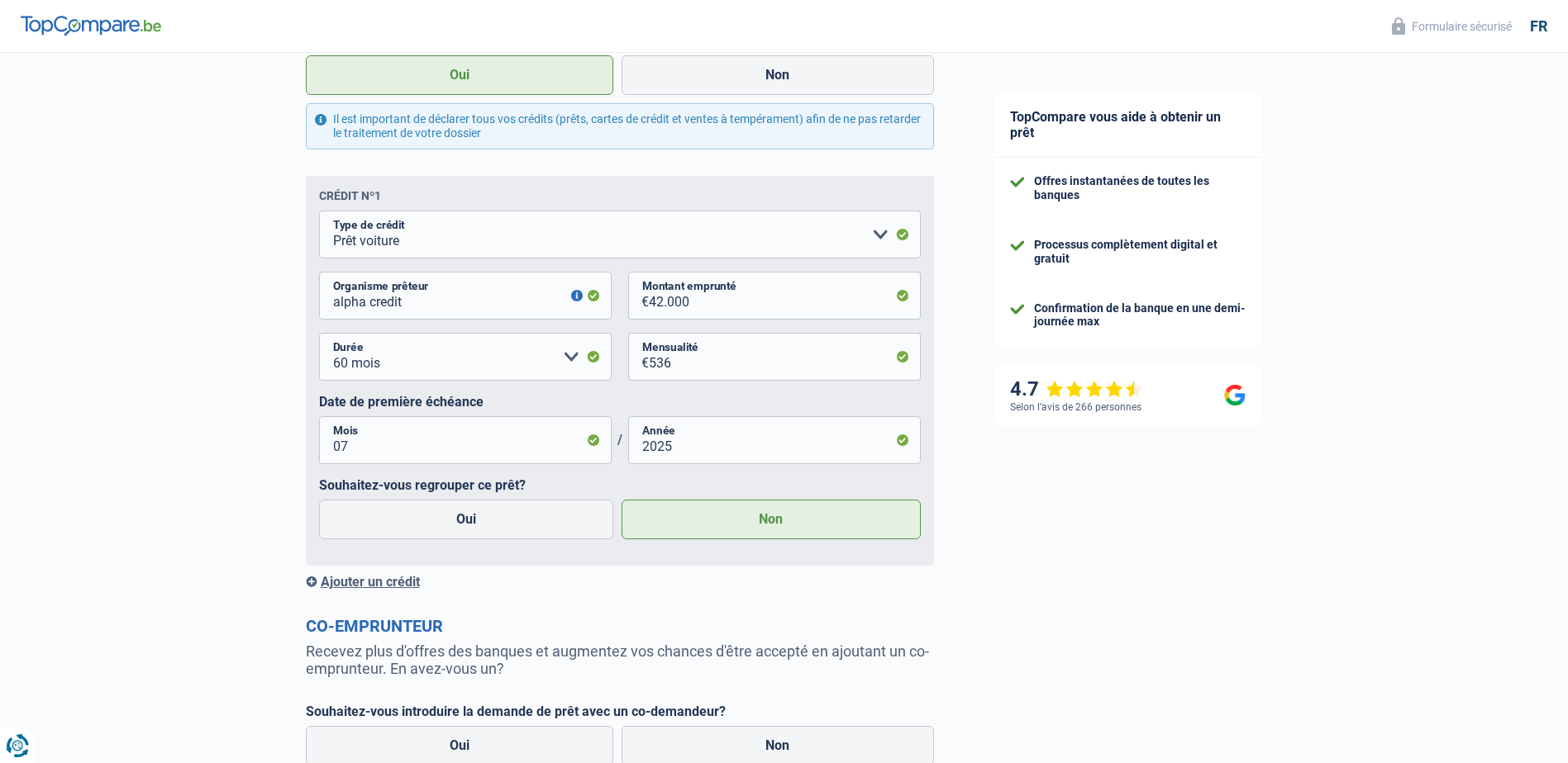
scroll to position [1073, 0]
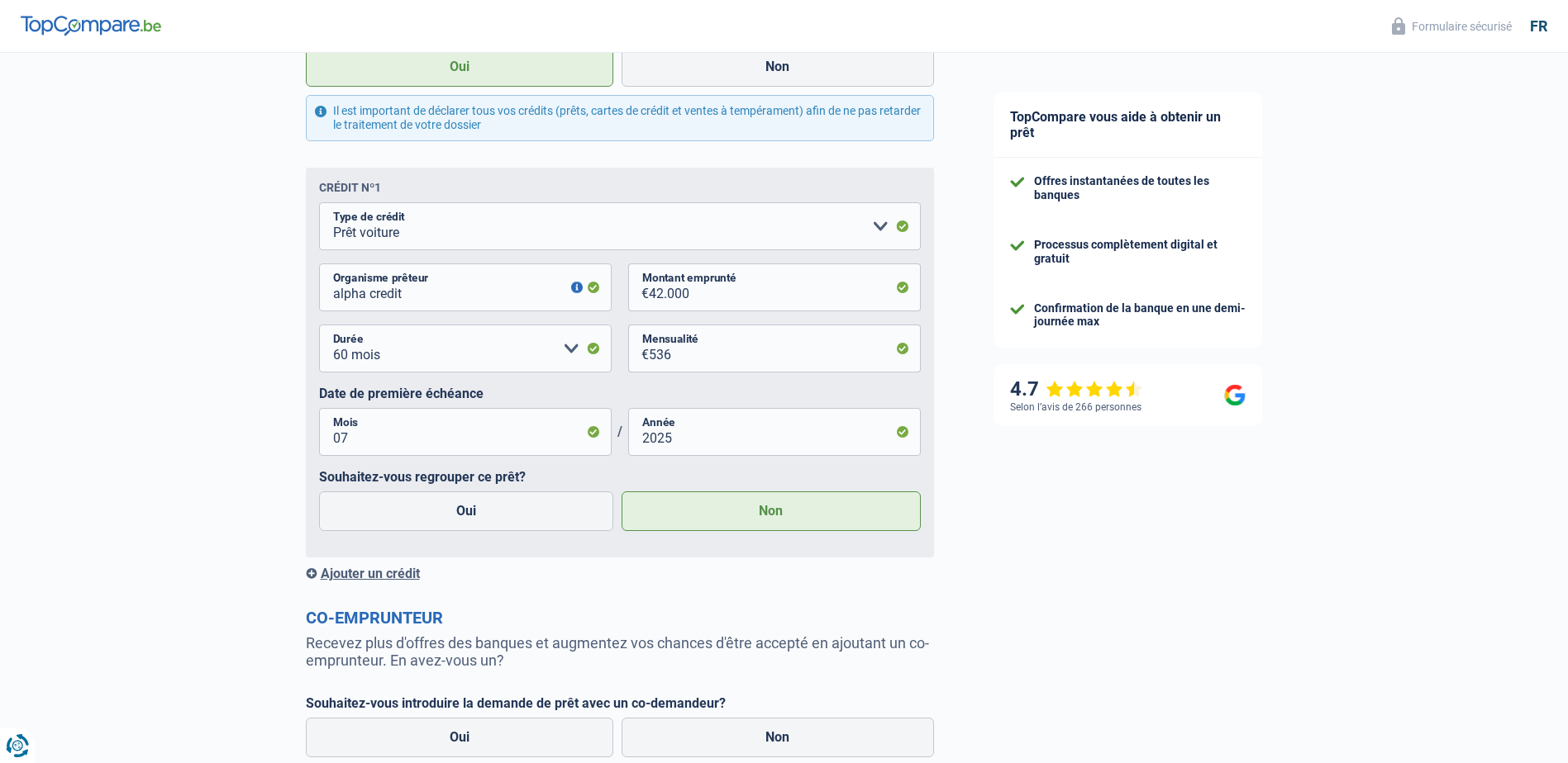
click at [407, 578] on div "Ajouter un crédit" at bounding box center [620, 574] width 629 height 15
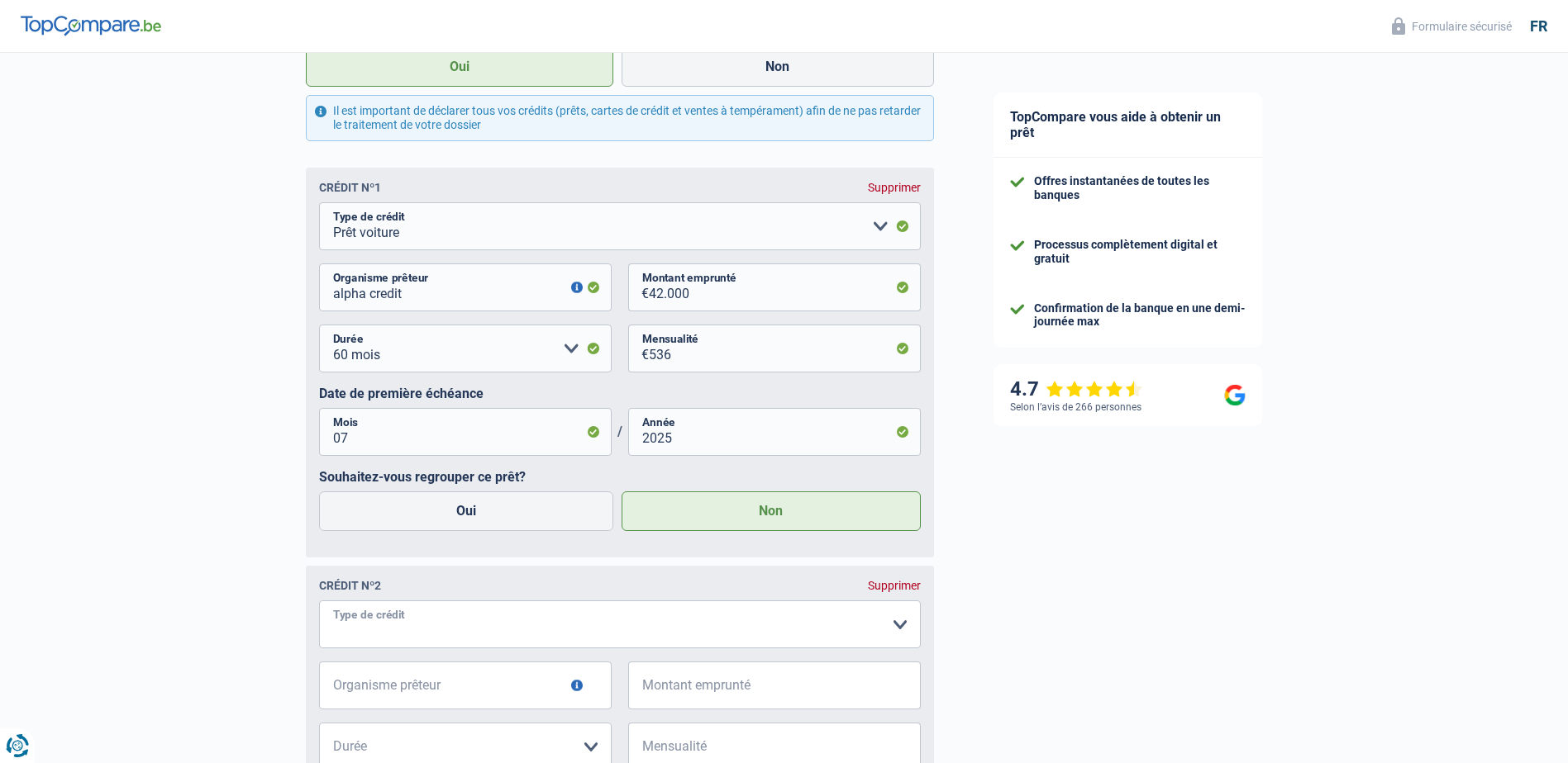
click at [453, 636] on select "Carte ou ouverture de crédit Prêt hypothécaire Vente à tempérament Prêt à tempé…" at bounding box center [619, 624] width 601 height 47
select select "personalLoan"
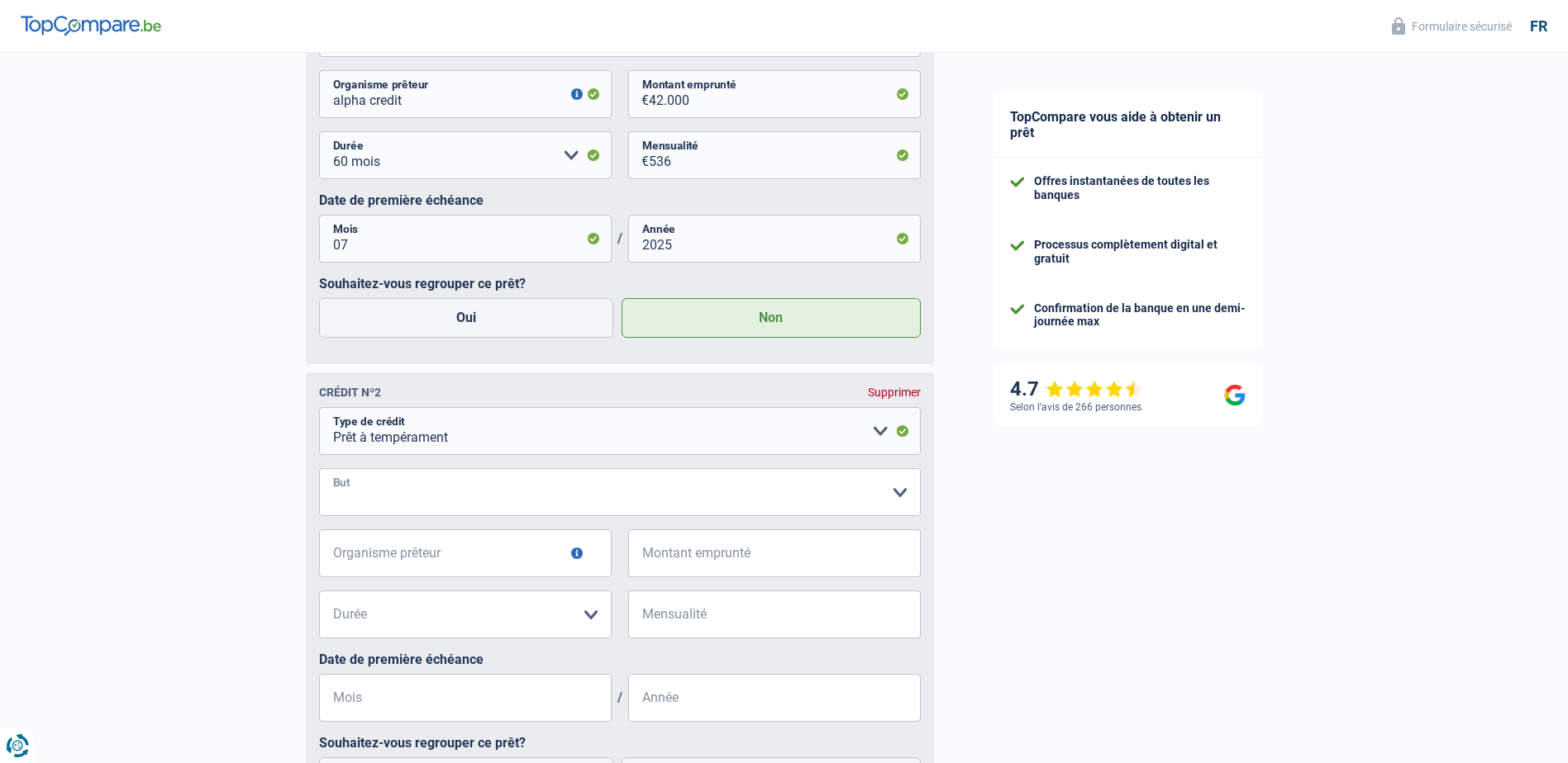
click at [397, 501] on select "Confort maison: meubles, textile, peinture, électroménager, outillage non-profe…" at bounding box center [619, 492] width 601 height 47
select select "education"
click at [319, 473] on select "Confort maison: meubles, textile, peinture, électroménager, outillage non-profe…" at bounding box center [619, 492] width 601 height 47
click at [459, 562] on input "Organisme prêteur" at bounding box center [465, 553] width 292 height 47
type input "DHB"
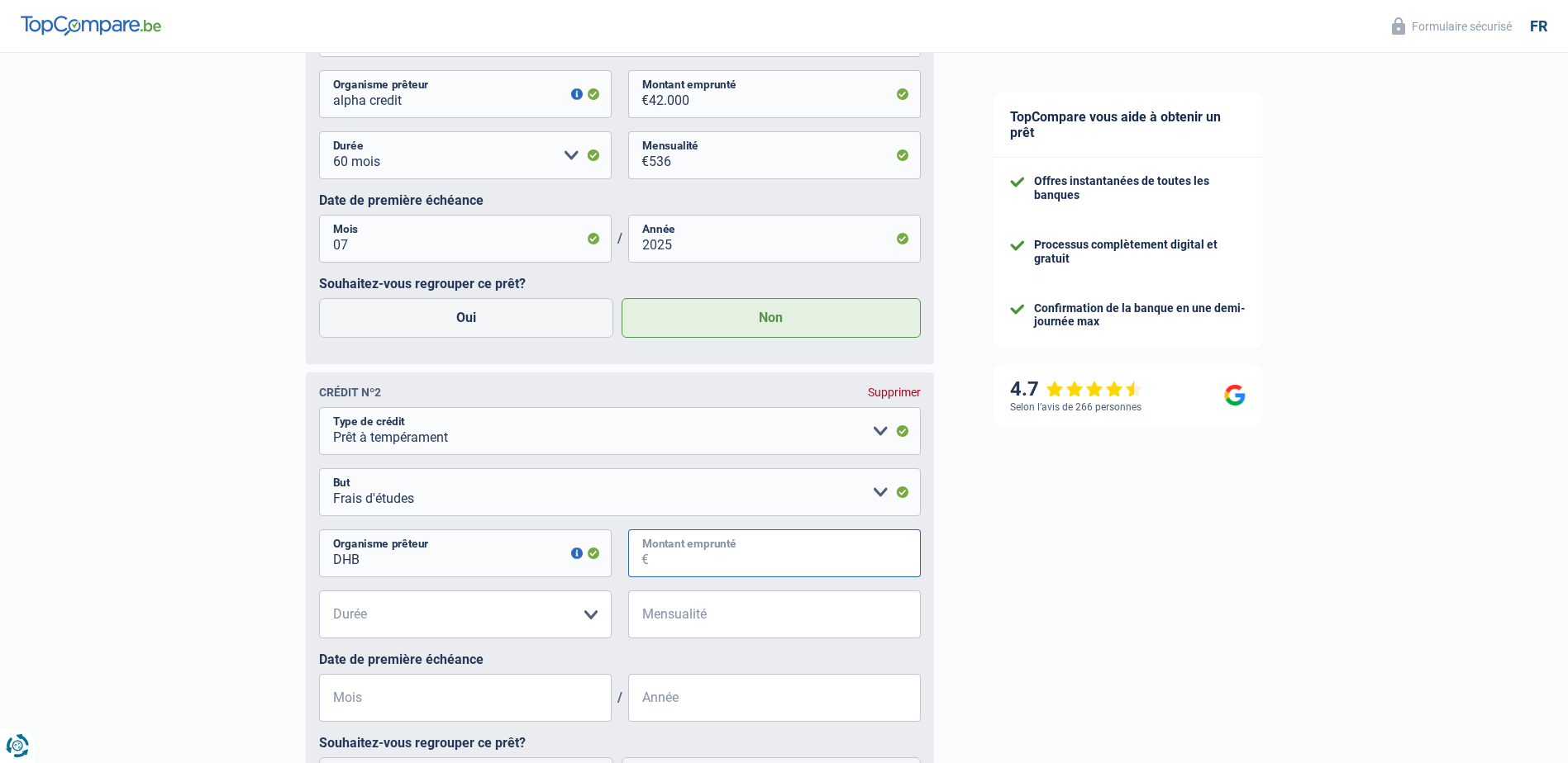
click at [671, 565] on input "Montant emprunté" at bounding box center [784, 553] width 272 height 47
click at [498, 620] on select "12 mois 18 mois 24 mois 30 mois 36 mois 42 mois 48 mois Veuillez sélectionner u…" at bounding box center [465, 614] width 292 height 47
click at [707, 564] on input "10.000" at bounding box center [784, 553] width 272 height 47
type input "10.001"
click at [538, 610] on select "12 mois 18 mois 24 mois 30 mois 36 mois 42 mois 48 mois 60 mois Veuillez sélect…" at bounding box center [465, 614] width 292 height 47
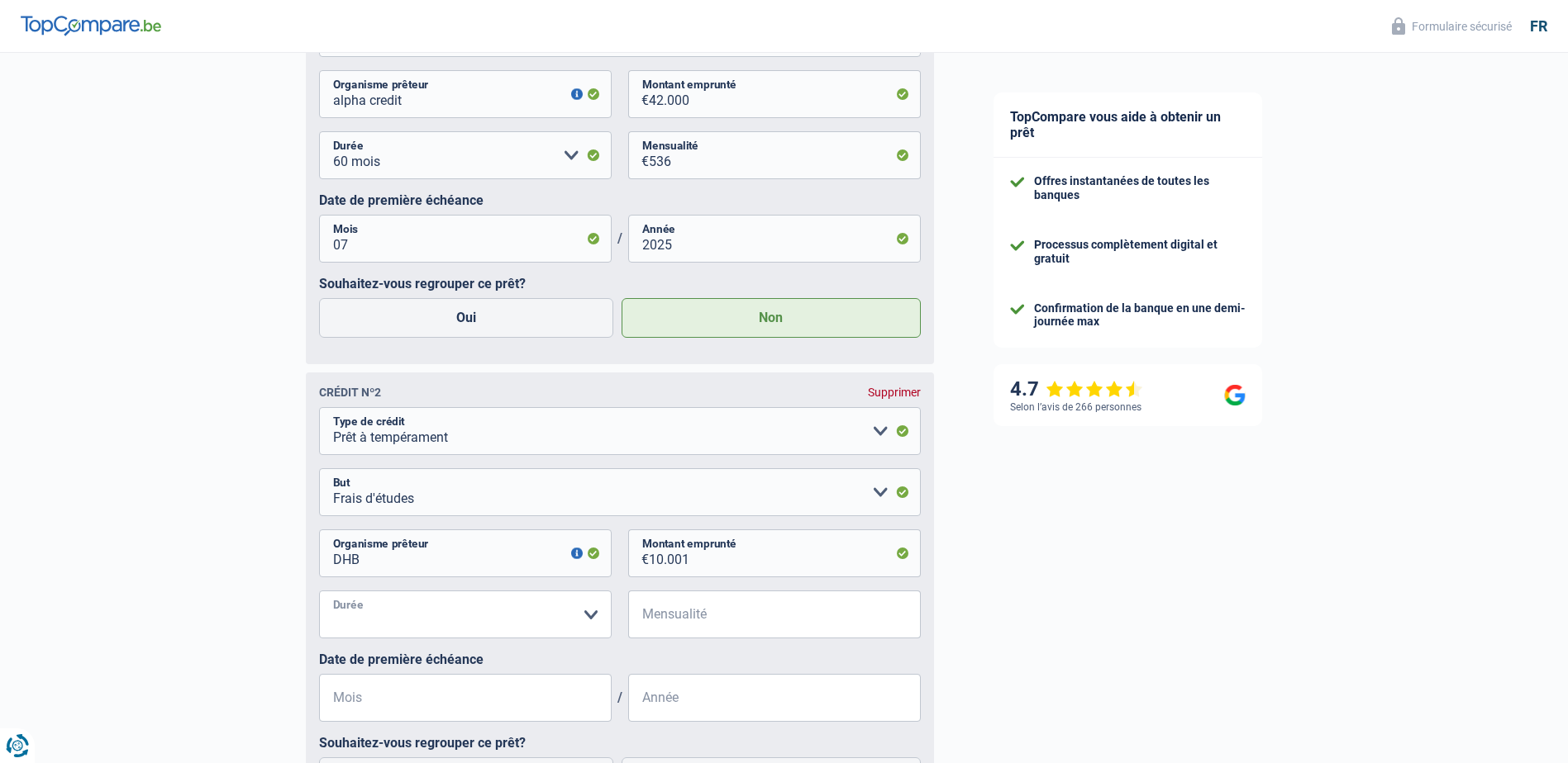
select select "60"
click at [319, 595] on select "12 mois 18 mois 24 mois 30 mois 36 mois 42 mois 48 mois 60 mois Veuillez sélect…" at bounding box center [465, 614] width 292 height 47
click at [683, 611] on input "Mensualité" at bounding box center [784, 614] width 272 height 47
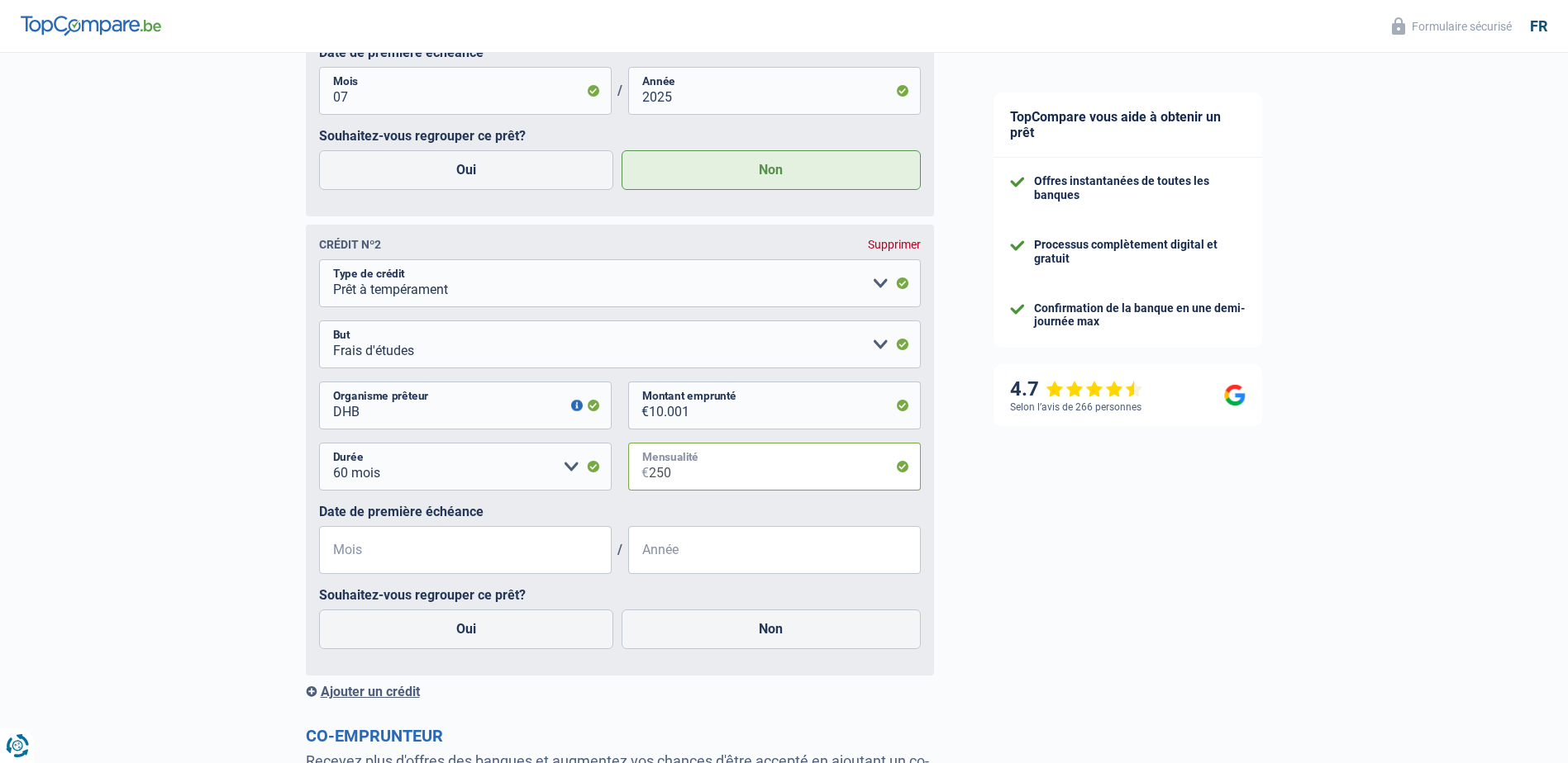
scroll to position [1417, 0]
type input "250"
click at [543, 560] on input "Mois" at bounding box center [465, 547] width 292 height 47
type input "09"
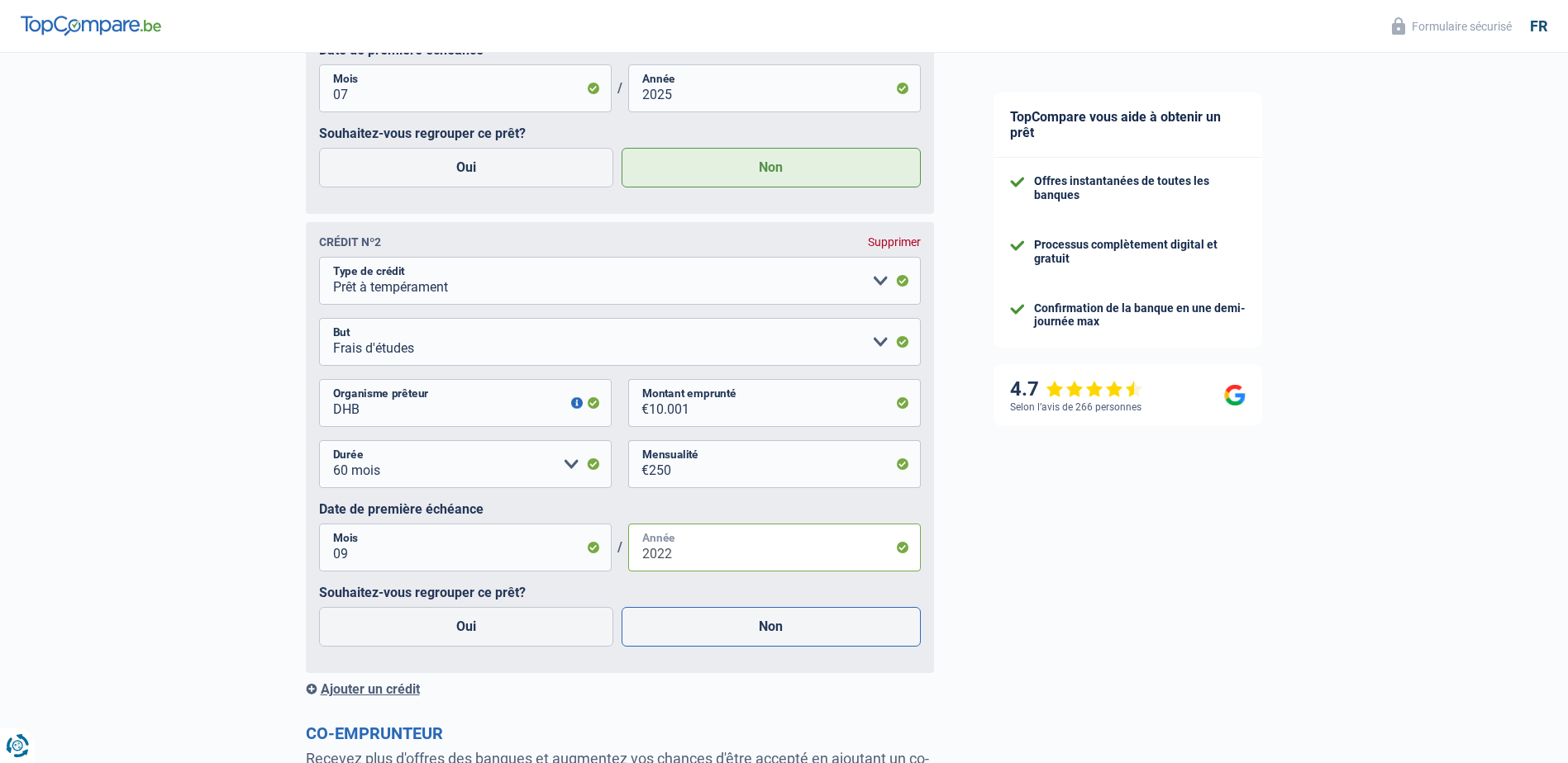
type input "2022"
click at [668, 639] on label "Non" at bounding box center [771, 626] width 299 height 40
click at [668, 639] on input "Non" at bounding box center [771, 626] width 299 height 40
radio input "true"
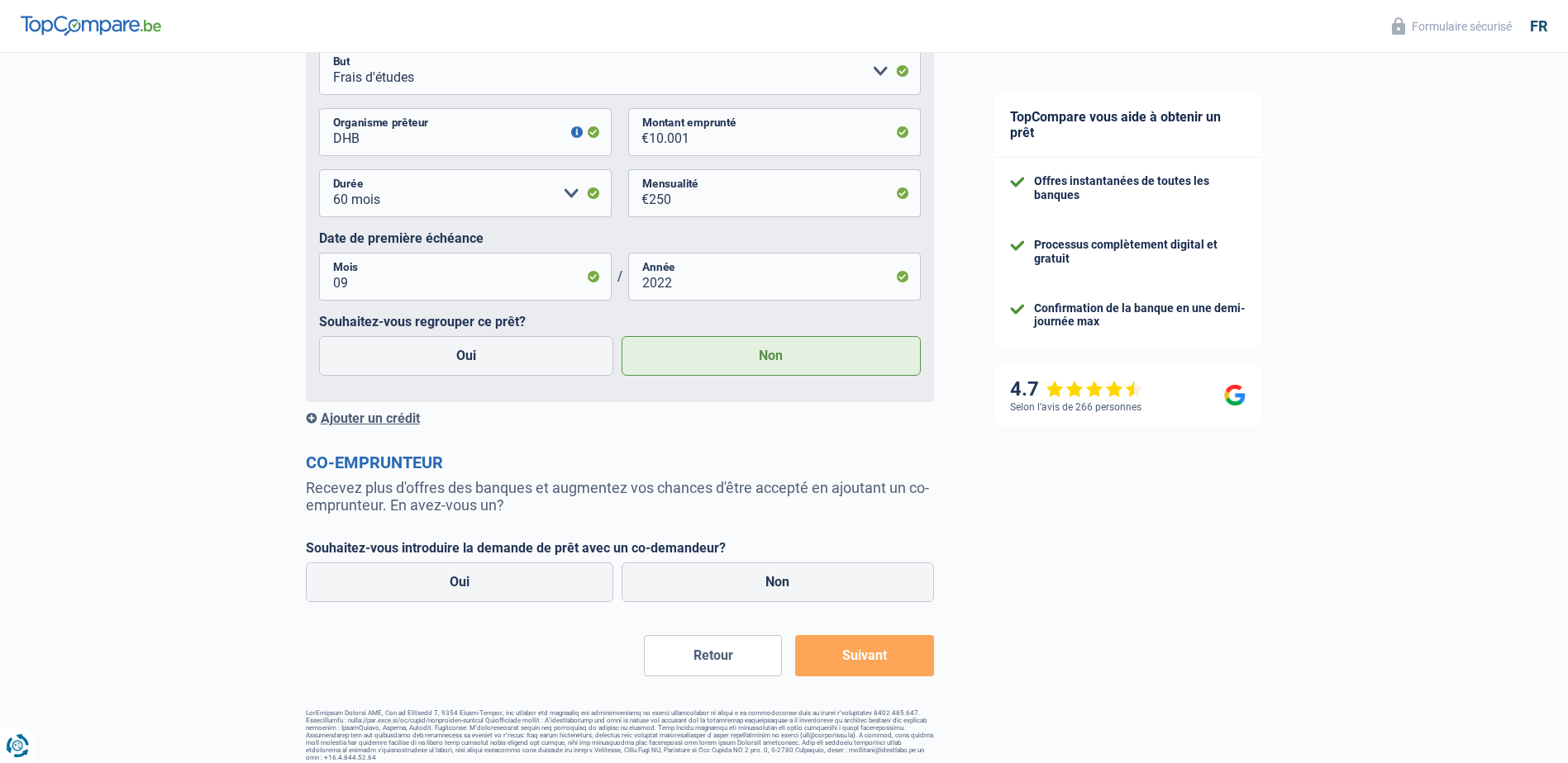
scroll to position [1704, 0]
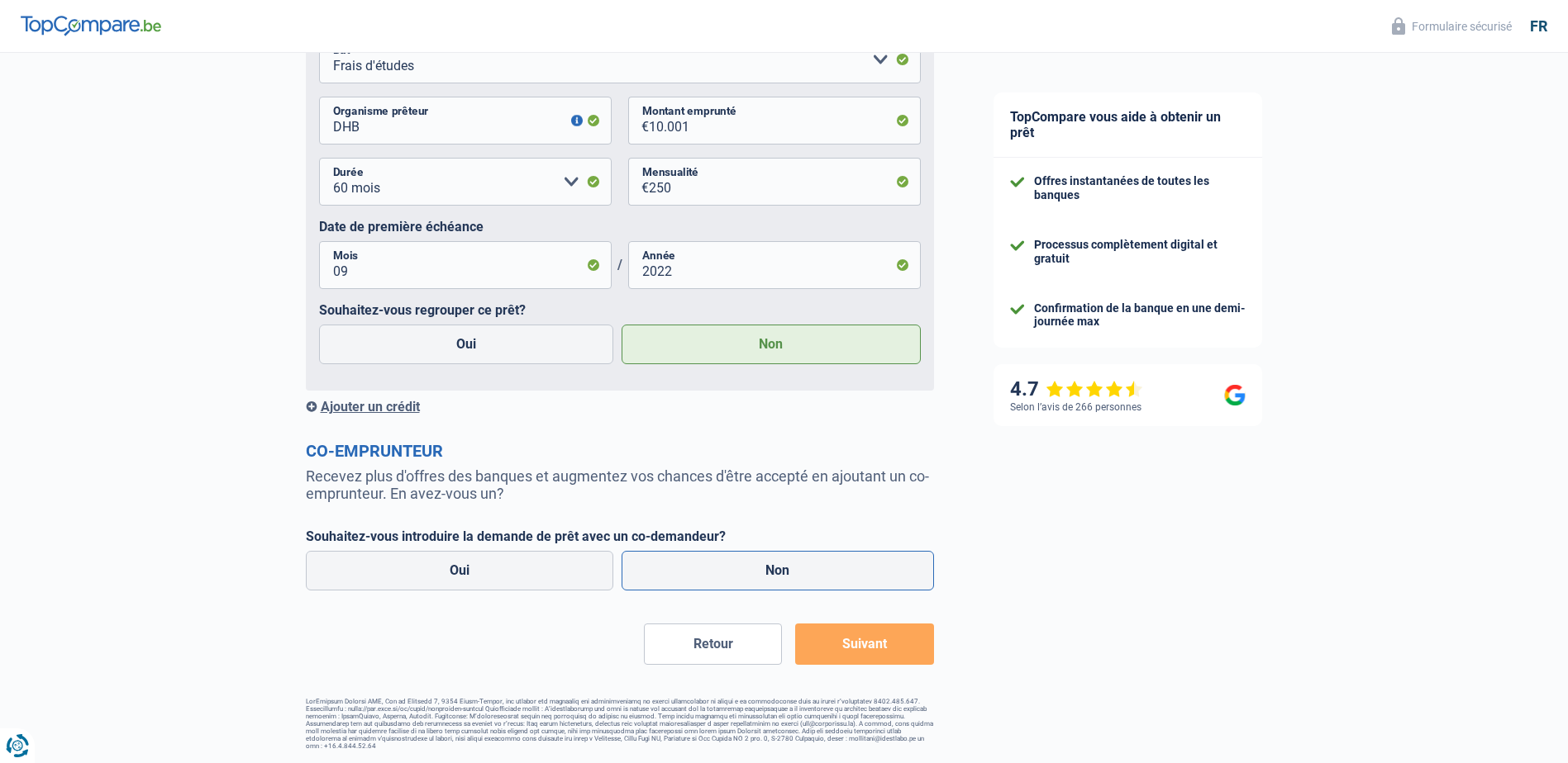
click at [667, 568] on label "Non" at bounding box center [778, 570] width 313 height 40
click at [667, 568] on input "Non" at bounding box center [778, 570] width 313 height 40
radio input "true"
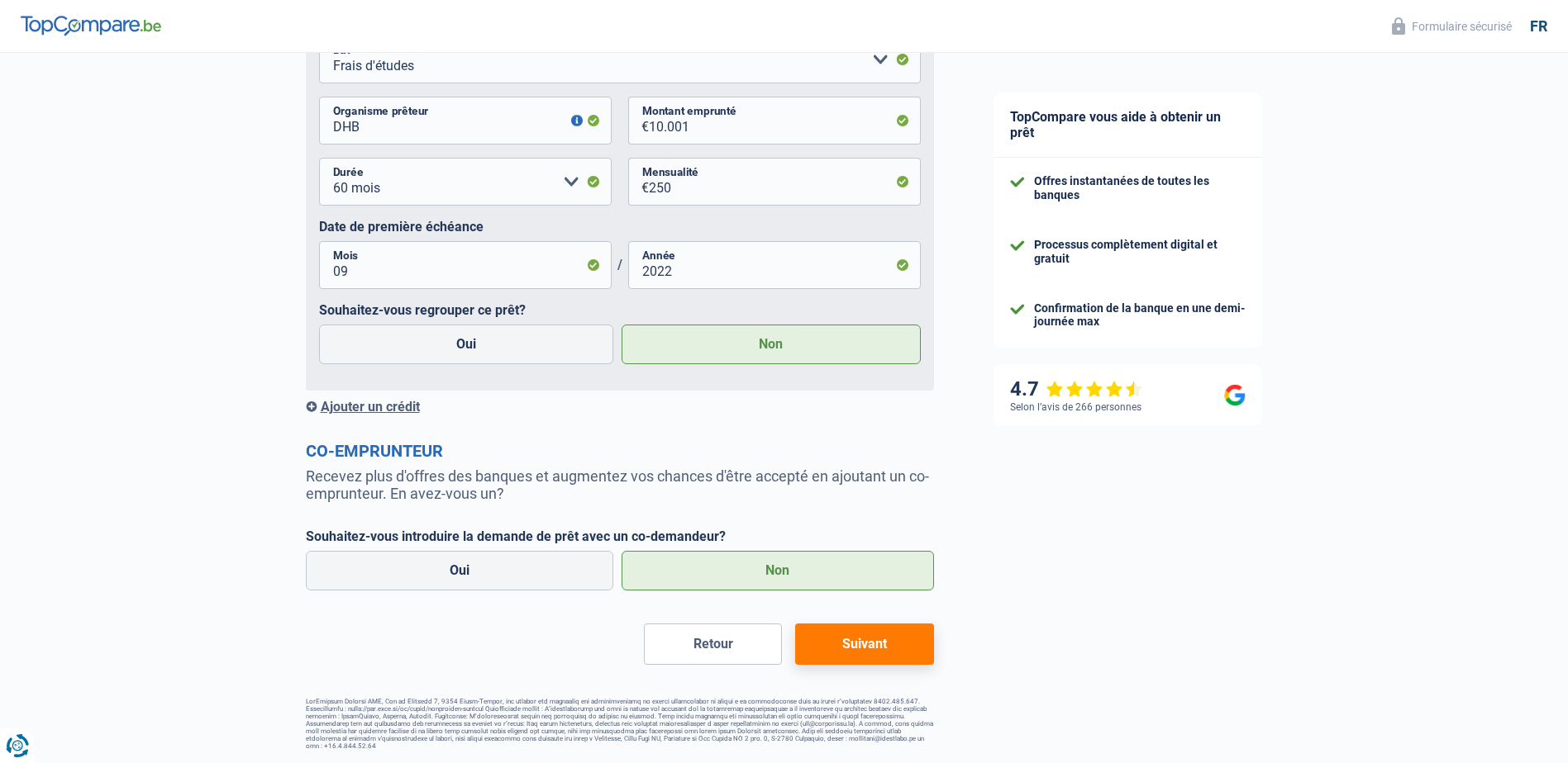
click at [851, 637] on button "Suivant" at bounding box center [864, 644] width 138 height 42
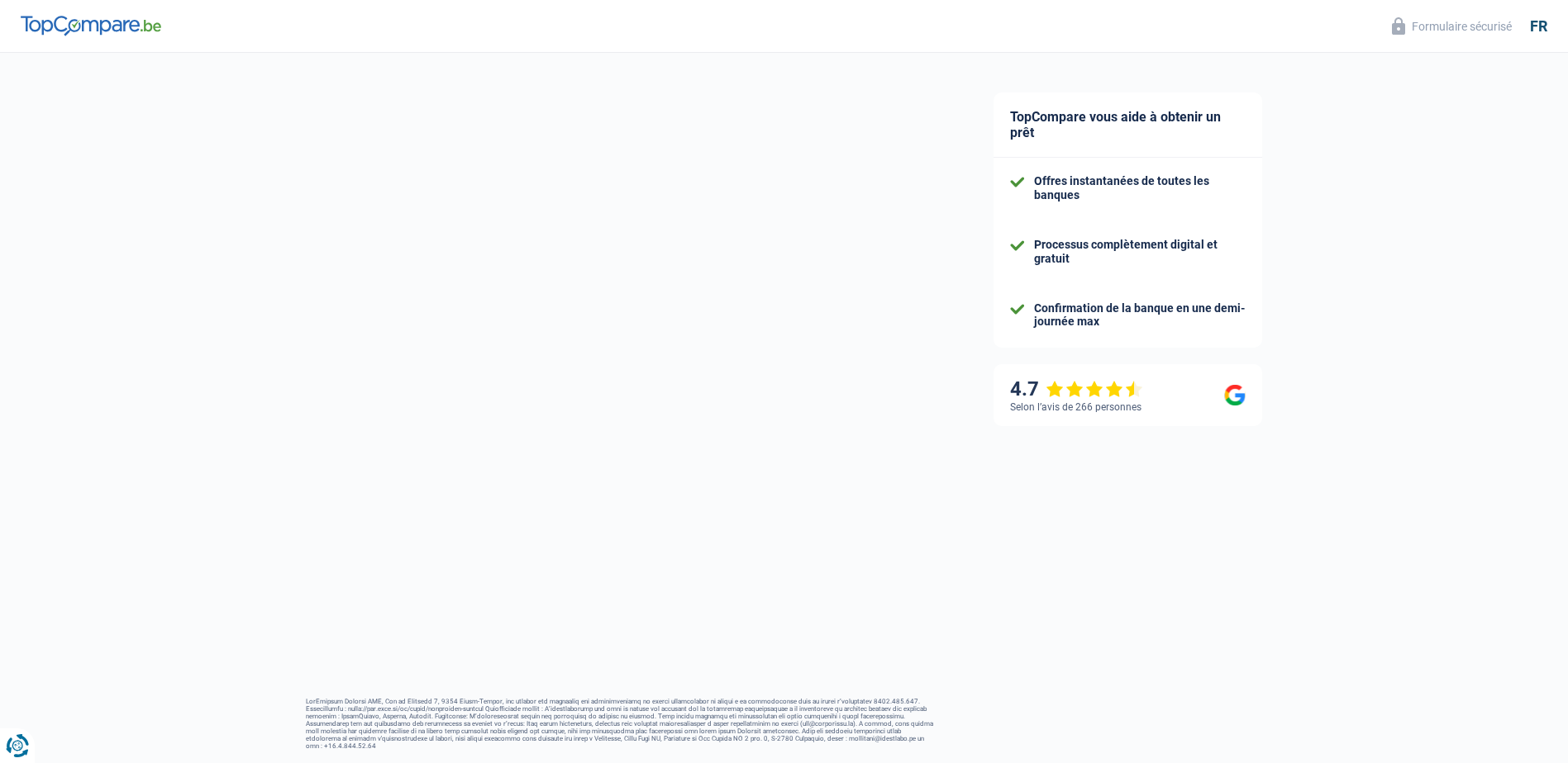
scroll to position [67, 0]
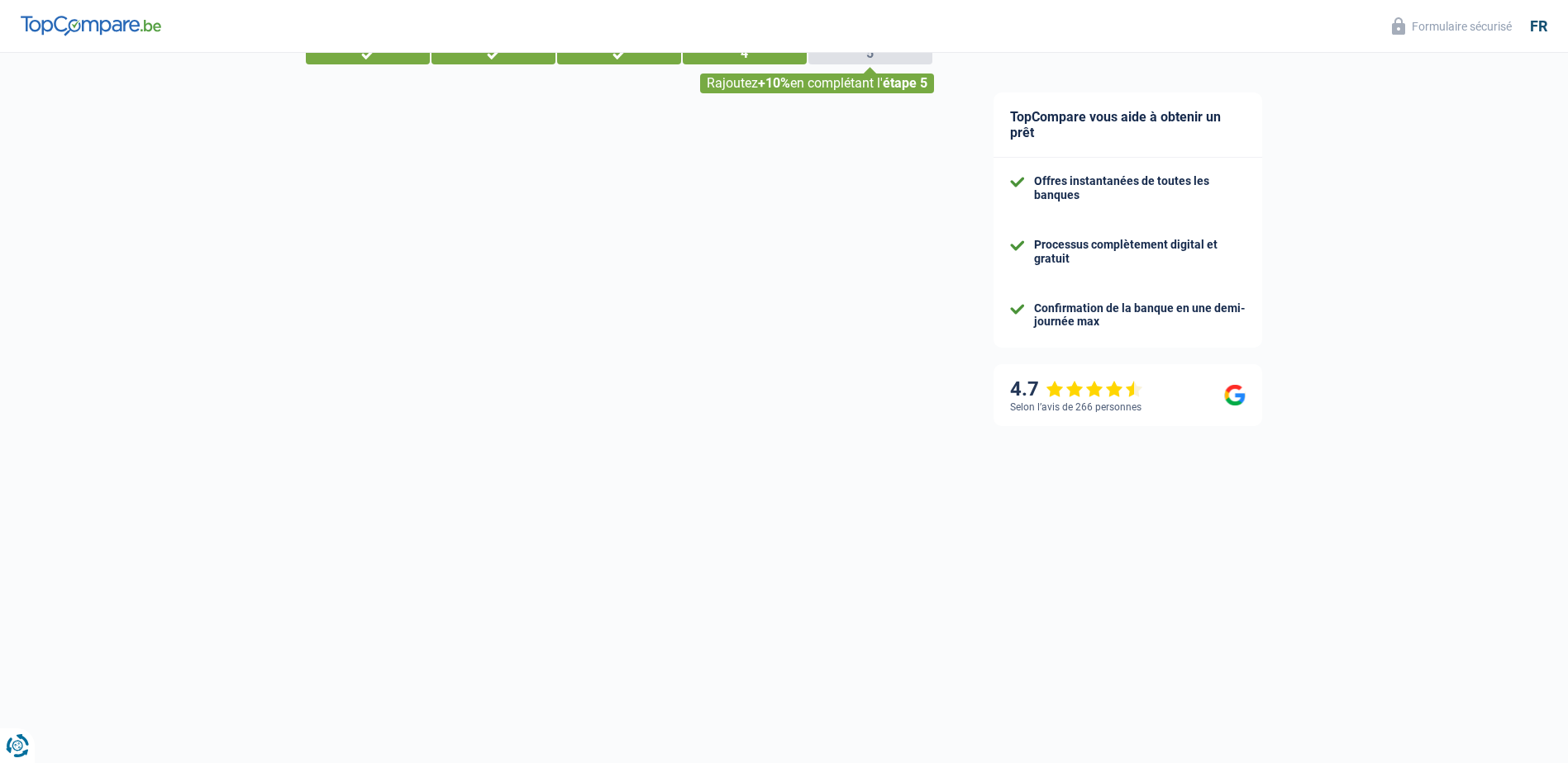
select select "60"
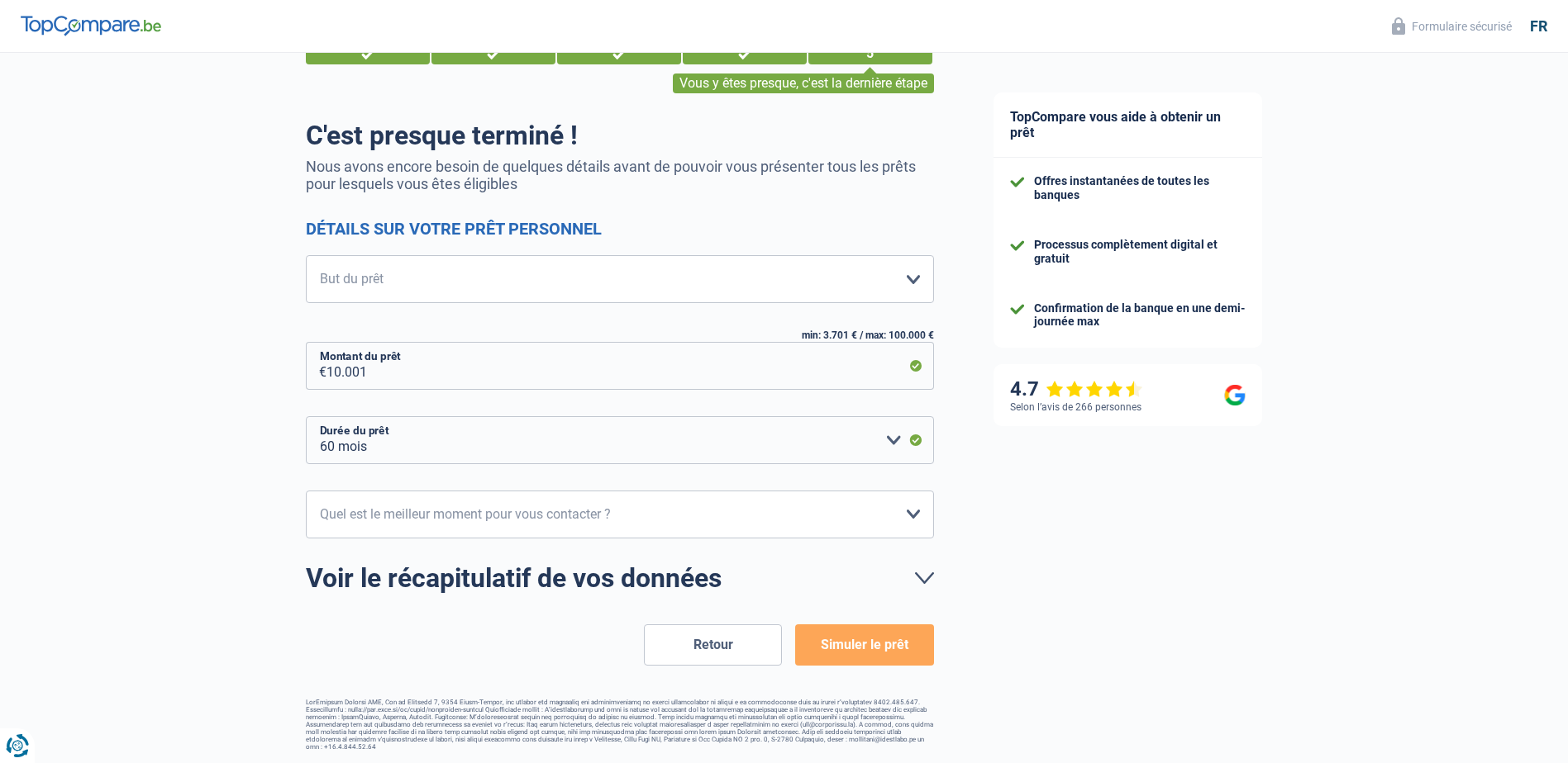
scroll to position [0, 0]
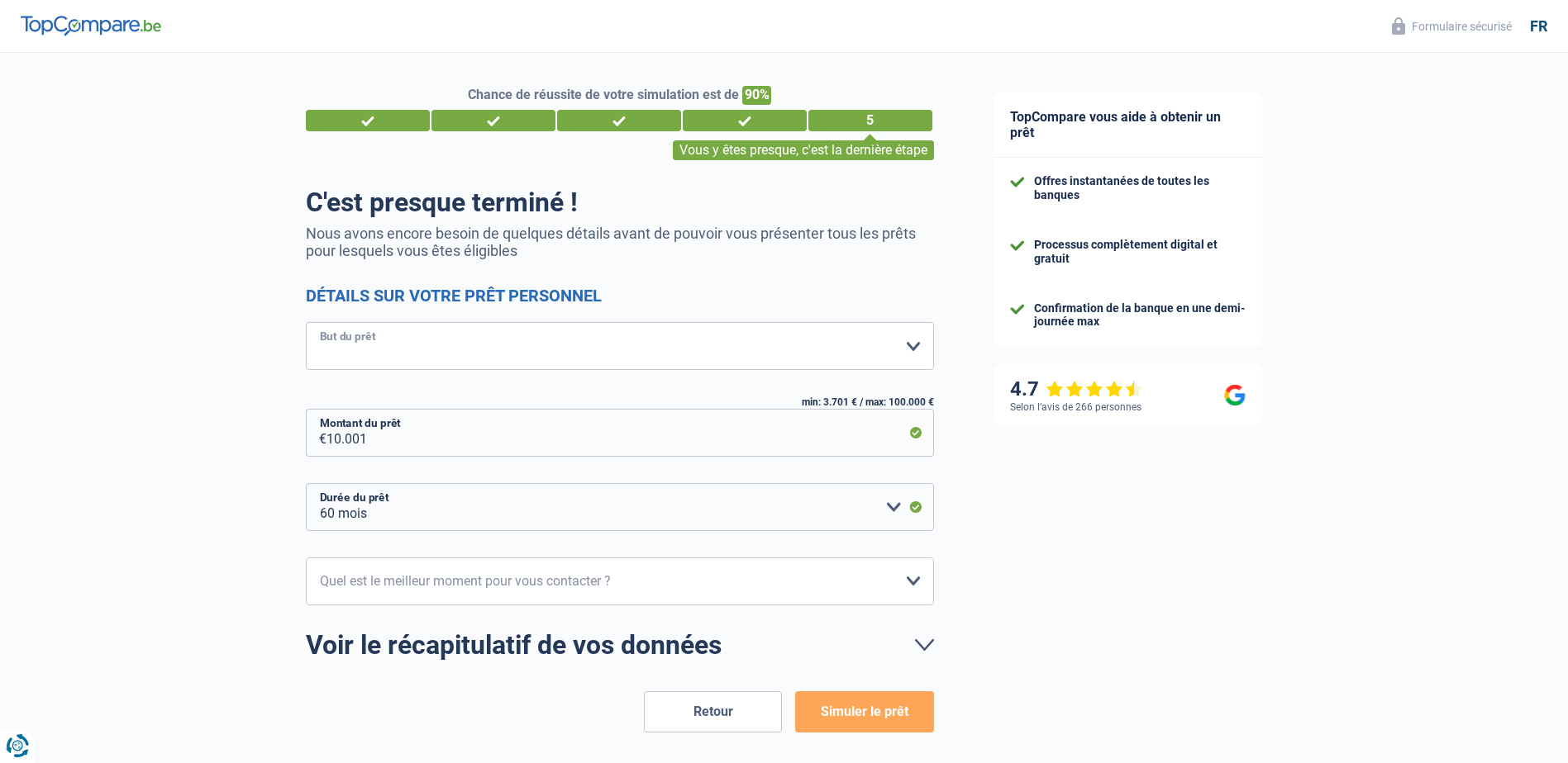
click at [904, 348] on select "Confort maison: meubles, textile, peinture, électroménager, outillage non-profe…" at bounding box center [620, 346] width 629 height 47
select select "study"
click at [306, 324] on select "Confort maison: meubles, textile, peinture, électroménager, outillage non-profe…" at bounding box center [620, 346] width 629 height 47
click at [838, 711] on button "Simuler le prêt" at bounding box center [864, 712] width 138 height 42
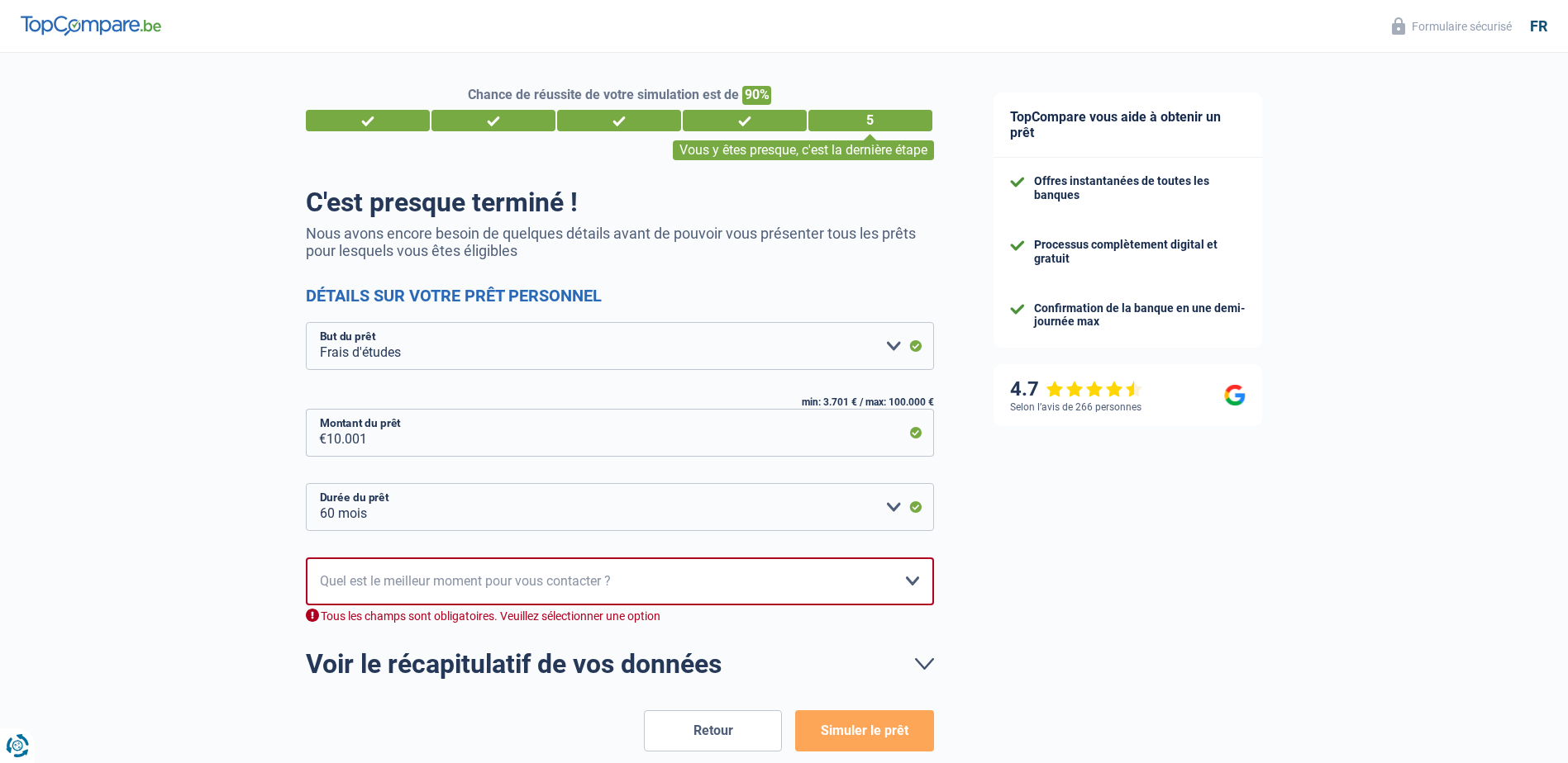
scroll to position [67, 0]
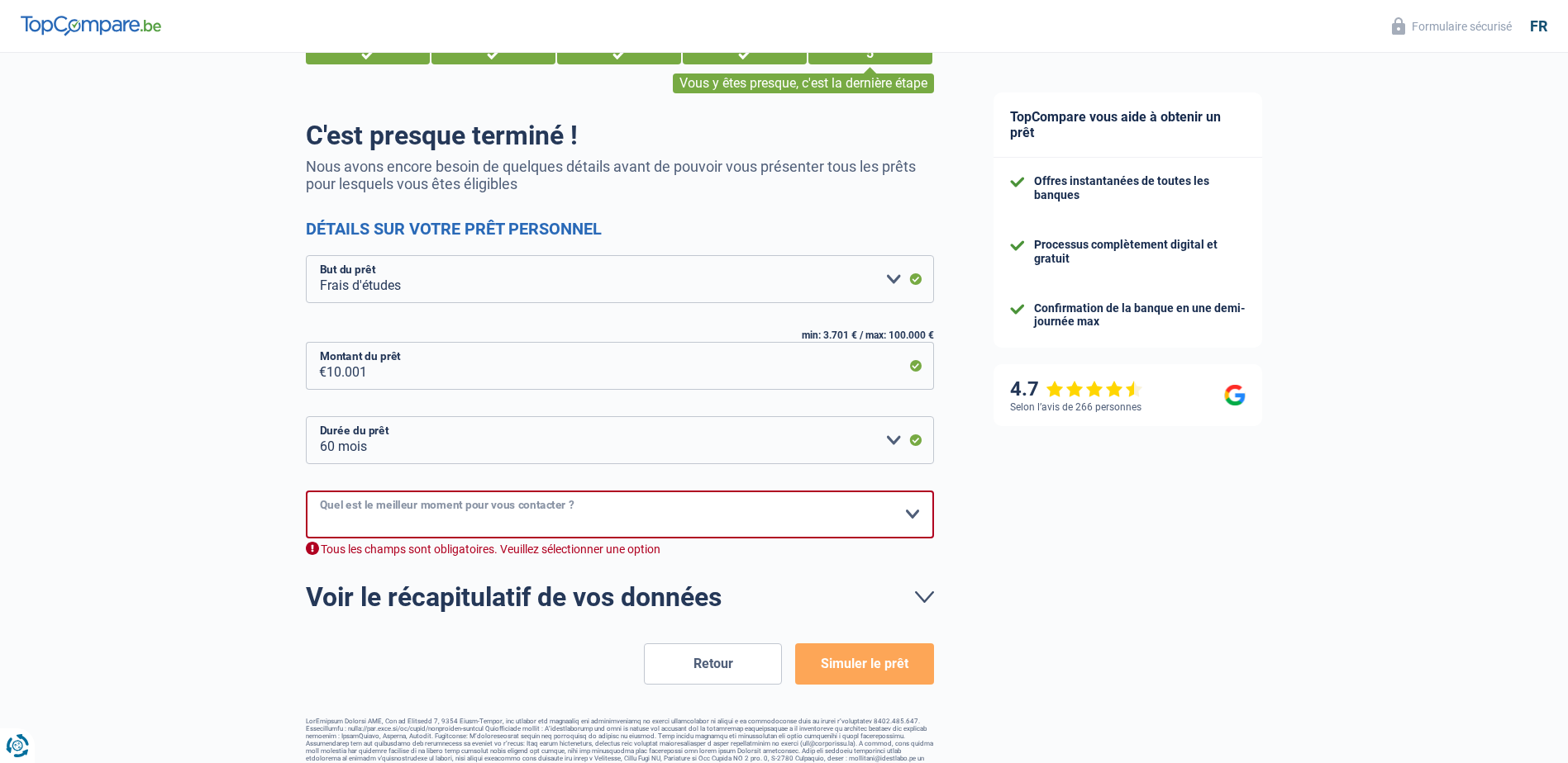
click at [914, 515] on select "10h-12h 12h-14h 14h-16h 16h-18h Veuillez sélectionner une option" at bounding box center [620, 514] width 629 height 47
select select "16-18"
click at [306, 492] on select "10h-12h 12h-14h 14h-16h 16h-18h Veuillez sélectionner une option" at bounding box center [620, 514] width 629 height 47
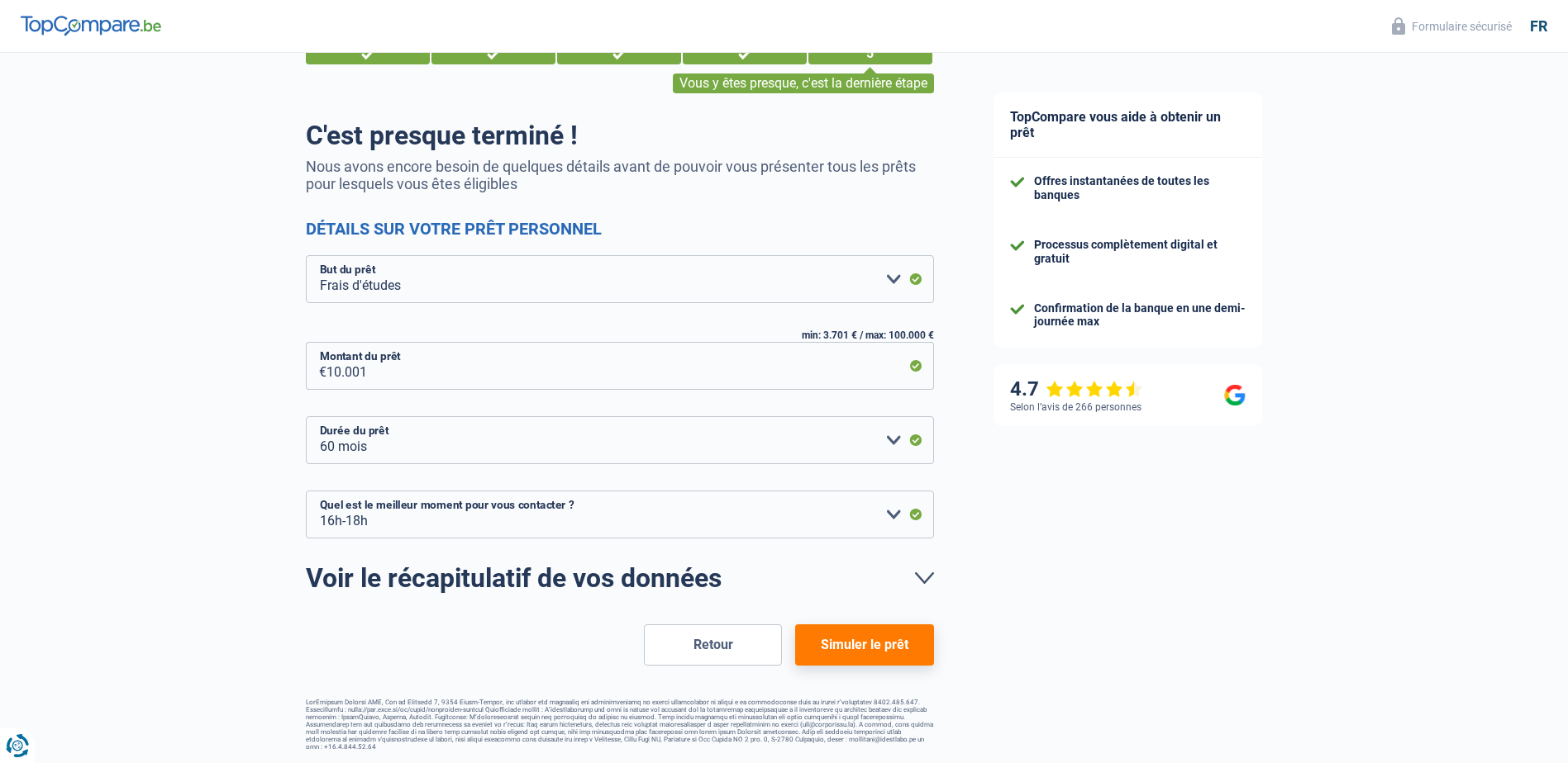
click at [840, 651] on button "Simuler le prêt" at bounding box center [864, 645] width 138 height 42
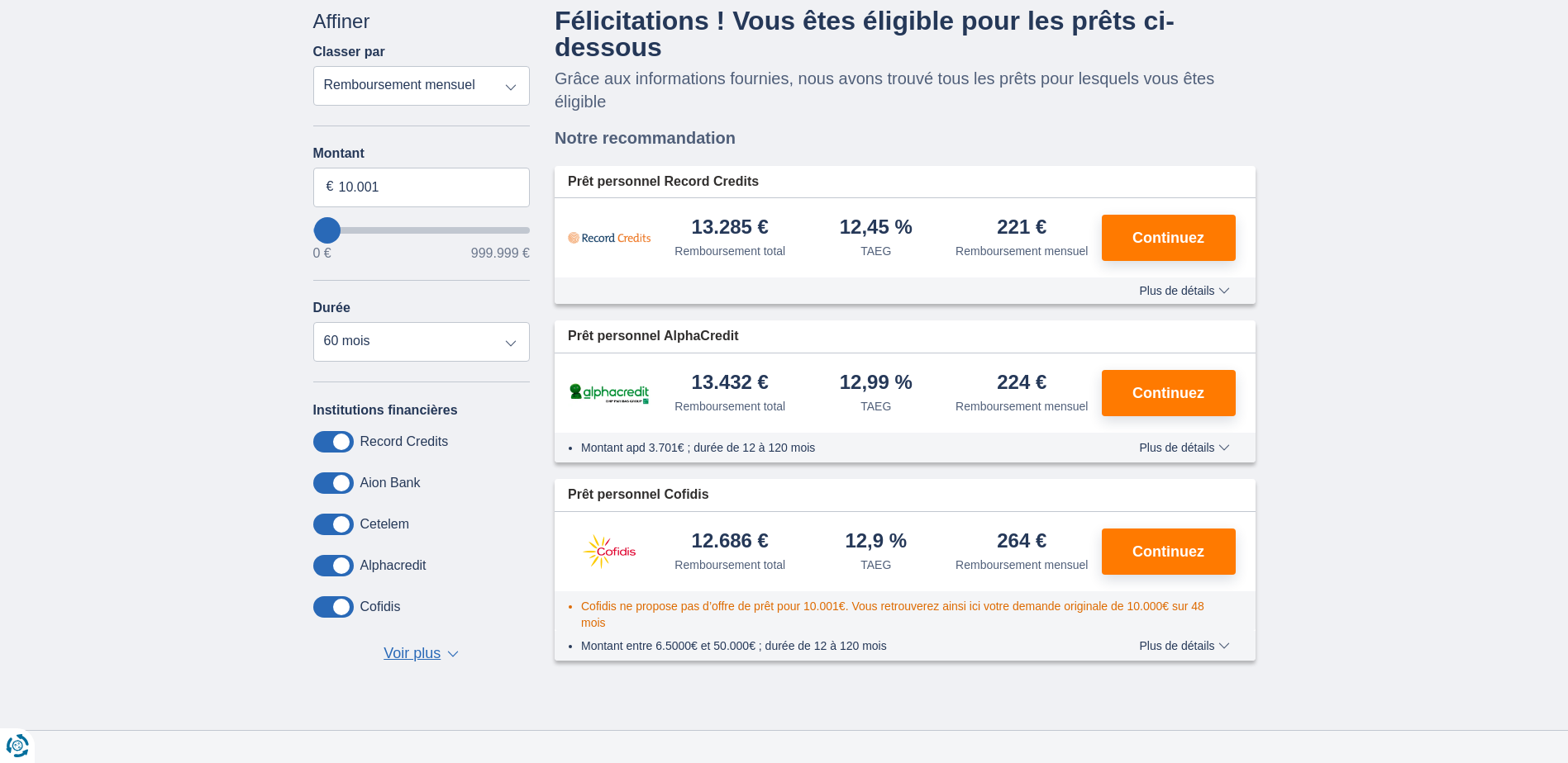
scroll to position [120, 0]
click at [422, 649] on span "Voir plus" at bounding box center [412, 654] width 57 height 21
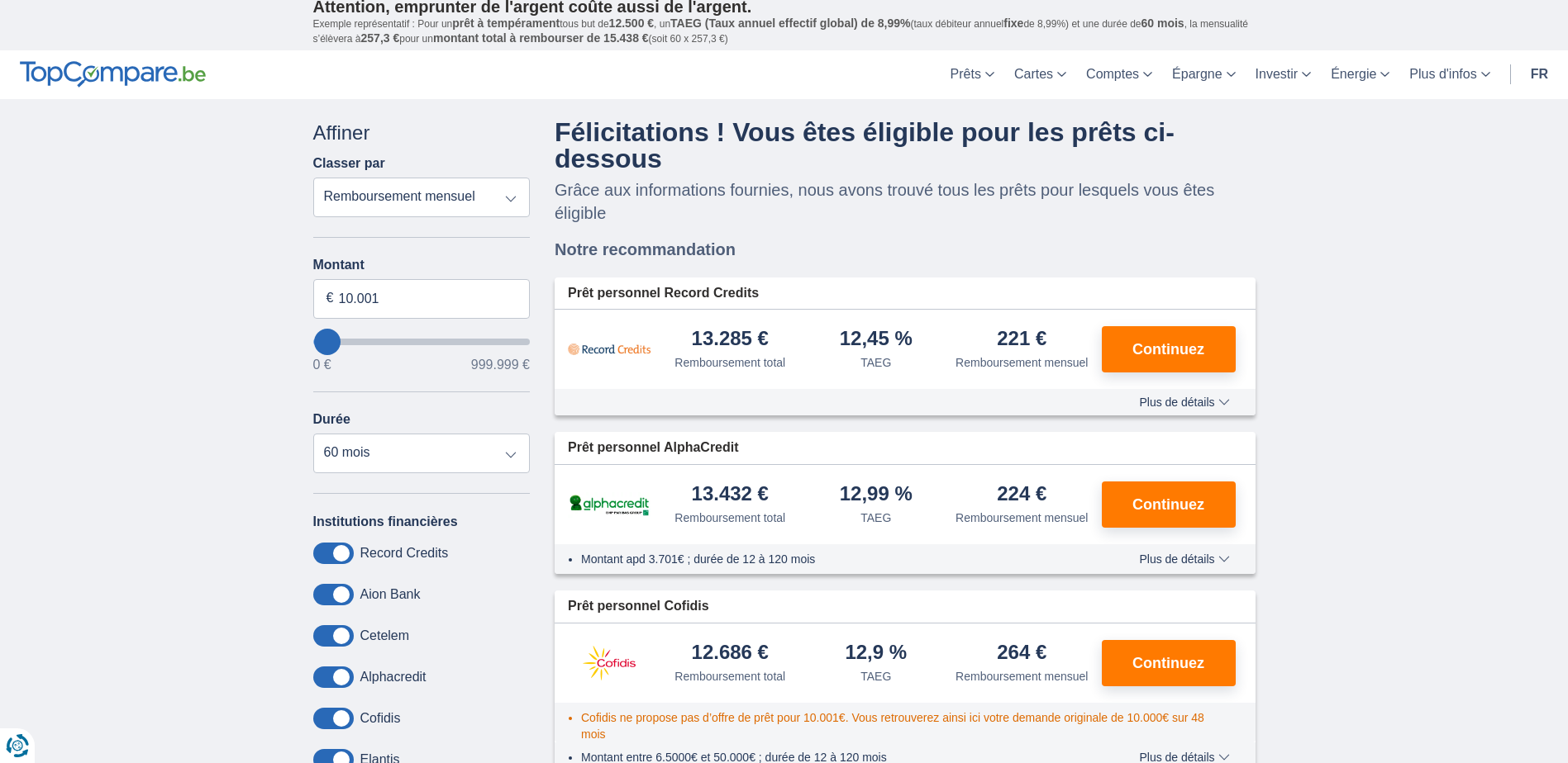
scroll to position [7, 0]
click at [1156, 346] on span "Continuez" at bounding box center [1168, 350] width 72 height 15
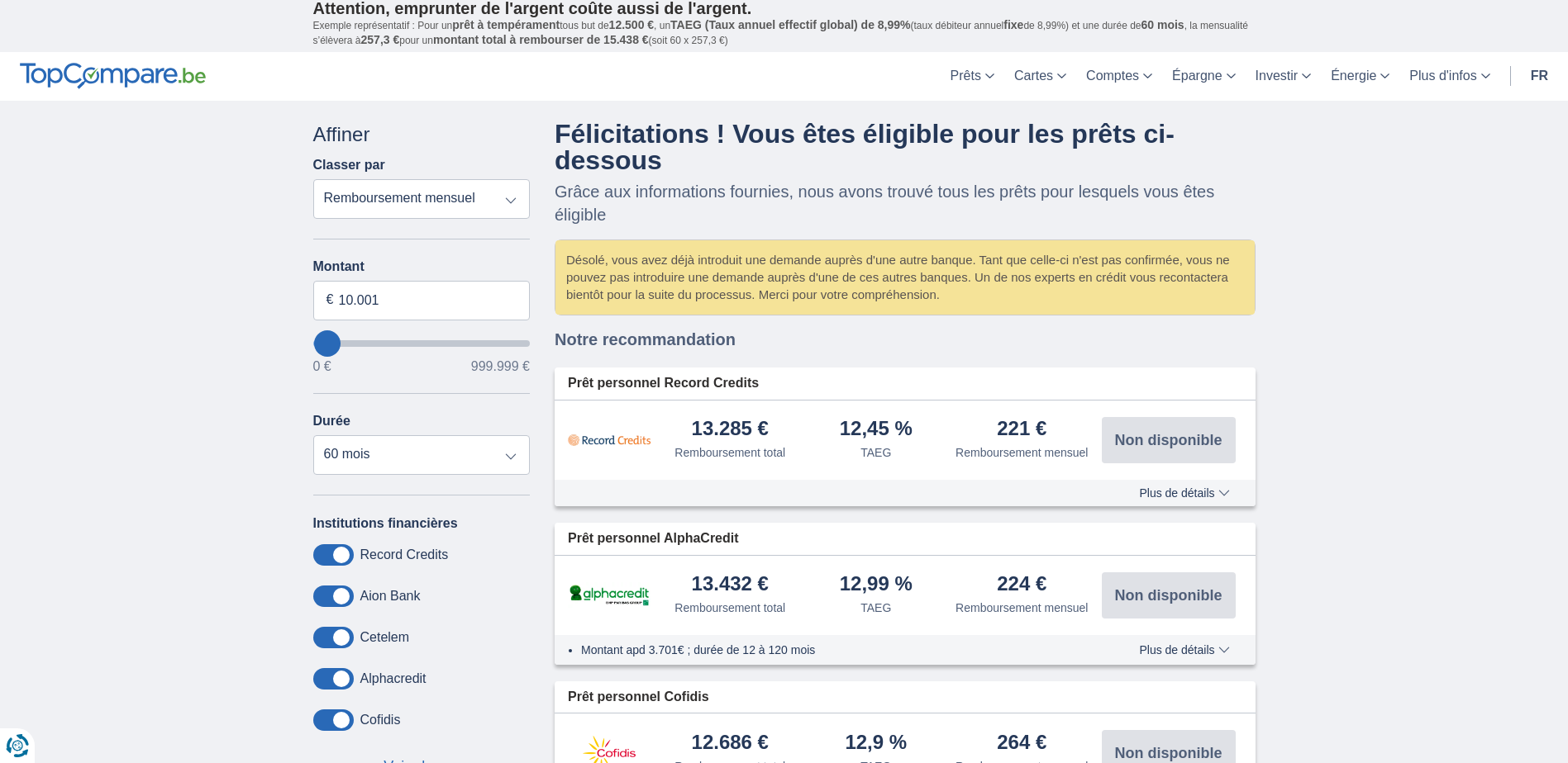
click at [1187, 493] on span "Plus de détails" at bounding box center [1184, 493] width 90 height 12
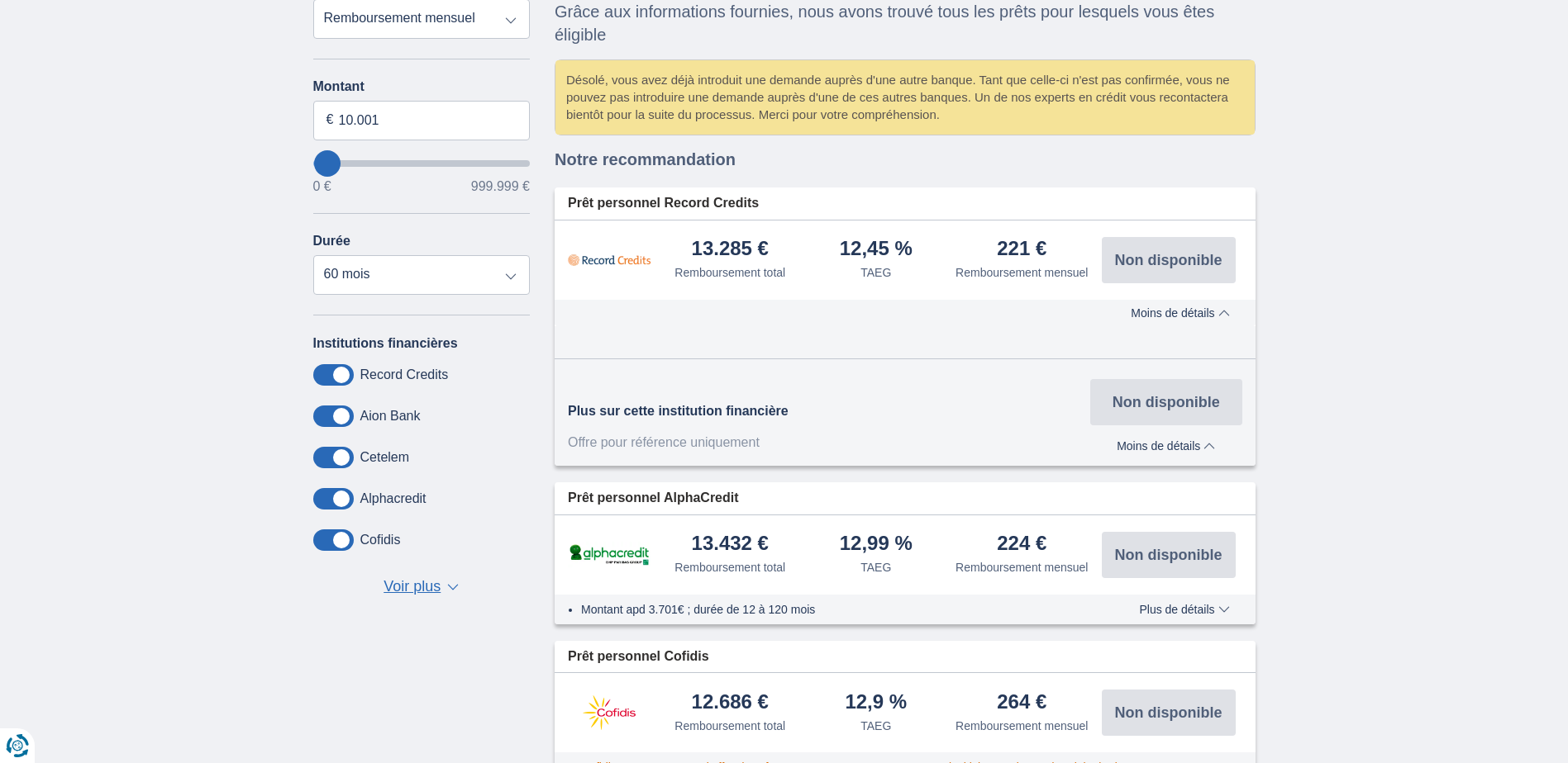
scroll to position [200, 0]
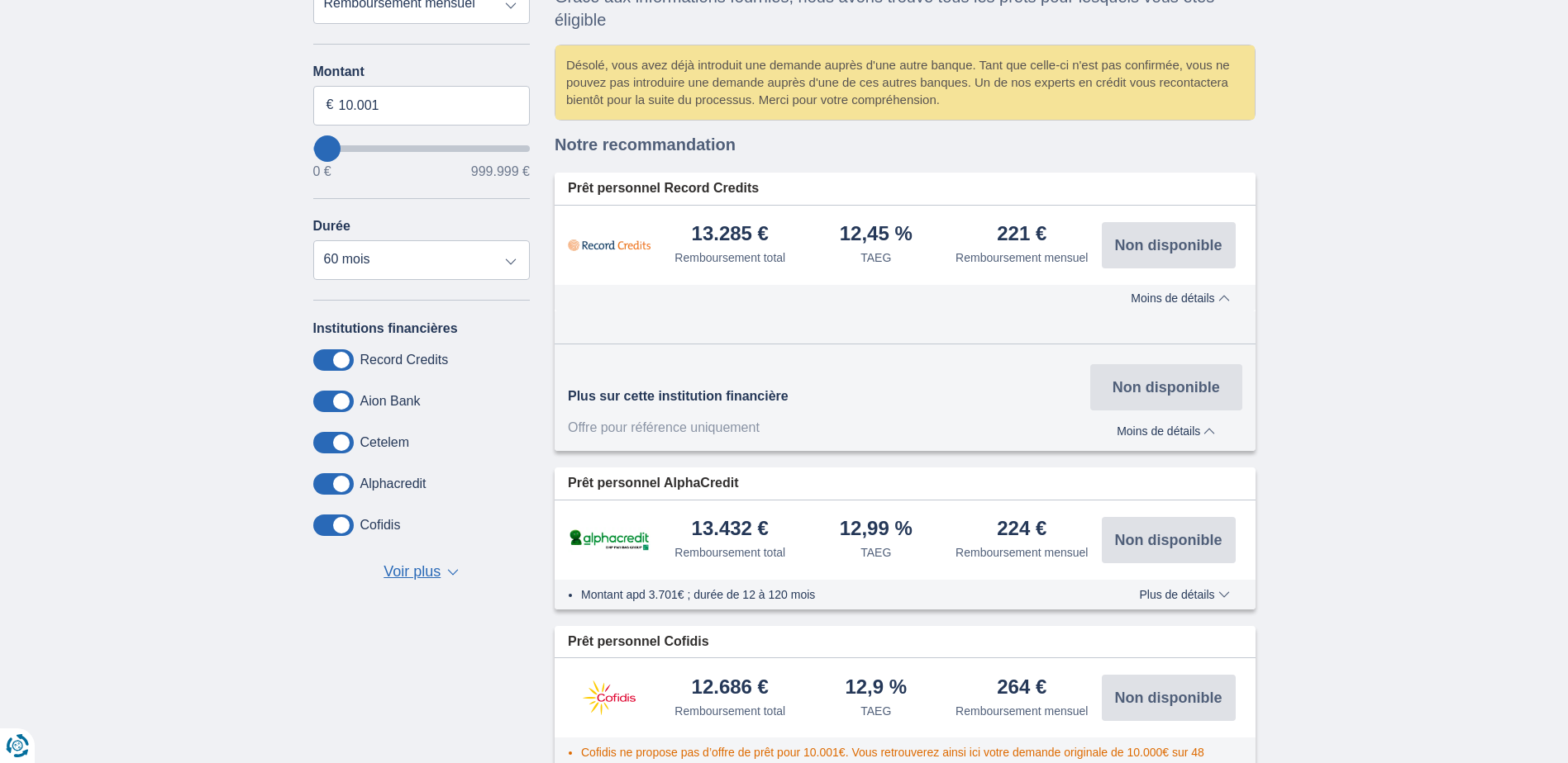
click at [1210, 598] on span "Plus de détails" at bounding box center [1184, 595] width 90 height 12
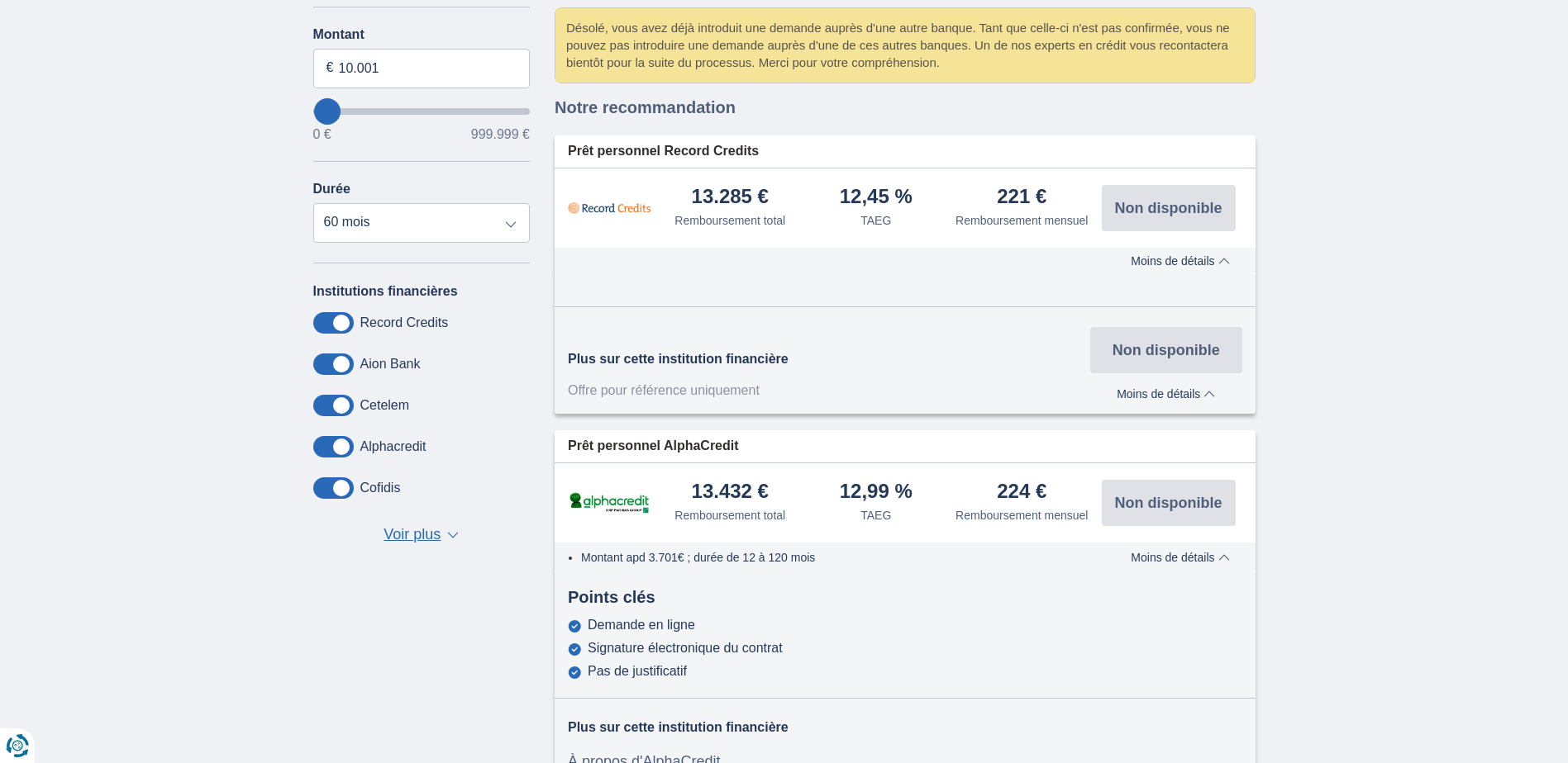
scroll to position [239, 0]
click at [604, 204] on img at bounding box center [608, 207] width 82 height 42
click at [1153, 392] on span "Moins de détails" at bounding box center [1166, 393] width 99 height 12
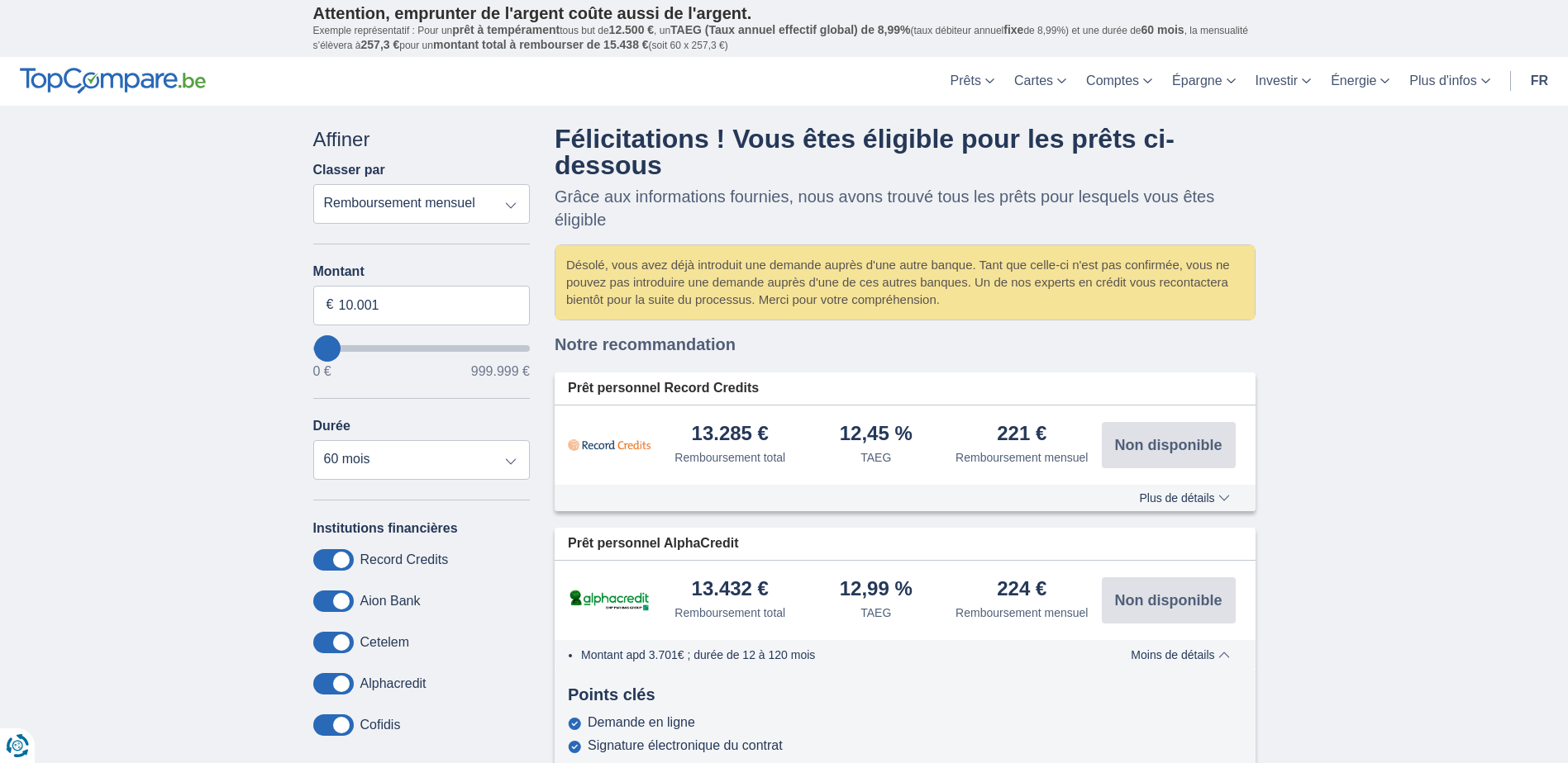
scroll to position [0, 0]
